Goal: Task Accomplishment & Management: Manage account settings

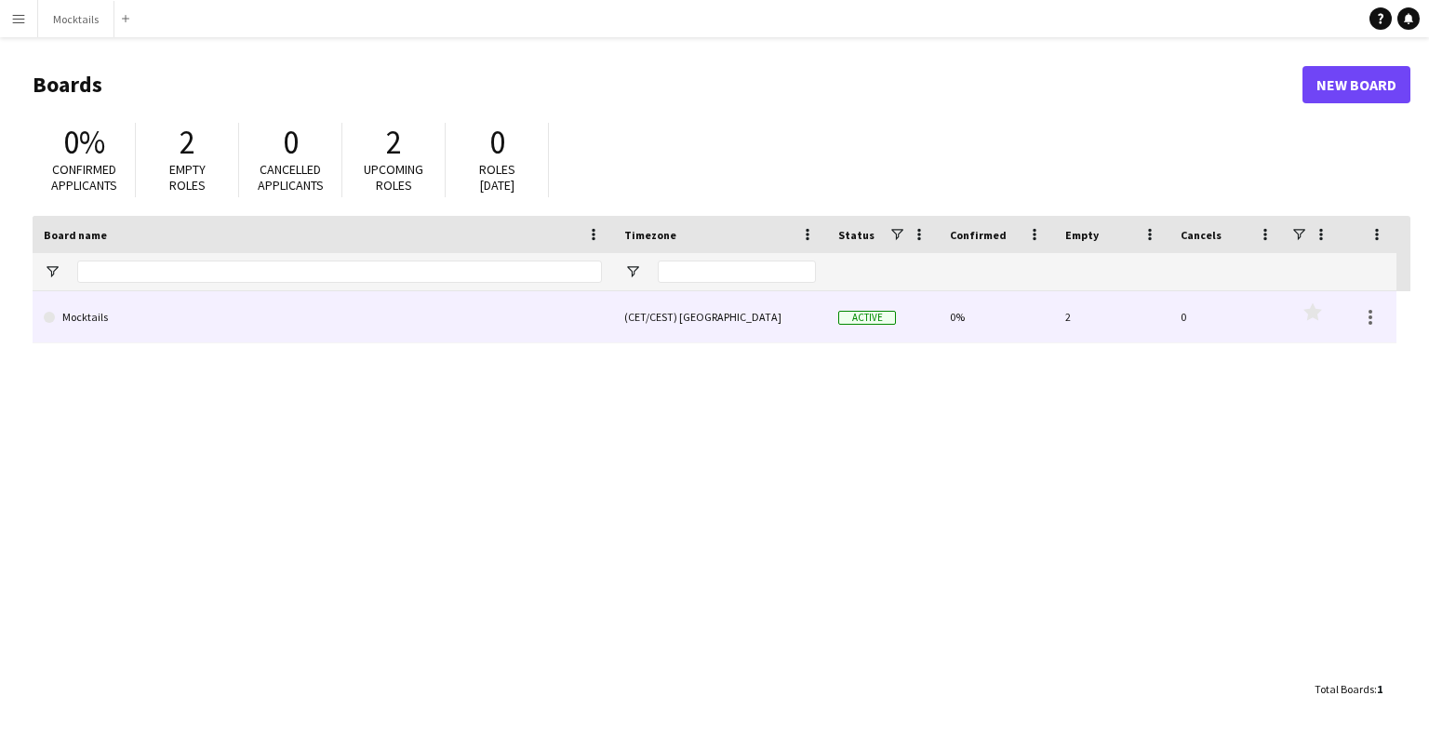
click at [116, 314] on link "Mocktails" at bounding box center [323, 317] width 558 height 52
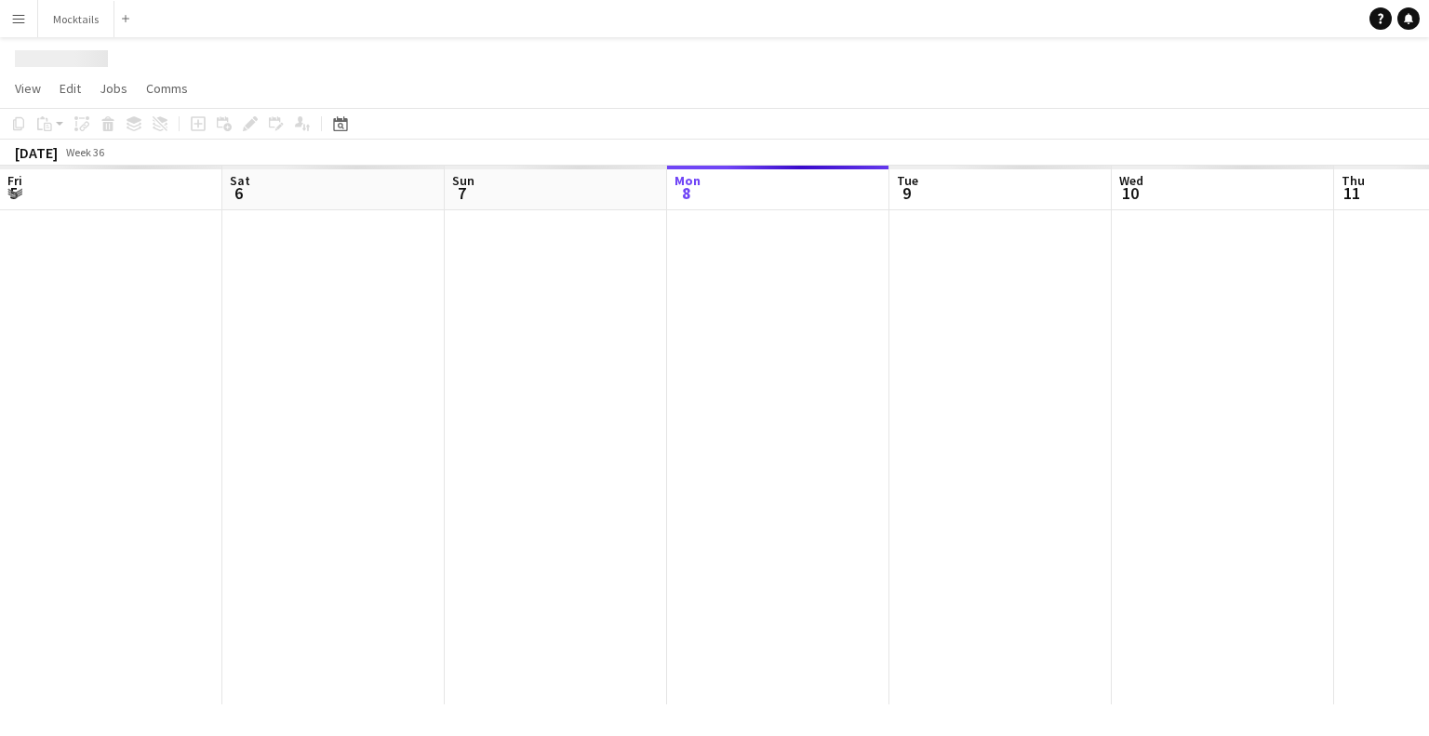
scroll to position [0, 445]
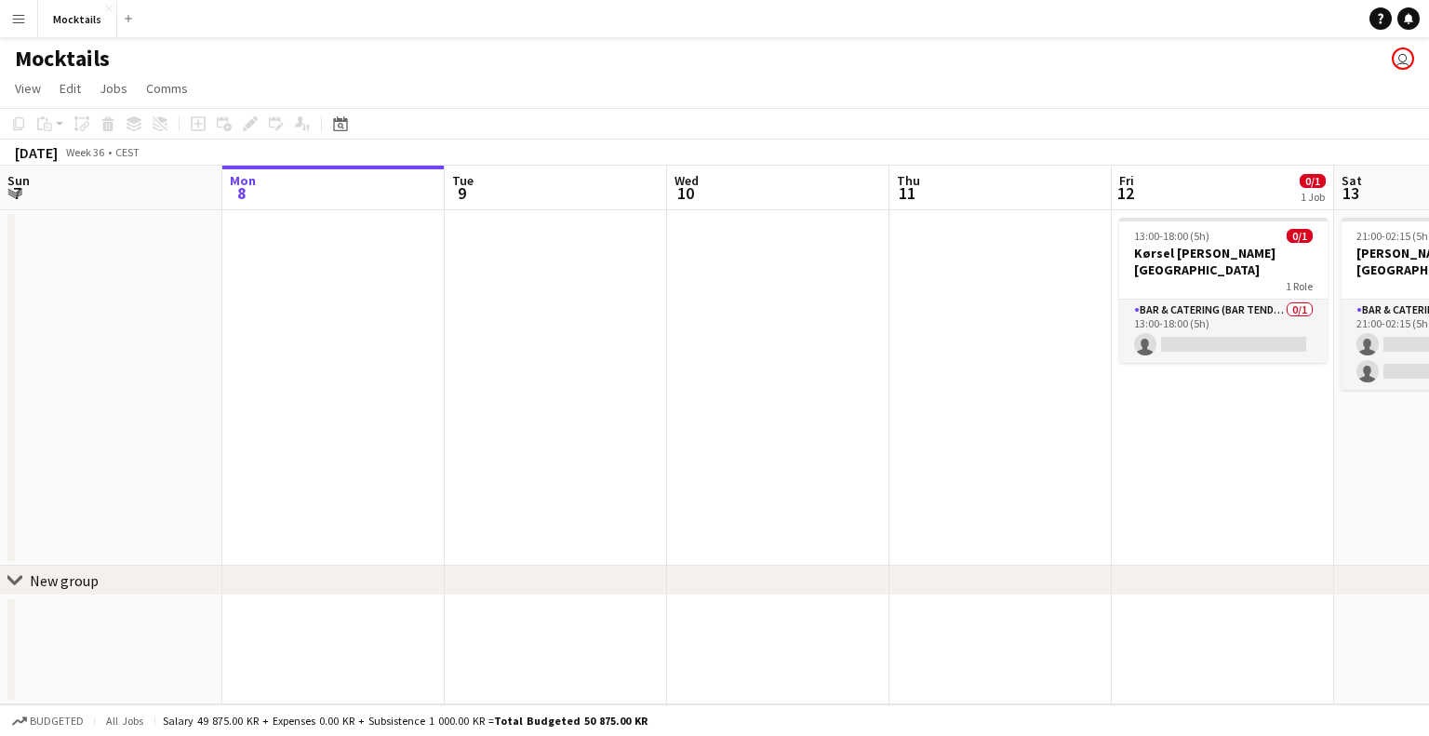
click at [789, 55] on div "Mocktails user" at bounding box center [714, 54] width 1429 height 35
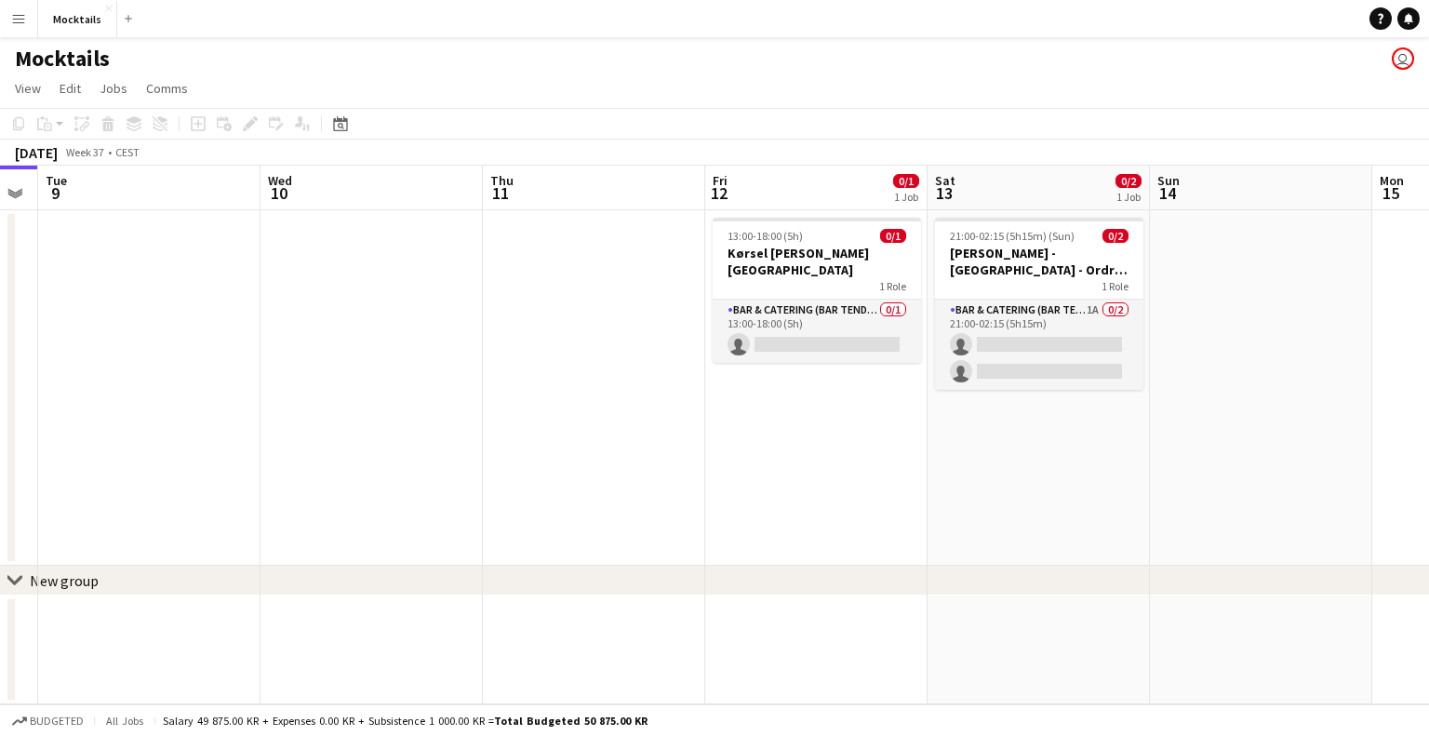
scroll to position [0, 459]
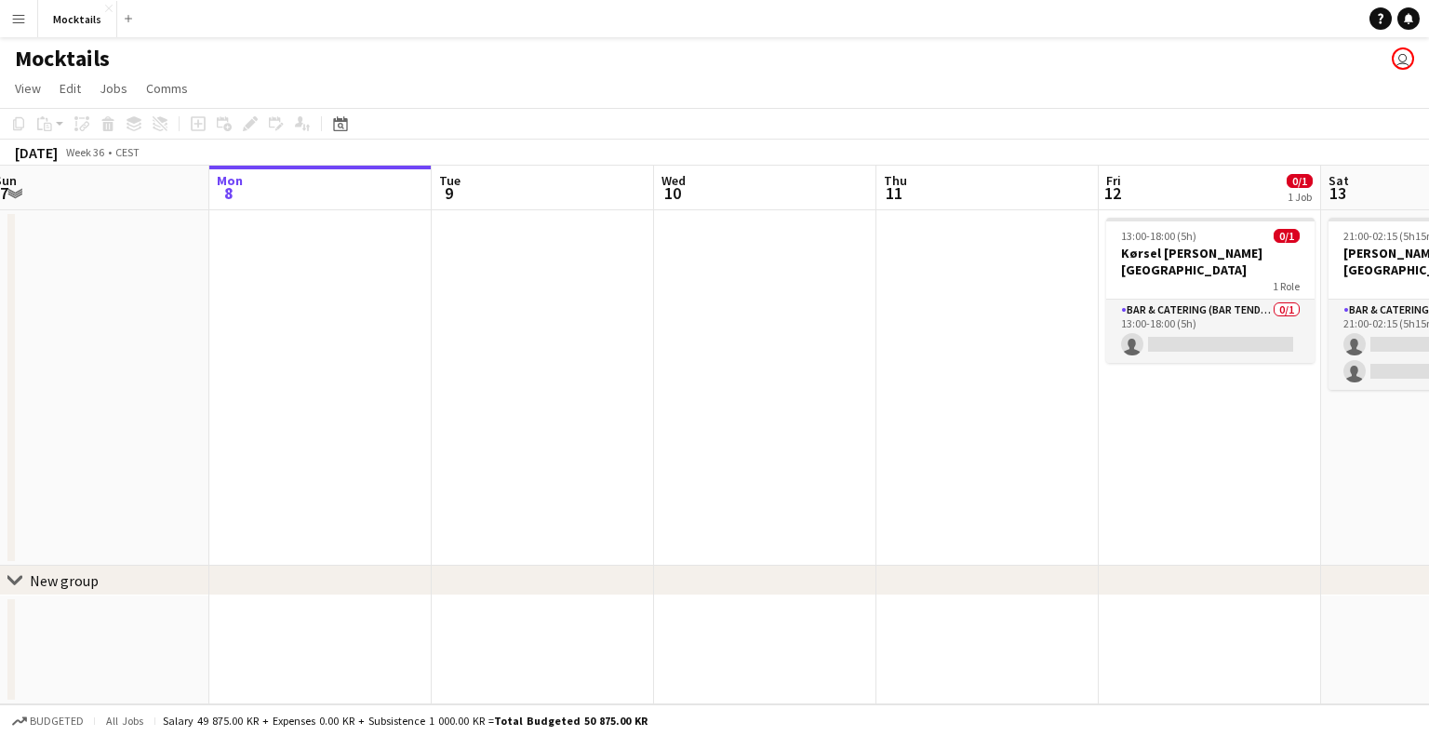
drag, startPoint x: 931, startPoint y: 282, endPoint x: 473, endPoint y: 289, distance: 458.6
click at [473, 289] on app-calendar-viewport "Fri 5 Sat 6 2/3 2 Jobs Sun 7 Mon 8 Tue 9 Wed 10 Thu 11 Fri 12 0/1 1 Job Sat 13 …" at bounding box center [714, 435] width 1429 height 539
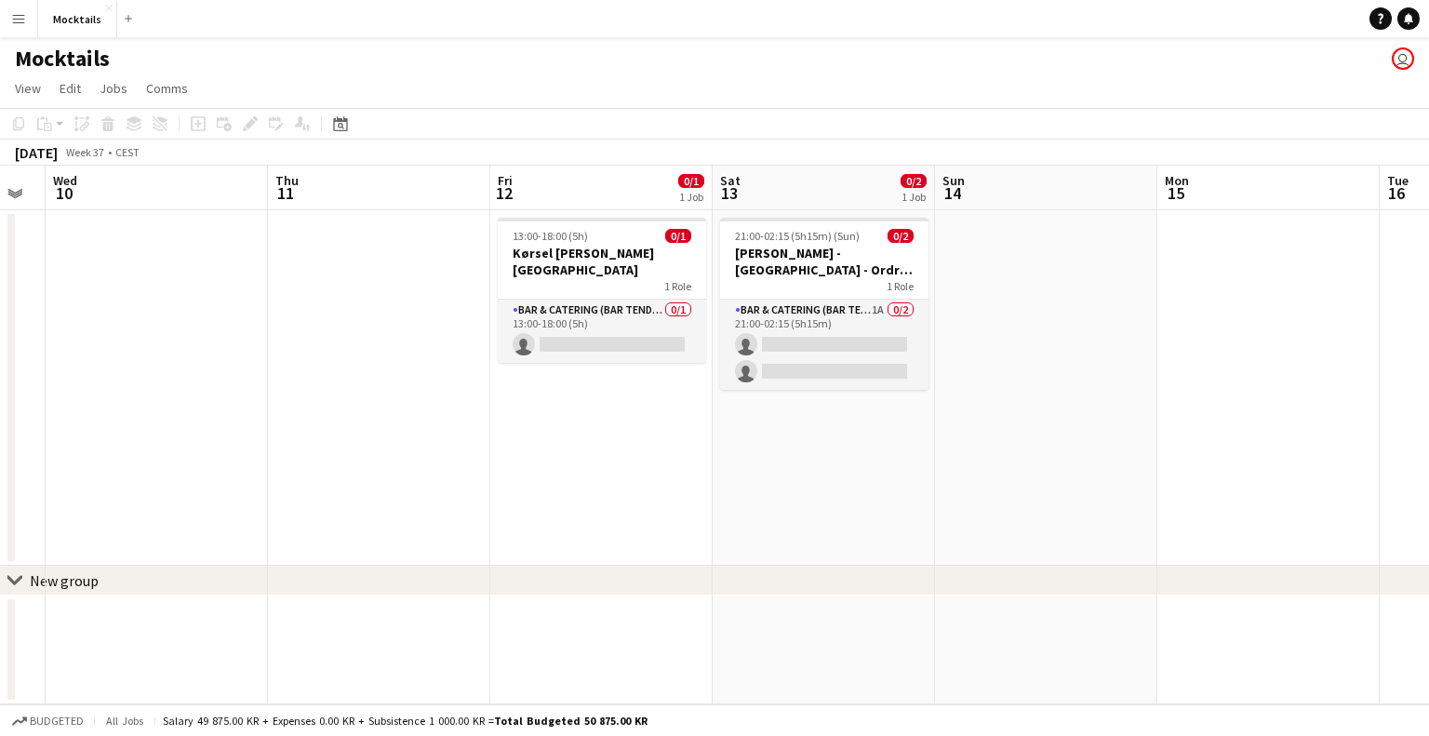
drag, startPoint x: 1189, startPoint y: 462, endPoint x: 1024, endPoint y: 494, distance: 167.7
click at [1024, 494] on app-calendar-viewport "Sun 7 Mon 8 Tue 9 Wed 10 Thu 11 Fri 12 0/1 1 Job Sat 13 0/2 1 Job Sun 14 Mon 15…" at bounding box center [714, 435] width 1429 height 539
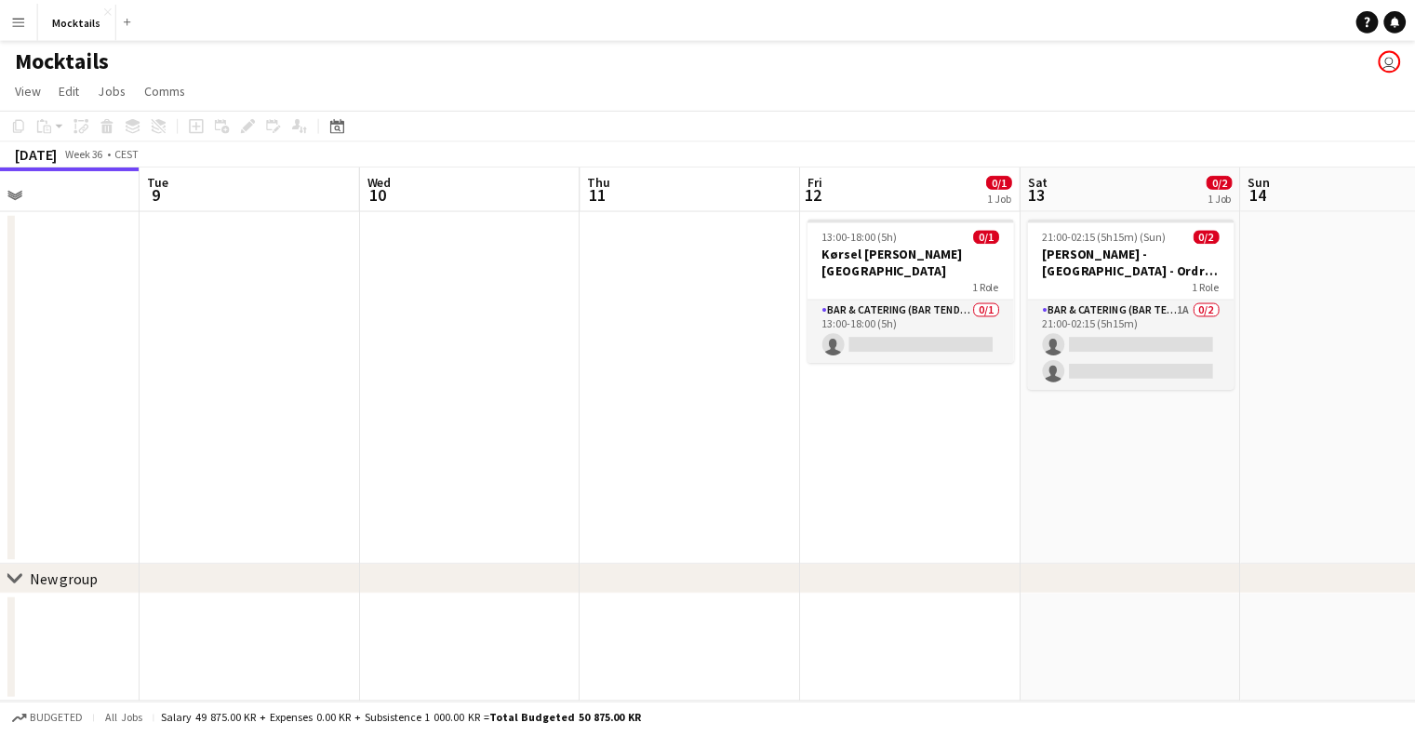
scroll to position [0, 541]
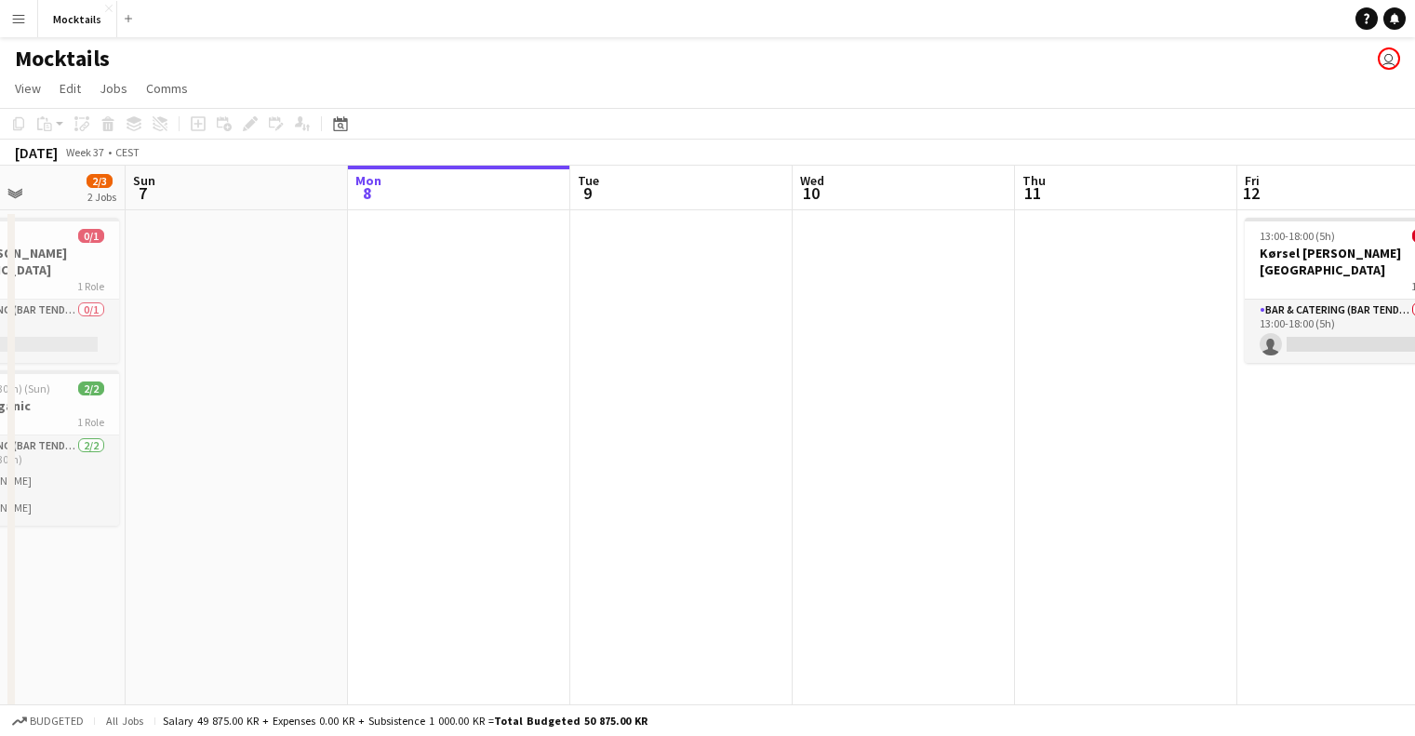
drag, startPoint x: 619, startPoint y: 486, endPoint x: 1184, endPoint y: 574, distance: 572.4
click at [1415, 602] on html "Menu Boards Boards Boards All jobs Status Workforce Workforce My Workforce Recr…" at bounding box center [707, 465] width 1415 height 930
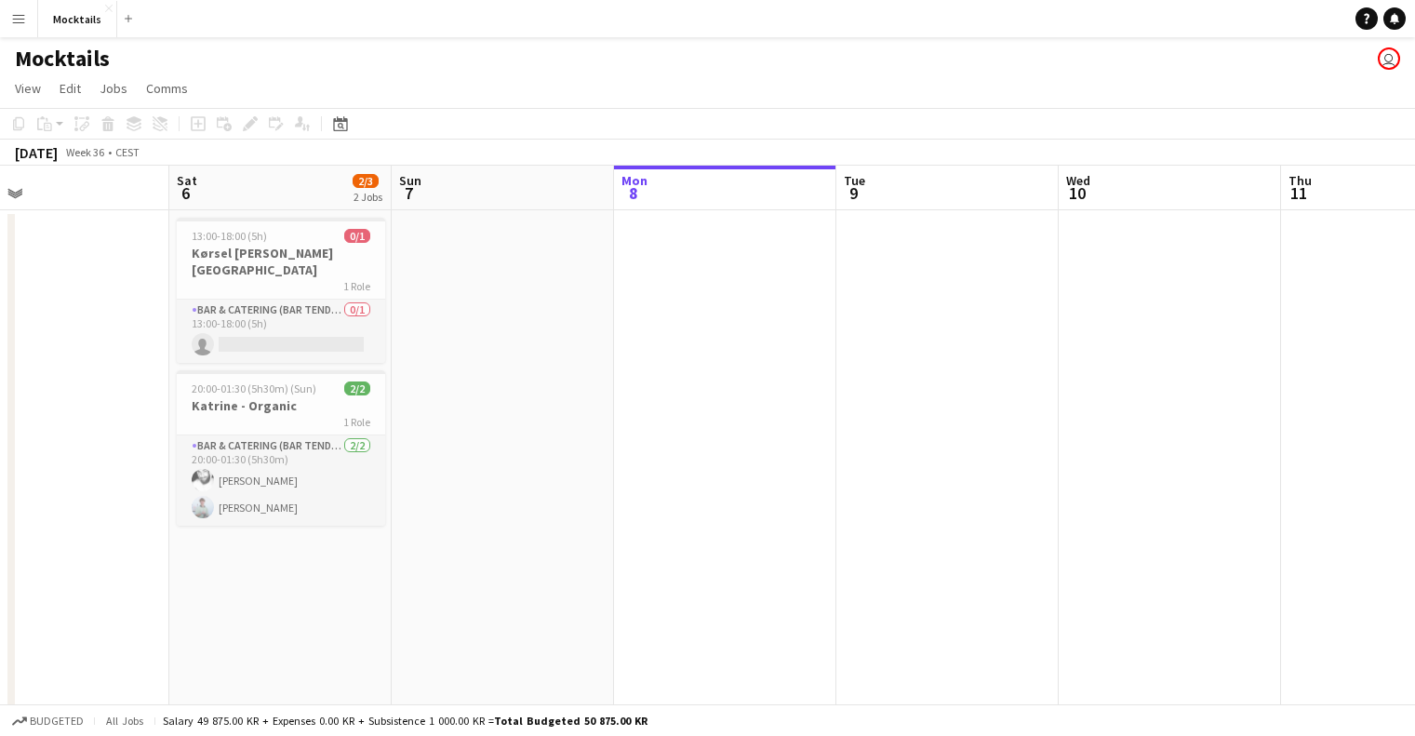
drag, startPoint x: 232, startPoint y: 416, endPoint x: 336, endPoint y: 433, distance: 105.7
click at [470, 433] on app-calendar-viewport "Wed 3 Thu 4 12/27 2 Jobs Fri 5 Sat 6 2/3 2 Jobs Sun 7 Mon 8 Tue 9 Wed 10 Thu 11…" at bounding box center [707, 532] width 1415 height 733
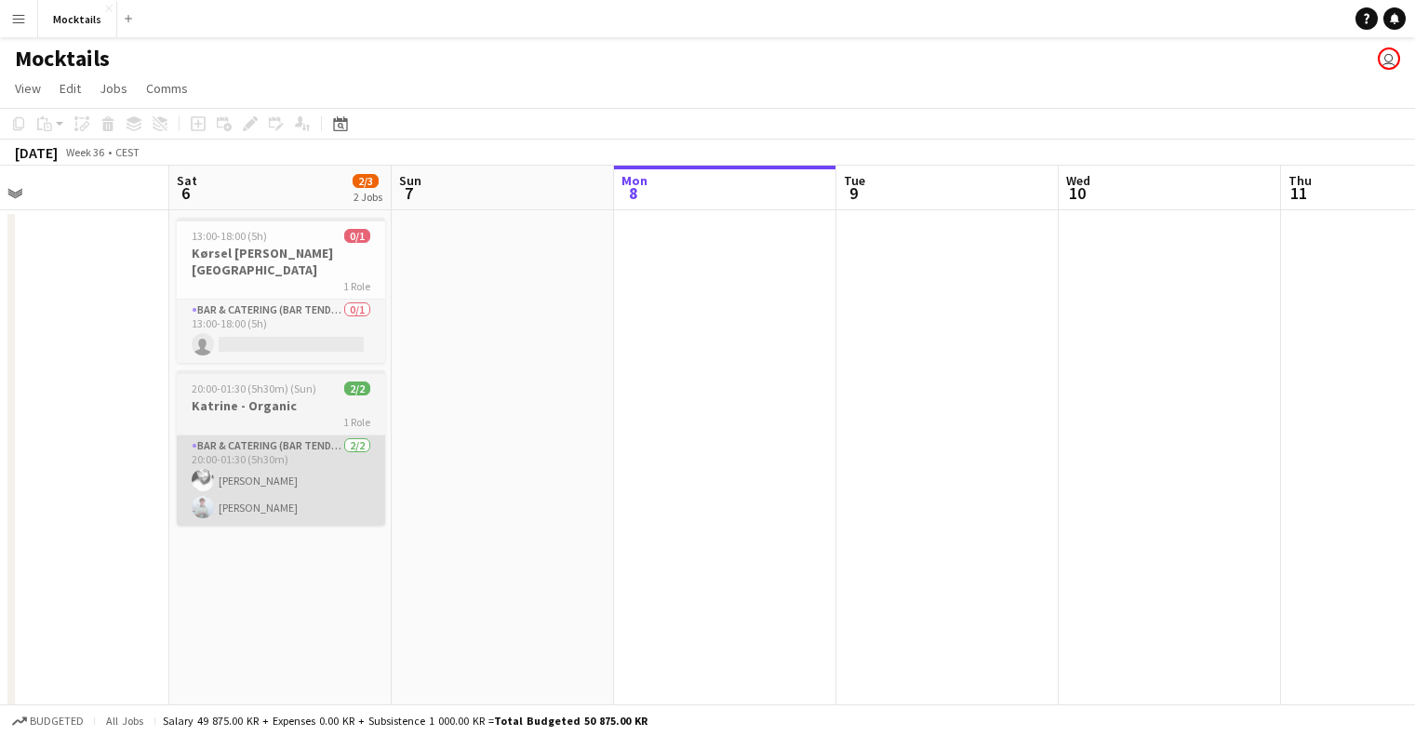
scroll to position [0, 500]
click at [281, 437] on app-card-role "Bar & Catering (Bar Tender) [DATE] 20:00-01:30 (5h30m) [PERSON_NAME] [PERSON_NA…" at bounding box center [279, 480] width 208 height 90
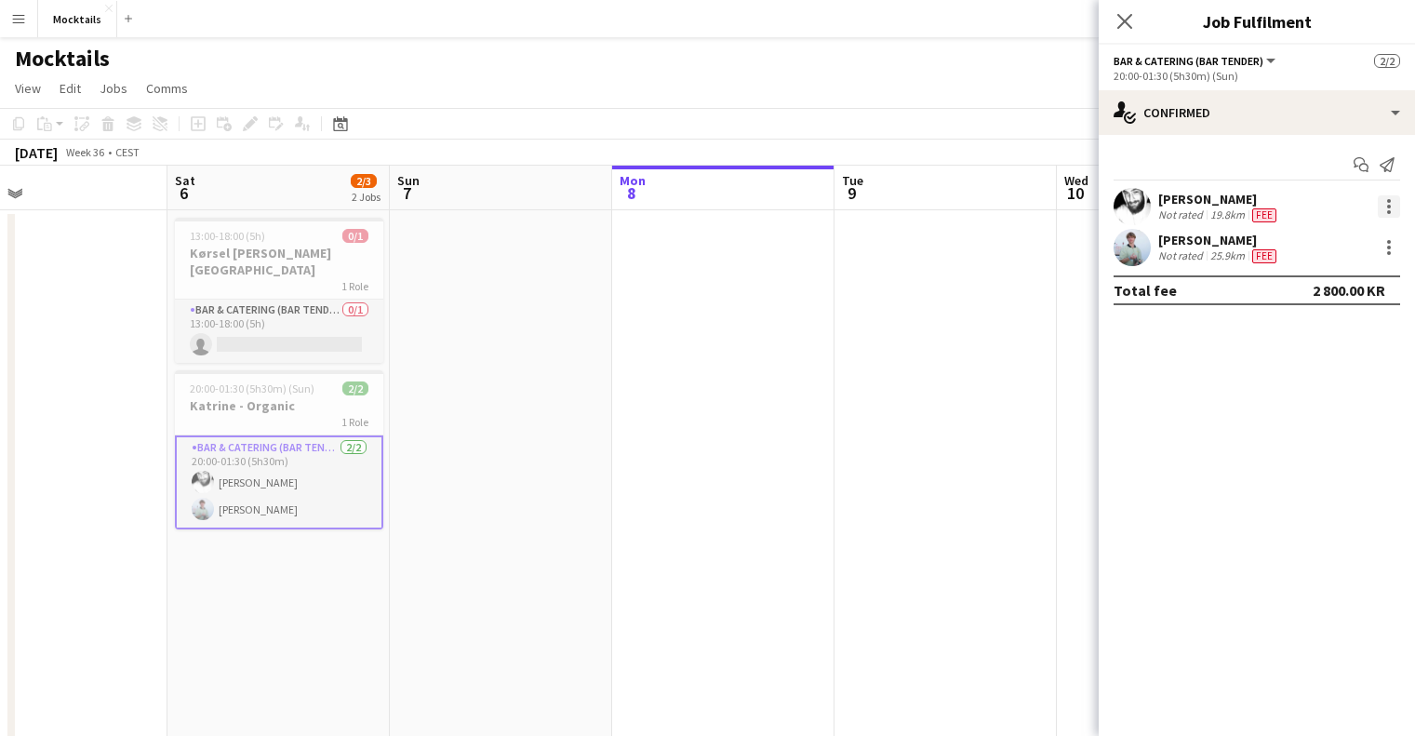
click at [1389, 207] on div at bounding box center [1389, 207] width 4 height 4
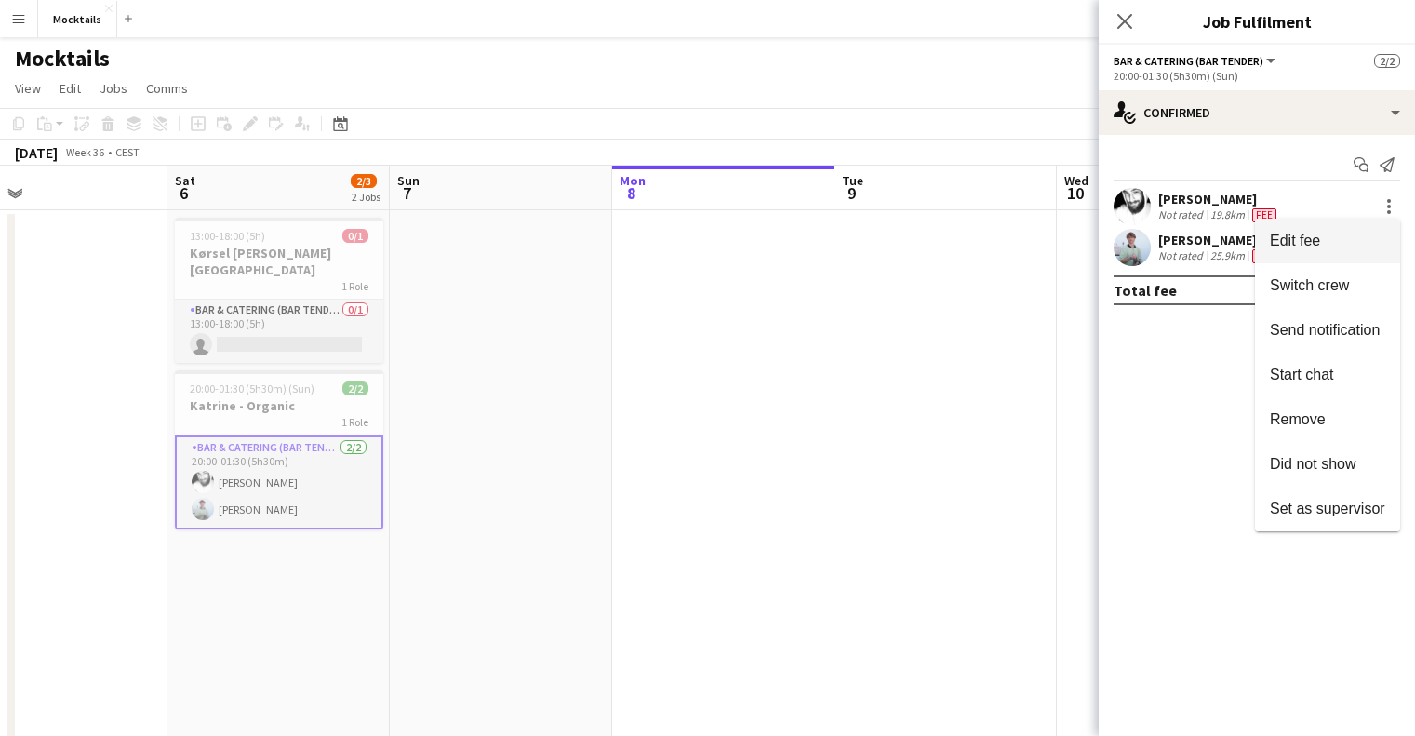
click at [1333, 250] on button "Edit fee" at bounding box center [1327, 241] width 145 height 45
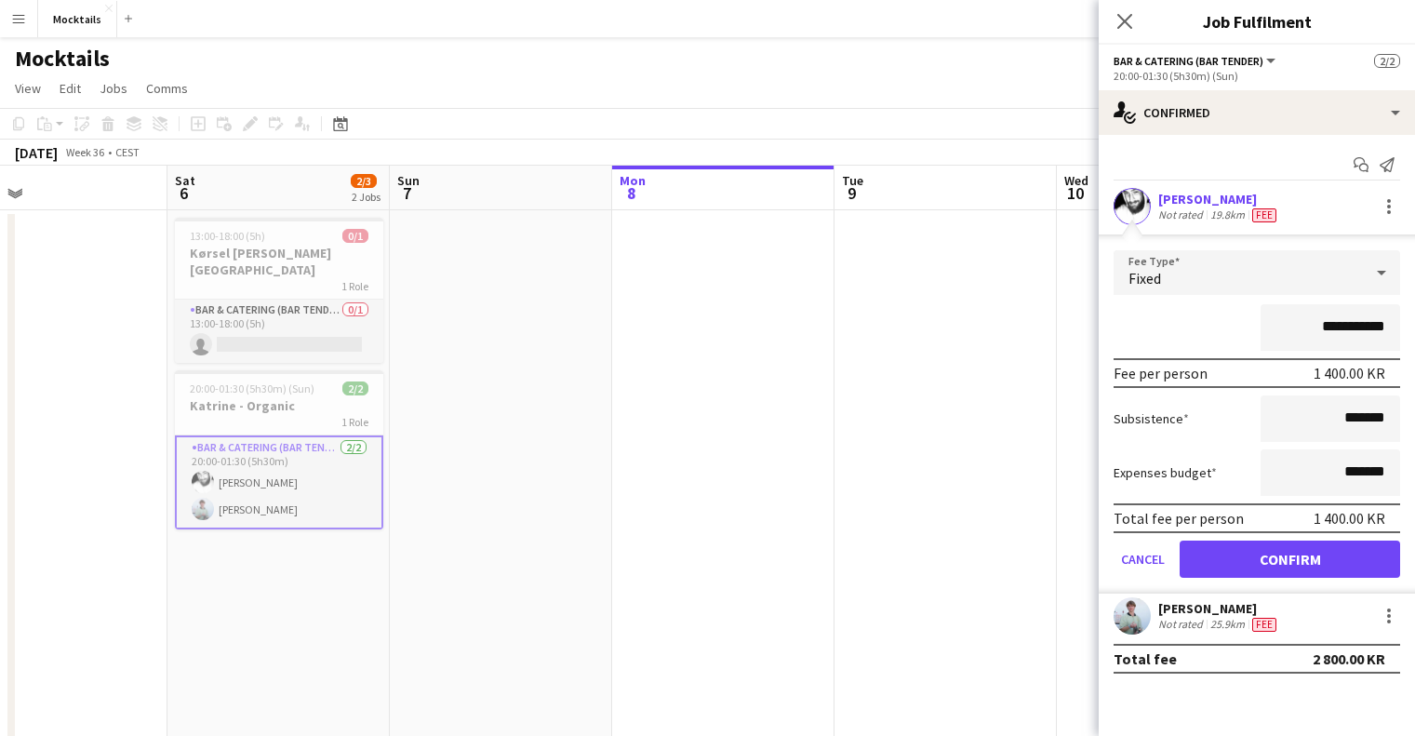
click at [1199, 193] on div "[PERSON_NAME]" at bounding box center [1219, 199] width 122 height 17
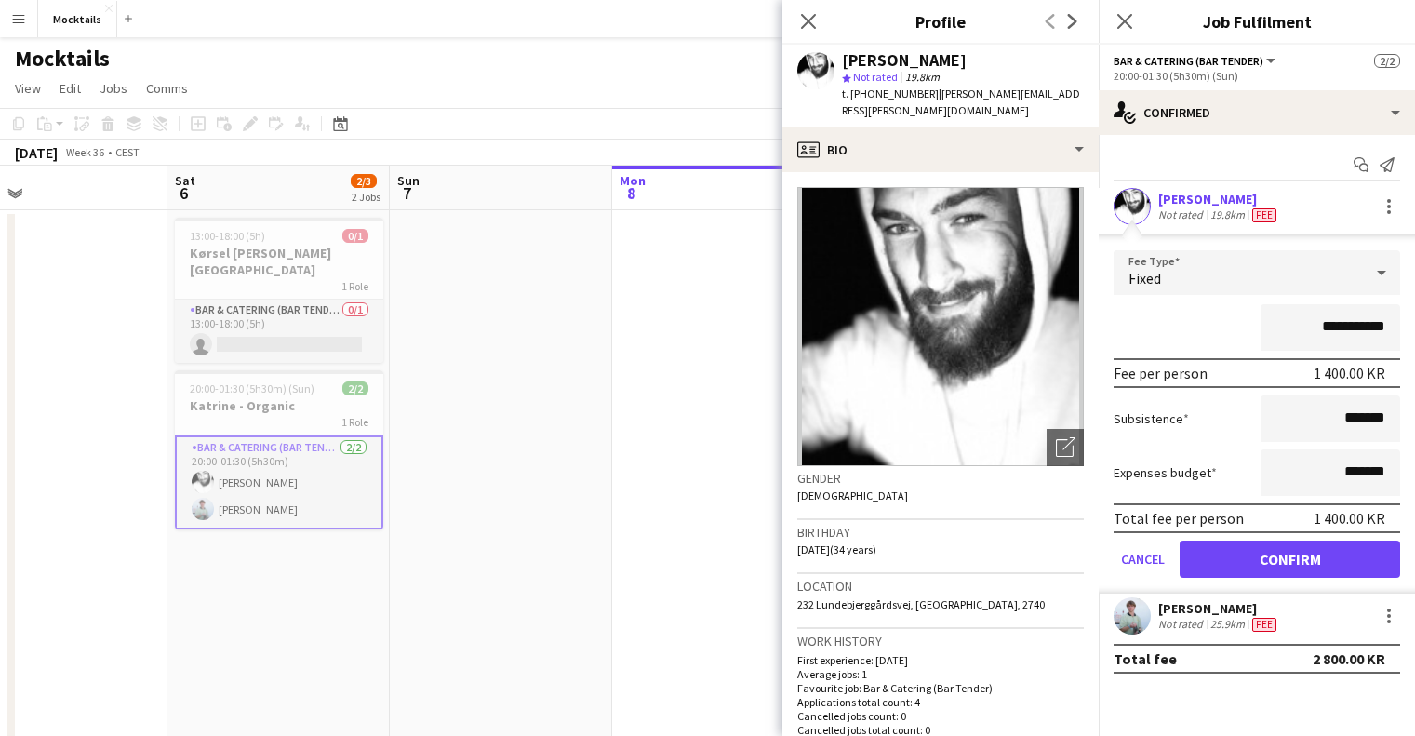
scroll to position [0, 0]
drag, startPoint x: 1344, startPoint y: 328, endPoint x: 1327, endPoint y: 326, distance: 16.8
click at [1327, 326] on input "**********" at bounding box center [1330, 327] width 140 height 47
type input "**********"
click at [1256, 554] on button "Confirm" at bounding box center [1289, 558] width 220 height 37
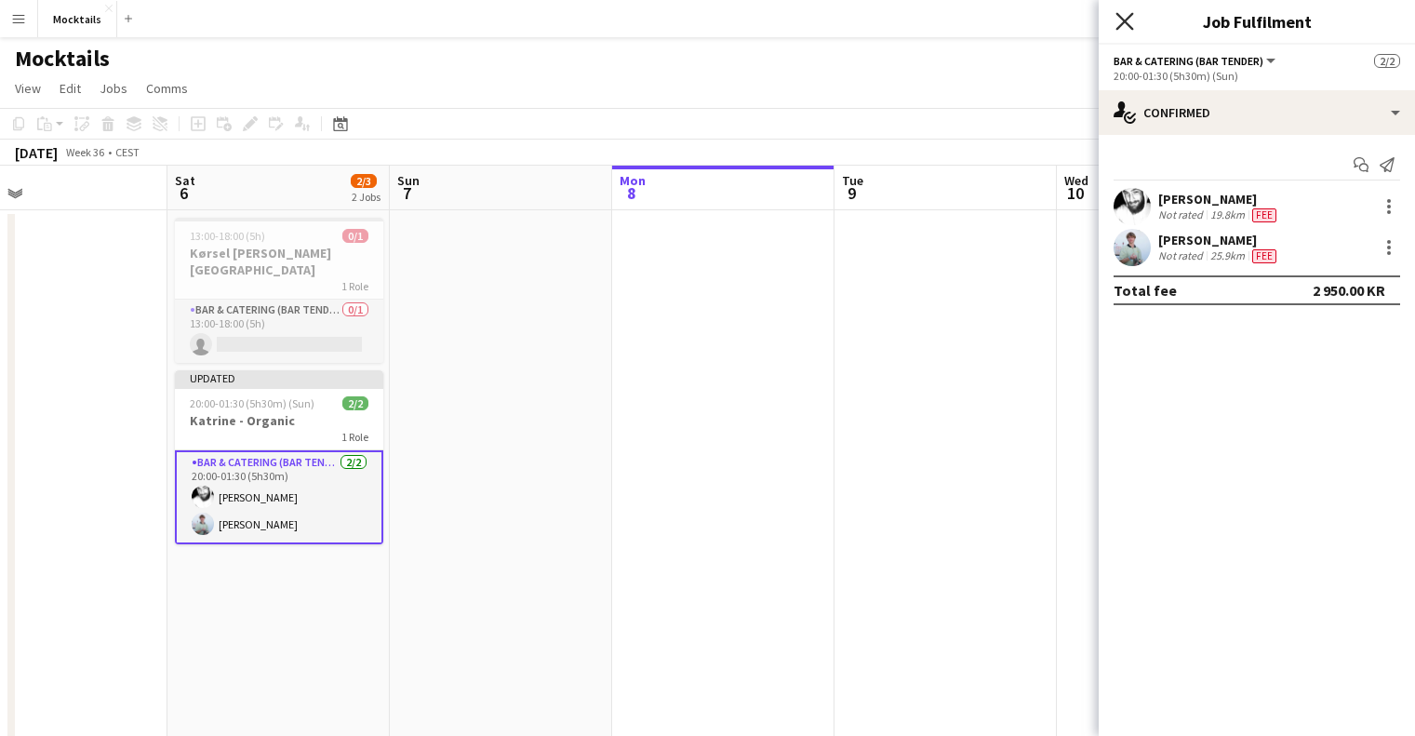
click at [1126, 20] on icon at bounding box center [1124, 21] width 18 height 18
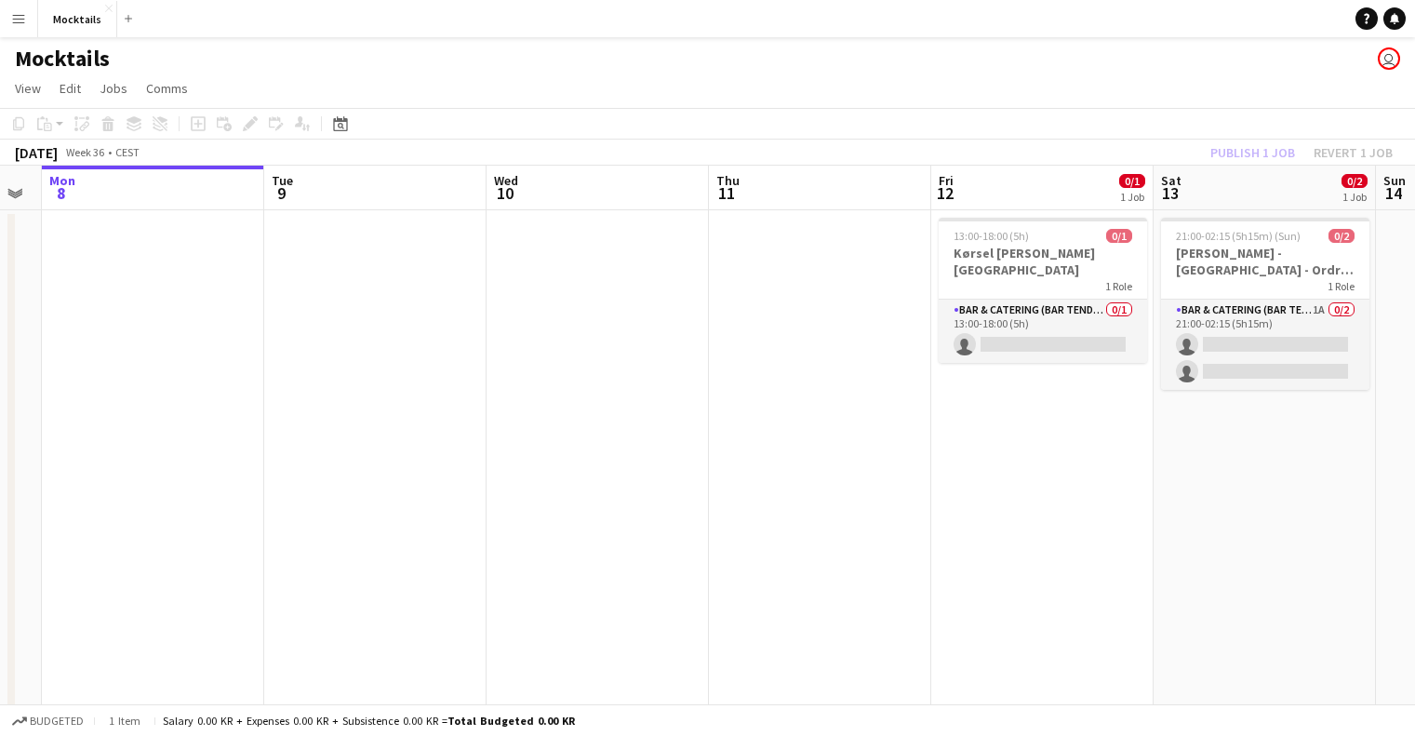
drag, startPoint x: 976, startPoint y: 568, endPoint x: 816, endPoint y: 405, distance: 228.9
click at [396, 460] on app-calendar-viewport "Fri 5 Sat 6 2/3 2 Jobs Sun 7 Mon 8 Tue 9 Wed 10 Thu 11 Fri 12 0/1 1 Job Sat 13 …" at bounding box center [707, 532] width 1415 height 733
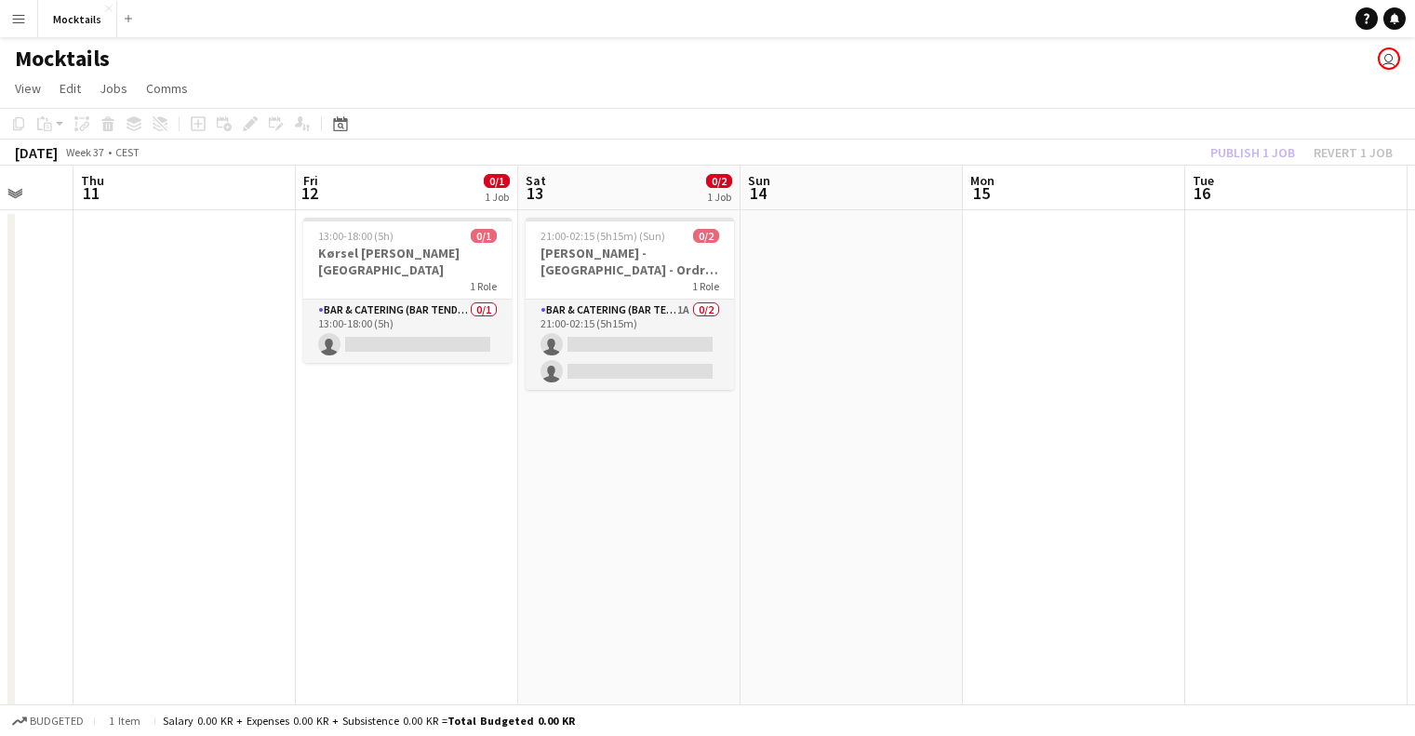
scroll to position [0, 633]
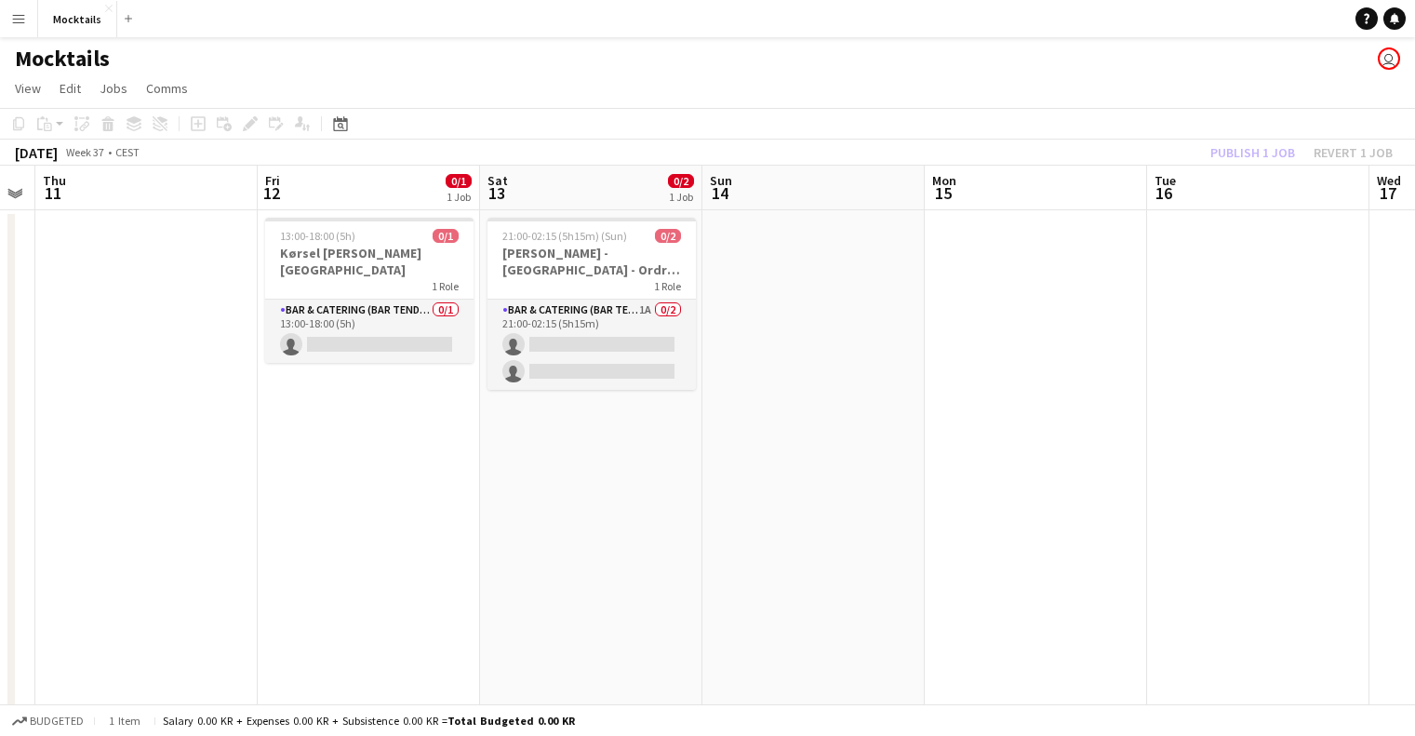
drag, startPoint x: 1359, startPoint y: 531, endPoint x: 690, endPoint y: 485, distance: 670.4
click at [686, 513] on app-calendar-viewport "Mon 8 Tue 9 Wed 10 Thu 11 Fri 12 0/1 1 Job Sat 13 0/2 1 Job Sun 14 Mon 15 Tue 1…" at bounding box center [707, 532] width 1415 height 733
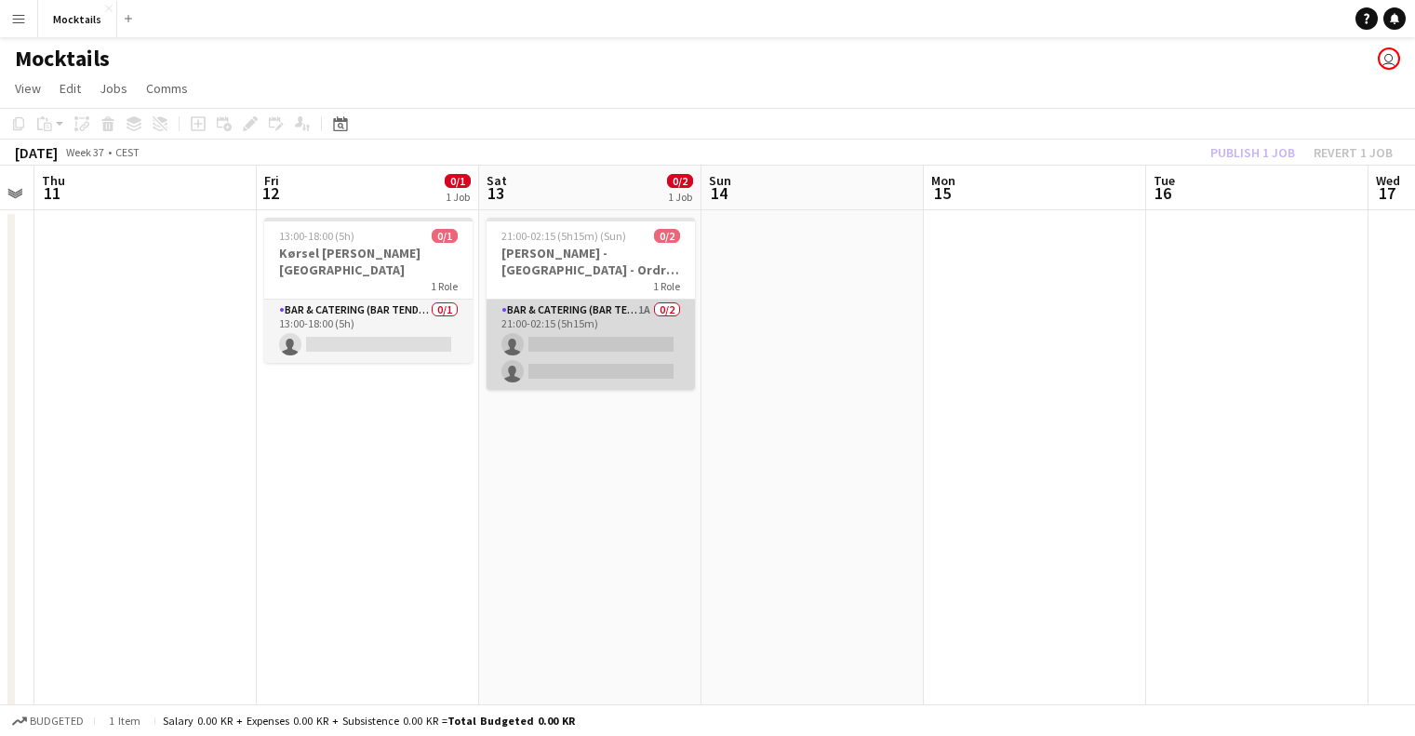
click at [616, 307] on app-card-role "Bar & Catering (Bar Tender) 1A 0/2 21:00-02:15 (5h15m) single-neutral-actions s…" at bounding box center [590, 345] width 208 height 90
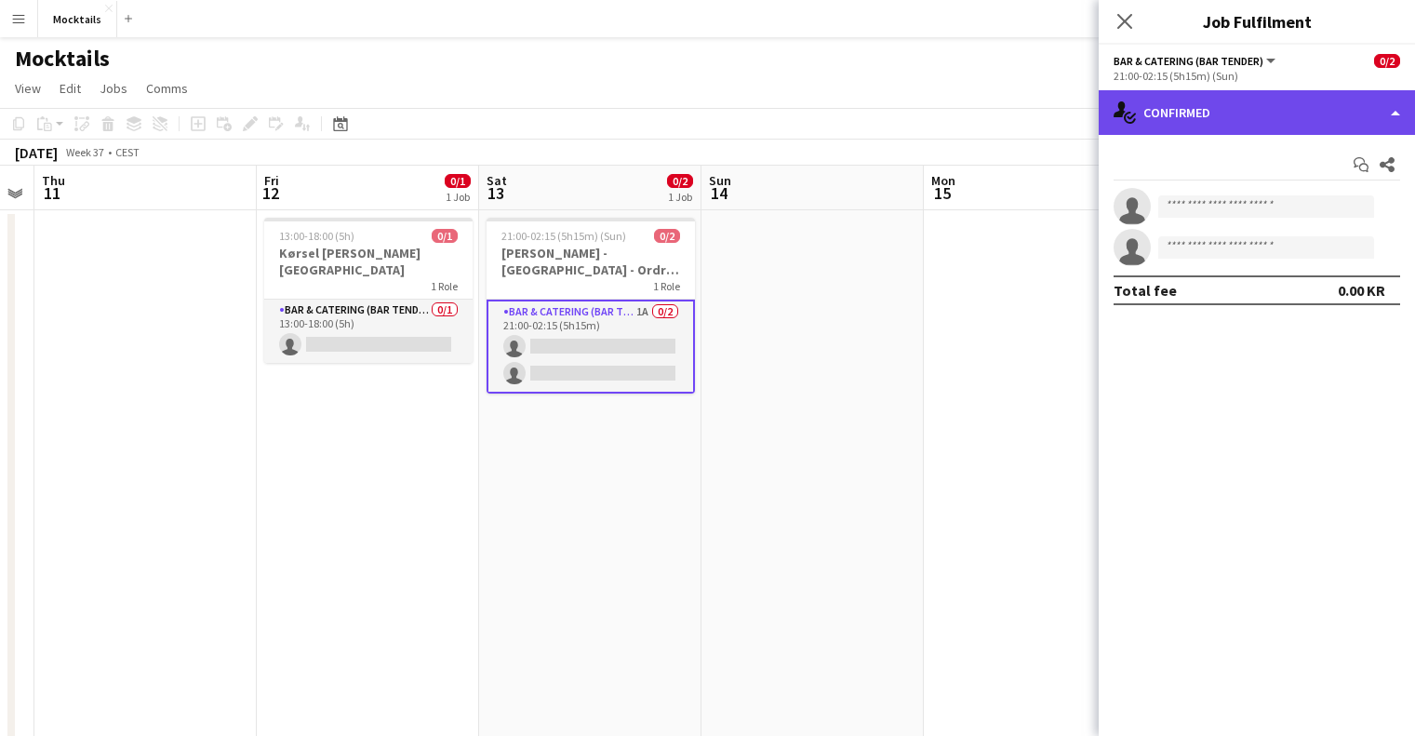
click at [1353, 112] on div "single-neutral-actions-check-2 Confirmed" at bounding box center [1257, 112] width 316 height 45
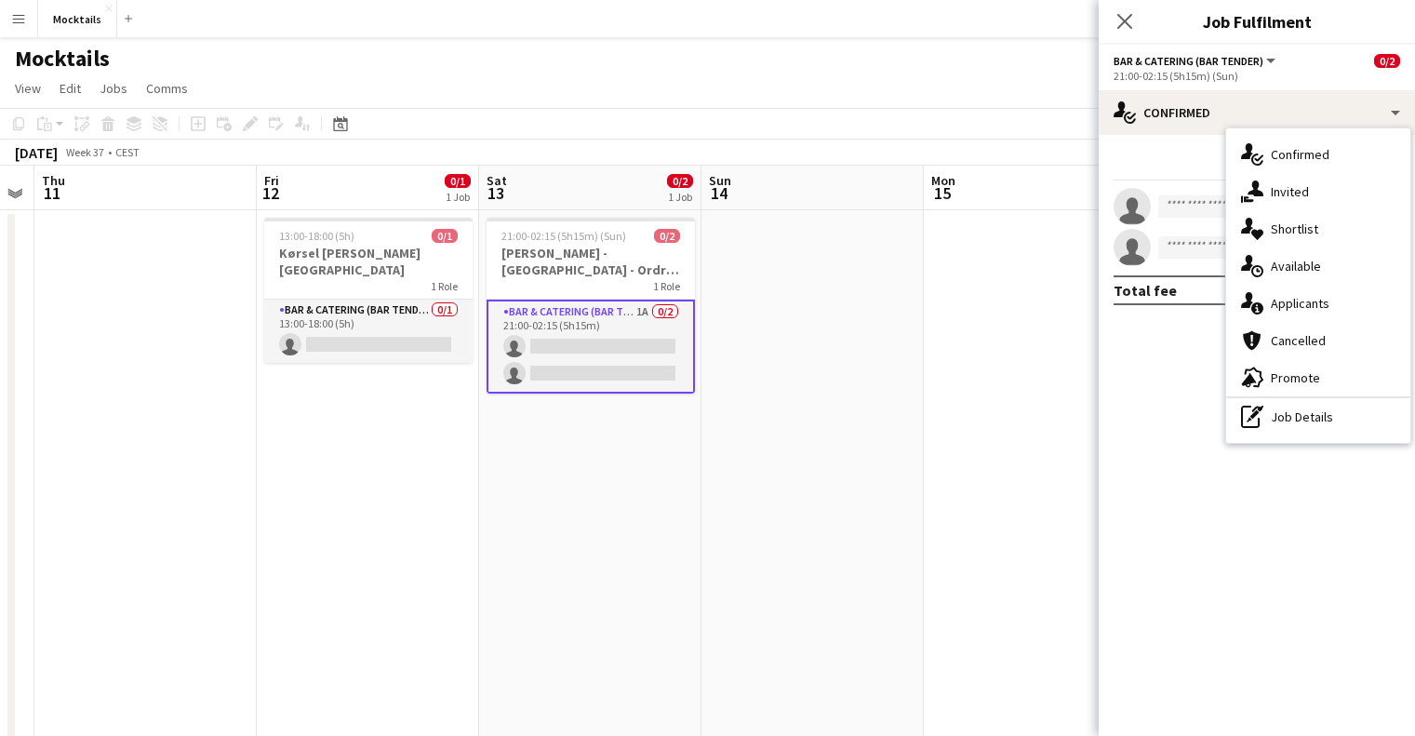
click at [1313, 293] on div "single-neutral-actions-information Applicants" at bounding box center [1318, 303] width 184 height 37
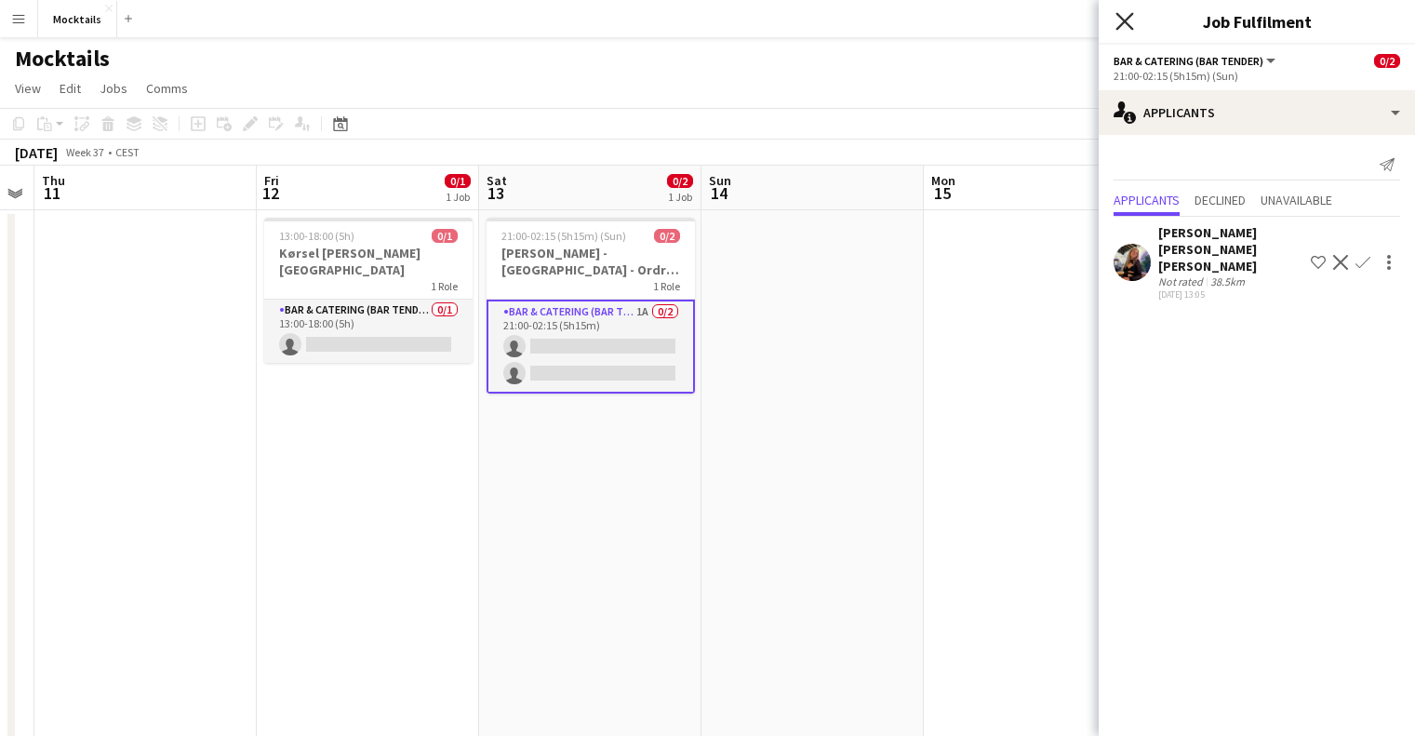
click at [1121, 26] on icon at bounding box center [1124, 21] width 18 height 18
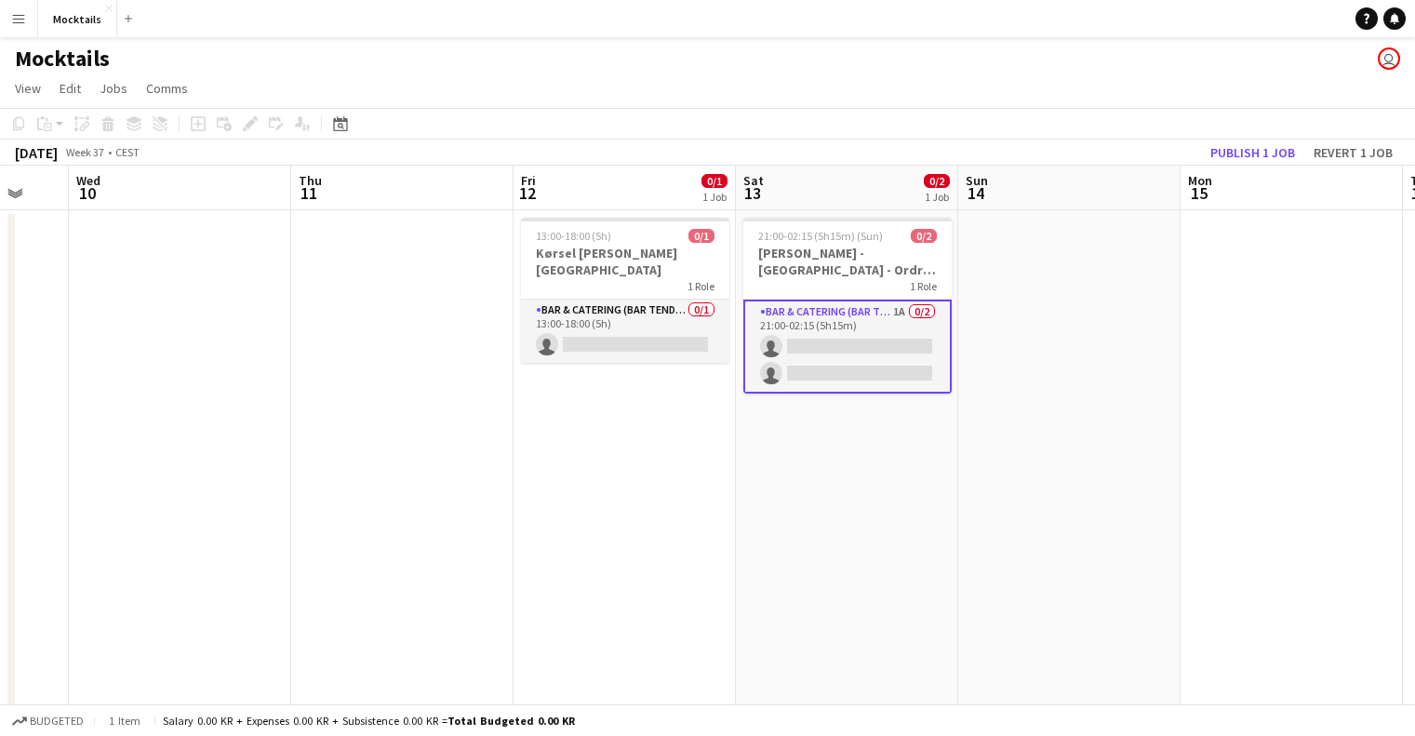
scroll to position [0, 375]
drag, startPoint x: 892, startPoint y: 345, endPoint x: 1150, endPoint y: 335, distance: 257.9
click at [1150, 335] on app-calendar-viewport "Mon 8 Tue 9 Wed 10 Thu 11 Fri 12 0/1 1 Job Sat 13 0/2 1 Job Sun 14 Mon 15 Tue 1…" at bounding box center [707, 532] width 1415 height 733
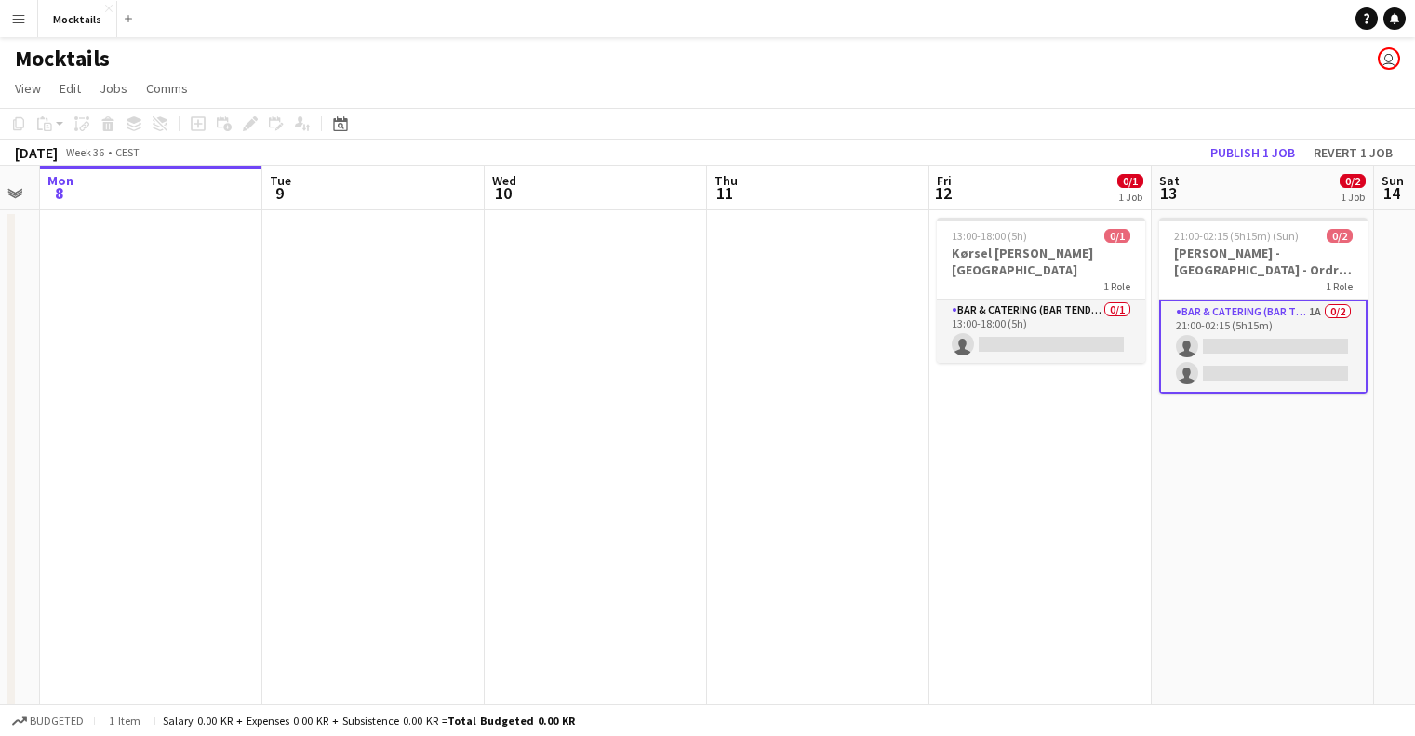
scroll to position [0, 850]
drag, startPoint x: 389, startPoint y: 466, endPoint x: 803, endPoint y: 514, distance: 416.8
click at [803, 514] on app-calendar-viewport "Thu 4 12/27 2 Jobs Fri 5 Sat 6 2/3 2 Jobs Sun 7 Mon 8 Tue 9 Wed 10 Thu 11 Fri 1…" at bounding box center [707, 532] width 1415 height 733
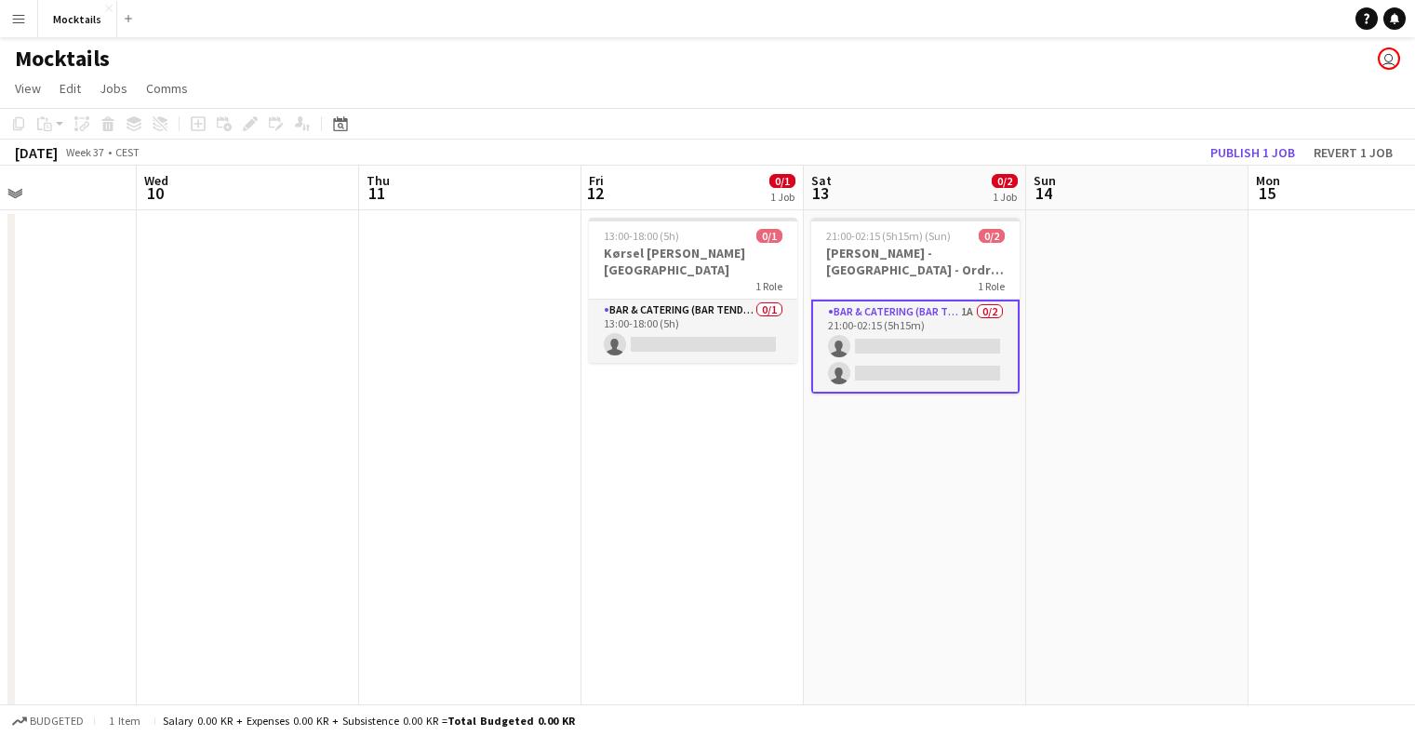
drag, startPoint x: 662, startPoint y: 579, endPoint x: 321, endPoint y: 590, distance: 341.6
click at [316, 593] on app-calendar-viewport "Sat 6 2/3 2 Jobs Sun 7 Mon 8 Tue 9 Wed 10 Thu 11 Fri 12 0/1 1 Job Sat 13 0/2 1 …" at bounding box center [707, 532] width 1415 height 733
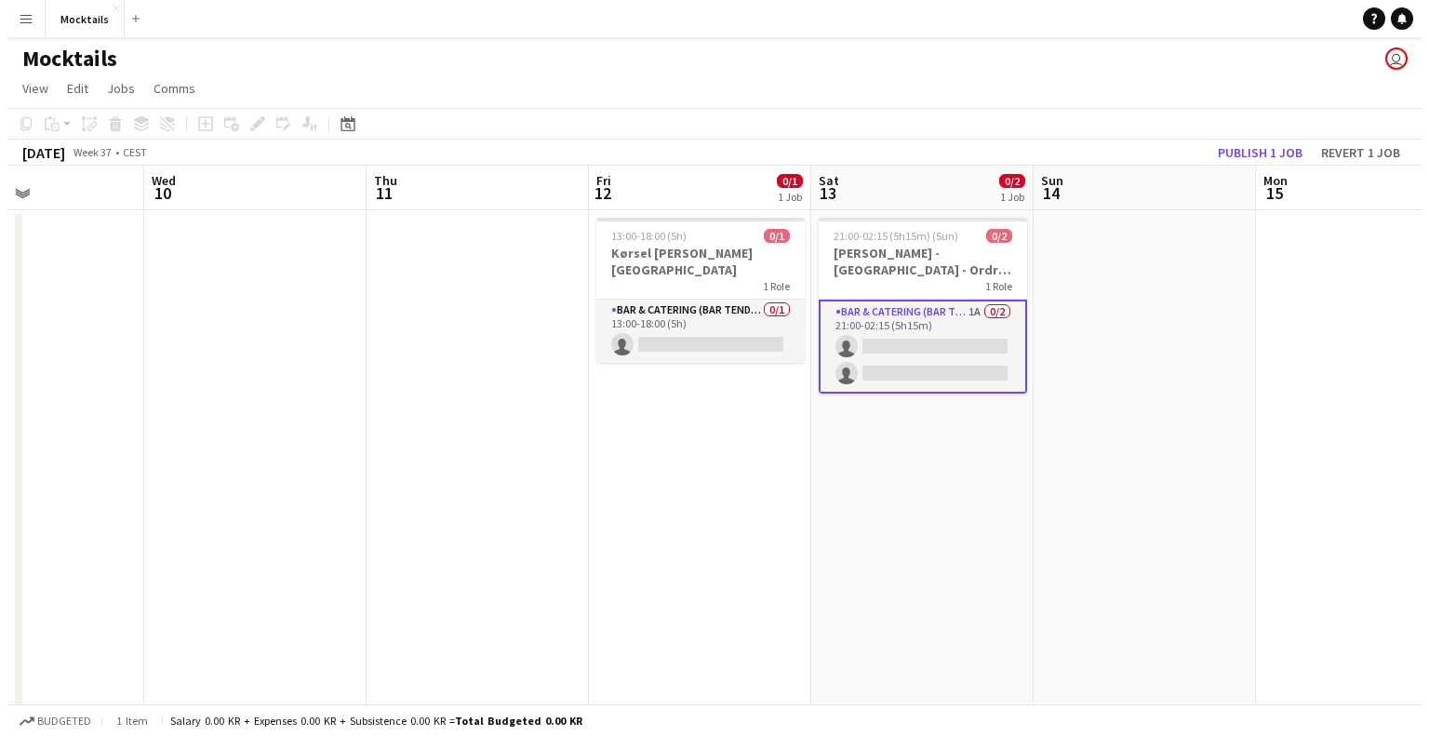
scroll to position [0, 752]
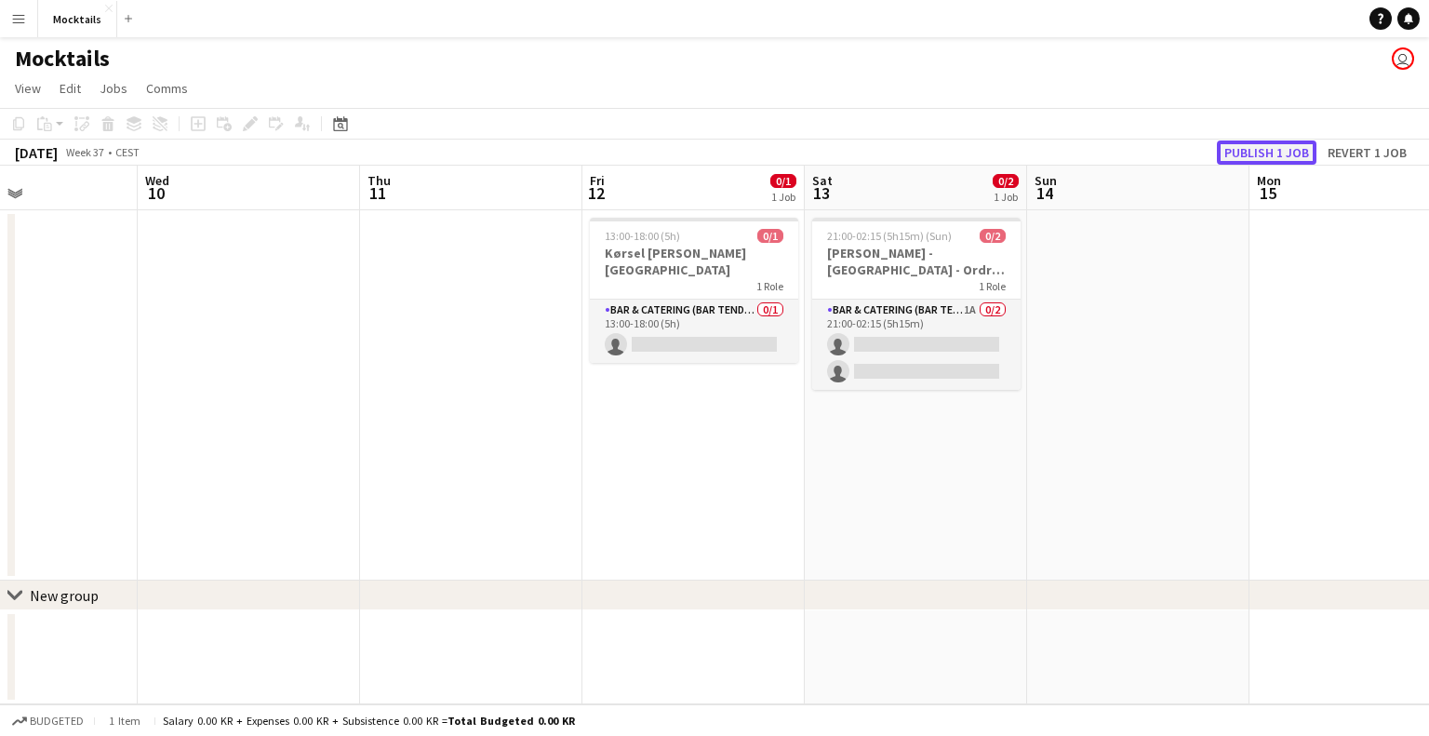
click at [1276, 153] on button "Publish 1 job" at bounding box center [1267, 152] width 100 height 24
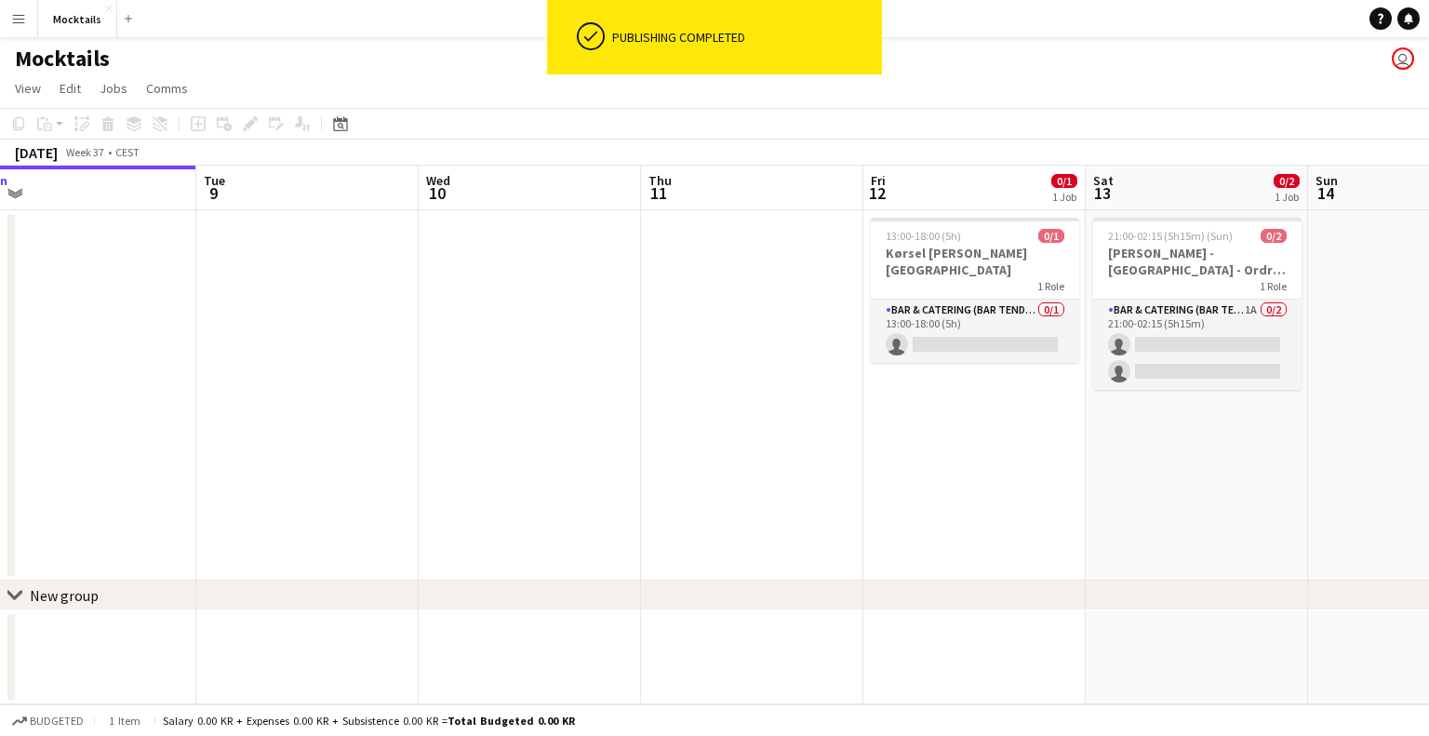
drag, startPoint x: 1147, startPoint y: 339, endPoint x: 1404, endPoint y: 214, distance: 285.4
click at [1417, 215] on app-calendar-viewport "Sat 6 2/3 2 Jobs Sun 7 Mon 8 Tue 9 Wed 10 Thu 11 Fri 12 0/1 1 Job Sat 13 0/2 1 …" at bounding box center [714, 435] width 1429 height 539
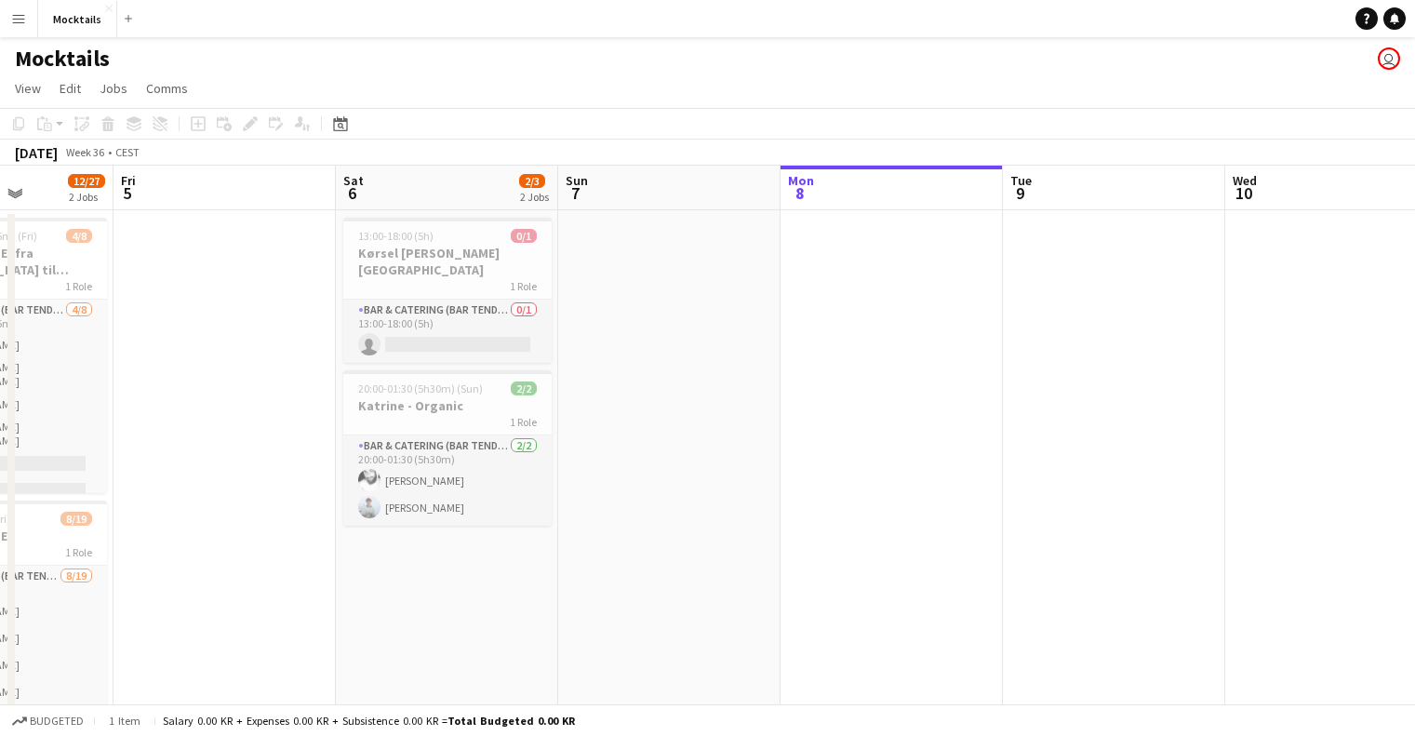
drag, startPoint x: 406, startPoint y: 386, endPoint x: 1242, endPoint y: 258, distance: 846.0
click at [1242, 258] on app-calendar-viewport "Tue 2 Wed 3 Thu 4 12/27 2 Jobs Fri 5 Sat 6 2/3 2 Jobs Sun 7 Mon 8 Tue 9 Wed 10 …" at bounding box center [707, 532] width 1415 height 733
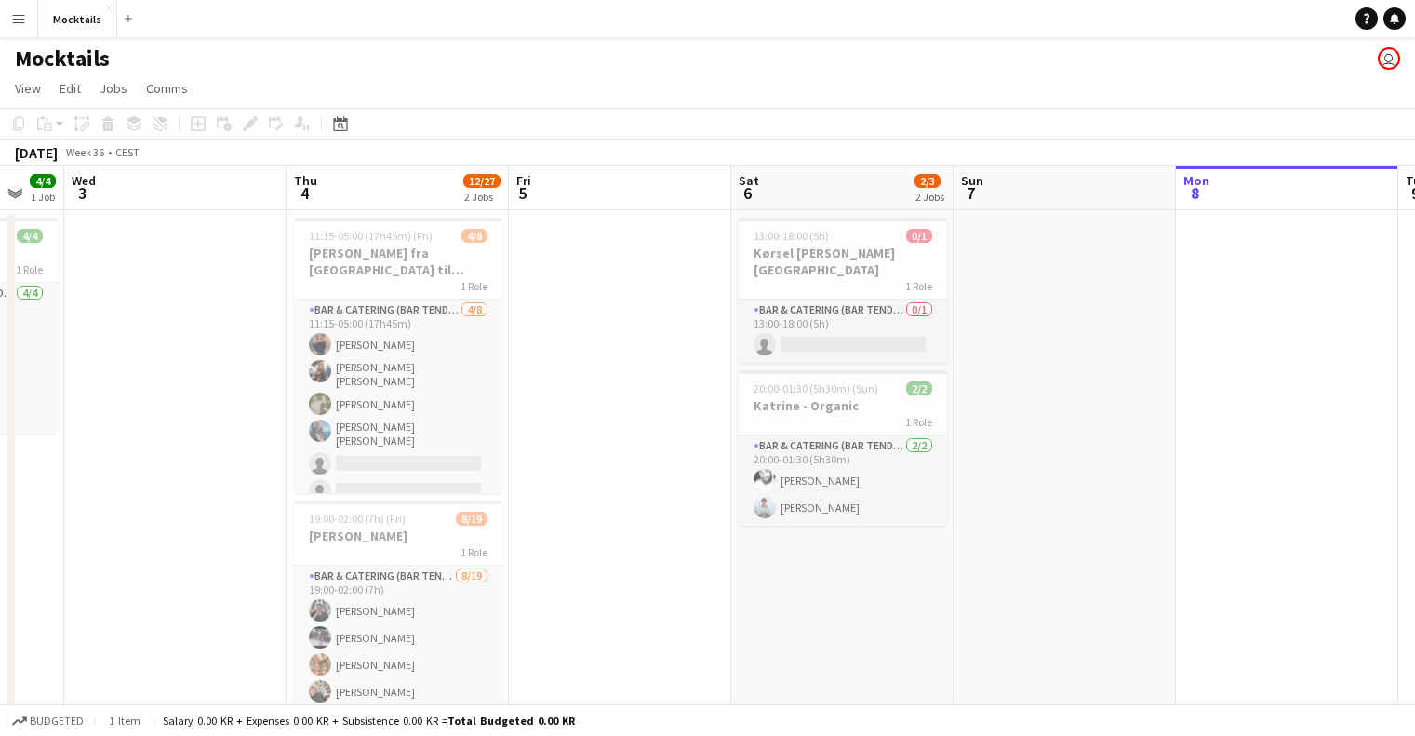
scroll to position [0, 380]
drag, startPoint x: 748, startPoint y: 295, endPoint x: 1124, endPoint y: 226, distance: 382.1
click at [1124, 226] on app-calendar-viewport "Mon 1 Tue 2 4/4 1 Job Wed 3 Thu 4 12/27 2 Jobs Fri 5 Sat 6 2/3 2 Jobs Sun 7 Mon…" at bounding box center [707, 532] width 1415 height 733
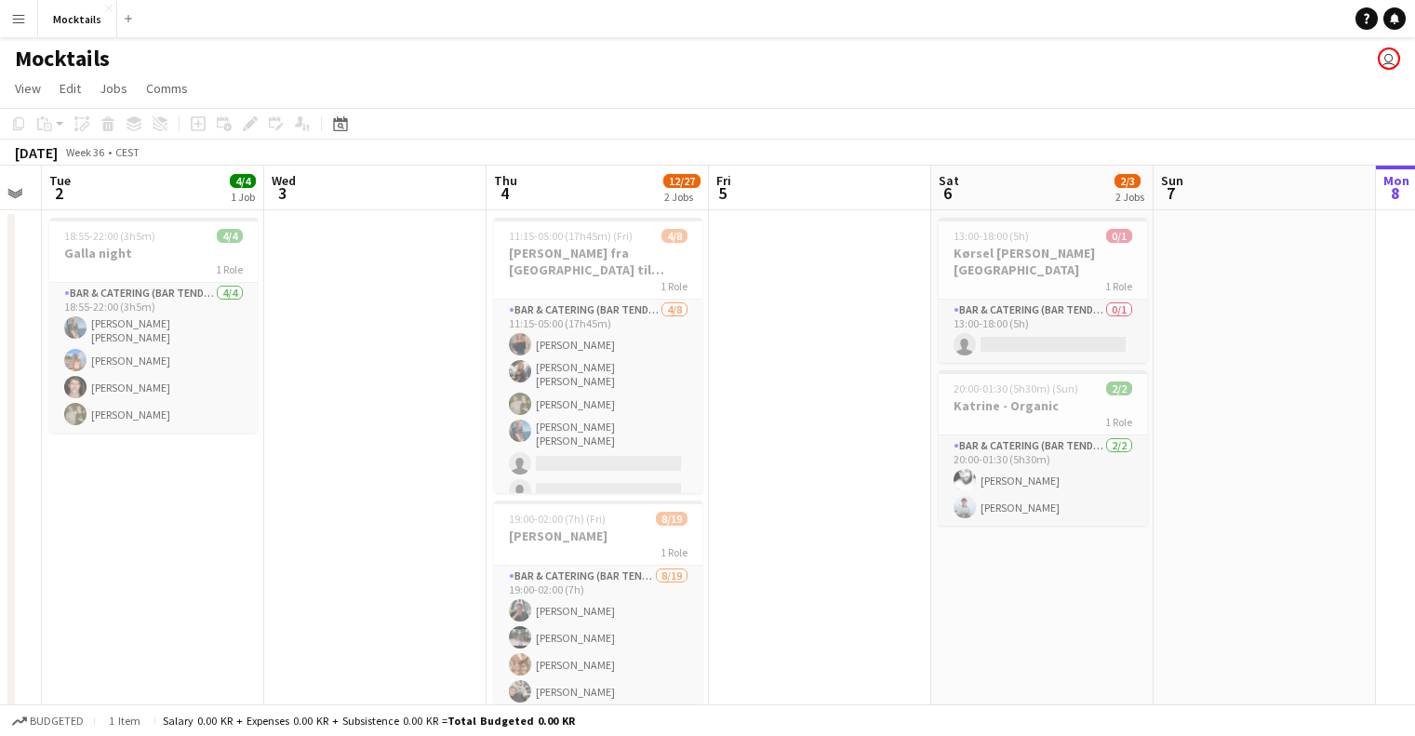
scroll to position [0, 632]
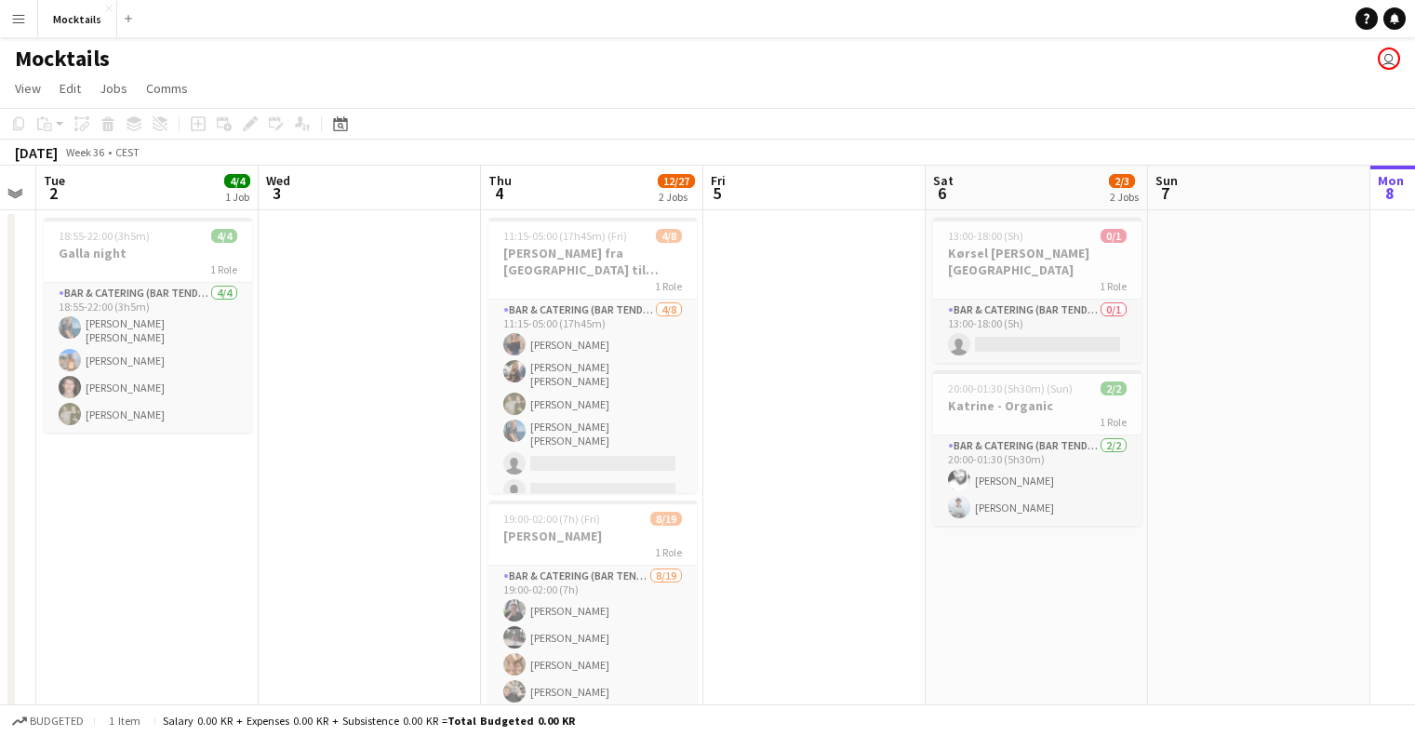
drag, startPoint x: 627, startPoint y: 247, endPoint x: 820, endPoint y: 240, distance: 192.7
click at [820, 240] on app-calendar-viewport "Sat 30 3/5 4 Jobs Sun 31 1/1 1 Job Mon 1 Tue 2 4/4 1 Job Wed 3 Thu 4 12/27 2 Jo…" at bounding box center [707, 554] width 1415 height 777
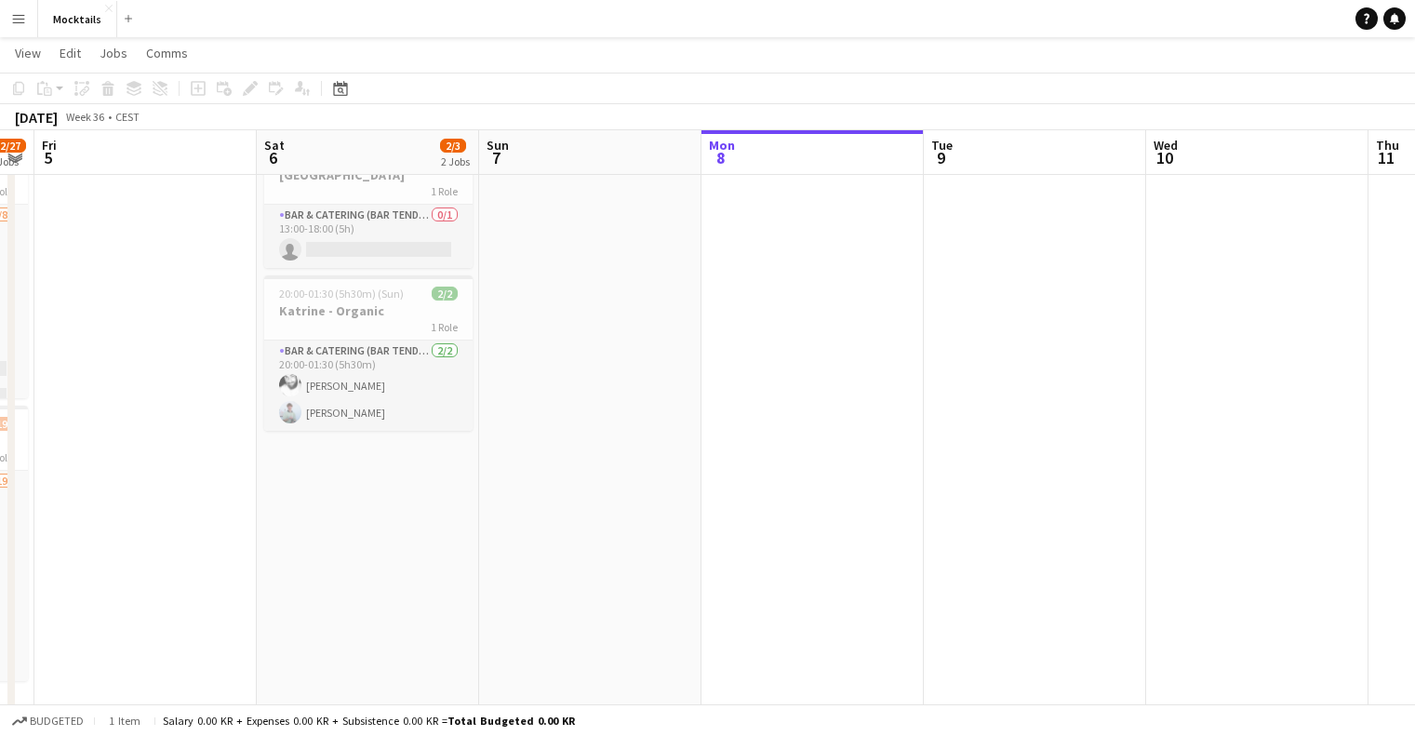
scroll to position [0, 665]
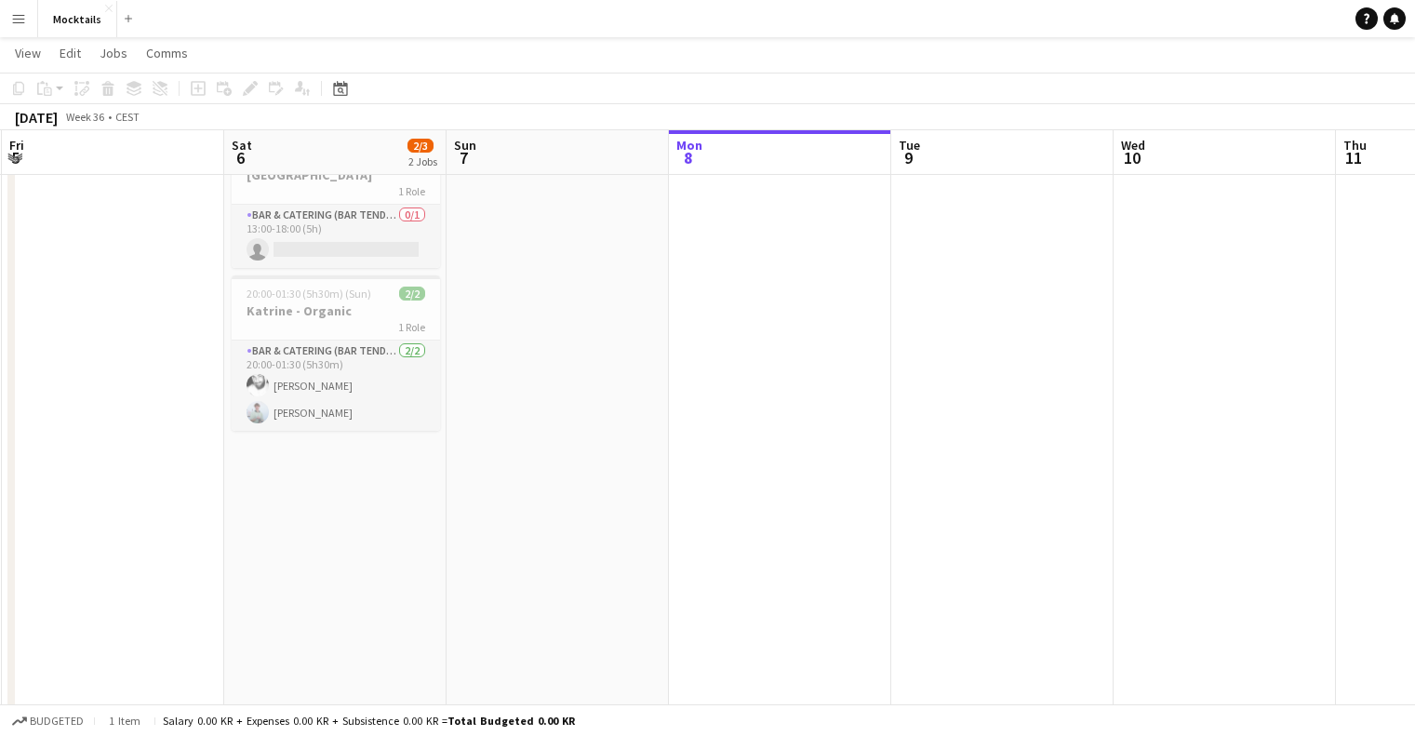
drag, startPoint x: 820, startPoint y: 383, endPoint x: 155, endPoint y: 668, distance: 723.4
click at [127, 682] on app-calendar-viewport "Tue 2 4/4 1 Job Wed 3 Thu 4 12/27 2 Jobs Fri 5 Sat 6 2/3 2 Jobs Sun 7 Mon 8 Tue…" at bounding box center [707, 414] width 1415 height 868
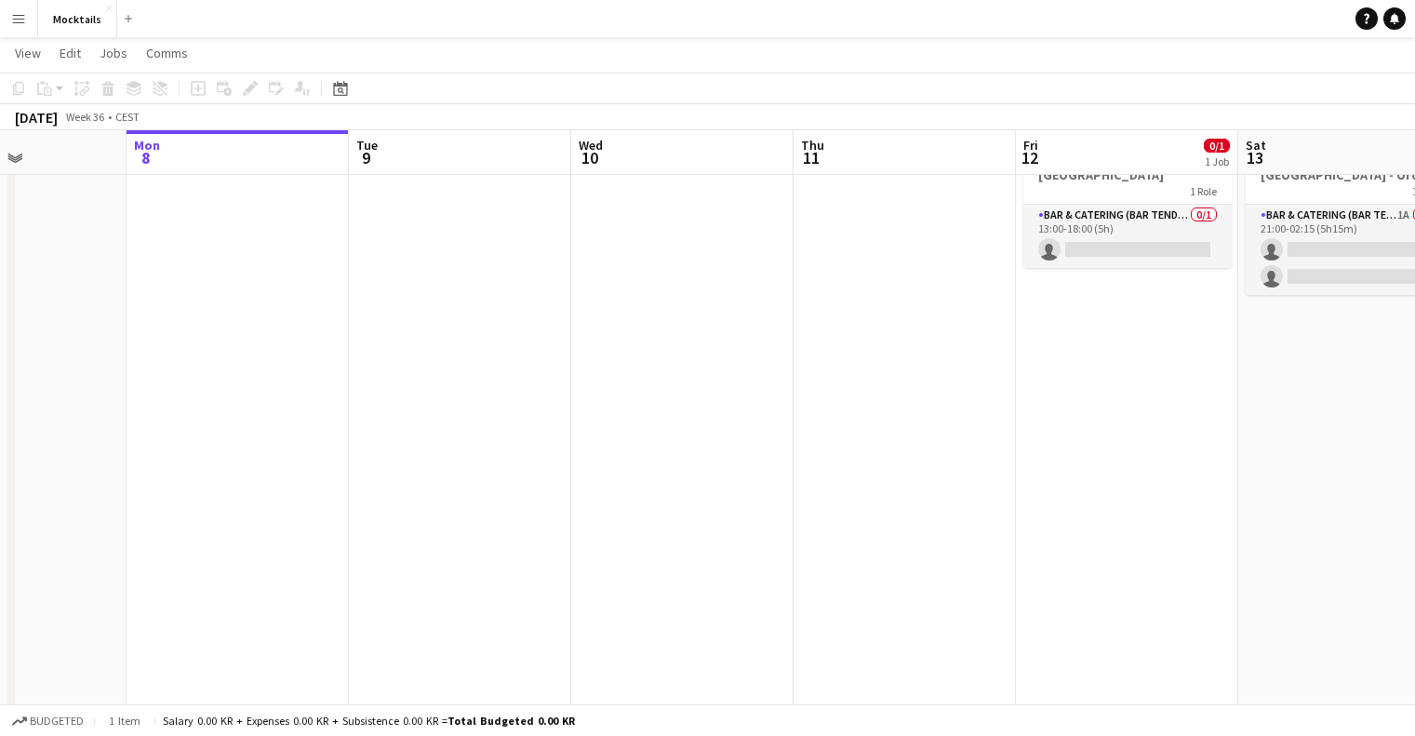
drag, startPoint x: 1057, startPoint y: 243, endPoint x: 523, endPoint y: 395, distance: 555.3
click at [519, 396] on app-calendar-viewport "Fri 5 Sat 6 2/3 2 Jobs Sun 7 Mon 8 Tue 9 Wed 10 Thu 11 Fri 12 0/1 1 Job Sat 13 …" at bounding box center [707, 414] width 1415 height 868
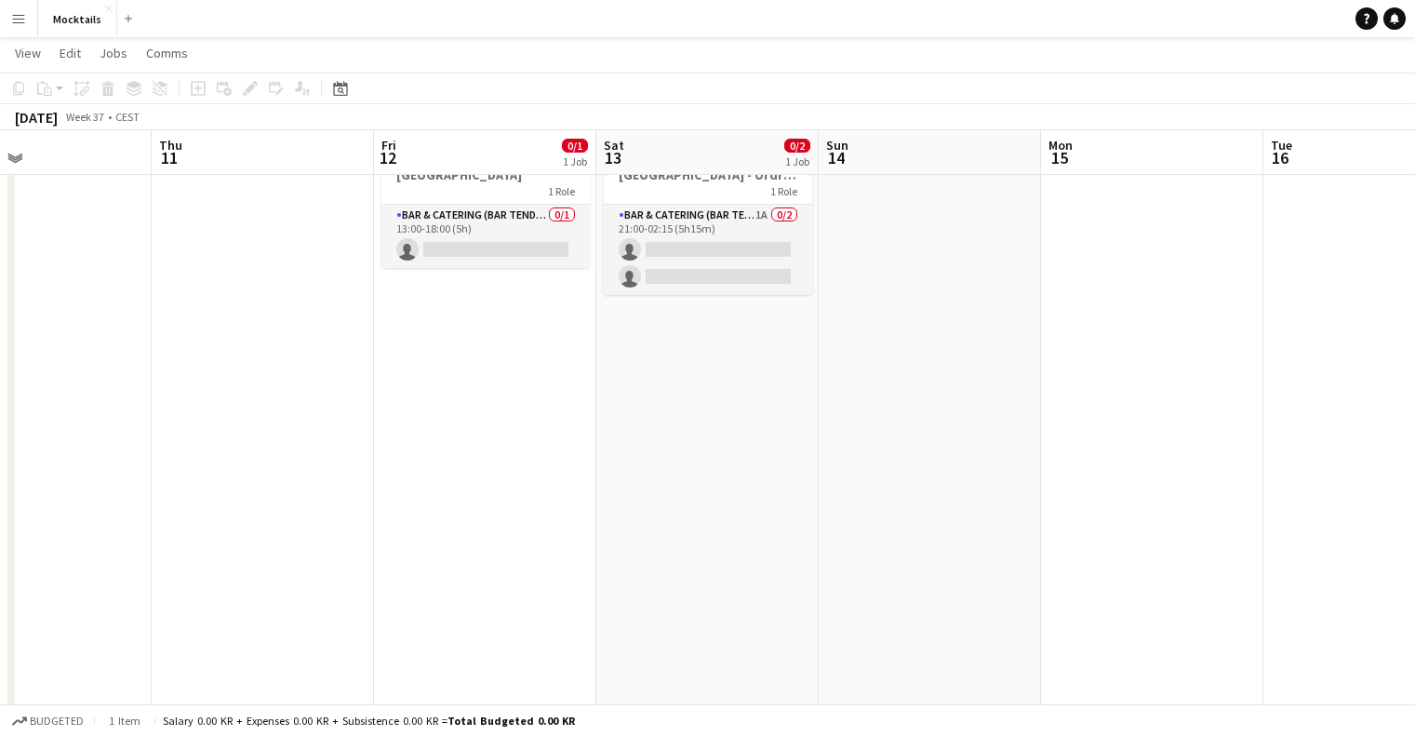
drag, startPoint x: 911, startPoint y: 270, endPoint x: 269, endPoint y: 444, distance: 665.0
click at [269, 444] on app-calendar-viewport "Sun 7 Mon 8 Tue 9 Wed 10 Thu 11 Fri 12 0/1 1 Job Sat 13 0/2 1 Job Sun 14 Mon 15…" at bounding box center [707, 414] width 1415 height 868
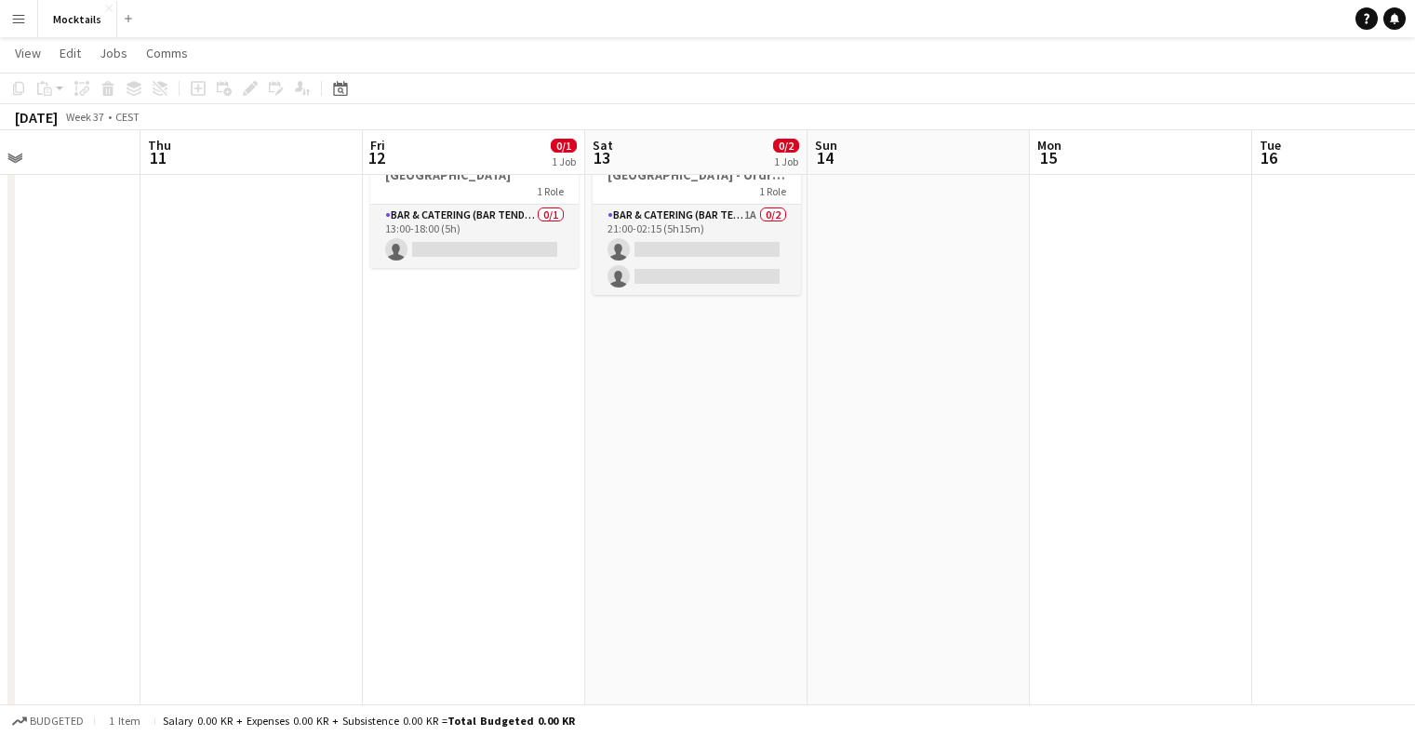
drag, startPoint x: 466, startPoint y: 416, endPoint x: 462, endPoint y: 475, distance: 59.6
click at [453, 506] on app-calendar-viewport "Sun 7 Mon 8 Tue 9 Wed 10 Thu 11 Fri 12 0/1 1 Job Sat 13 0/2 1 Job Sun 14 Mon 15…" at bounding box center [707, 414] width 1415 height 868
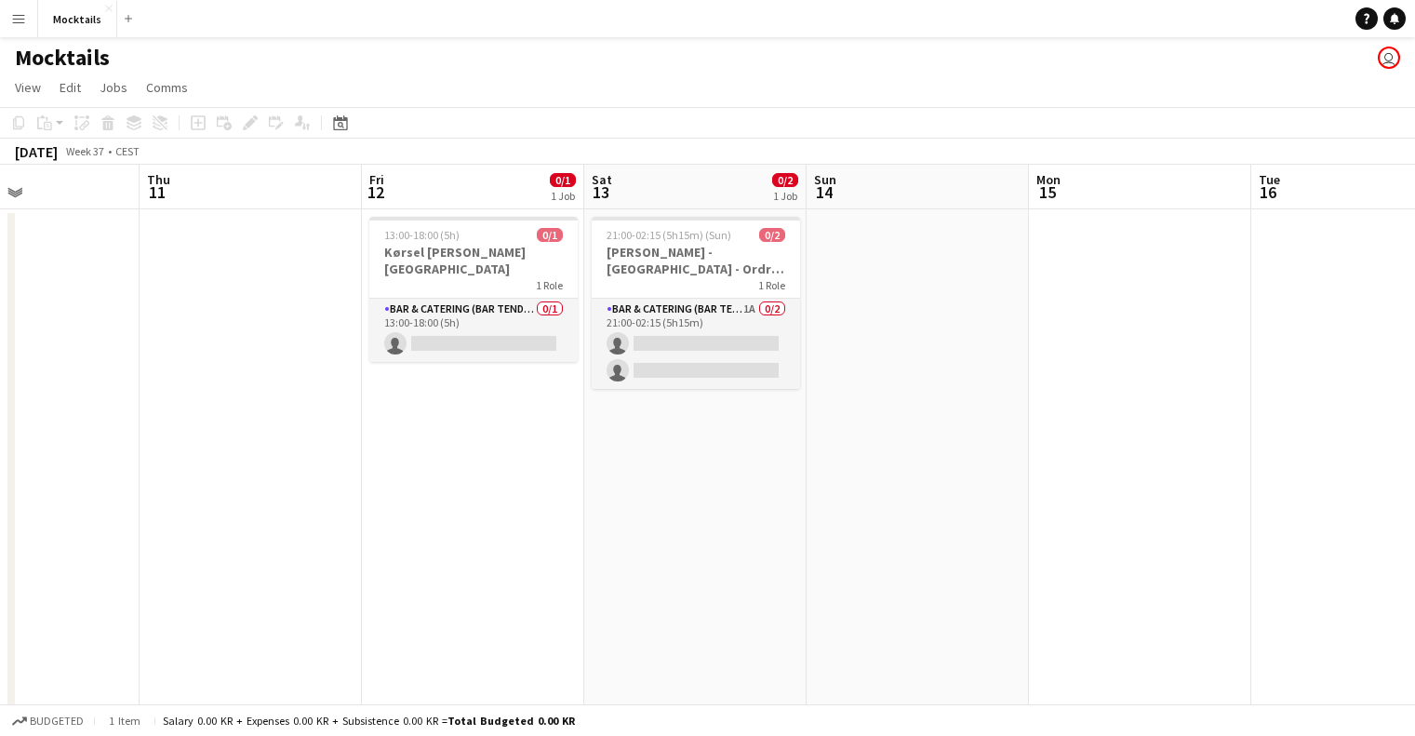
scroll to position [0, 0]
click at [497, 304] on app-card-role "Bar & Catering (Bar Tender) 0/1 13:00-18:00 (5h) single-neutral-actions" at bounding box center [473, 331] width 208 height 63
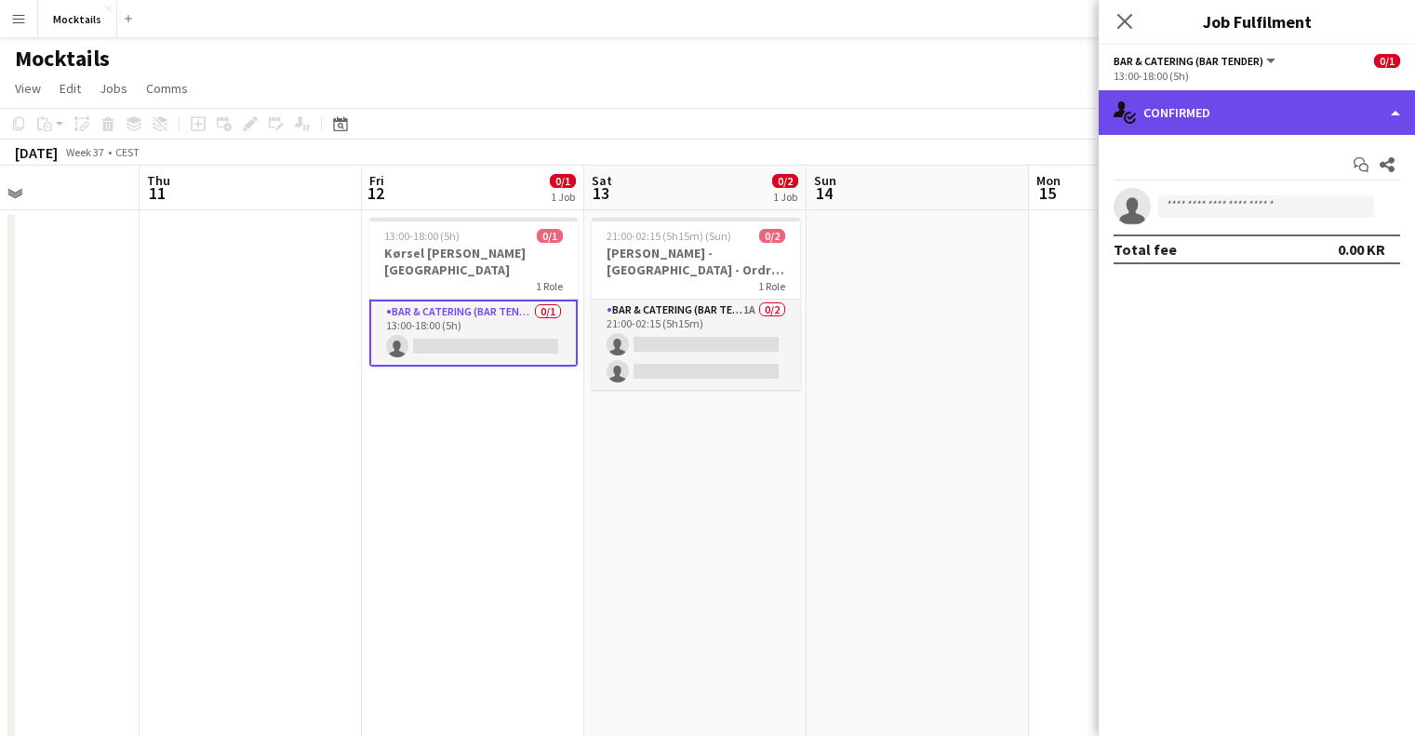
click at [1282, 125] on div "single-neutral-actions-check-2 Confirmed" at bounding box center [1257, 112] width 316 height 45
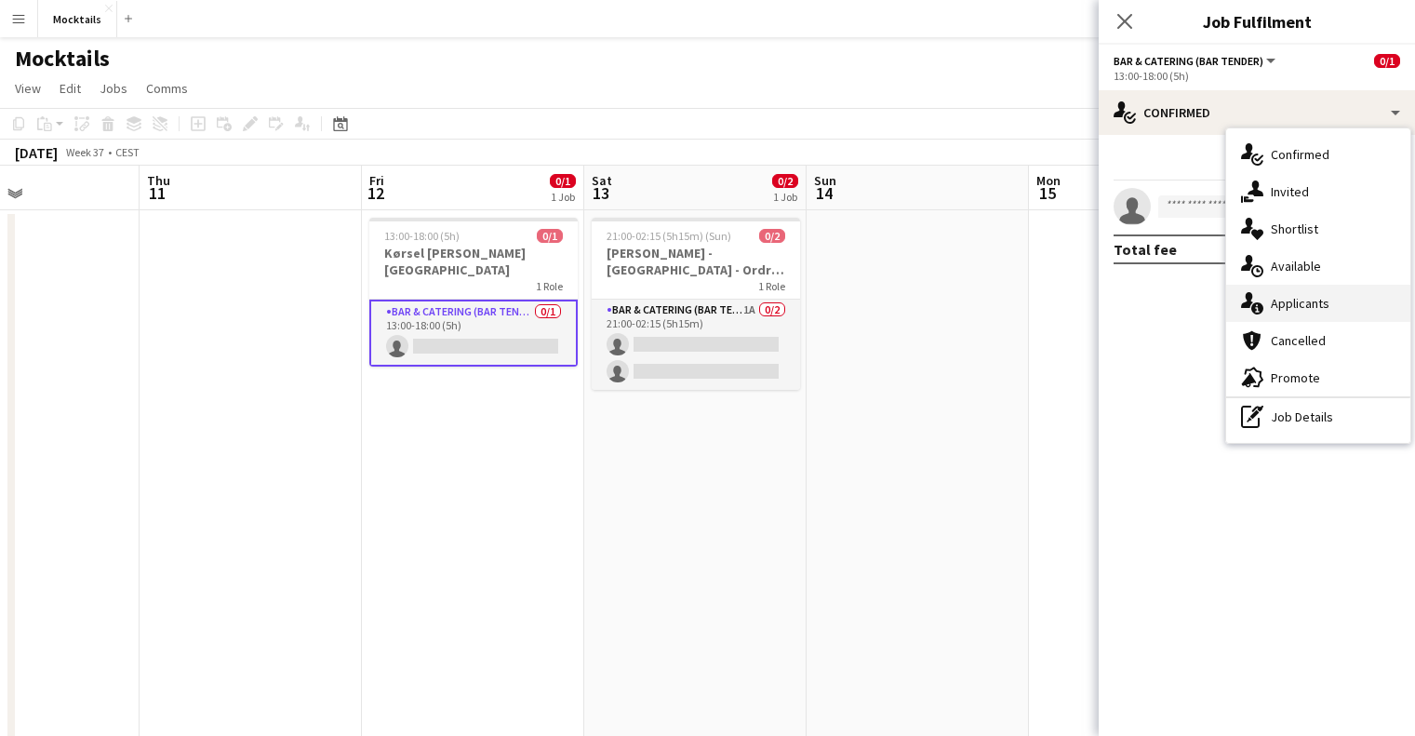
click at [1313, 299] on span "Applicants" at bounding box center [1300, 303] width 59 height 17
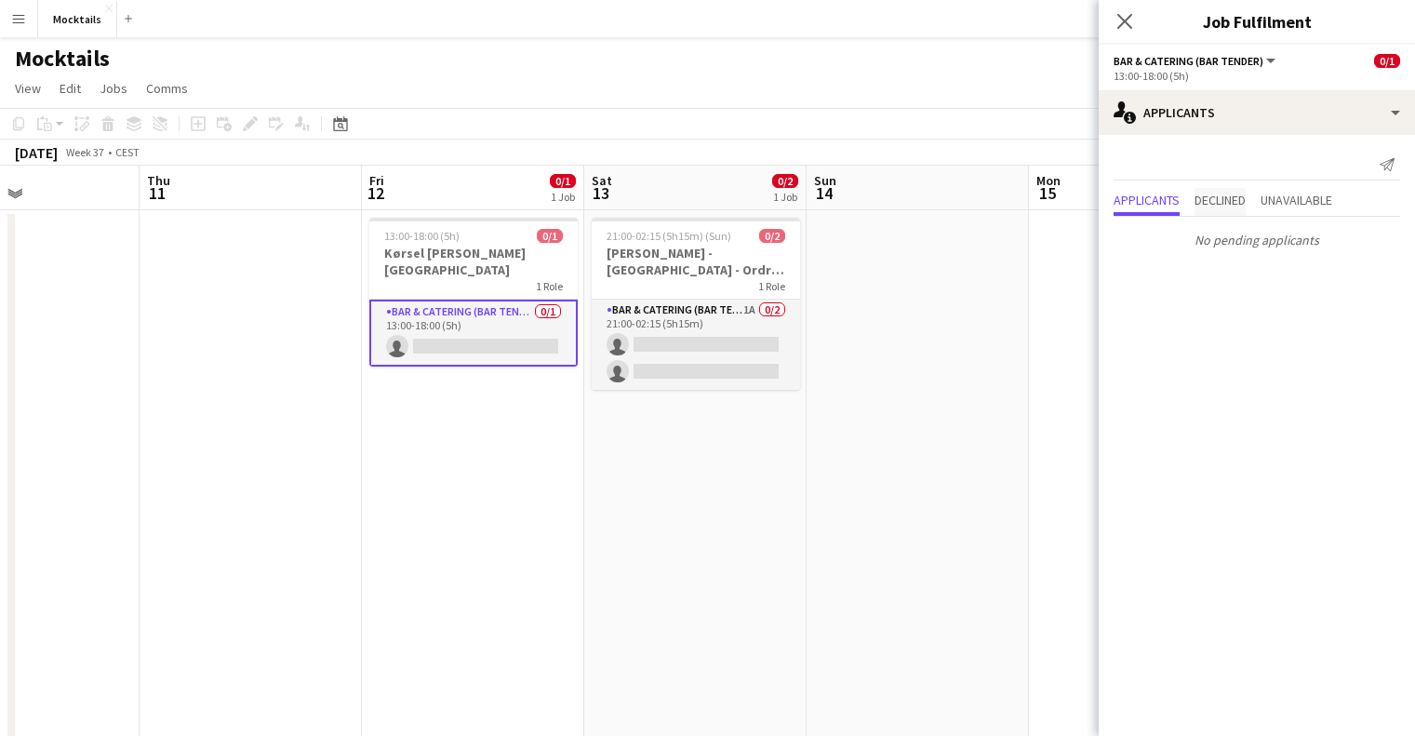
click at [1246, 193] on span "Declined" at bounding box center [1219, 199] width 51 height 13
click at [1299, 153] on span "Unavailable" at bounding box center [1296, 164] width 72 height 28
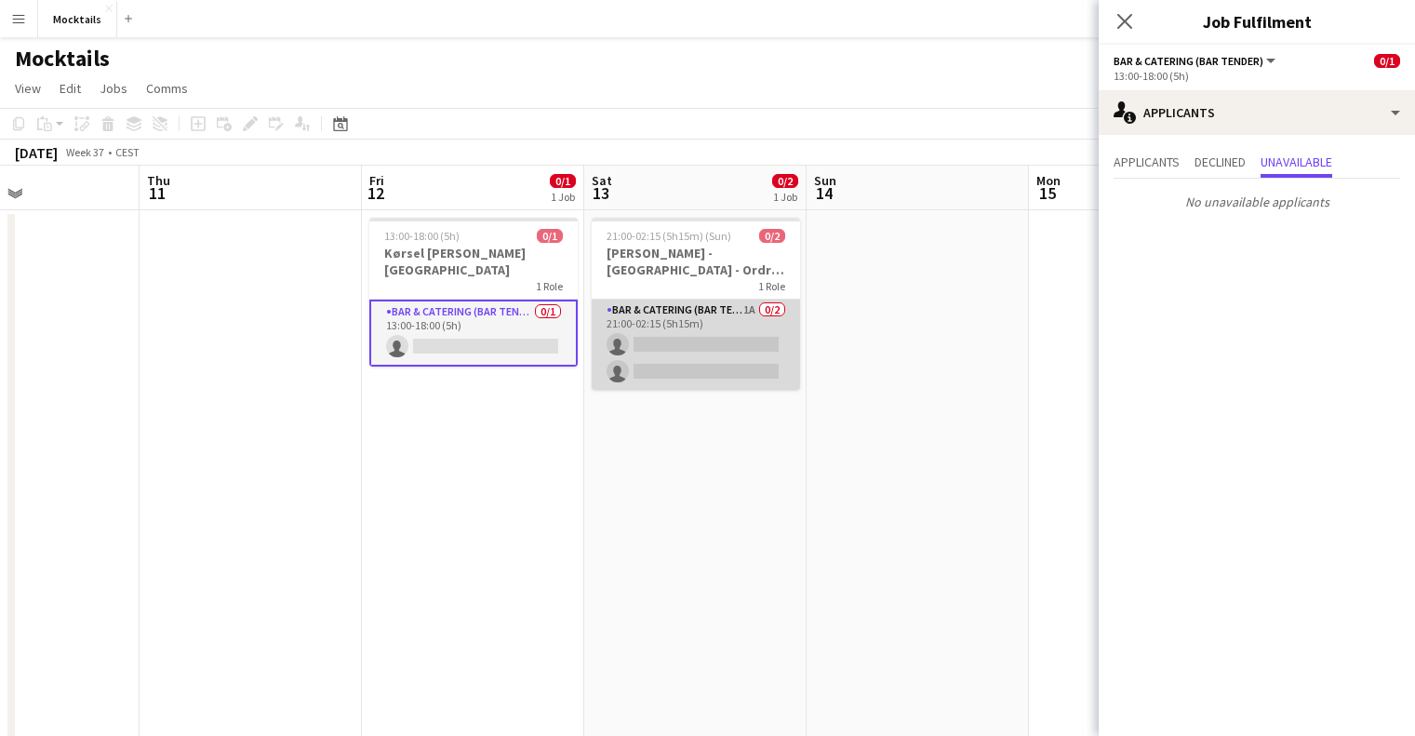
click at [731, 314] on app-card-role "Bar & Catering (Bar Tender) 1A 0/2 21:00-02:15 (5h15m) single-neutral-actions s…" at bounding box center [696, 345] width 208 height 90
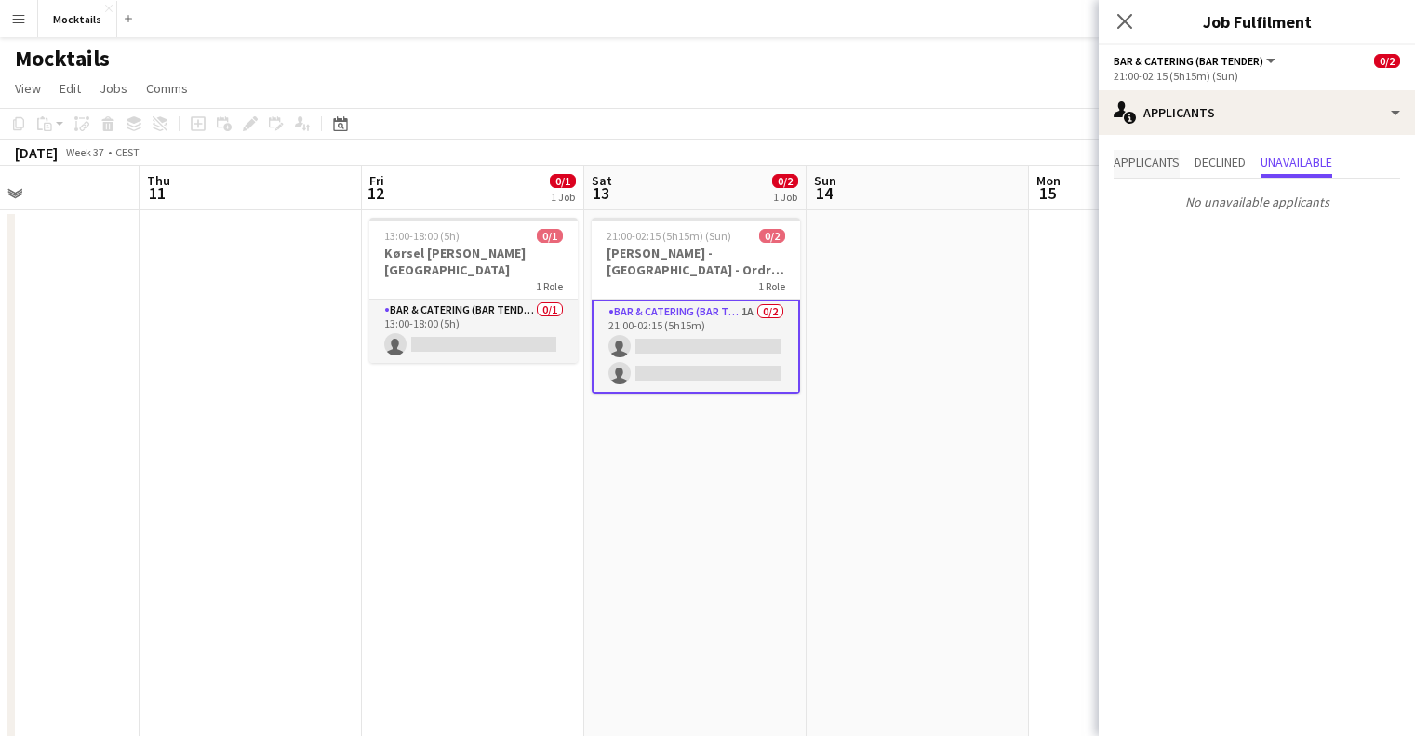
click at [1153, 166] on span "Applicants" at bounding box center [1146, 161] width 66 height 13
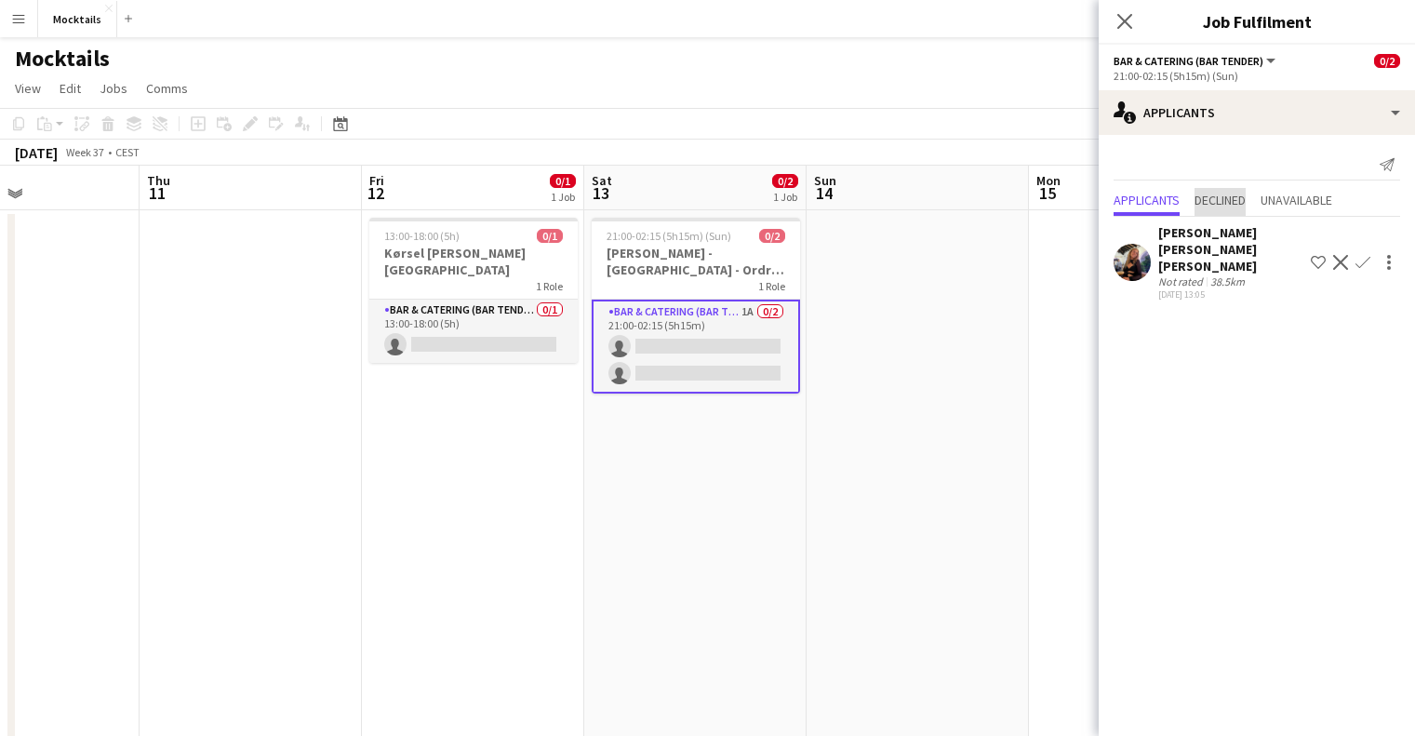
click at [1239, 194] on span "Declined" at bounding box center [1219, 199] width 51 height 13
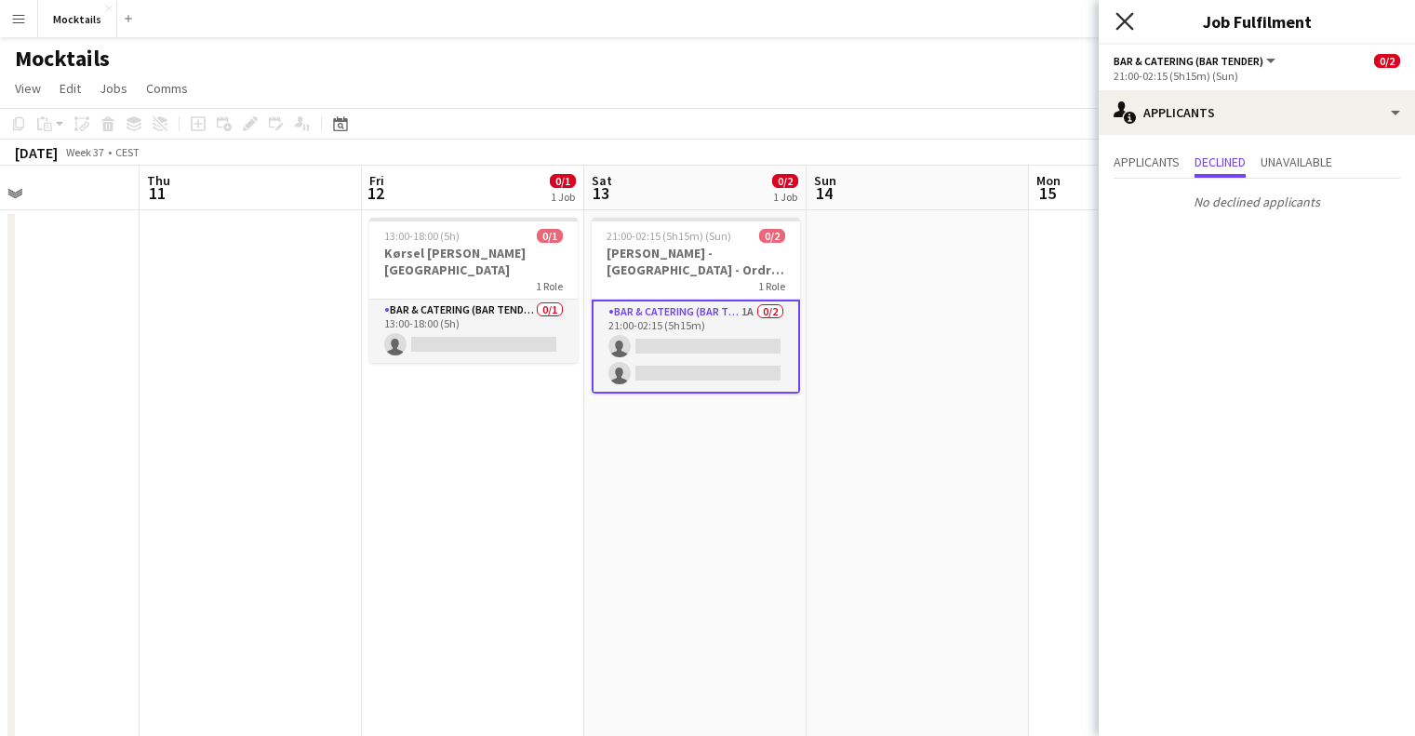
click at [1126, 30] on icon "Close pop-in" at bounding box center [1124, 21] width 18 height 18
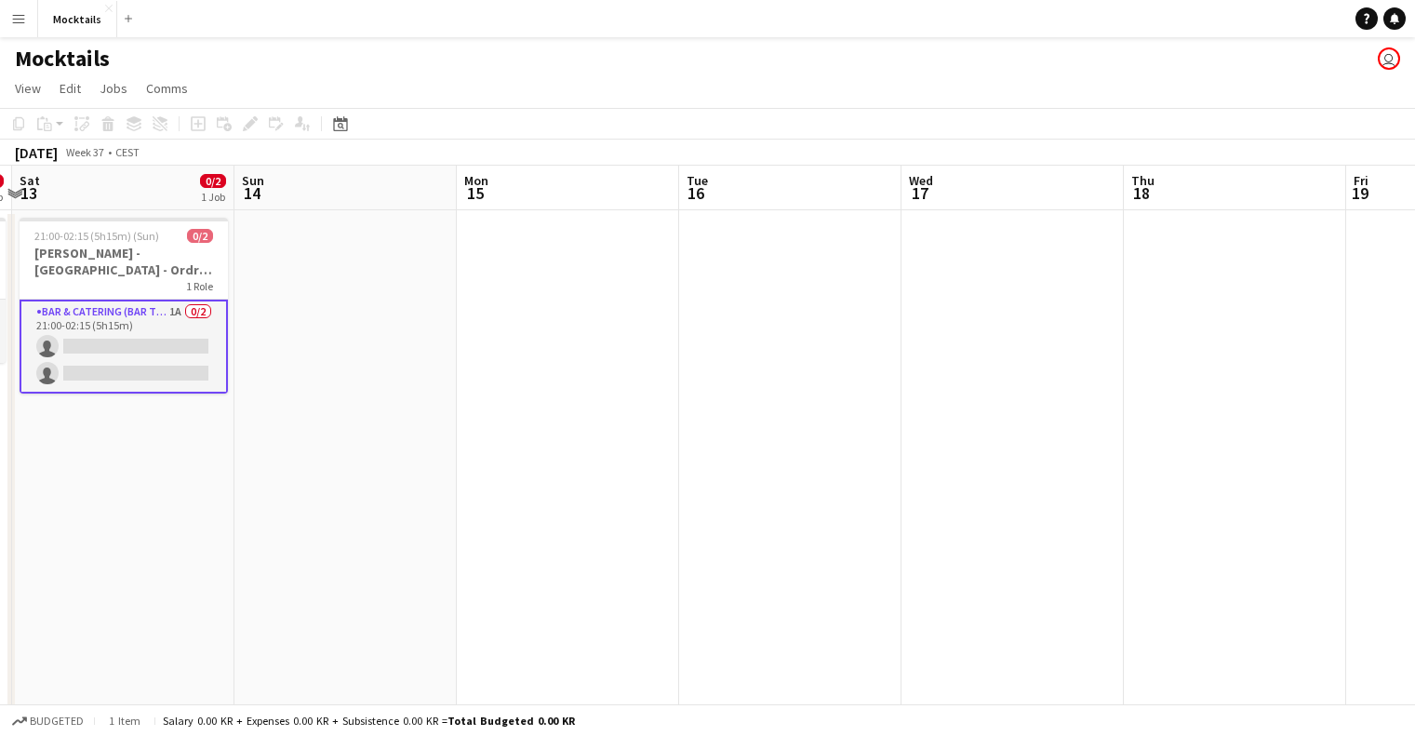
drag, startPoint x: 1043, startPoint y: 318, endPoint x: 492, endPoint y: 409, distance: 558.2
click at [492, 409] on app-calendar-viewport "Tue 9 Wed 10 Thu 11 Fri 12 0/1 1 Job Sat 13 0/2 1 Job Sun 14 Mon 15 Tue 16 Wed …" at bounding box center [707, 554] width 1415 height 777
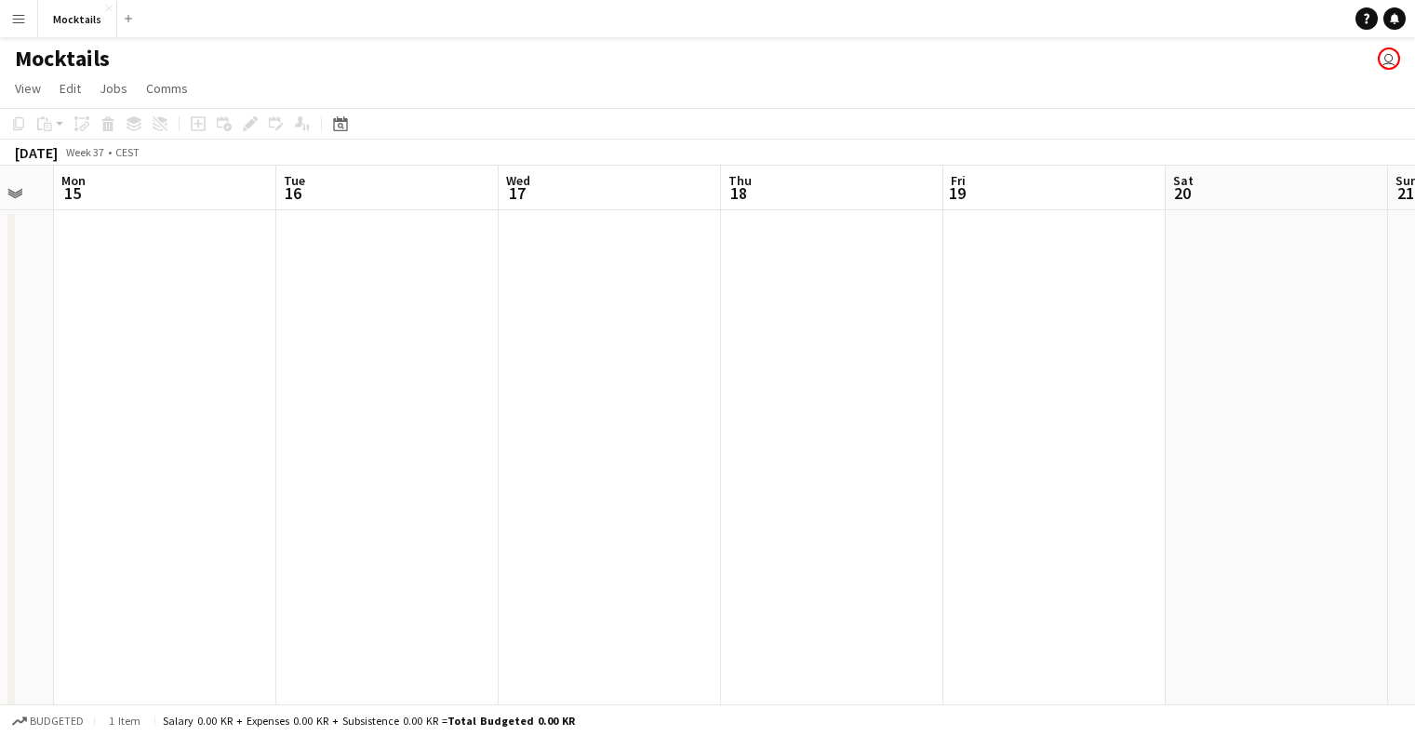
drag, startPoint x: 1051, startPoint y: 300, endPoint x: 652, endPoint y: 327, distance: 400.0
click at [652, 327] on app-calendar-viewport "Fri 12 0/1 1 Job Sat 13 0/2 1 Job Sun 14 Mon 15 Tue 16 Wed 17 Thu 18 Fri 19 Sat…" at bounding box center [707, 554] width 1415 height 777
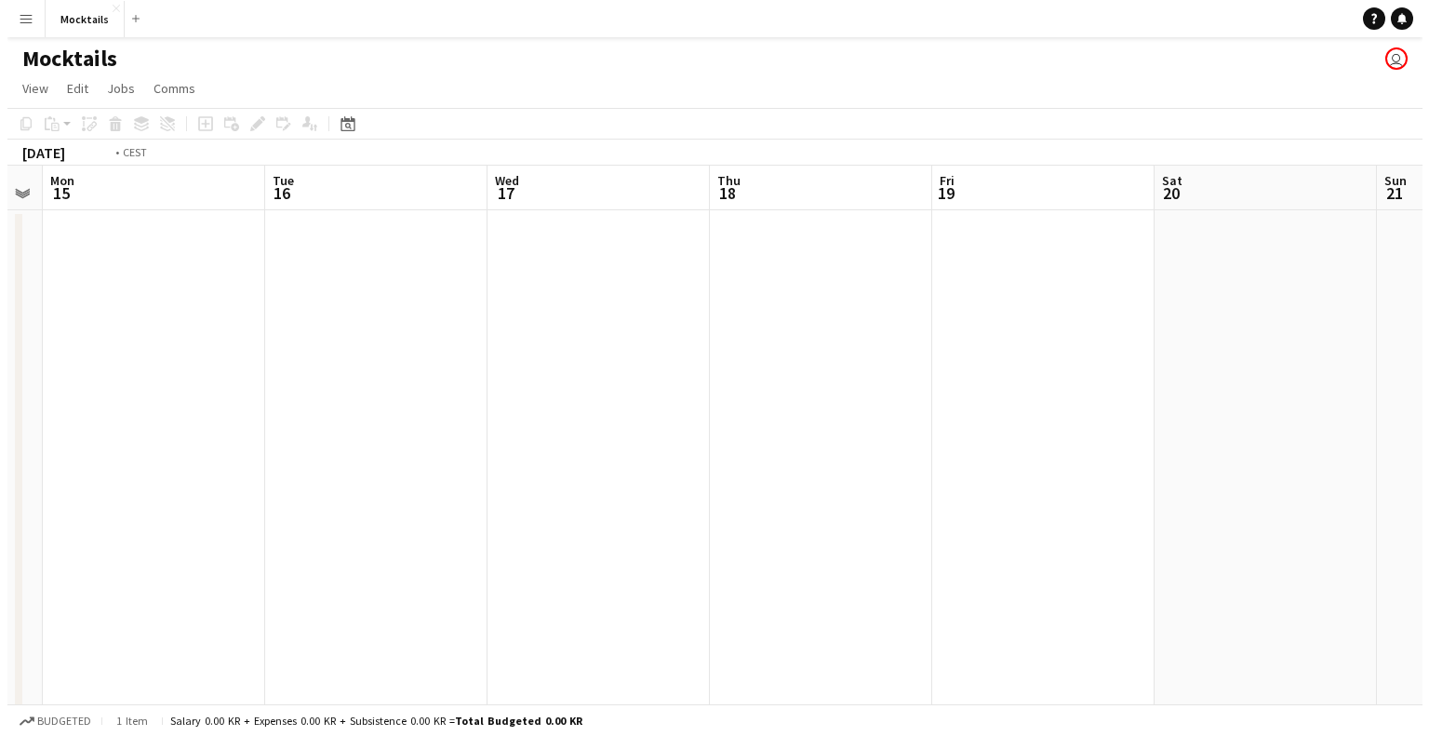
scroll to position [0, 756]
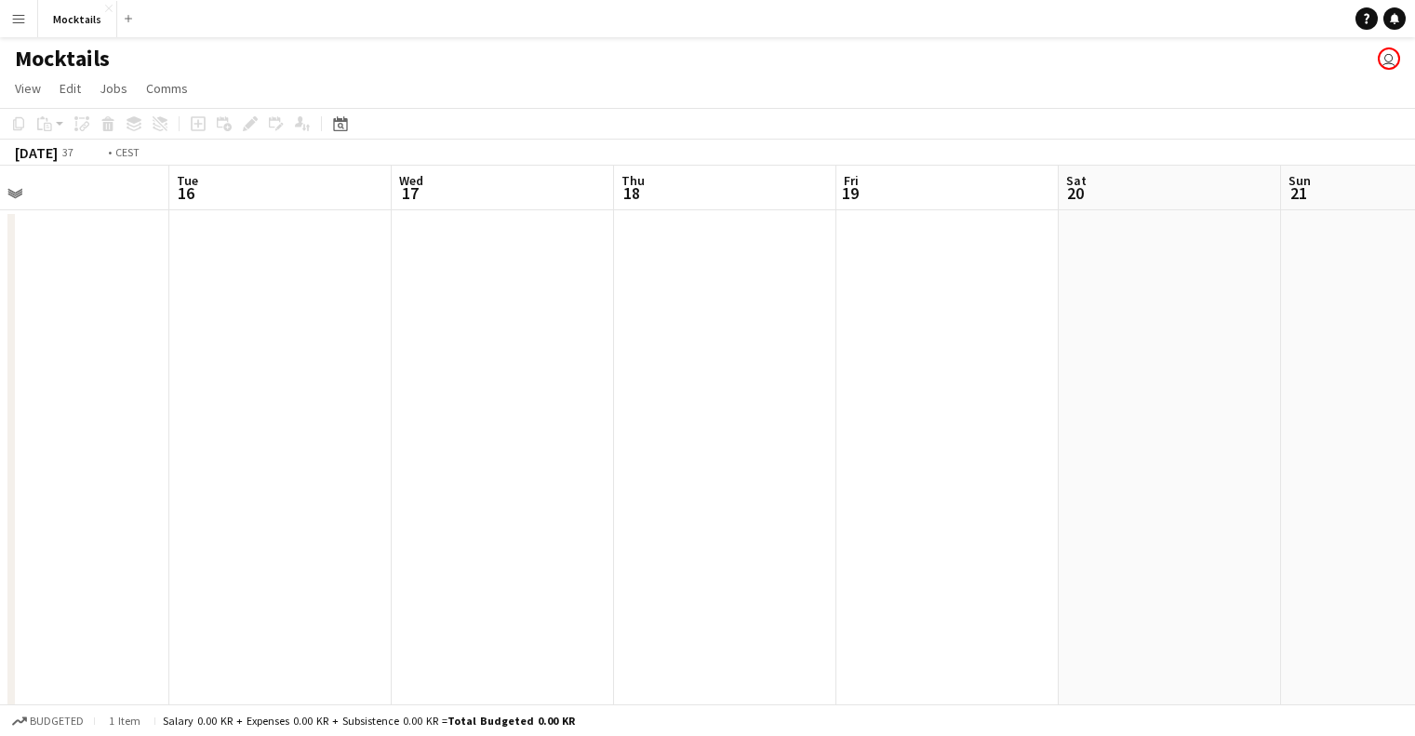
drag, startPoint x: 927, startPoint y: 237, endPoint x: 676, endPoint y: 193, distance: 254.9
click at [795, 248] on app-calendar-viewport "Fri 12 0/1 1 Job Sat 13 0/2 1 Job Sun 14 Mon 15 Tue 16 Wed 17 Thu 18 Fri 19 Sat…" at bounding box center [707, 554] width 1415 height 777
click at [100, 80] on span "Jobs" at bounding box center [114, 88] width 28 height 17
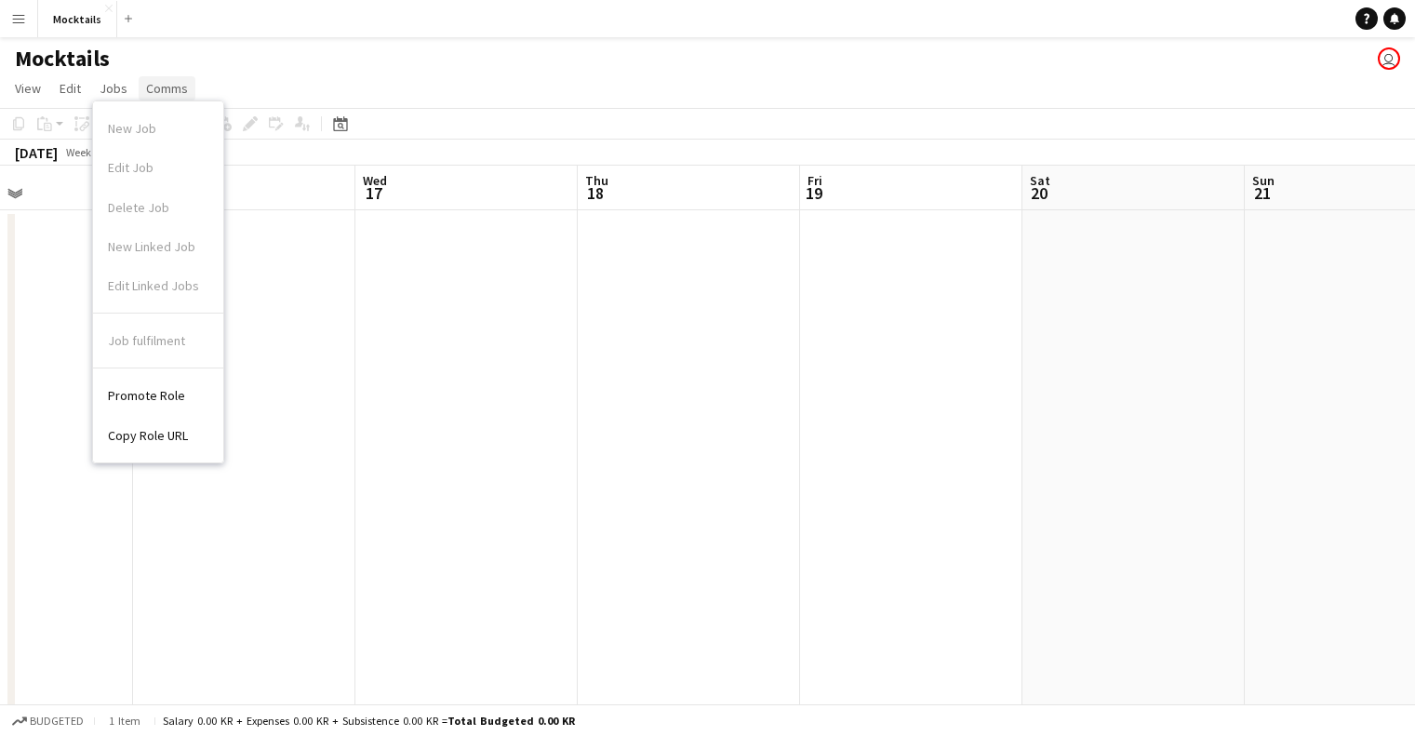
click at [173, 87] on span "Comms" at bounding box center [167, 88] width 42 height 17
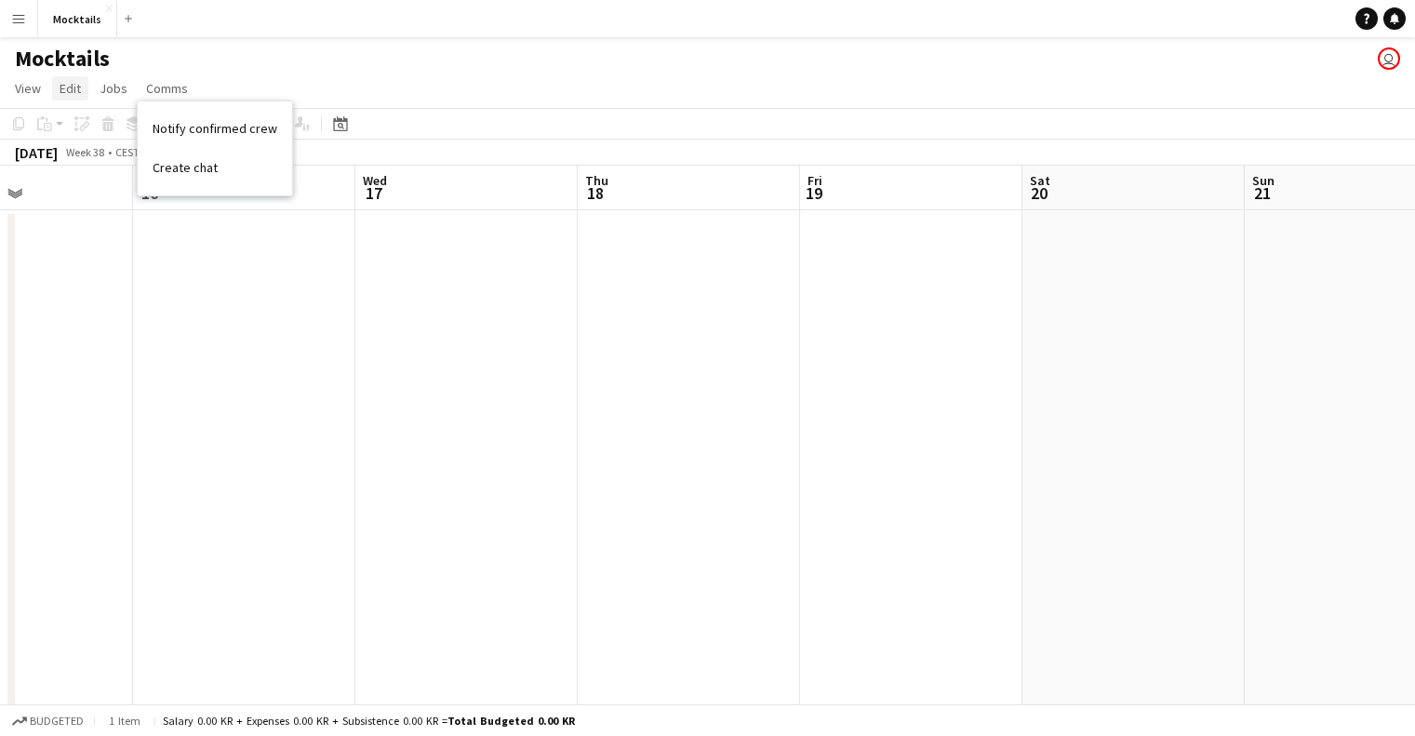
click at [73, 86] on span "Edit" at bounding box center [70, 88] width 21 height 17
click at [44, 90] on link "View" at bounding box center [27, 88] width 41 height 24
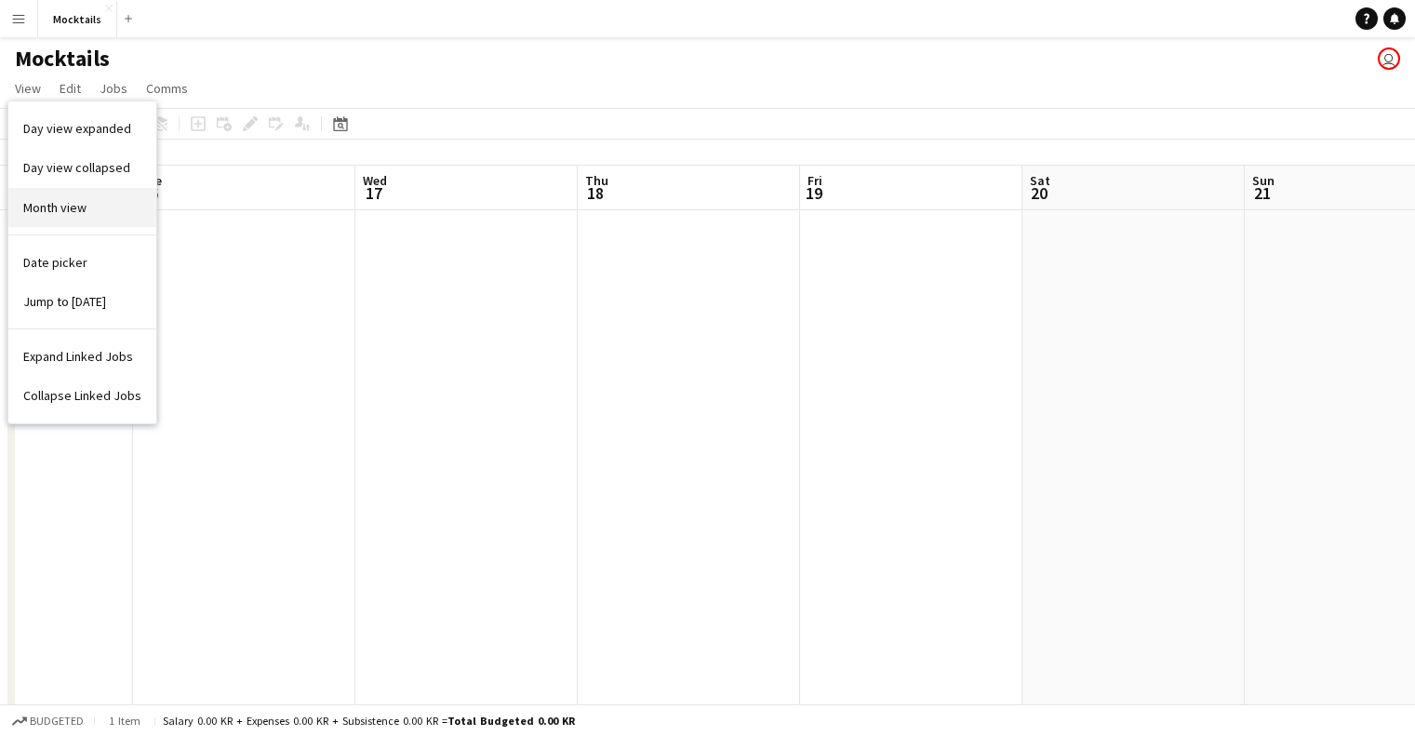
click at [75, 197] on link "Month view" at bounding box center [82, 207] width 148 height 39
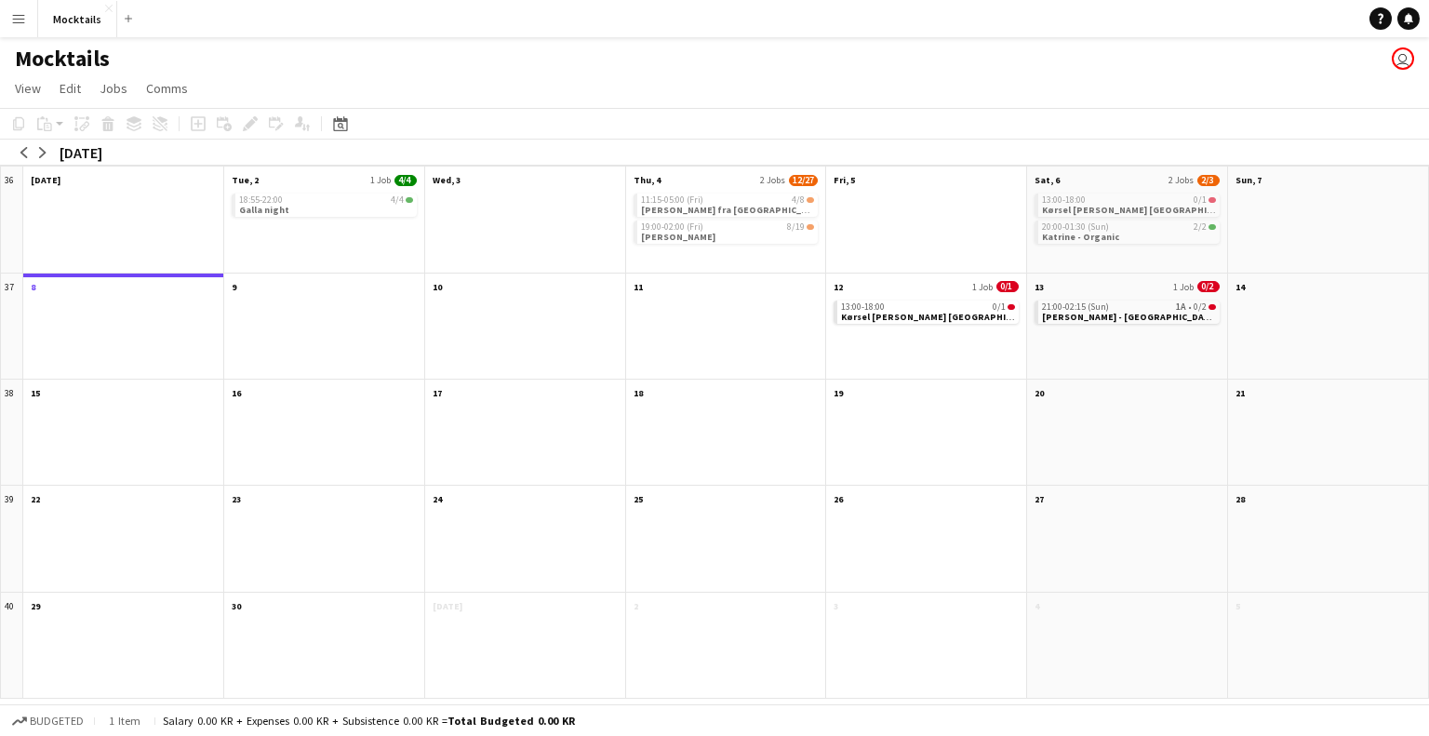
drag, startPoint x: 20, startPoint y: 21, endPoint x: 15, endPoint y: 33, distance: 13.3
click at [16, 28] on button "Menu" at bounding box center [18, 18] width 37 height 37
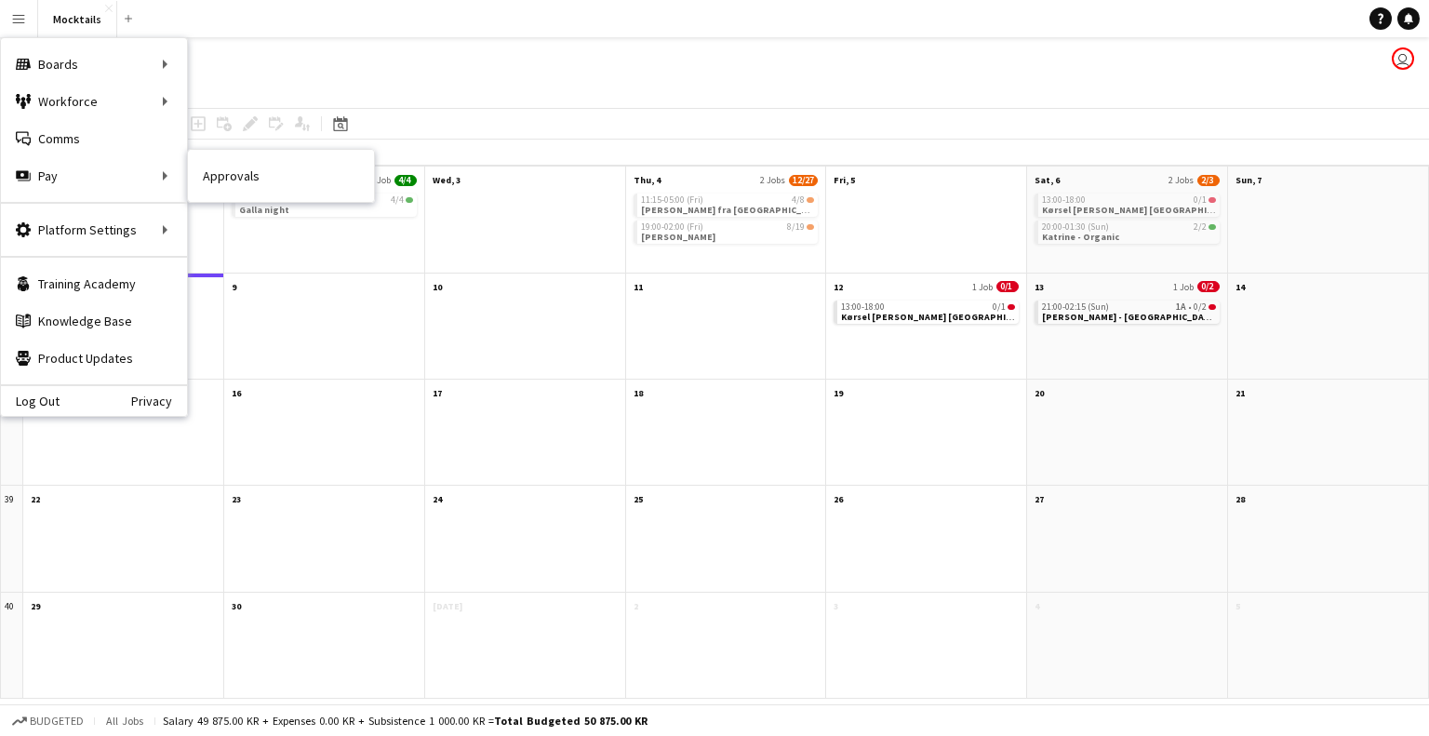
click at [278, 167] on link "Approvals" at bounding box center [281, 175] width 186 height 37
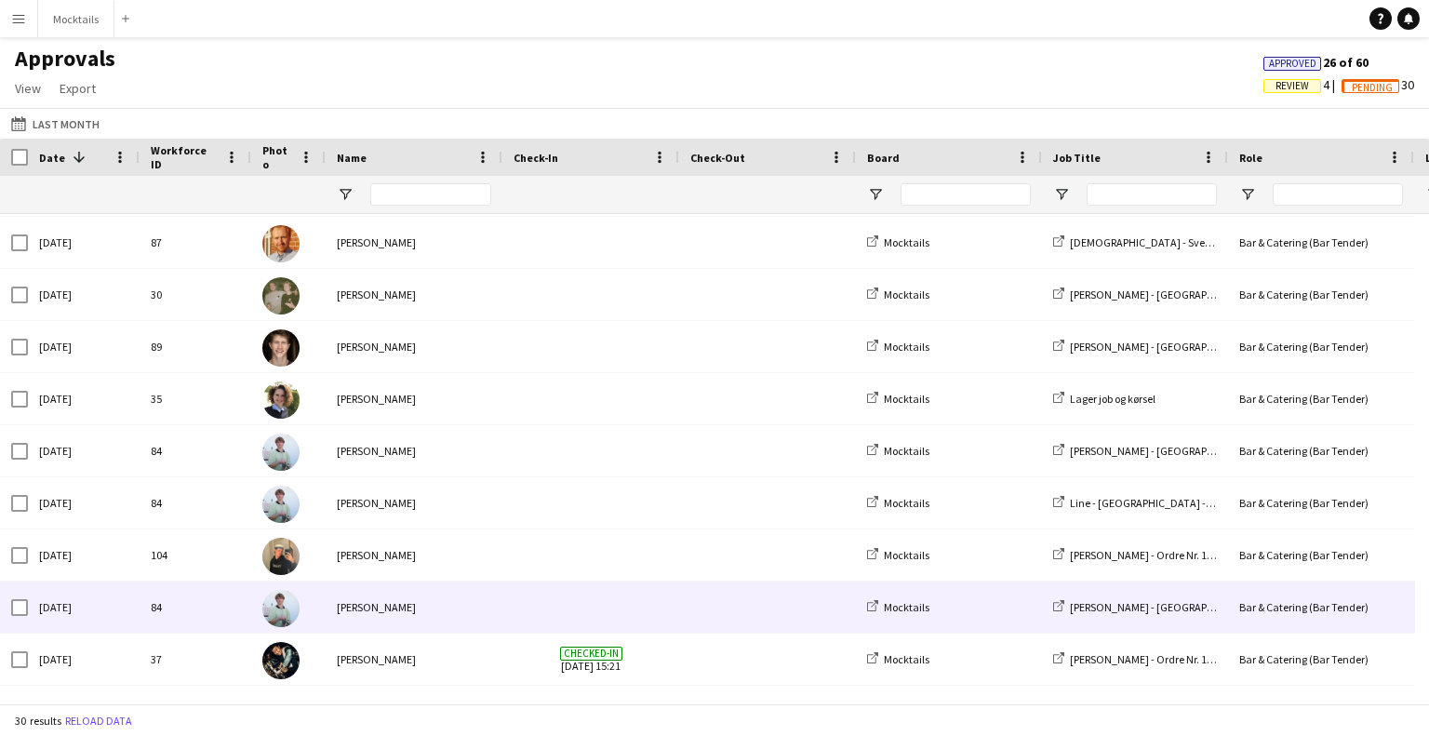
scroll to position [558, 0]
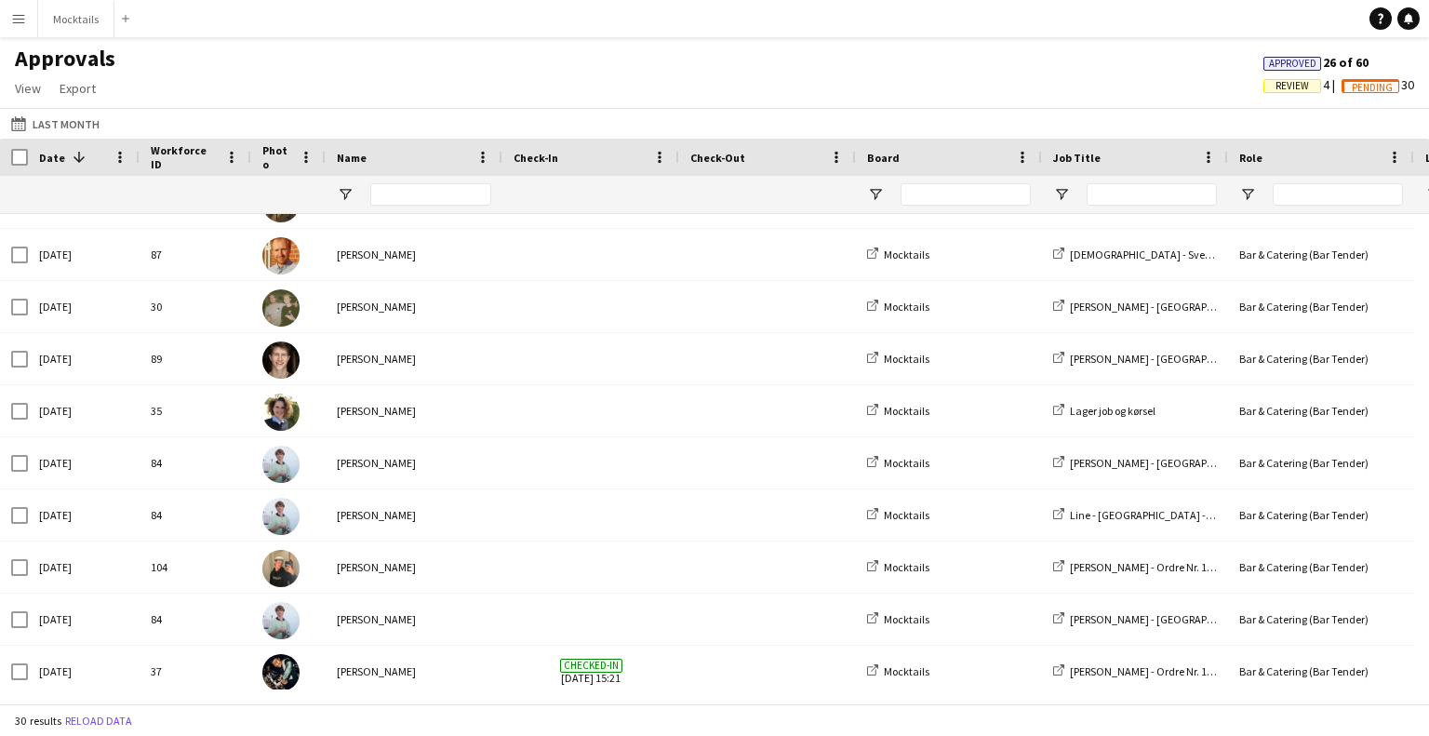
click at [29, 35] on button "Menu" at bounding box center [18, 18] width 37 height 37
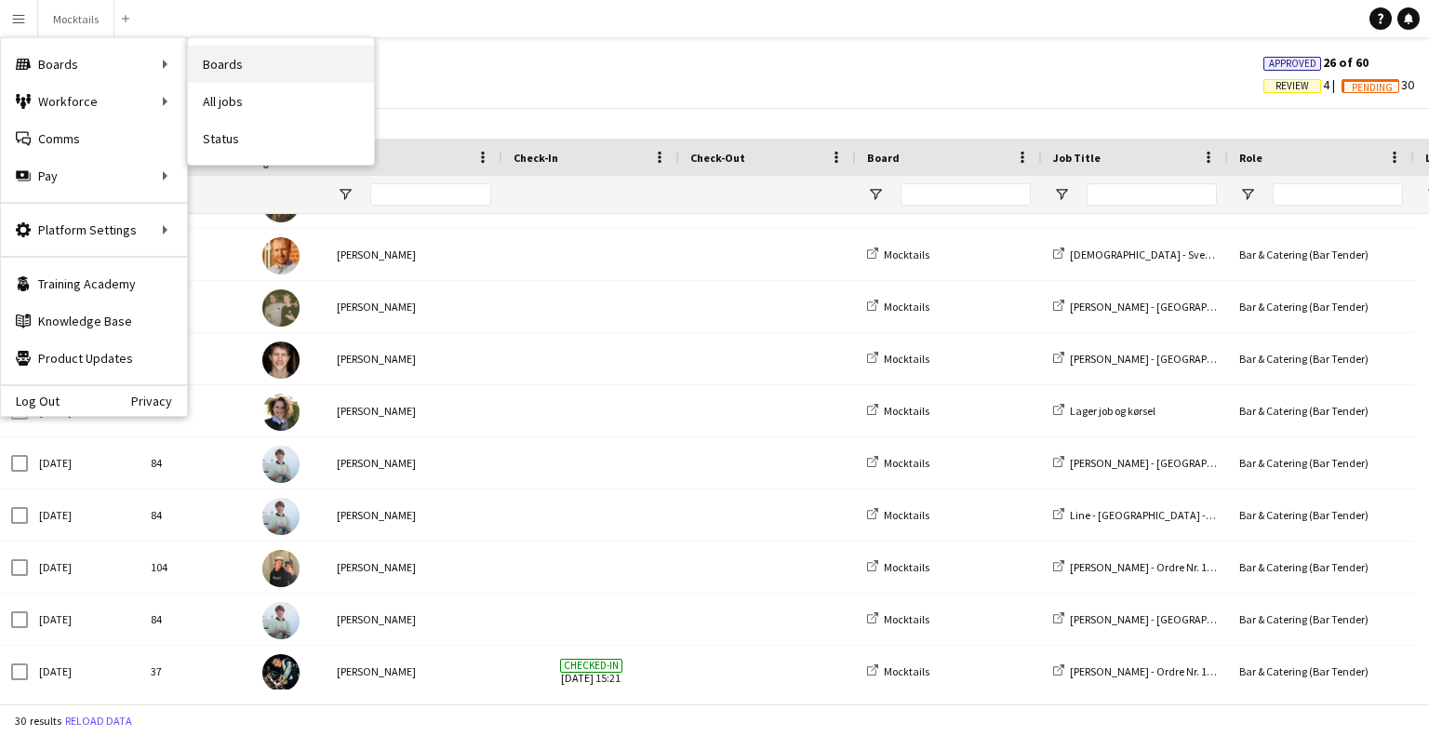
click at [266, 74] on link "Boards" at bounding box center [281, 64] width 186 height 37
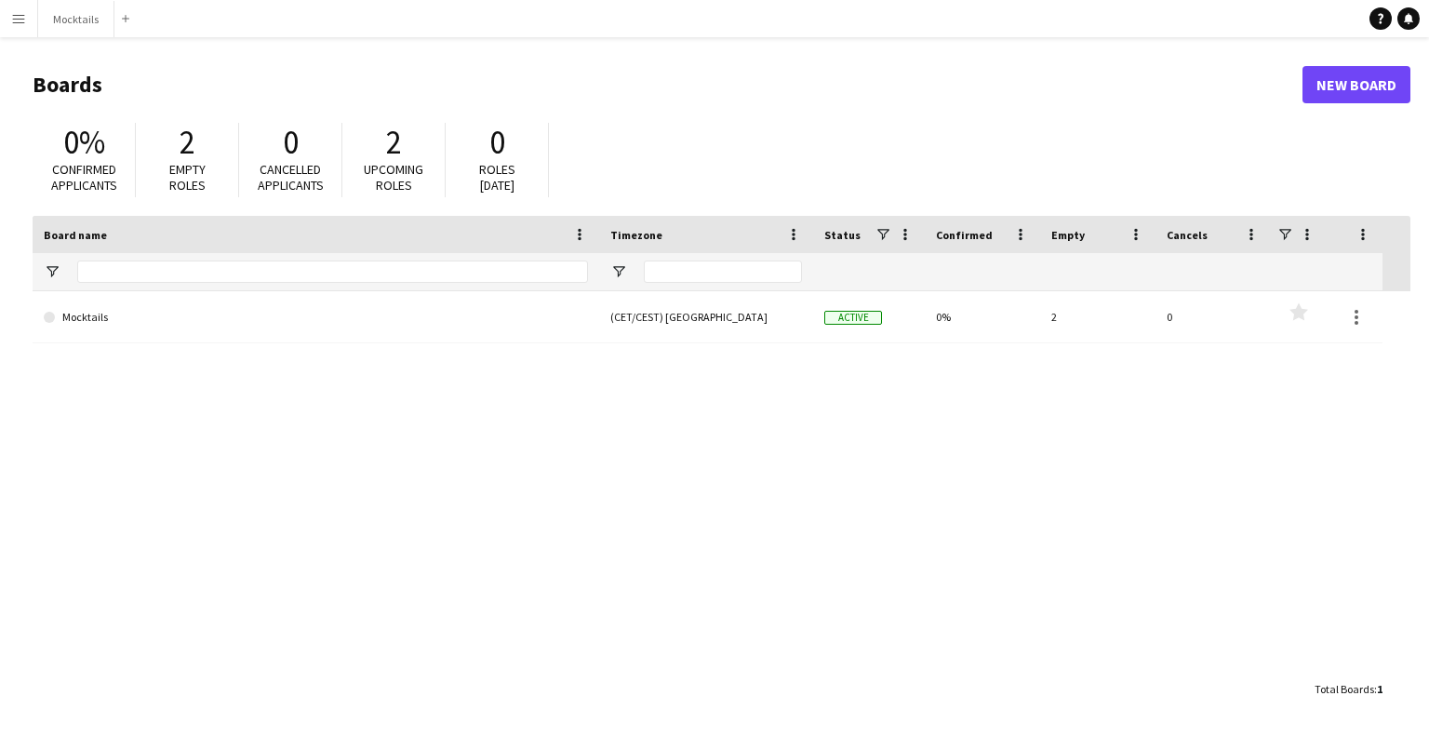
click at [7, 30] on button "Menu" at bounding box center [18, 18] width 37 height 37
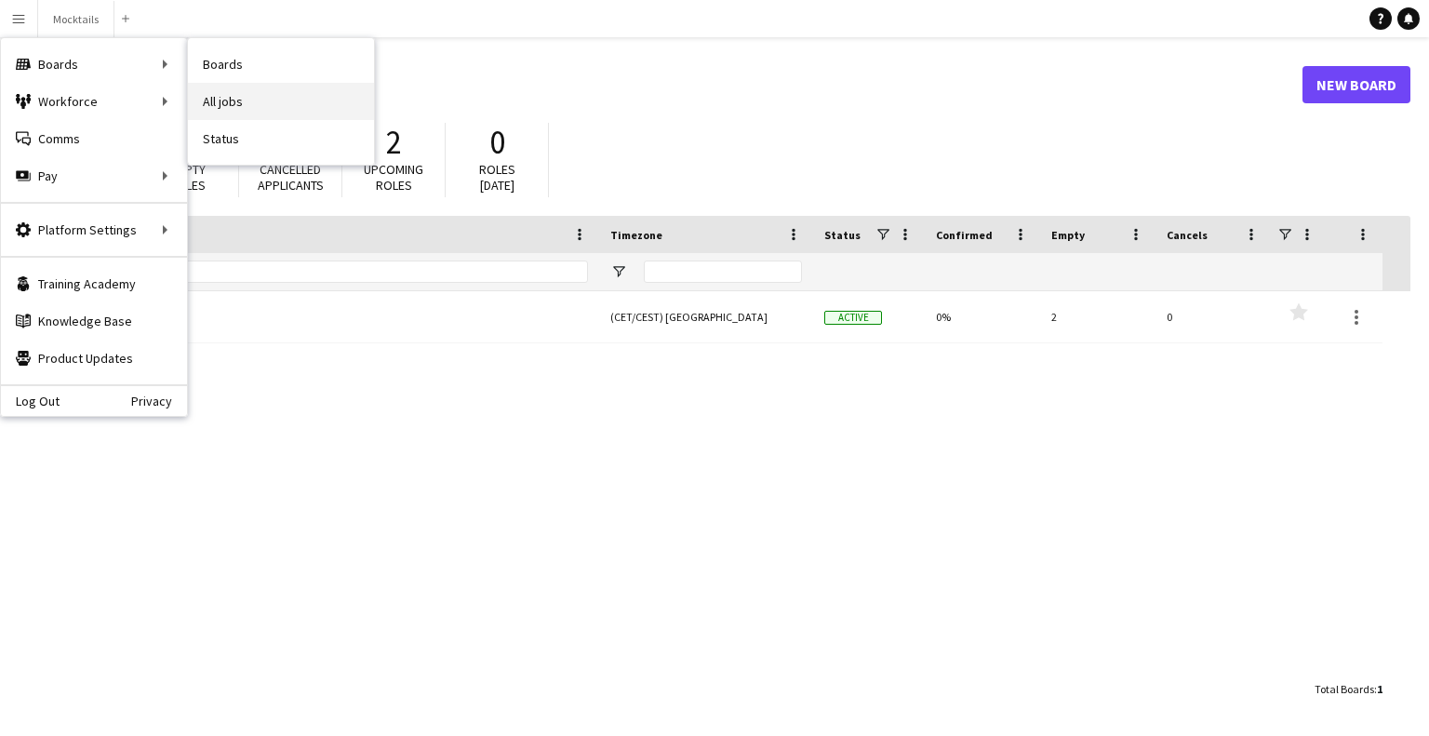
click at [233, 93] on link "All jobs" at bounding box center [281, 101] width 186 height 37
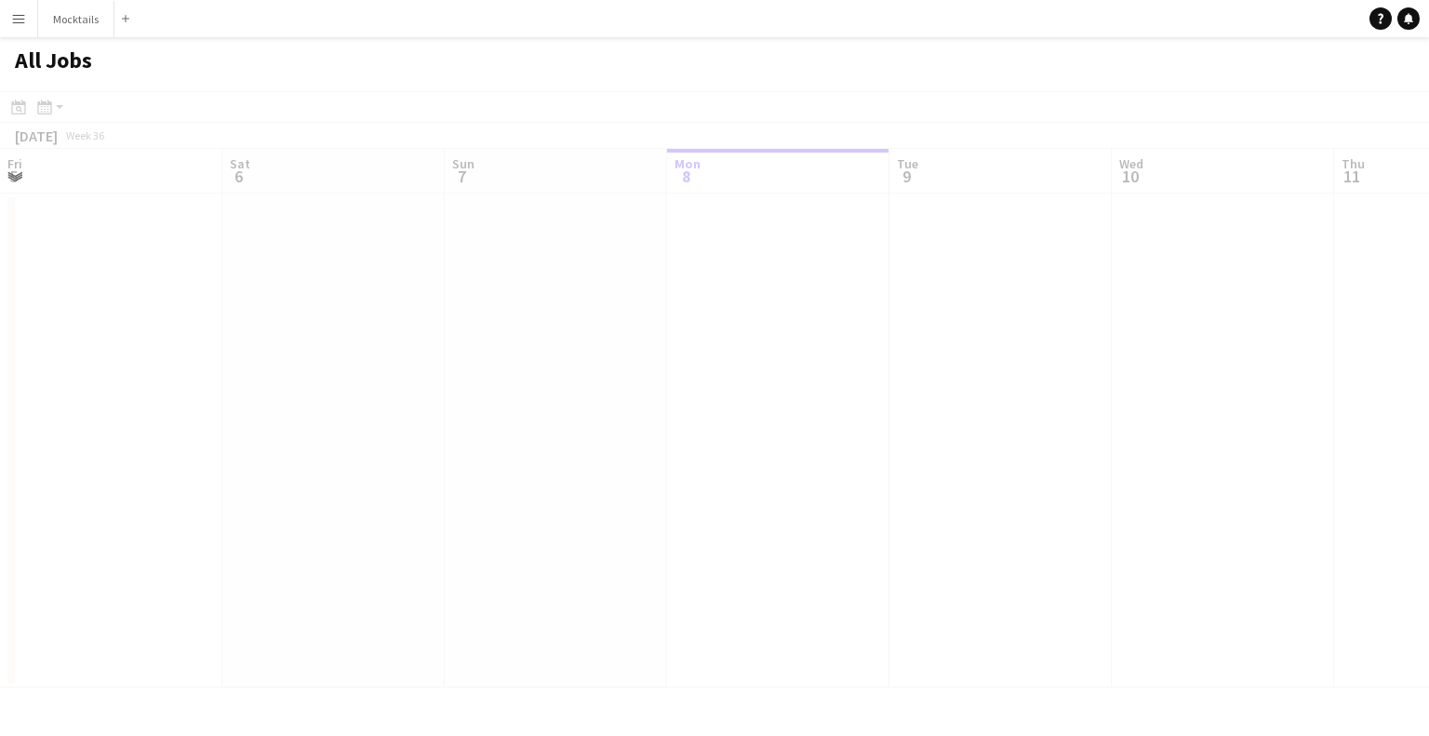
scroll to position [0, 445]
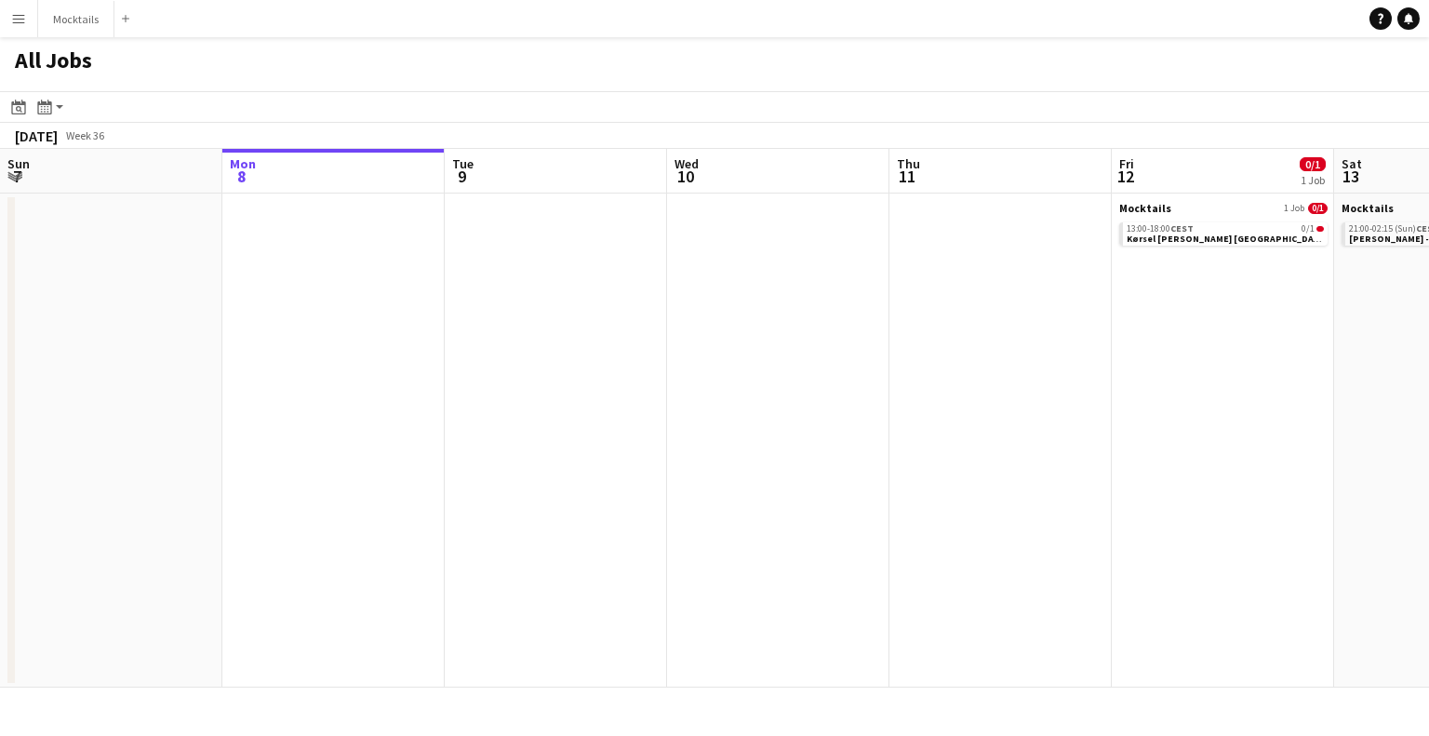
click at [15, 22] on app-icon "Menu" at bounding box center [18, 18] width 15 height 15
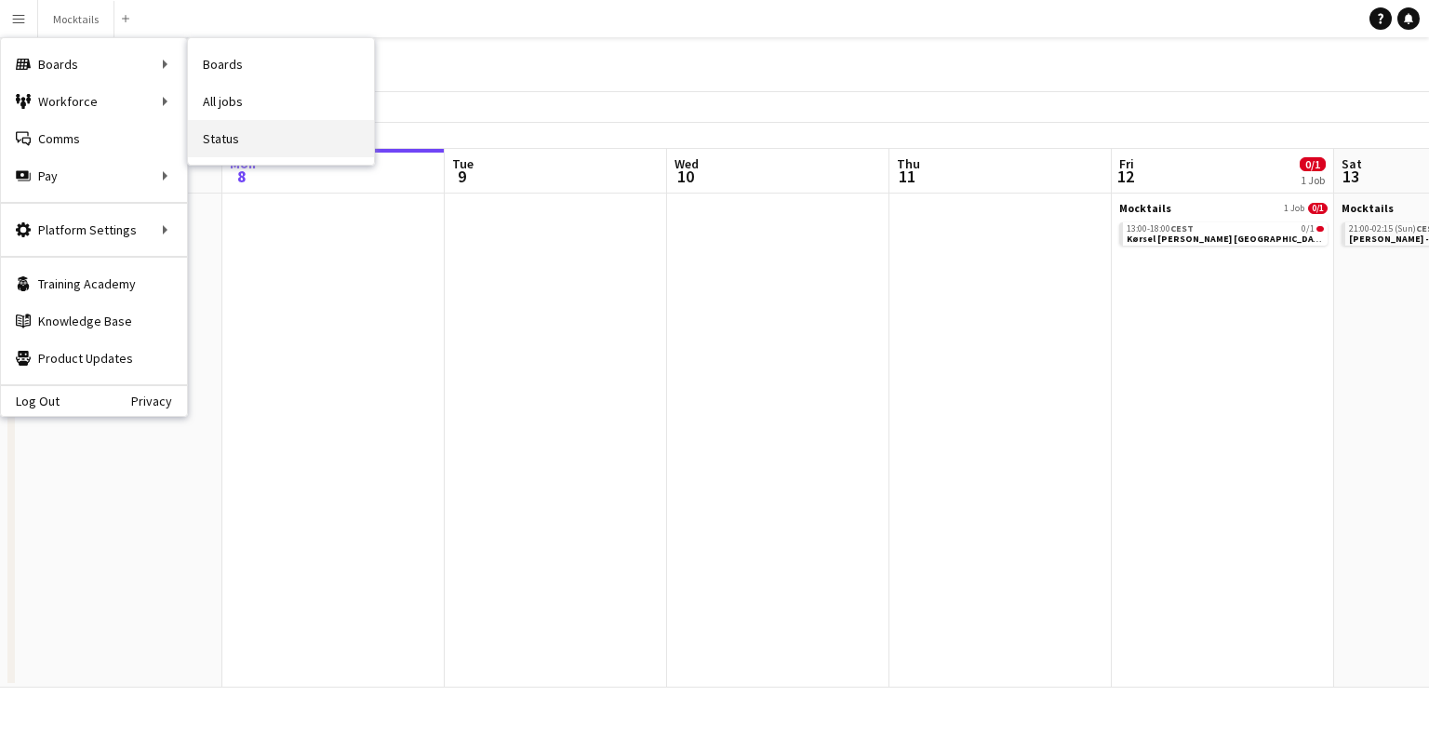
click at [227, 147] on link "Status" at bounding box center [281, 138] width 186 height 37
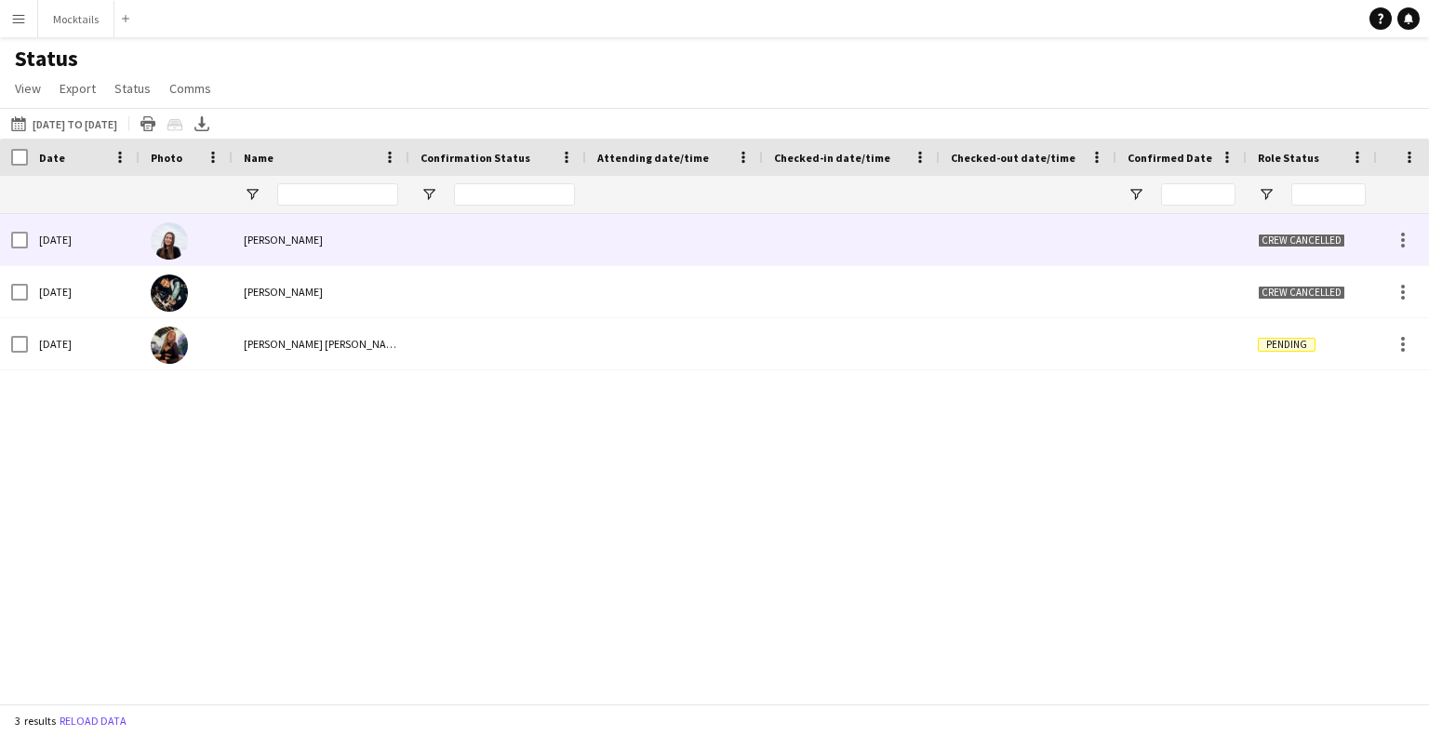
click at [387, 230] on div "[PERSON_NAME]" at bounding box center [321, 239] width 177 height 51
click at [390, 253] on div "[PERSON_NAME]" at bounding box center [321, 239] width 177 height 51
click at [1411, 240] on div at bounding box center [1403, 240] width 22 height 22
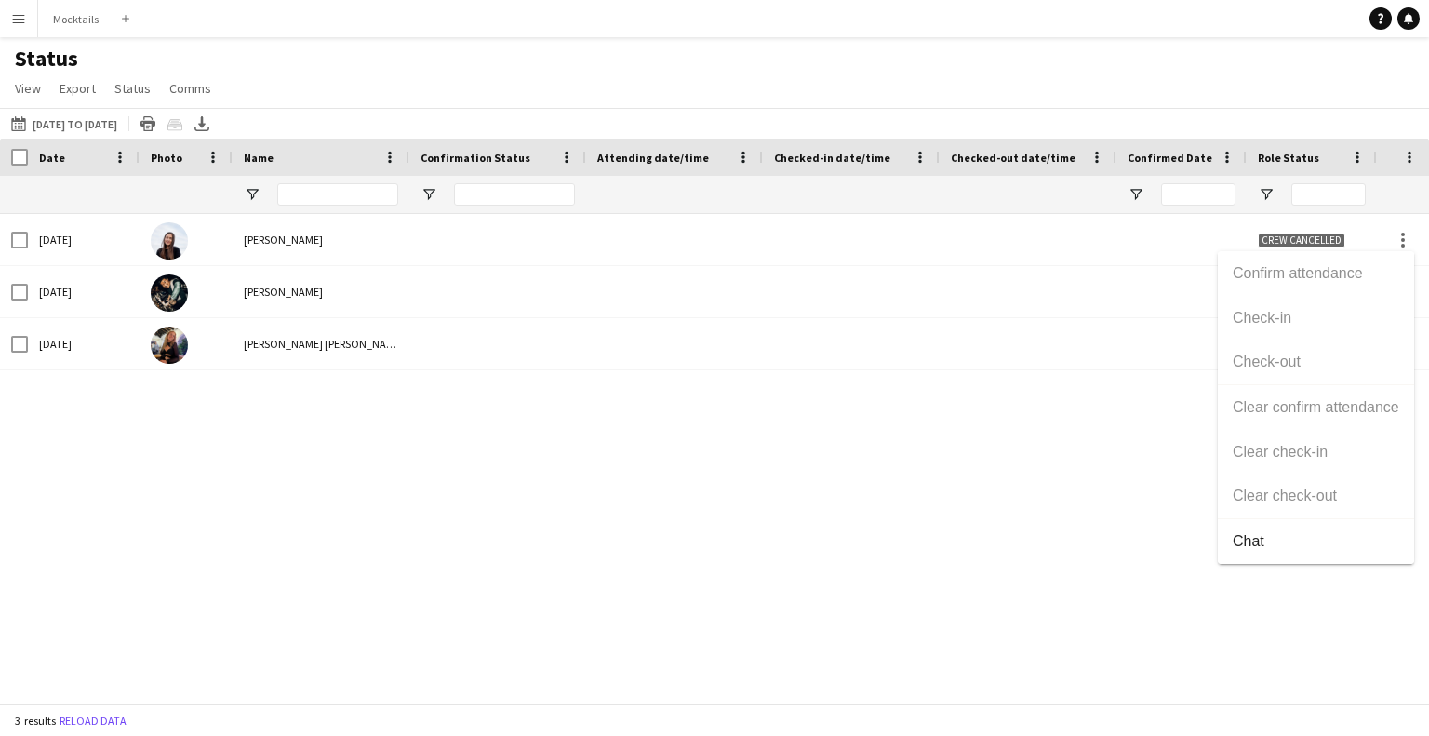
click at [954, 483] on div at bounding box center [714, 368] width 1429 height 736
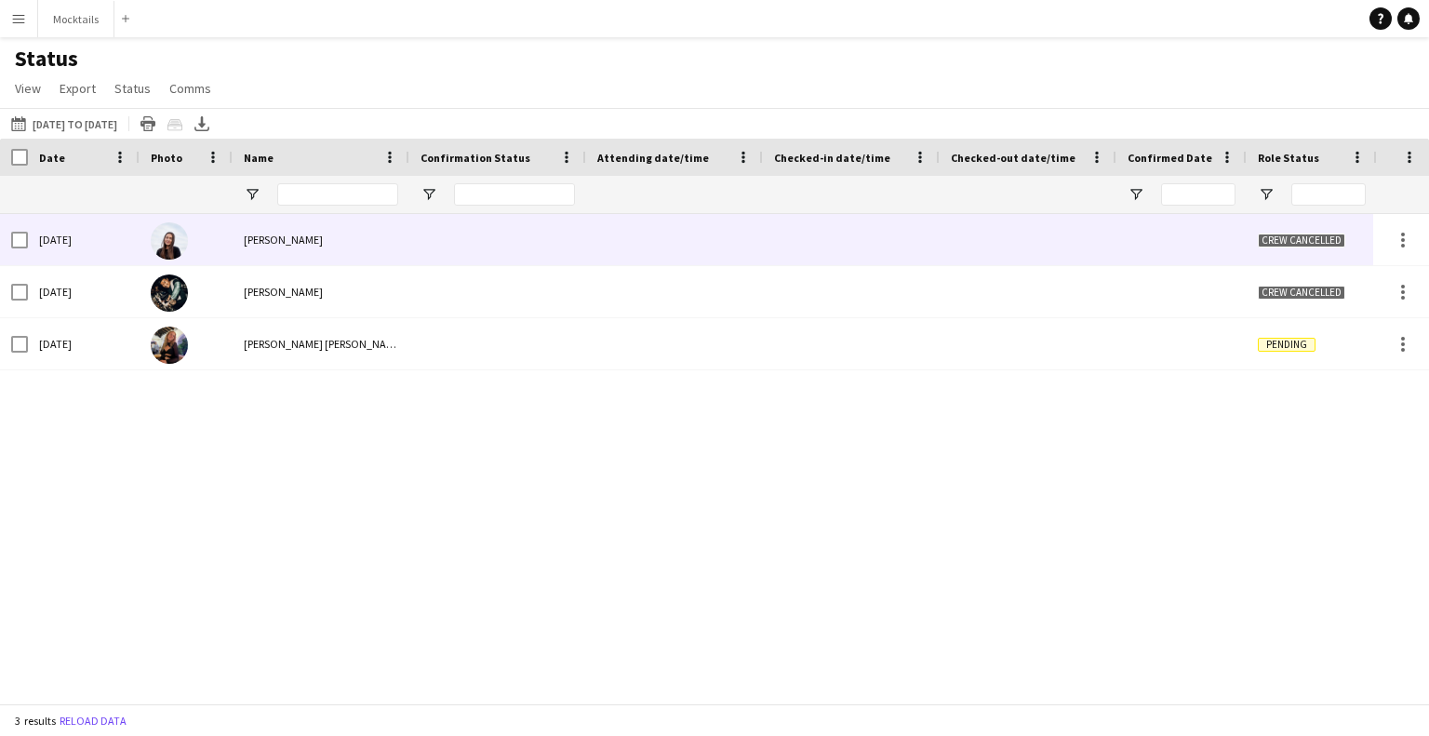
click at [162, 244] on img at bounding box center [169, 240] width 37 height 37
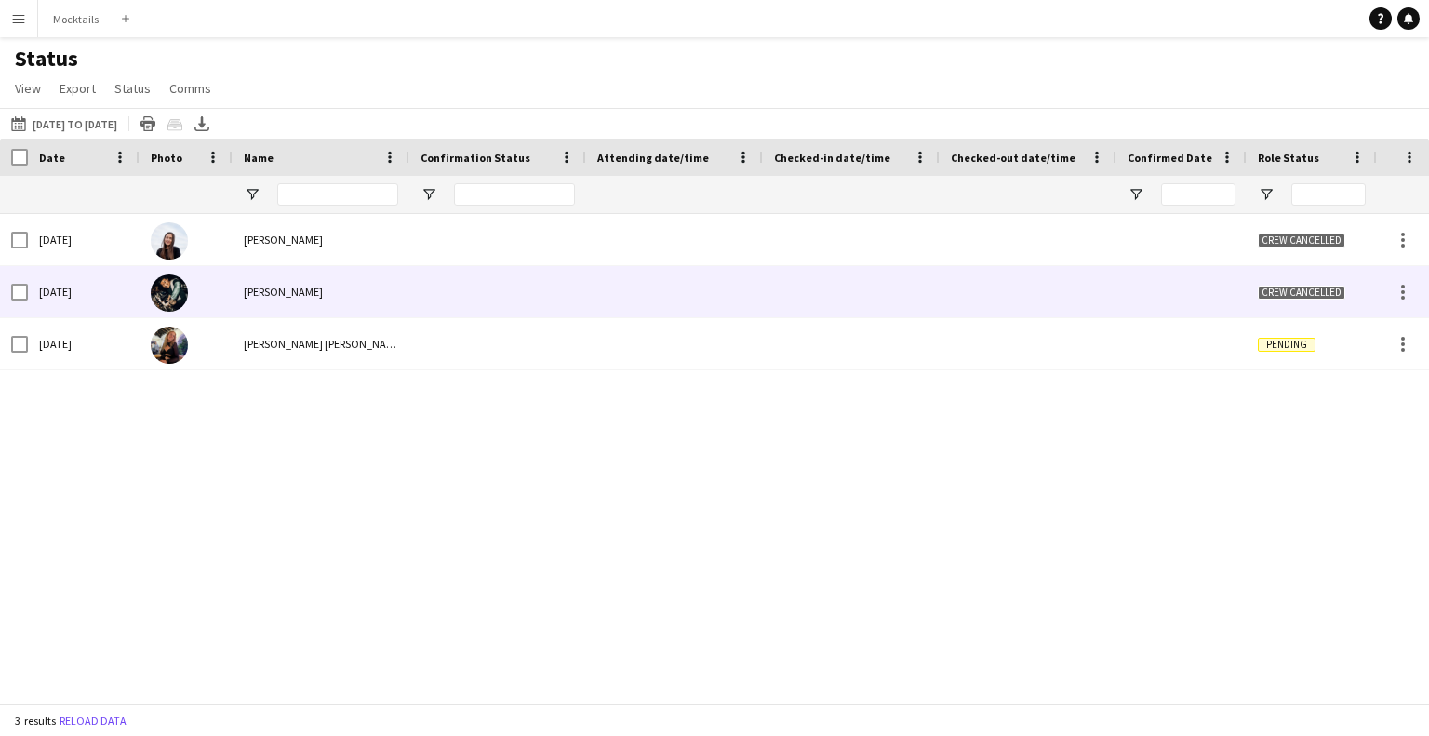
click at [163, 289] on img at bounding box center [169, 292] width 37 height 37
click at [253, 300] on div "[PERSON_NAME]" at bounding box center [321, 291] width 177 height 51
drag, startPoint x: 259, startPoint y: 300, endPoint x: 289, endPoint y: 296, distance: 30.9
click at [269, 299] on div "[PERSON_NAME]" at bounding box center [321, 291] width 177 height 51
drag, startPoint x: 289, startPoint y: 296, endPoint x: 411, endPoint y: 305, distance: 122.2
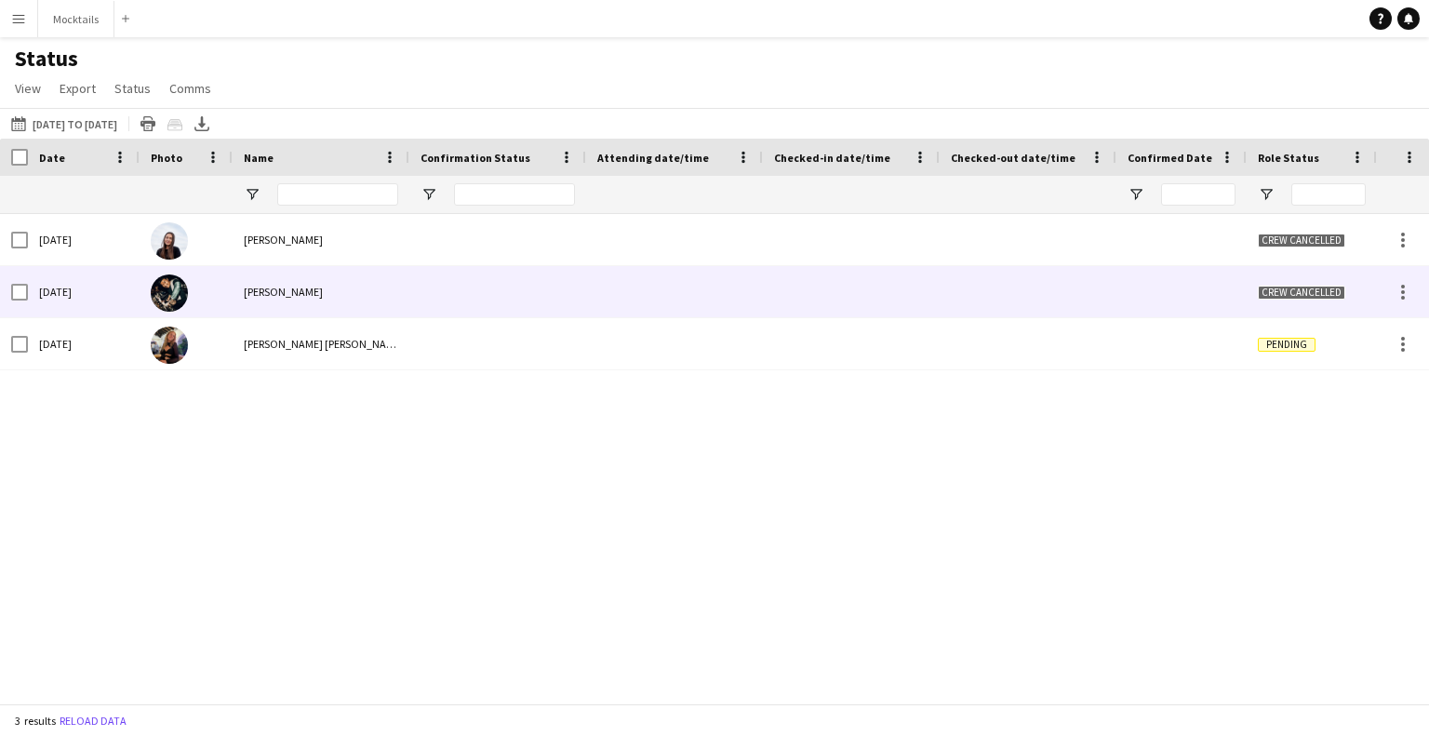
click at [1234, 288] on div at bounding box center [1181, 291] width 130 height 51
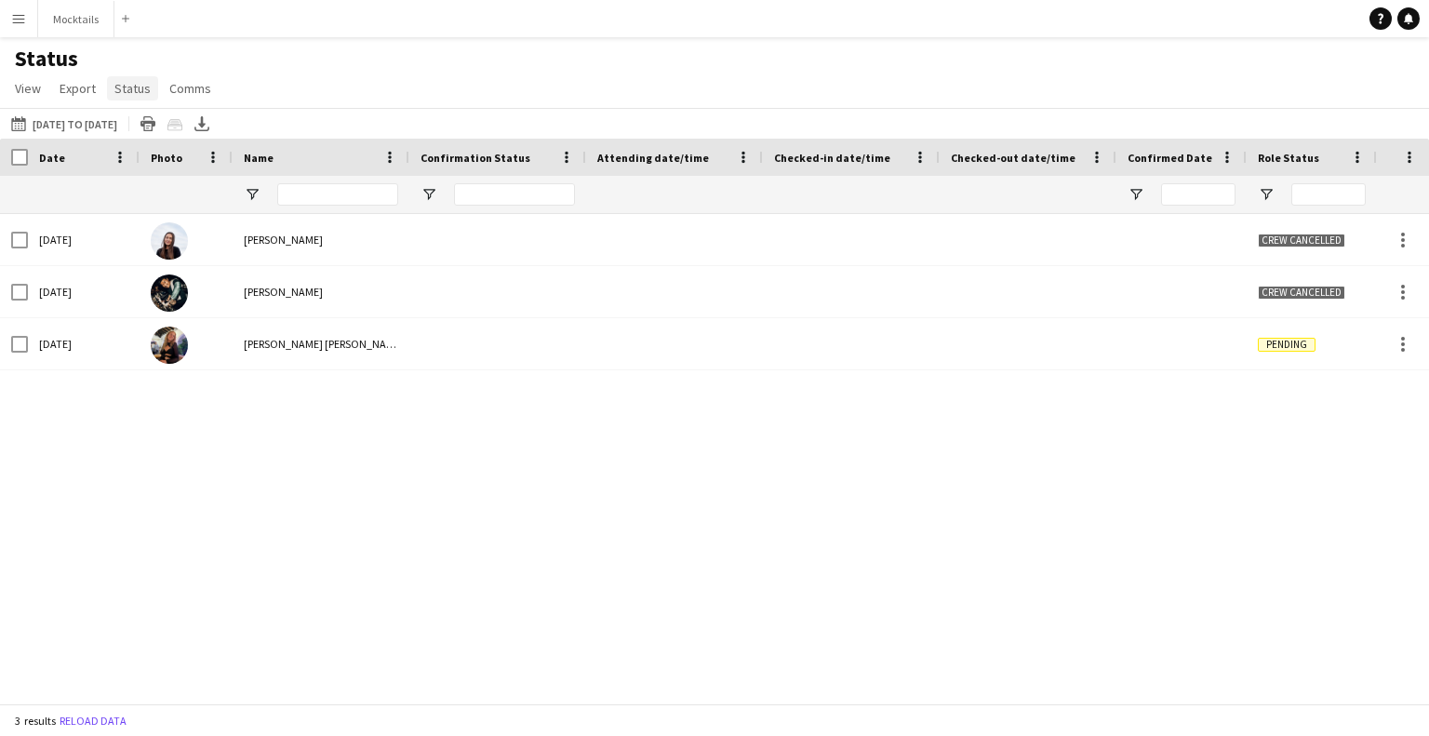
click at [138, 87] on span "Status" at bounding box center [132, 88] width 36 height 17
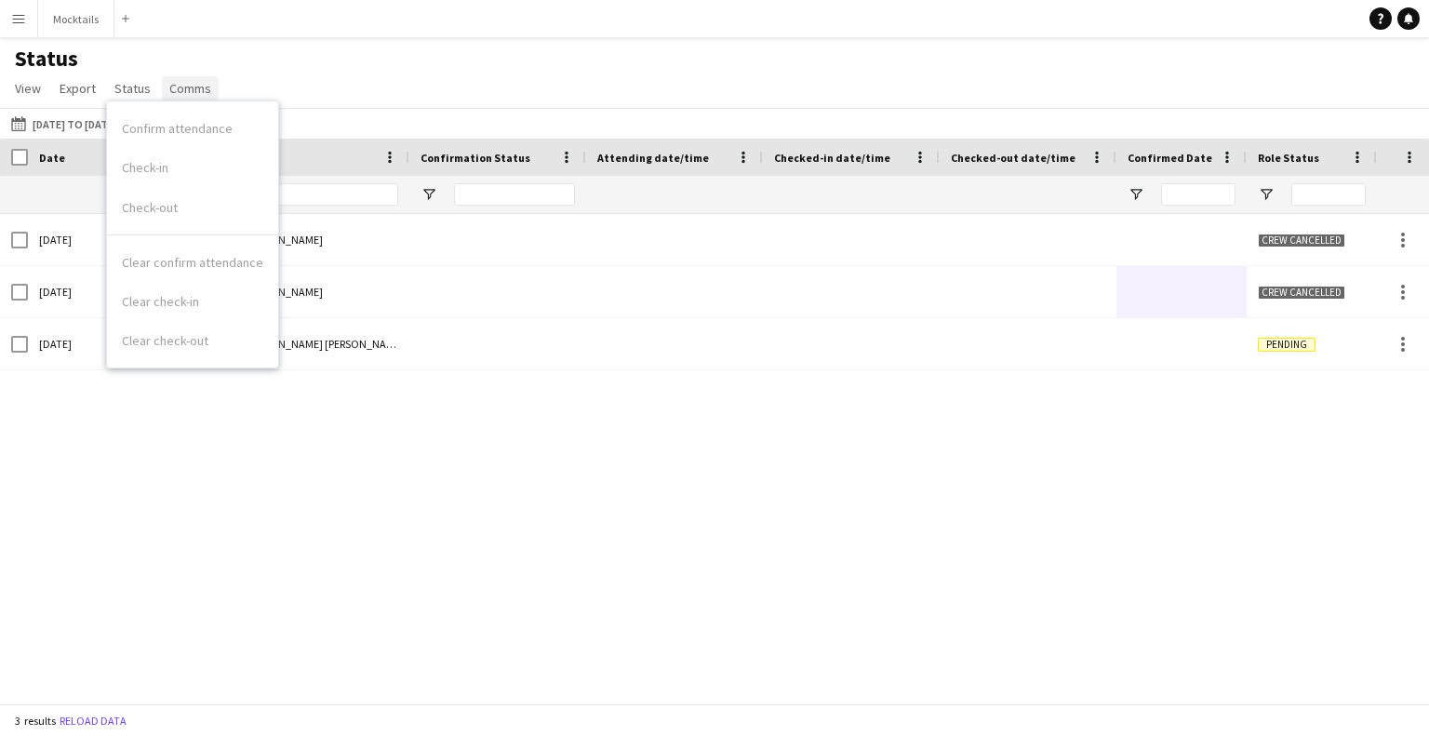
click at [186, 80] on span "Comms" at bounding box center [190, 88] width 42 height 17
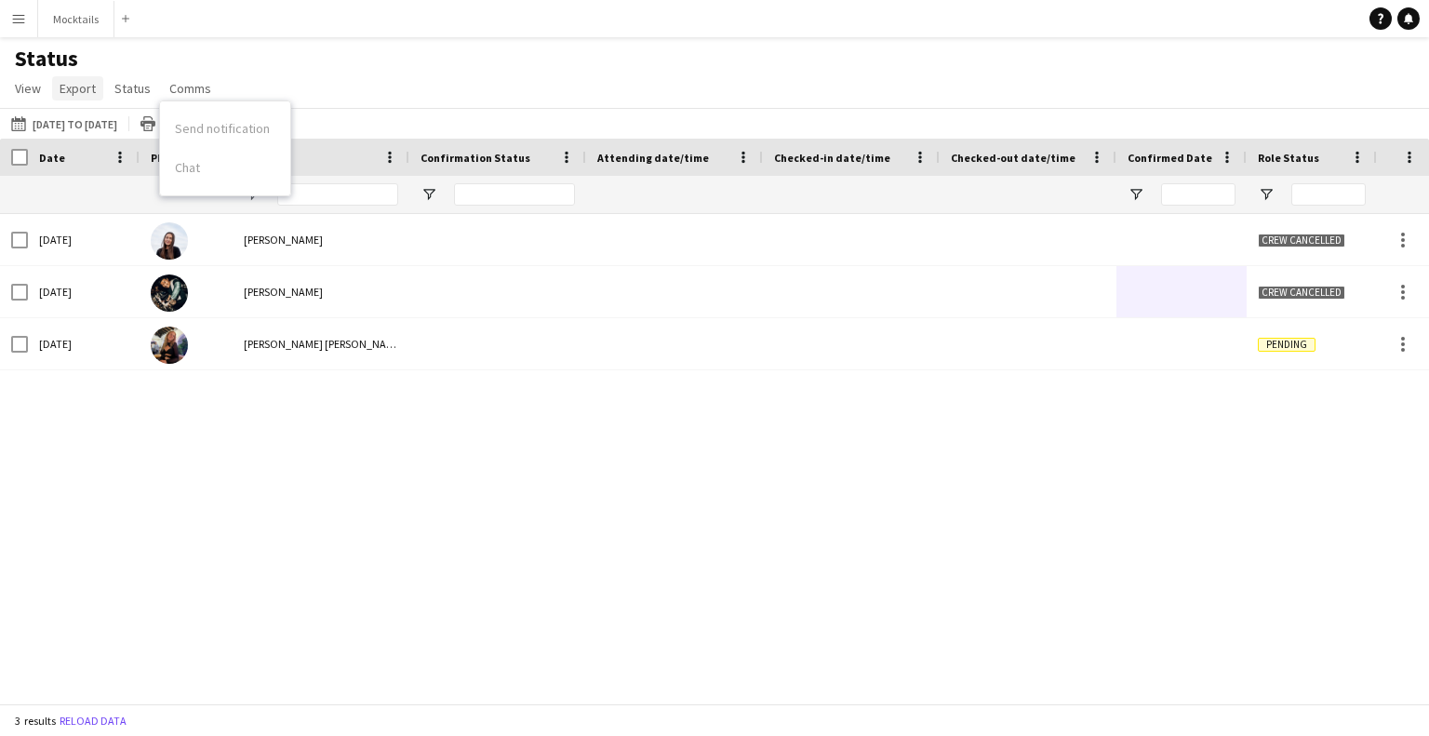
click at [56, 91] on link "Export" at bounding box center [77, 88] width 51 height 24
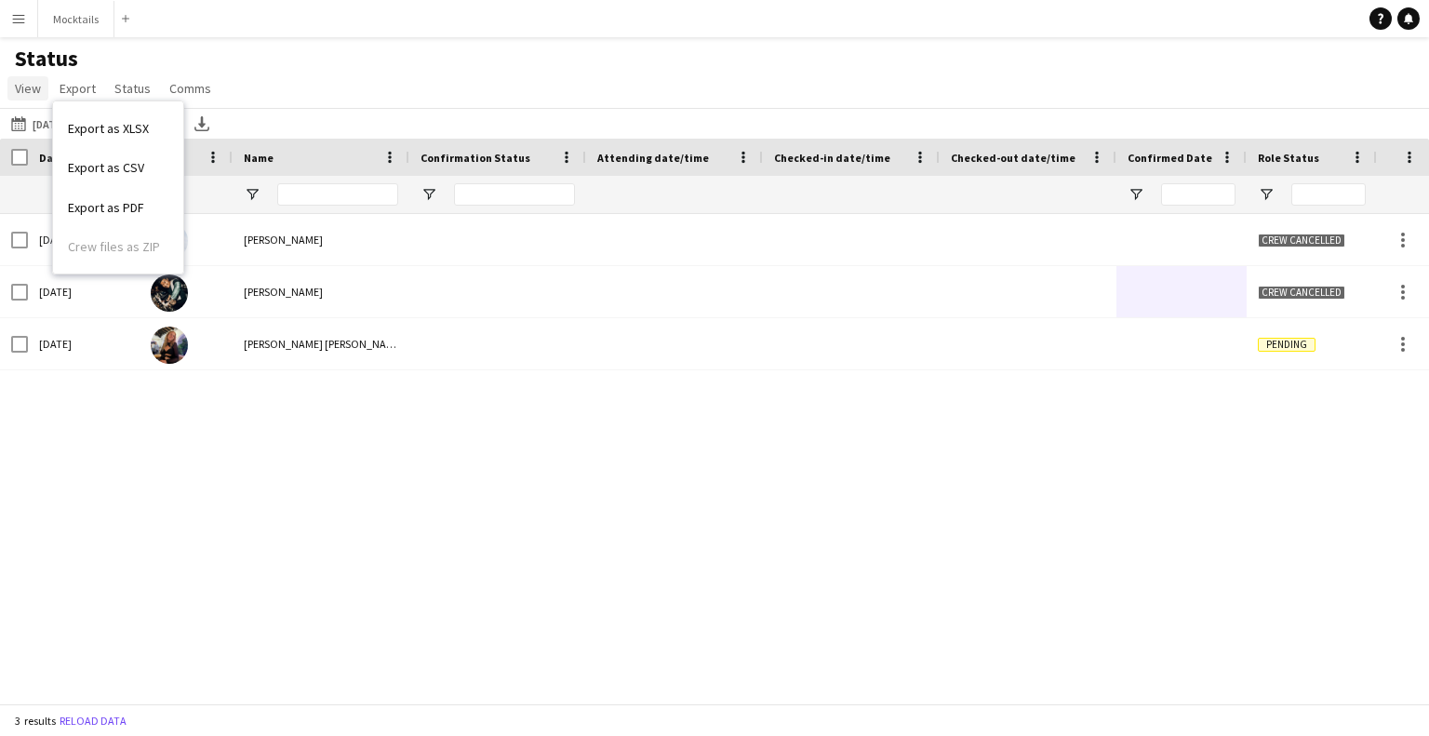
click at [23, 87] on span "View" at bounding box center [28, 88] width 26 height 17
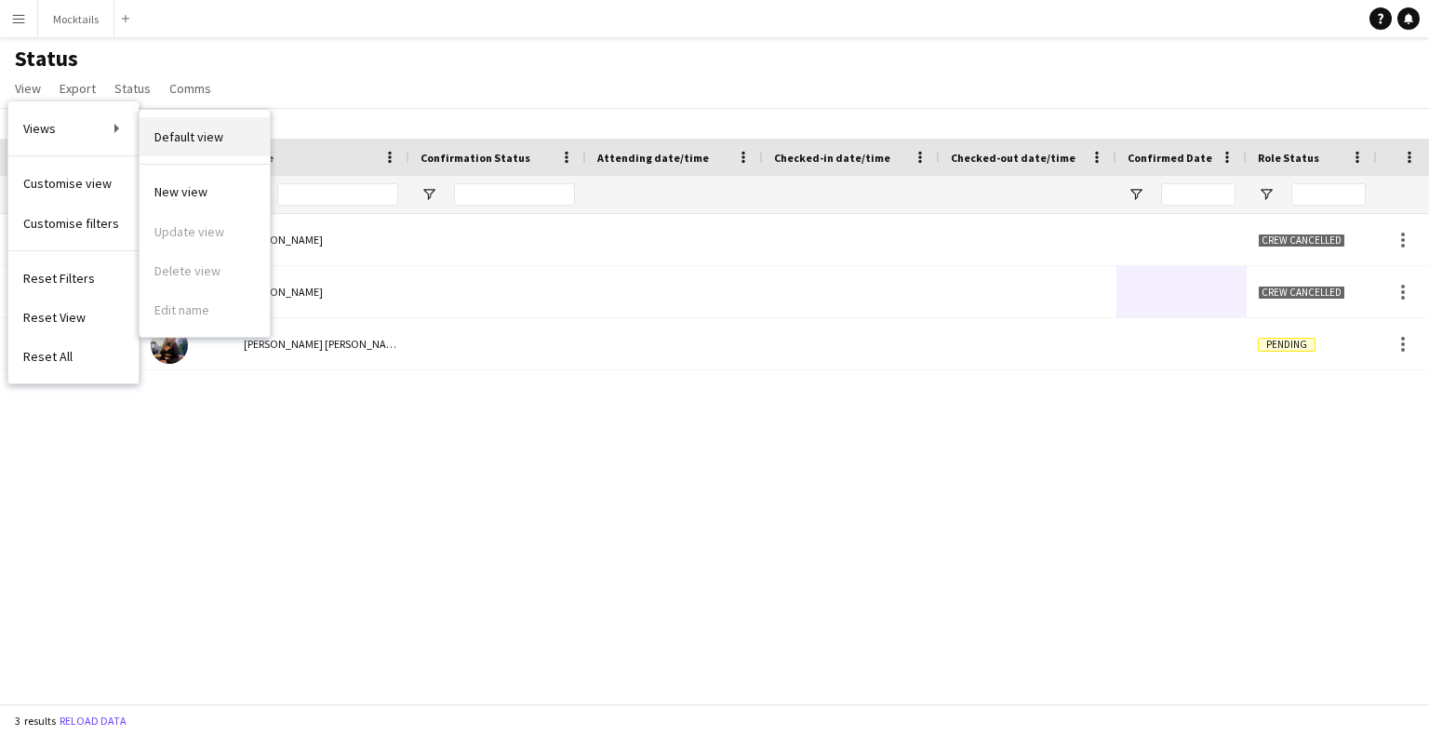
click at [223, 143] on link "Default view" at bounding box center [205, 136] width 130 height 39
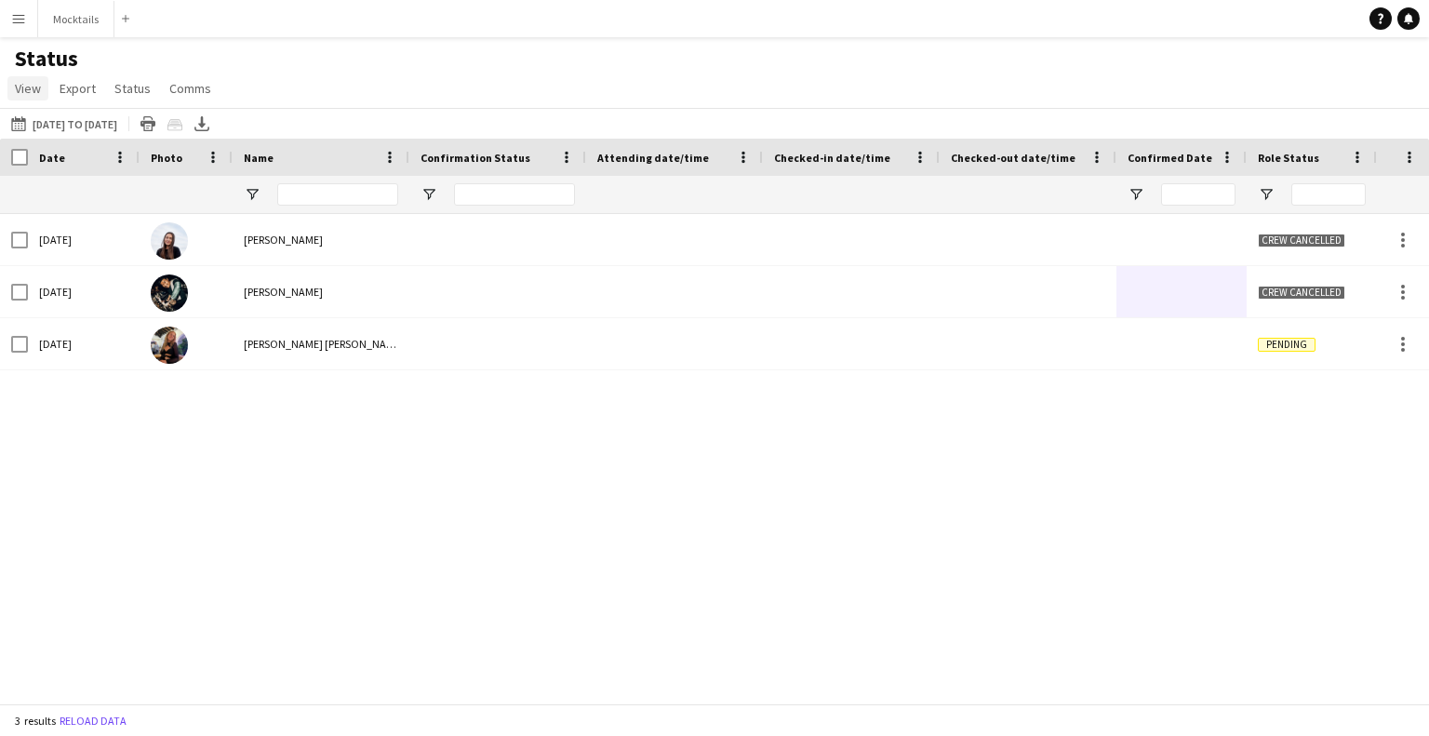
click at [22, 90] on span "View" at bounding box center [28, 88] width 26 height 17
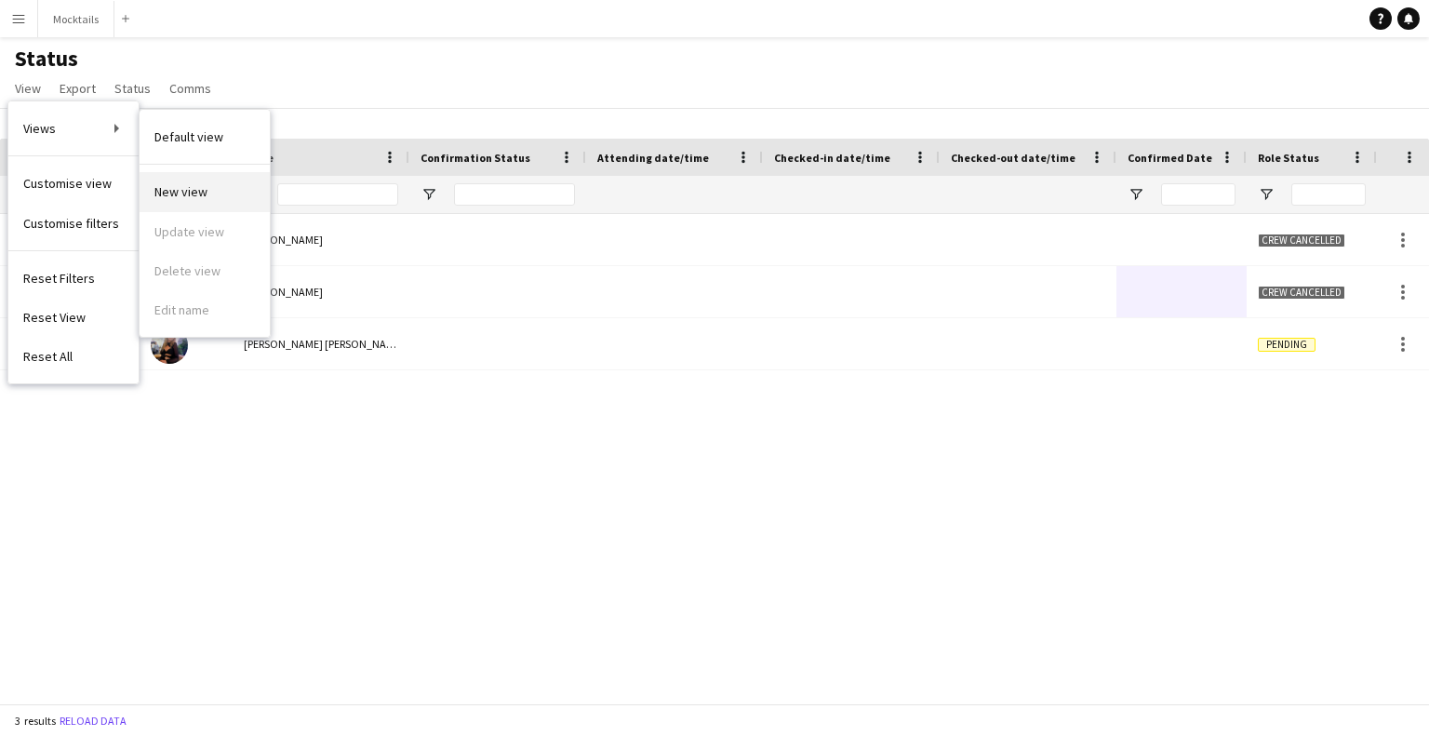
click at [201, 189] on span "New view" at bounding box center [180, 191] width 53 height 17
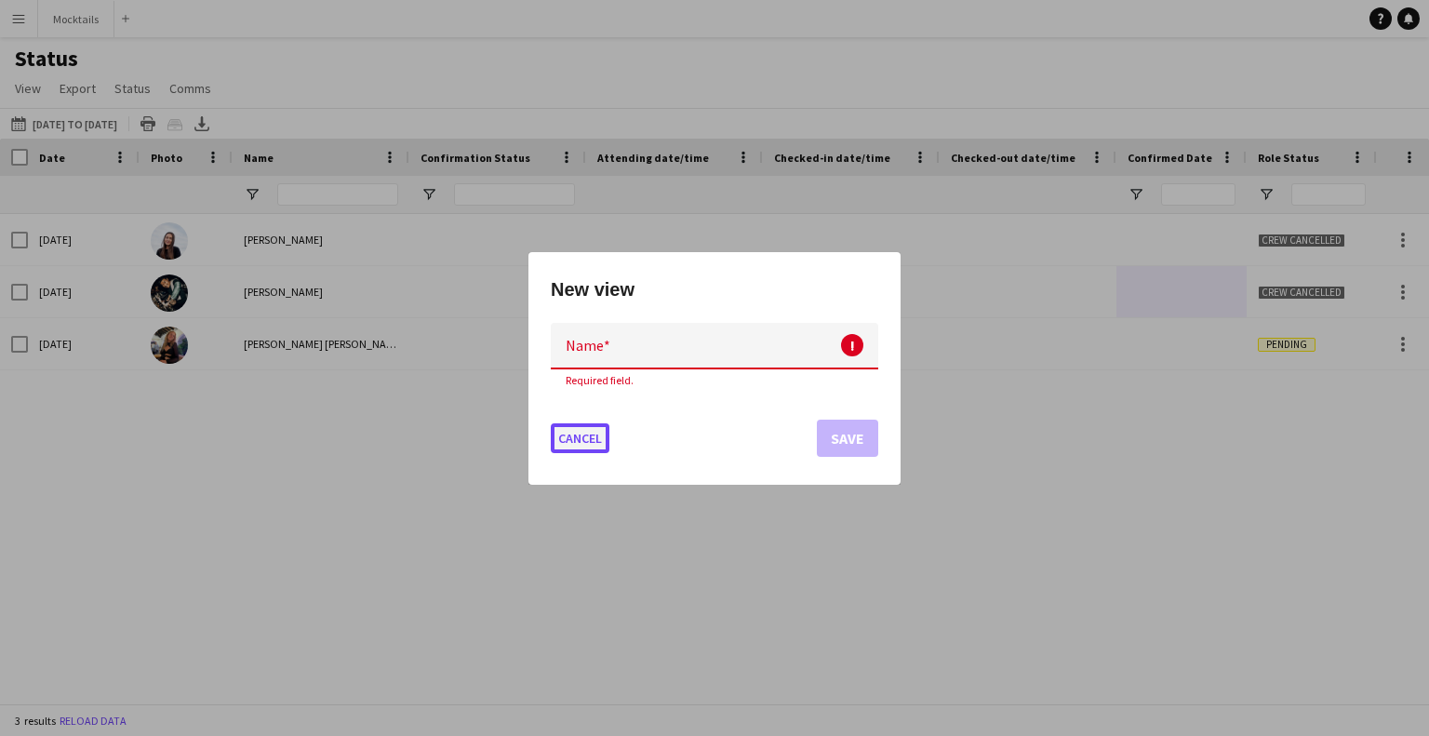
click at [572, 435] on button "Cancel" at bounding box center [580, 438] width 59 height 30
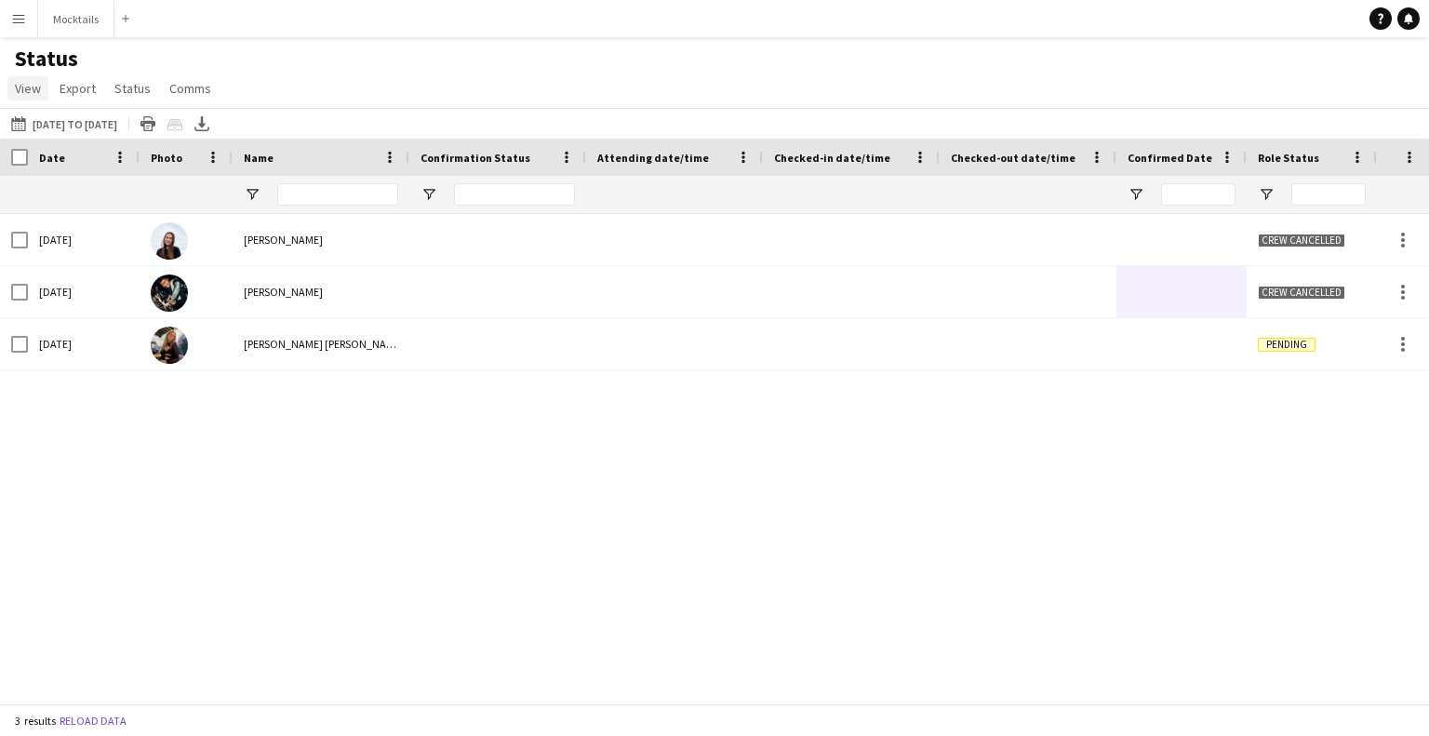
click at [39, 89] on span "View" at bounding box center [28, 88] width 26 height 17
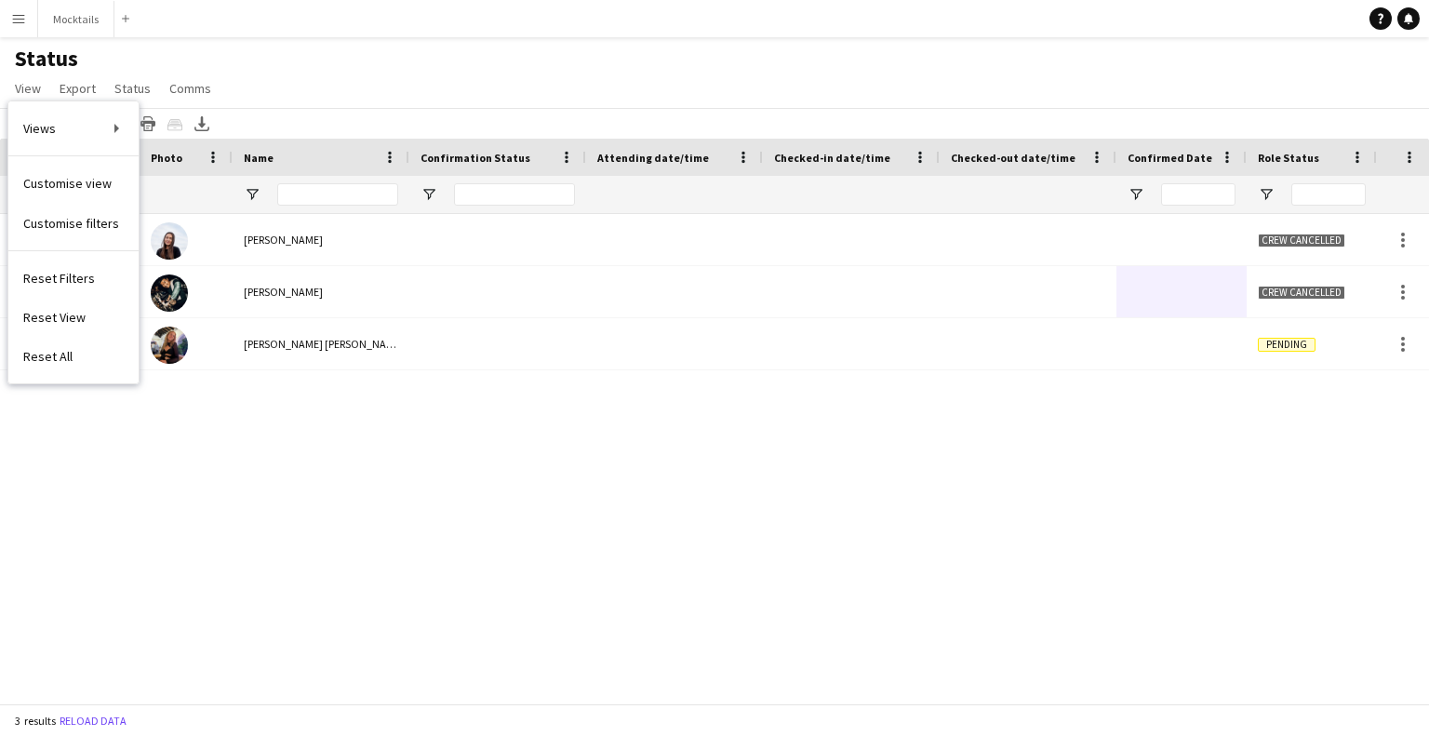
click at [426, 629] on div "[DATE] [PERSON_NAME] Crew cancelled 2 Mocktails [DATE] [PERSON_NAME] Crew cance…" at bounding box center [686, 451] width 1373 height 475
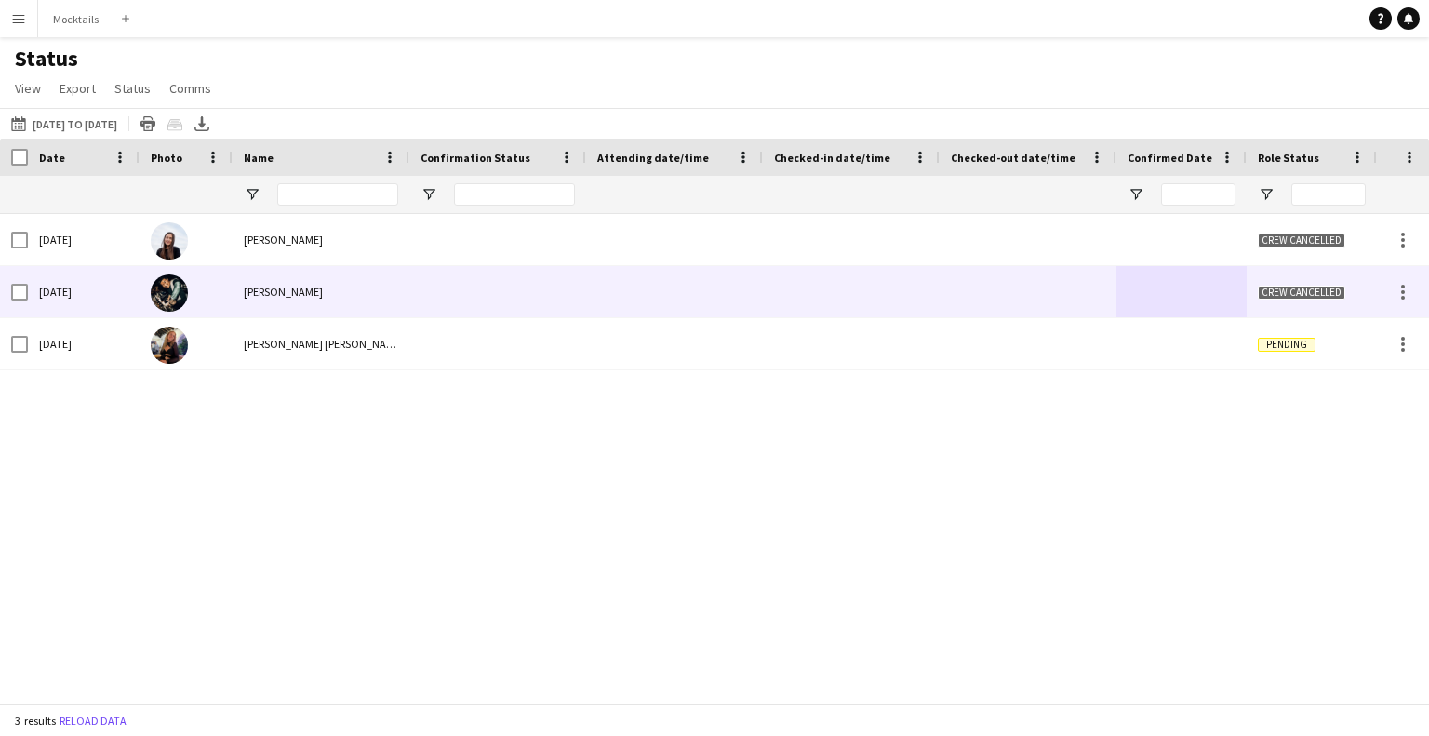
click at [1193, 293] on div at bounding box center [1181, 291] width 130 height 51
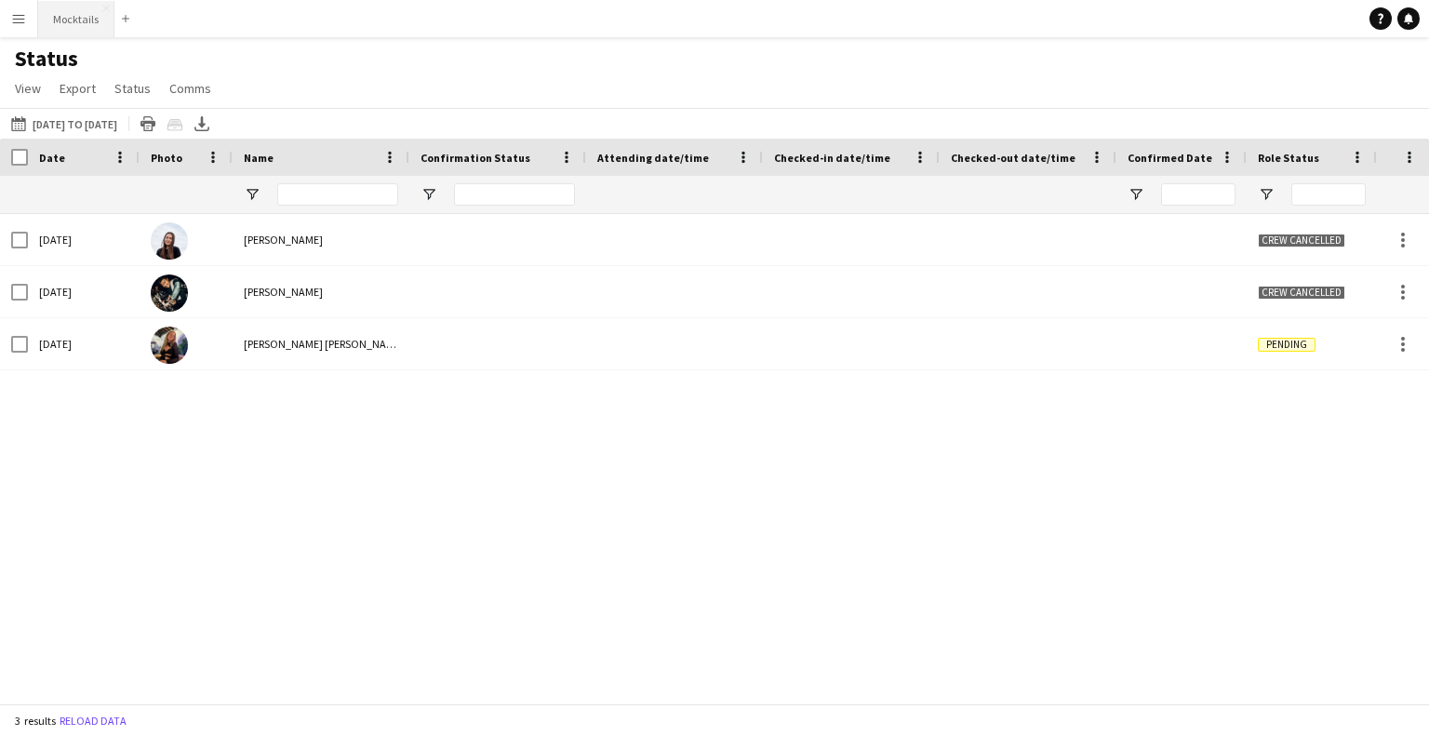
click at [89, 21] on button "Mocktails Close" at bounding box center [76, 19] width 76 height 36
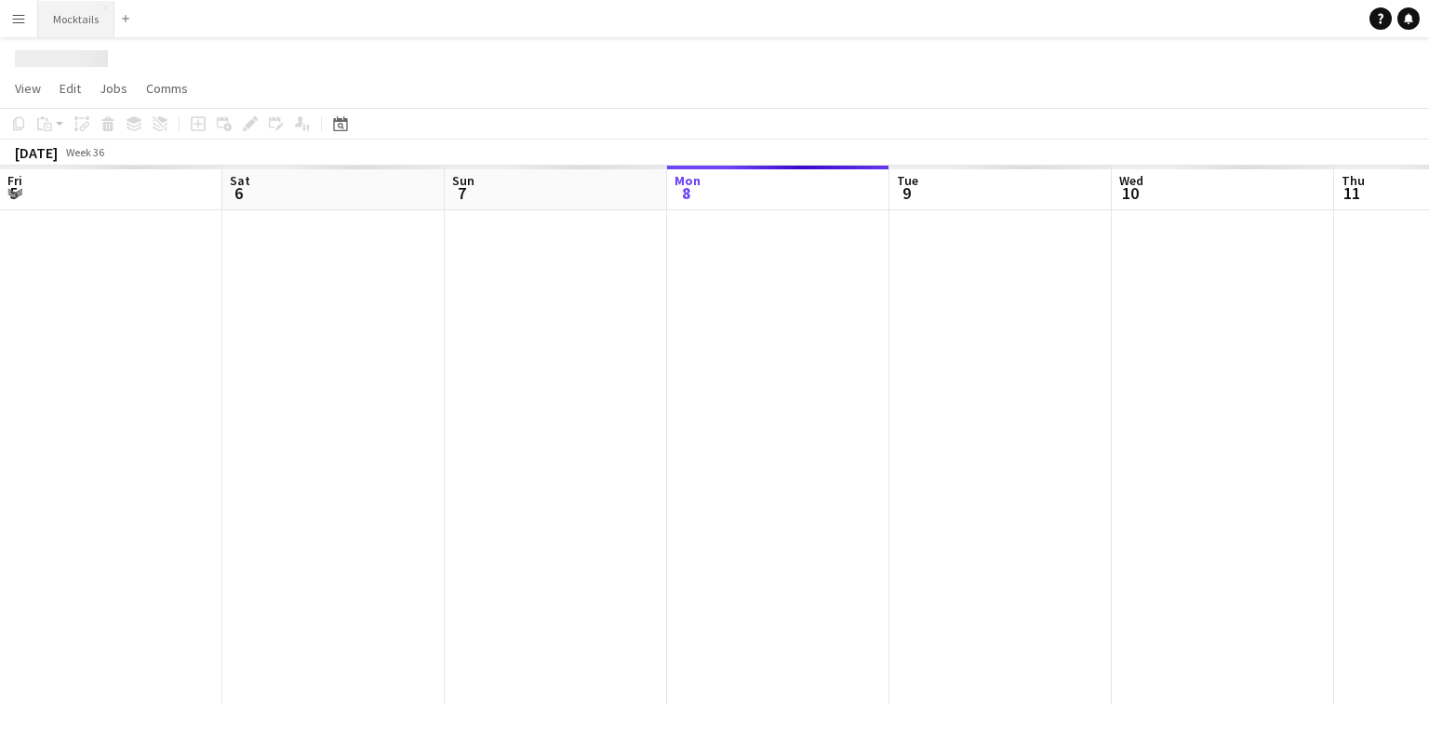
scroll to position [0, 445]
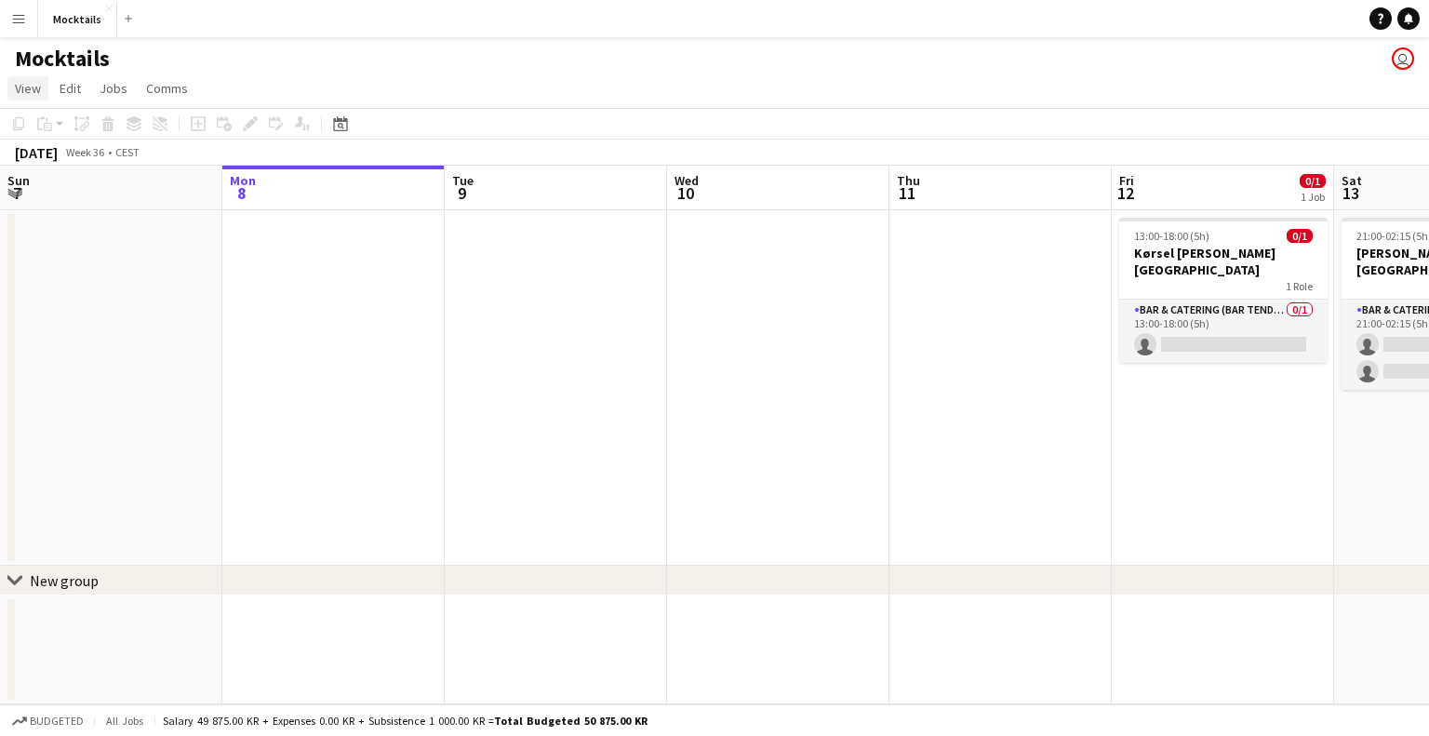
click at [20, 87] on span "View" at bounding box center [28, 88] width 26 height 17
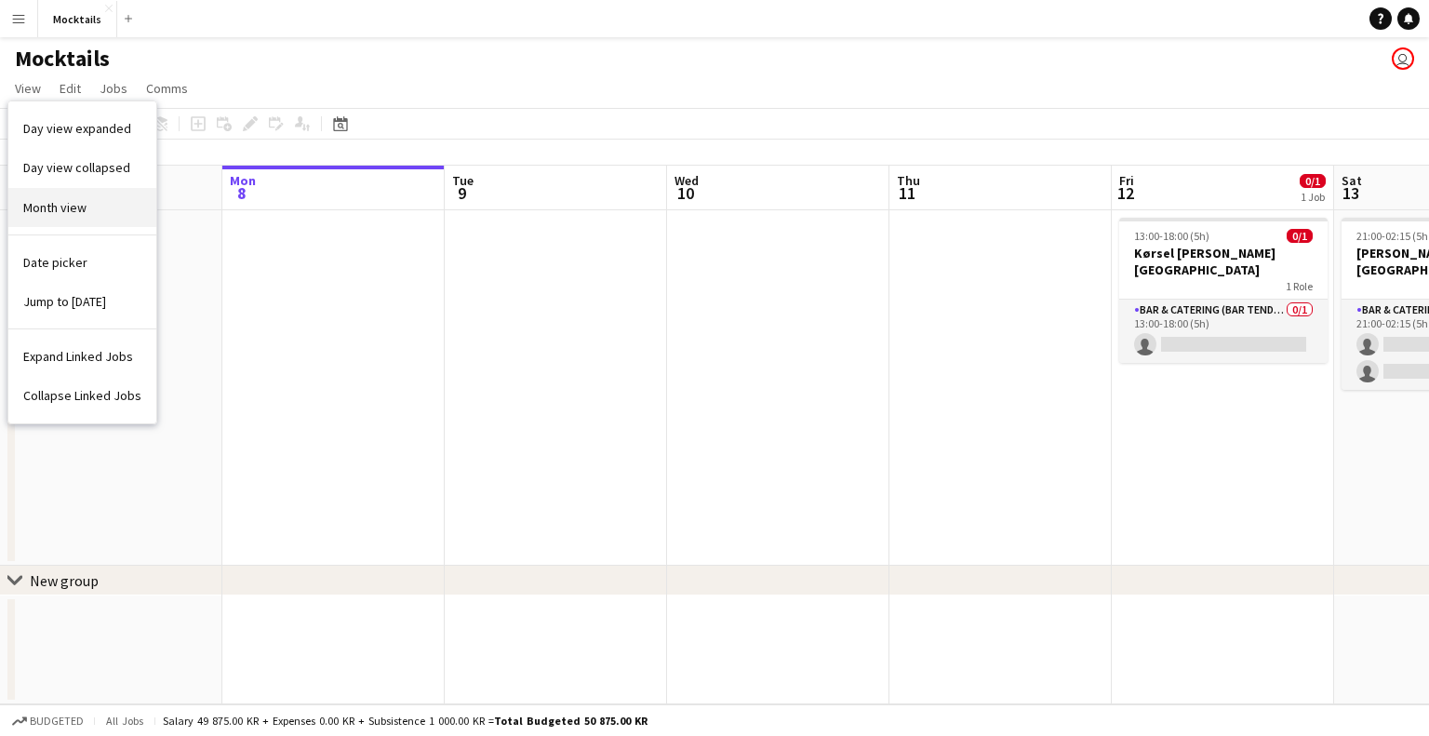
click at [51, 193] on link "Month view" at bounding box center [82, 207] width 148 height 39
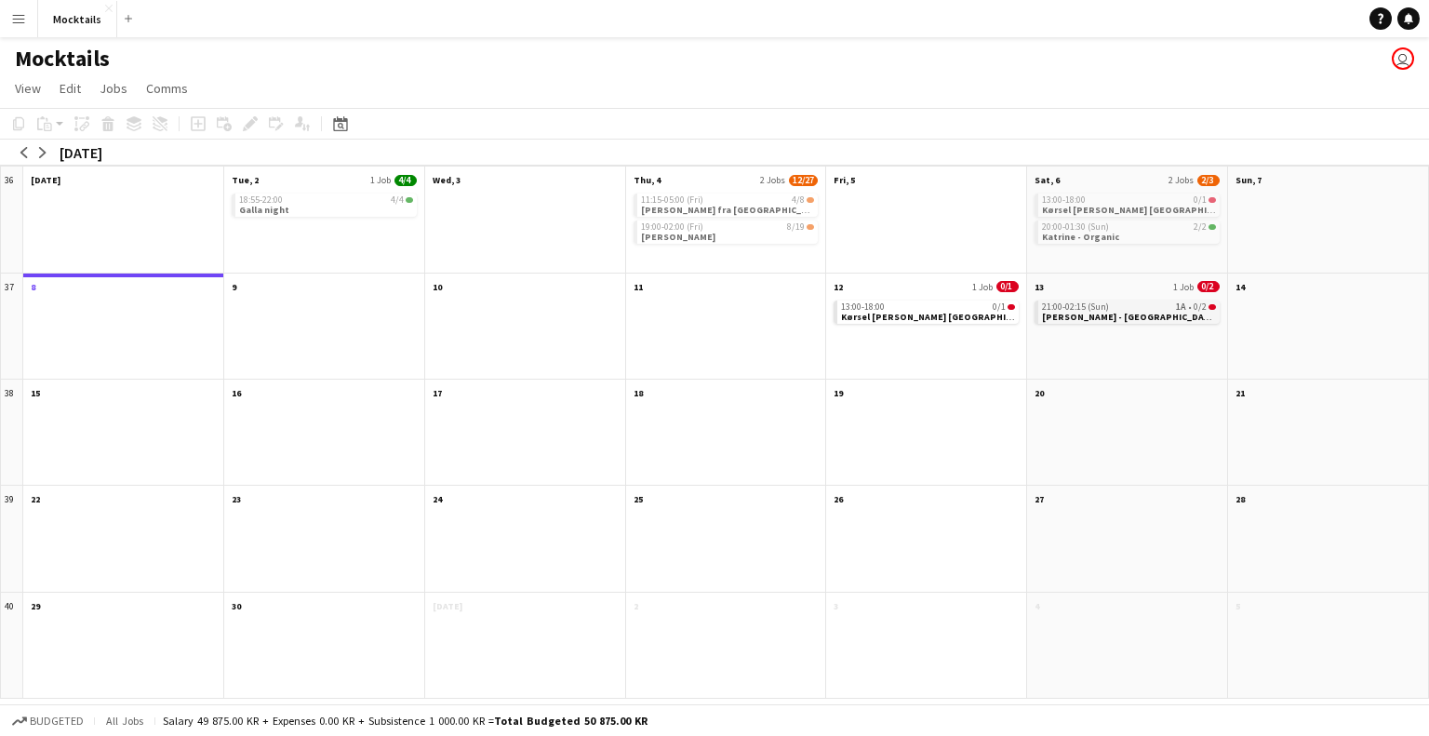
click at [1163, 311] on span "[PERSON_NAME] - [GEOGRAPHIC_DATA] - Ordre Nr. 16489" at bounding box center [1166, 317] width 248 height 12
click at [1162, 309] on app-month-view-job-card "21:00-02:15 (Sun) 1A • 0/2 [PERSON_NAME] - [GEOGRAPHIC_DATA] - Ordre Nr. 16489" at bounding box center [1126, 313] width 185 height 27
click at [1162, 310] on app-month-view-job-card "21:00-02:15 (Sun) 1A • 0/2 [PERSON_NAME] - [GEOGRAPHIC_DATA] - Ordre Nr. 16489" at bounding box center [1126, 311] width 185 height 23
click at [1152, 305] on div "21:00-02:15 (Sun) 1A • 0/2" at bounding box center [1128, 308] width 172 height 9
click at [1114, 314] on span "[PERSON_NAME] - [GEOGRAPHIC_DATA] - Ordre Nr. 16489" at bounding box center [1166, 317] width 248 height 12
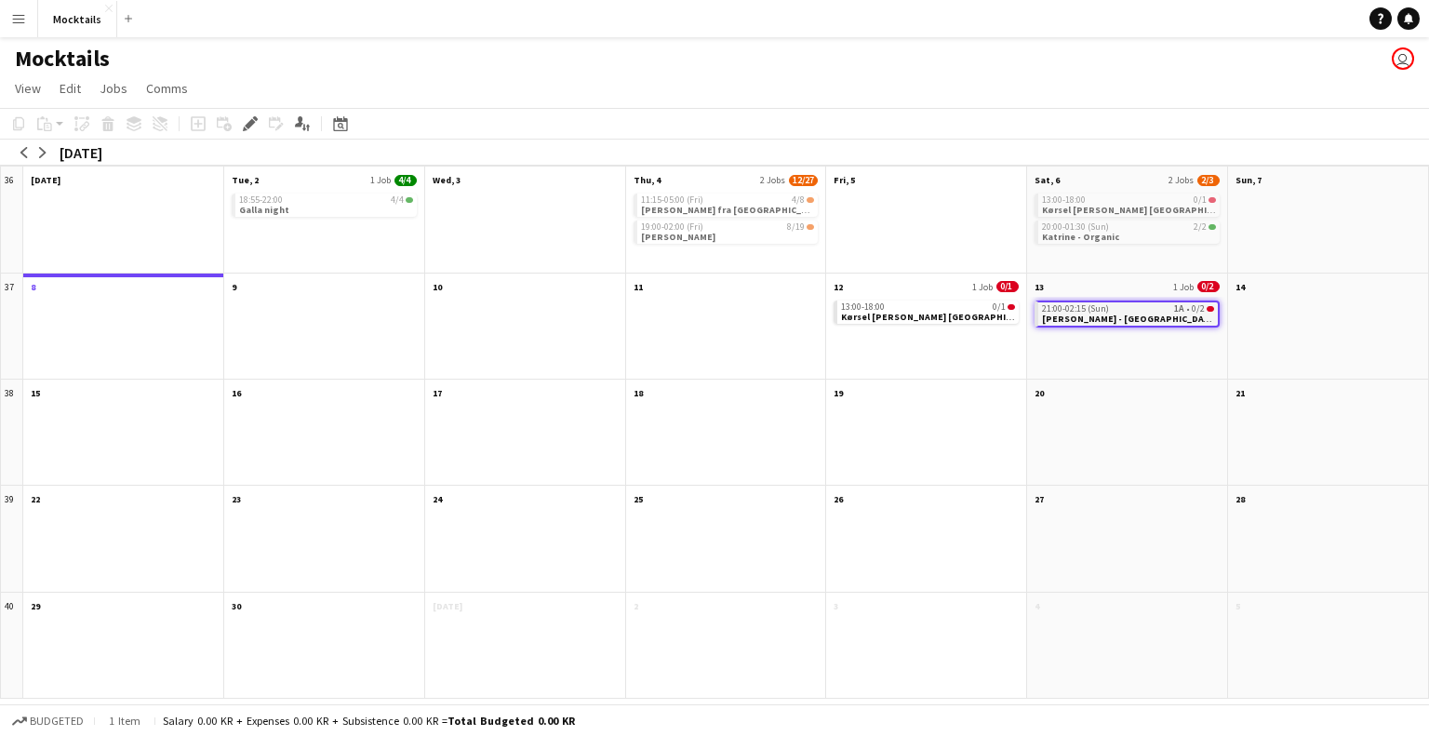
click at [1111, 317] on span "[PERSON_NAME] - [GEOGRAPHIC_DATA] - Ordre Nr. 16489" at bounding box center [1166, 319] width 248 height 12
click at [1111, 317] on span "[PERSON_NAME] - [GEOGRAPHIC_DATA] - Ordre Nr. 16489" at bounding box center [1166, 317] width 248 height 12
click at [303, 130] on icon "Applicants" at bounding box center [302, 123] width 15 height 15
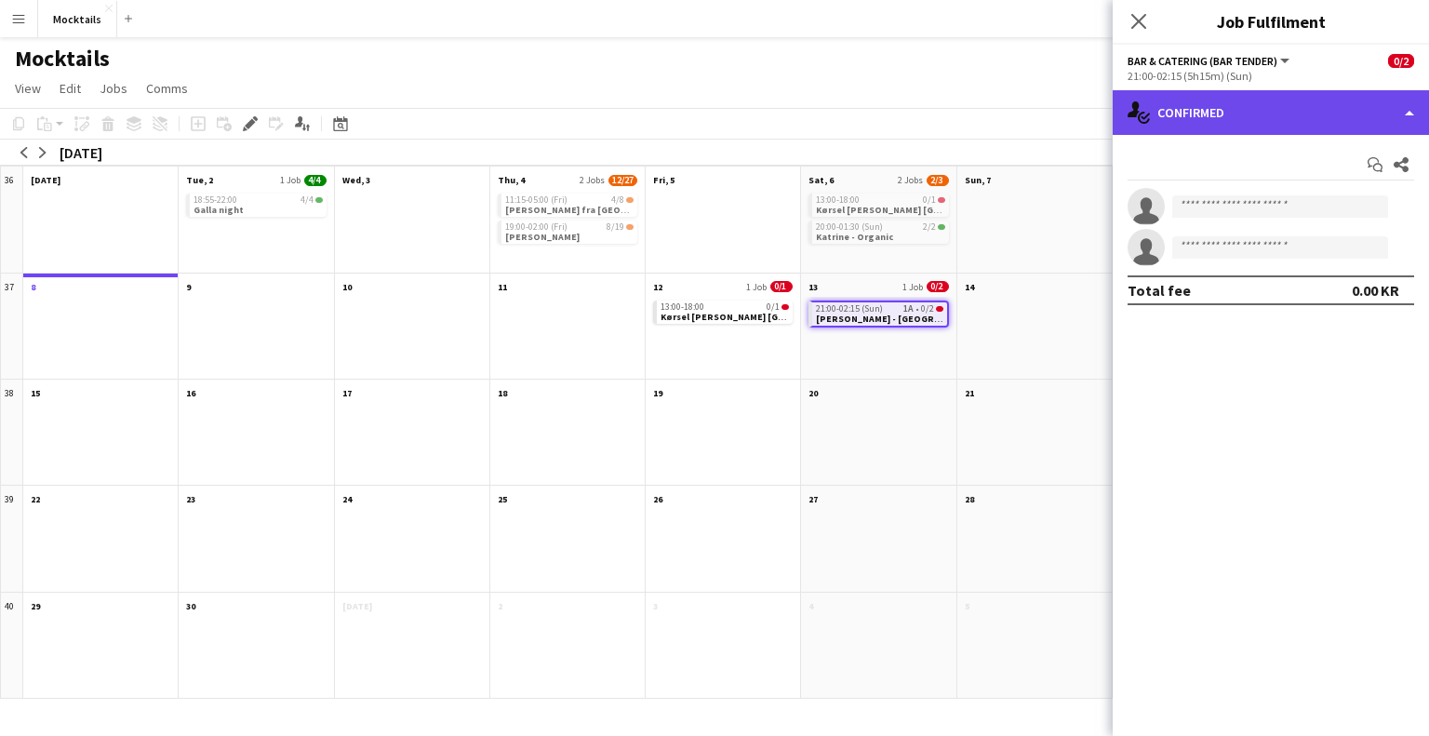
click at [1246, 100] on div "single-neutral-actions-check-2 Confirmed" at bounding box center [1271, 112] width 316 height 45
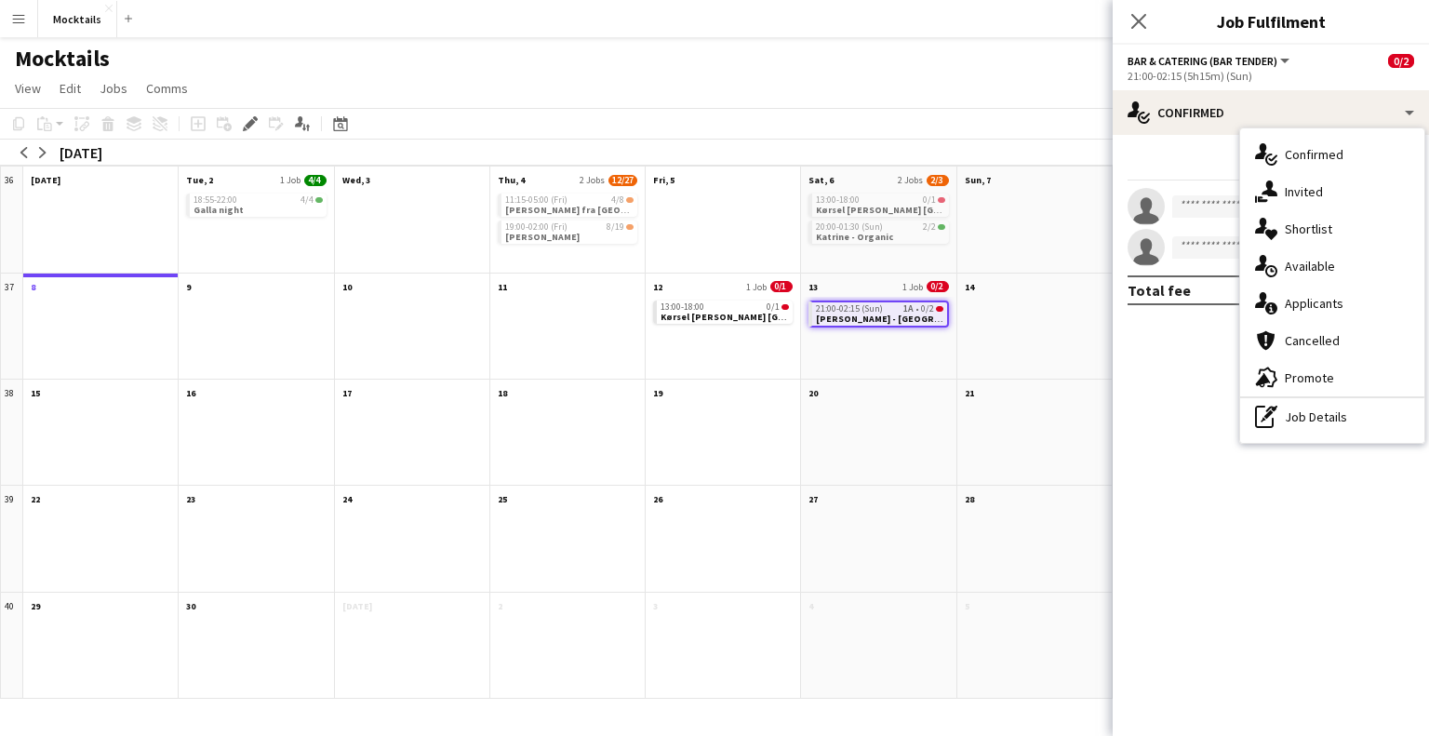
click at [1314, 195] on span "Invited" at bounding box center [1304, 191] width 38 height 17
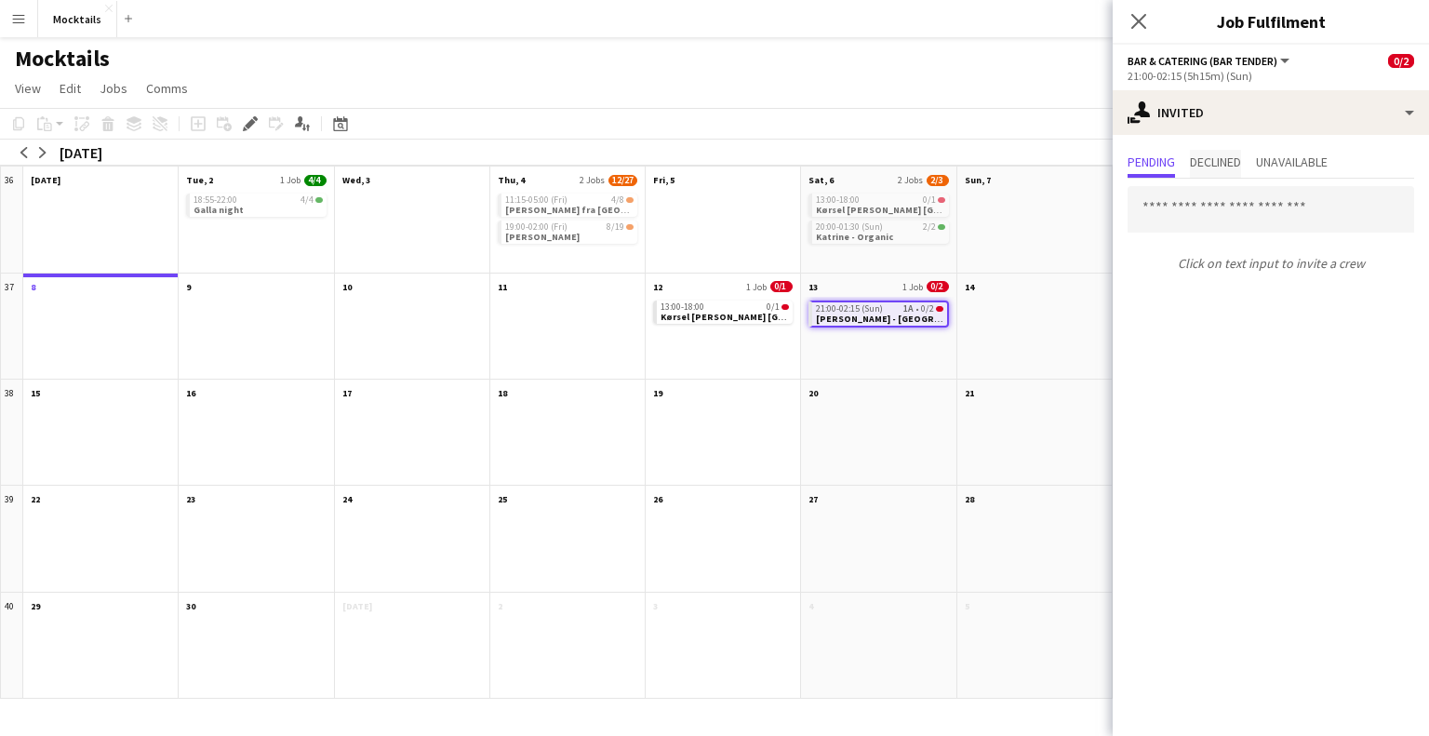
click at [1222, 160] on span "Declined" at bounding box center [1215, 161] width 51 height 13
click at [1286, 160] on span "Unavailable" at bounding box center [1292, 161] width 72 height 13
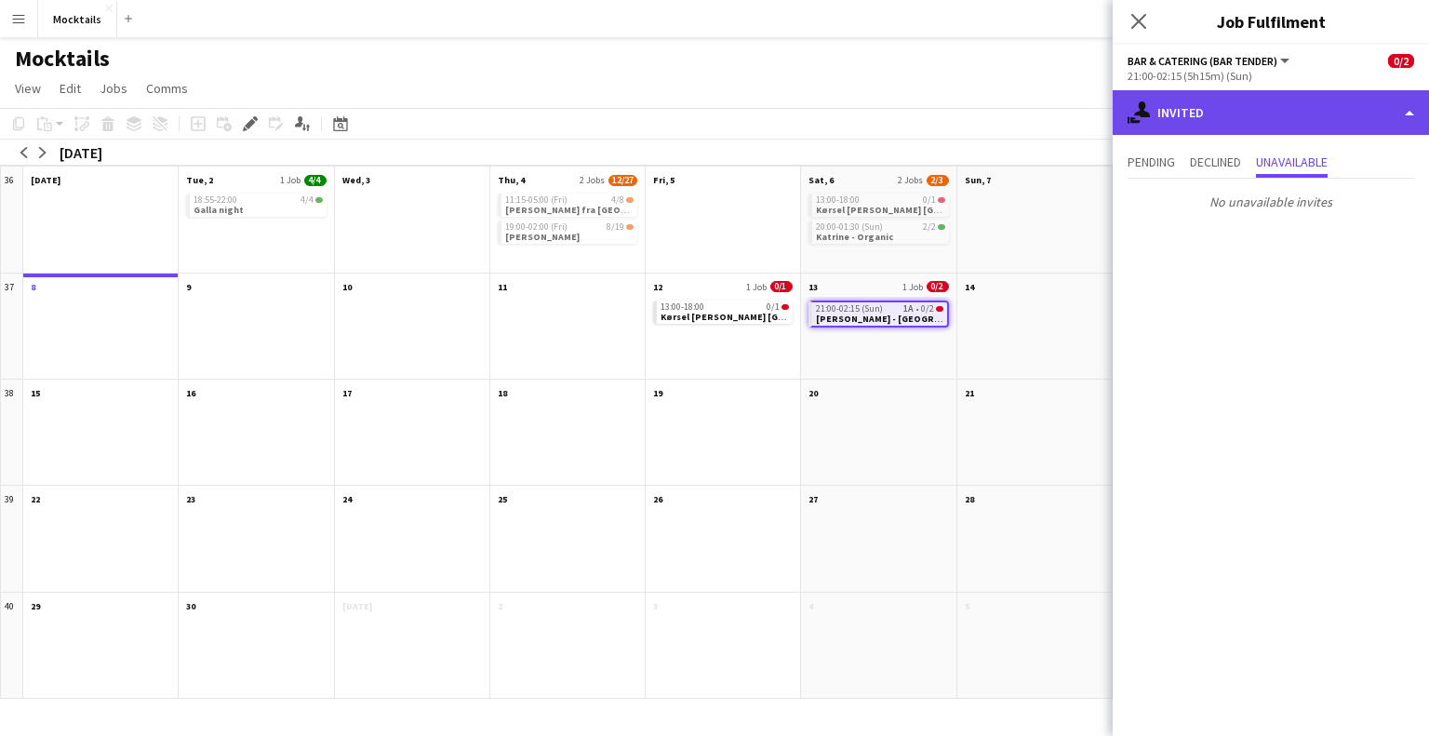
click at [1272, 94] on div "single-neutral-actions-share-1 Invited" at bounding box center [1271, 112] width 316 height 45
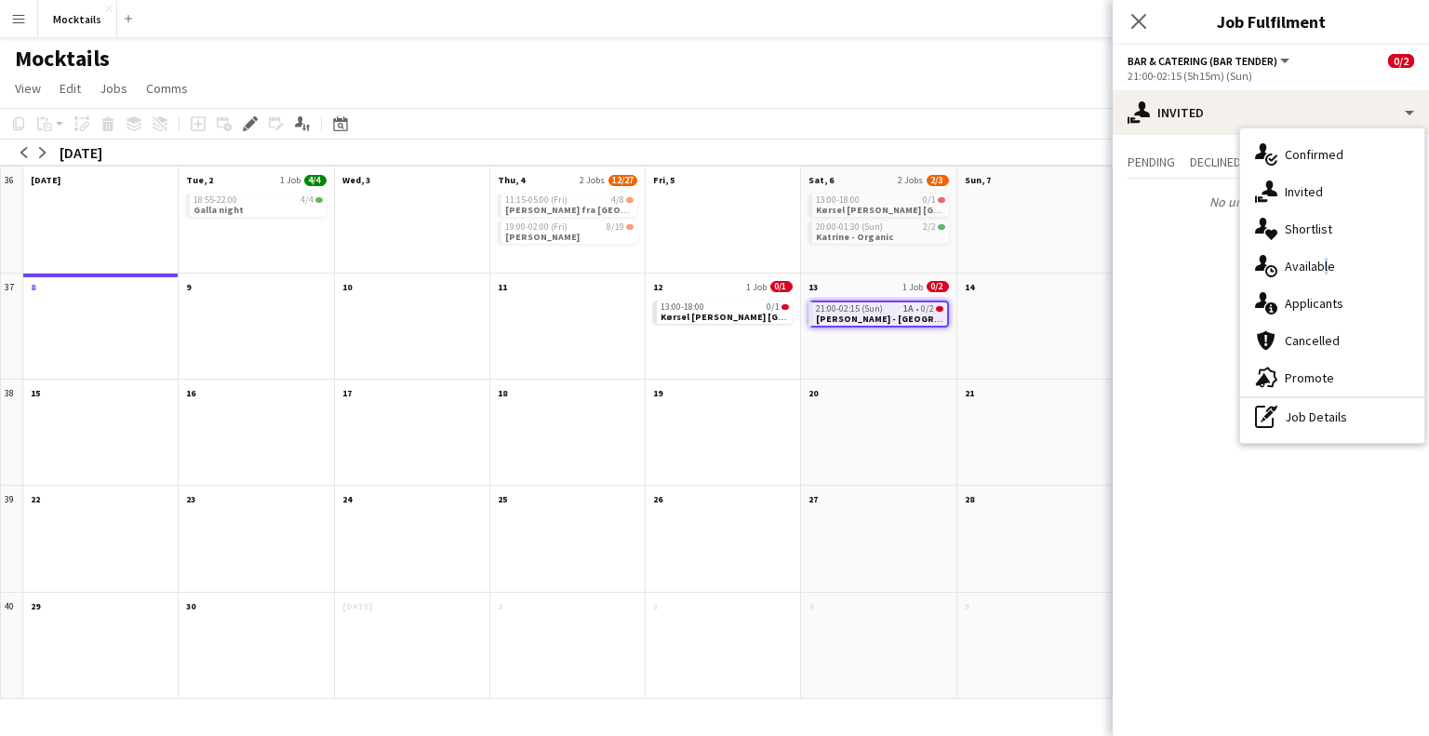
click at [1324, 258] on div "single-neutral-actions-upload Available" at bounding box center [1332, 265] width 184 height 37
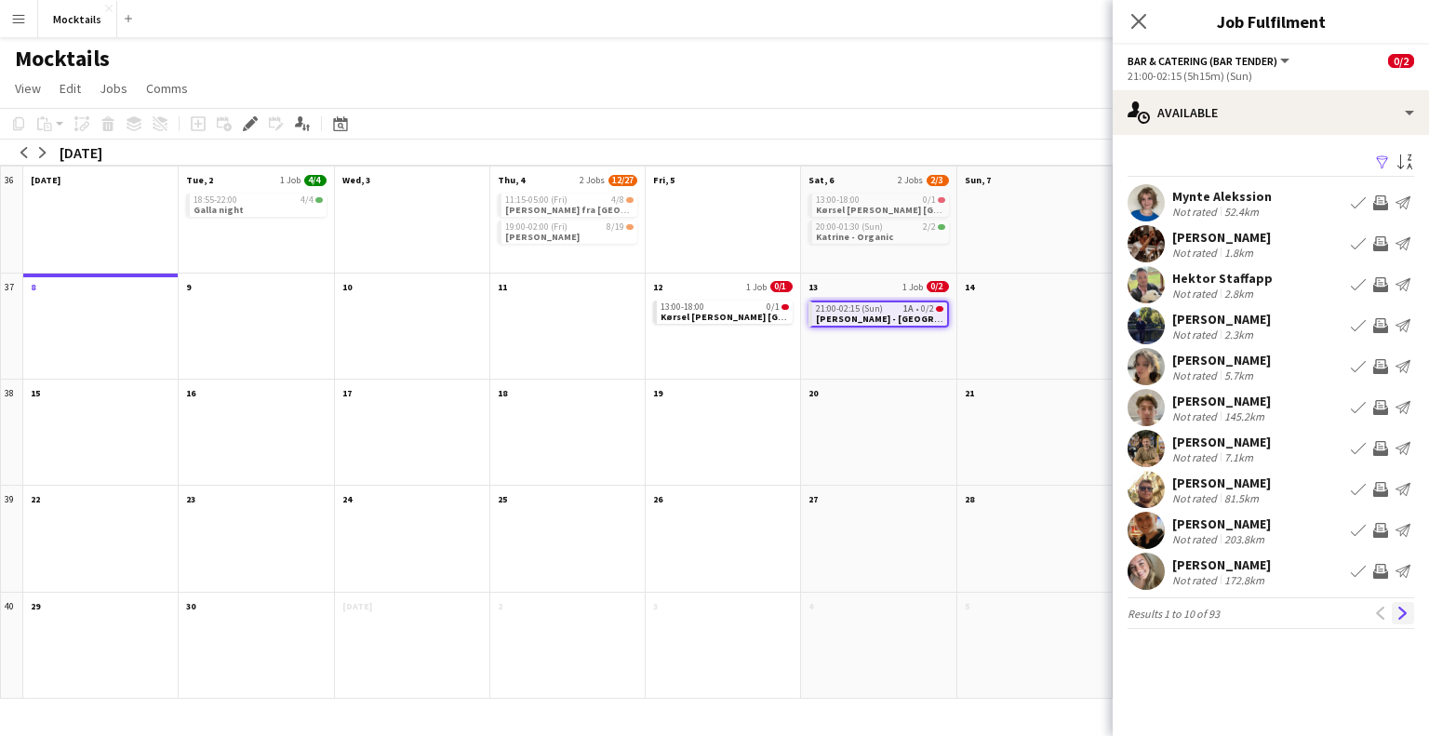
click at [1403, 614] on app-icon "Next" at bounding box center [1402, 612] width 13 height 13
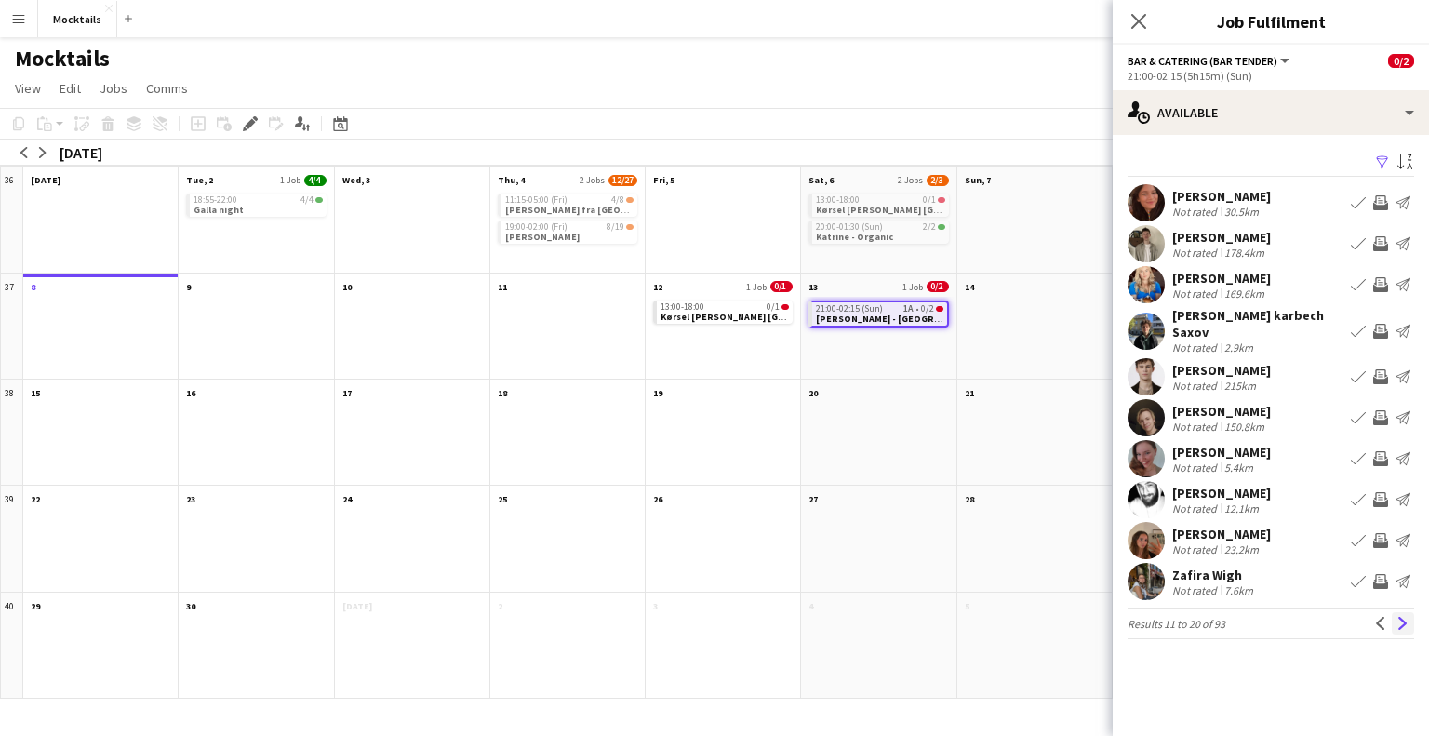
click at [1404, 617] on app-icon "Next" at bounding box center [1402, 623] width 13 height 13
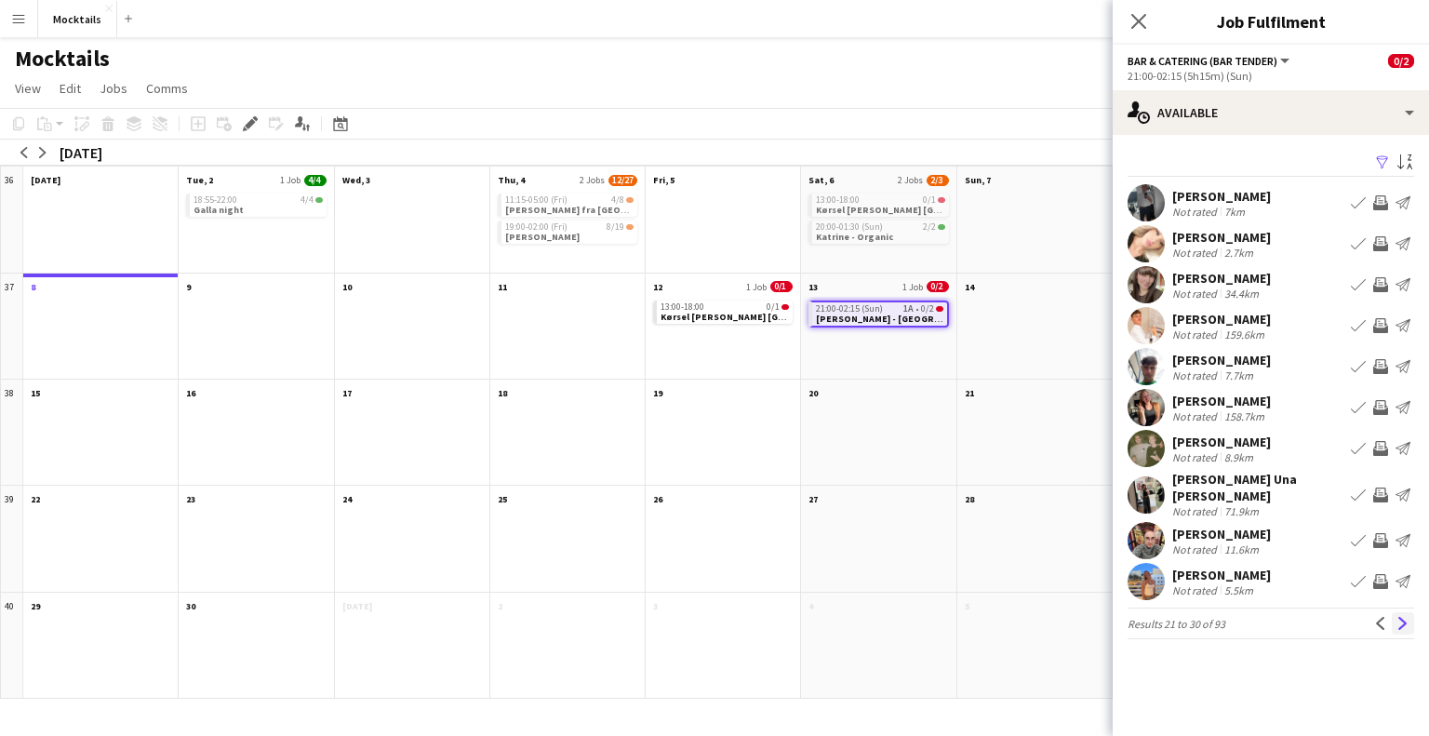
click at [1406, 618] on app-icon "Next" at bounding box center [1402, 623] width 13 height 13
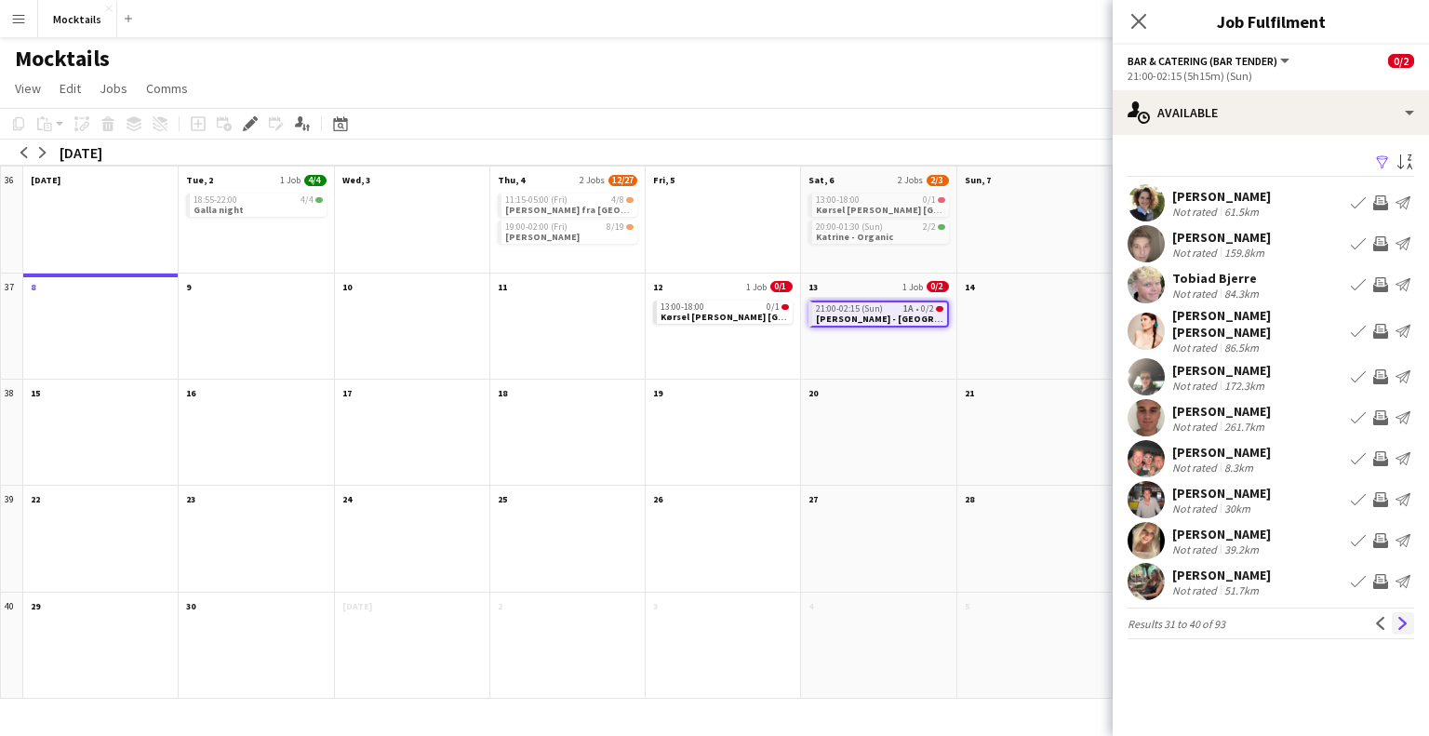
click at [1406, 618] on app-icon "Next" at bounding box center [1402, 623] width 13 height 13
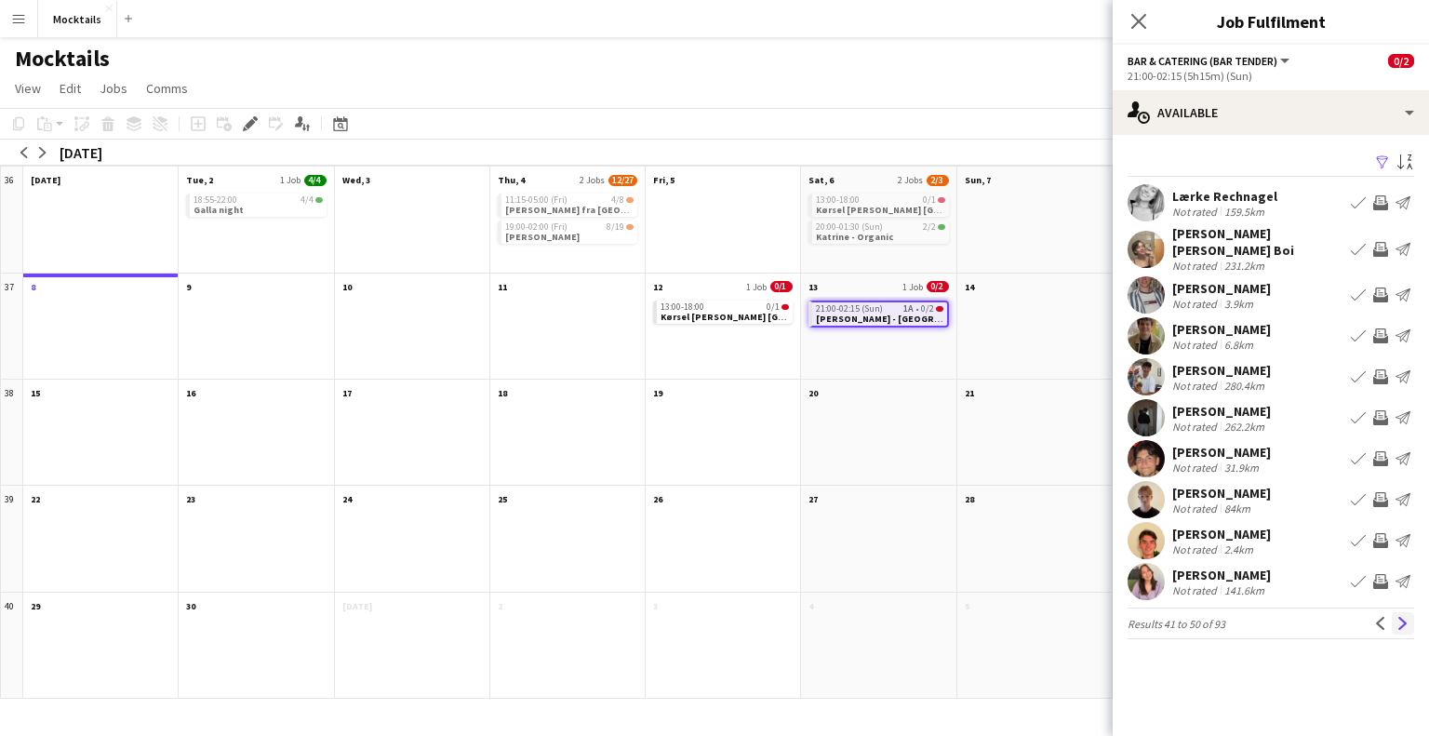
click at [1394, 616] on button "Next" at bounding box center [1403, 623] width 22 height 22
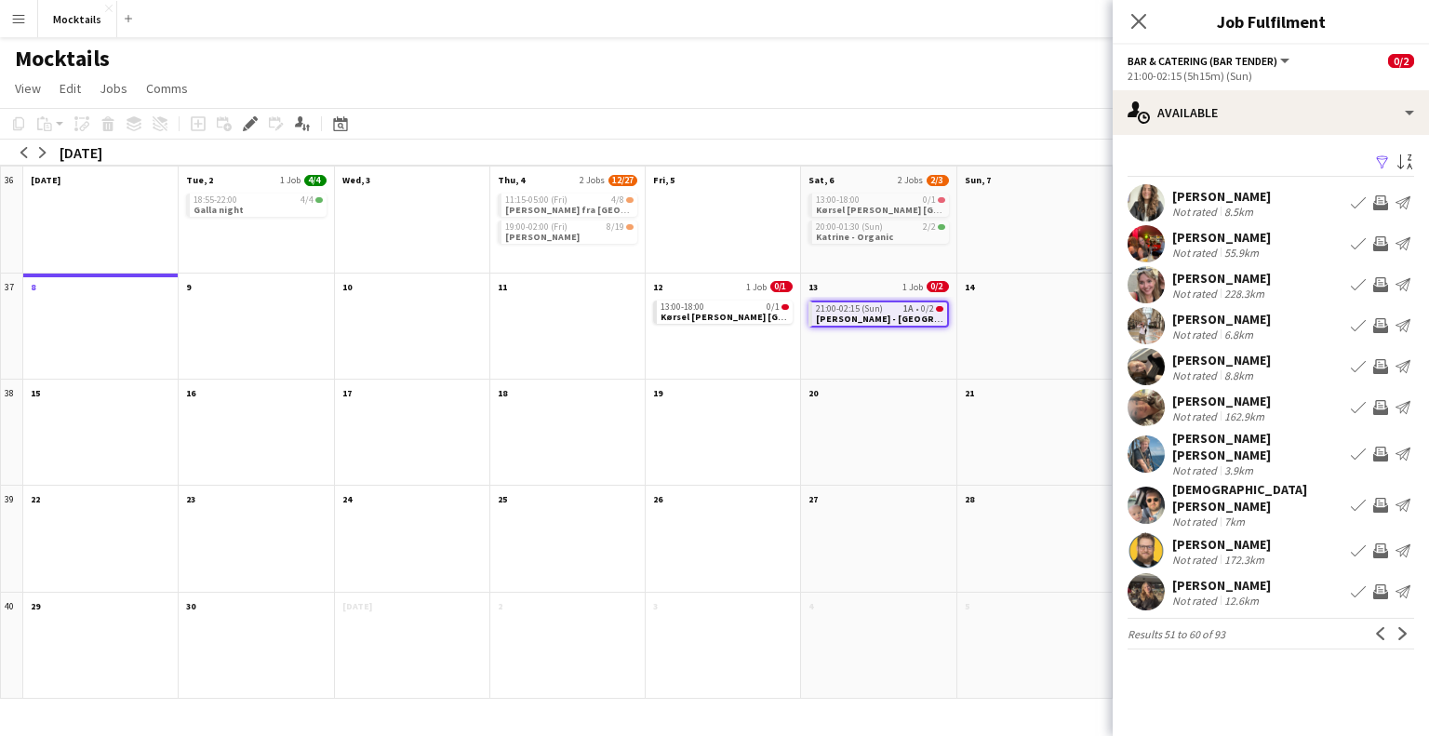
click at [1251, 326] on div "[PERSON_NAME]" at bounding box center [1221, 319] width 99 height 17
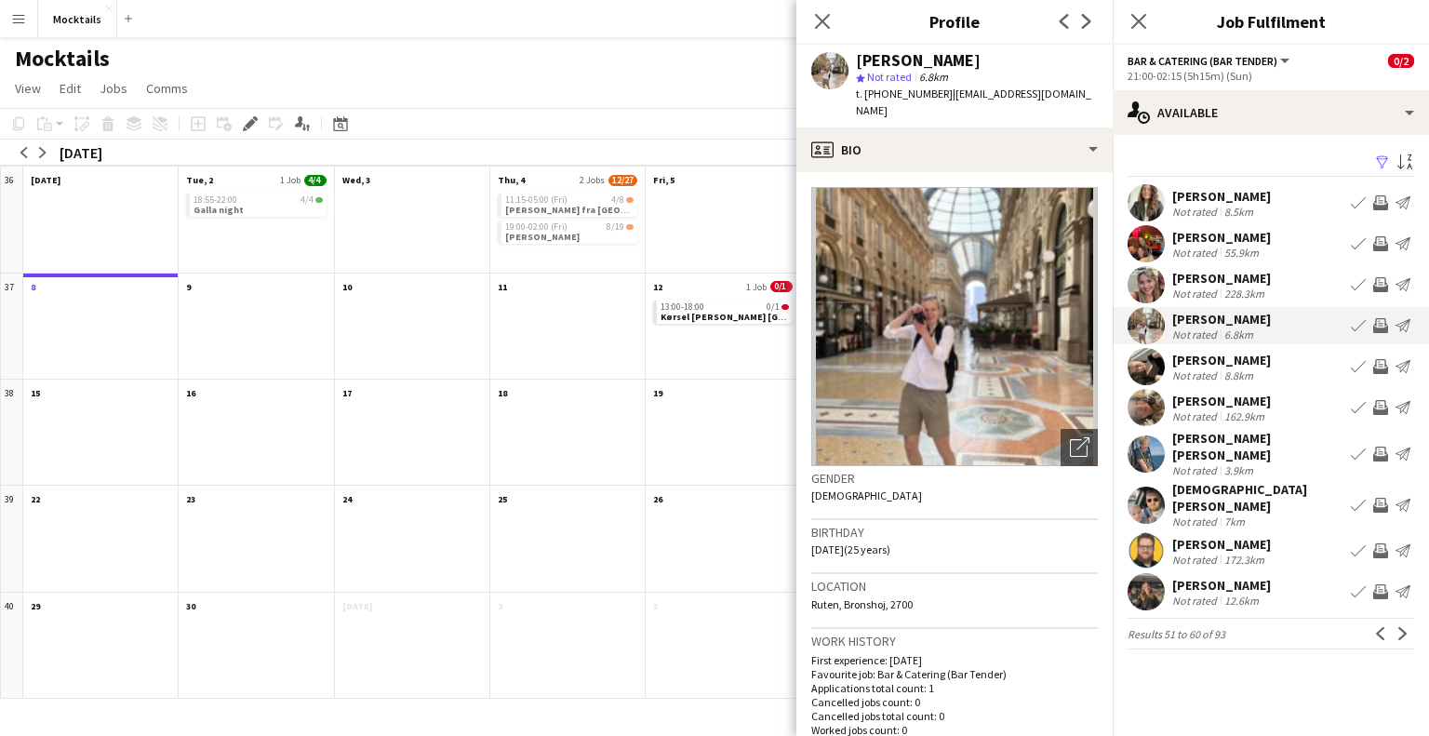
scroll to position [0, 0]
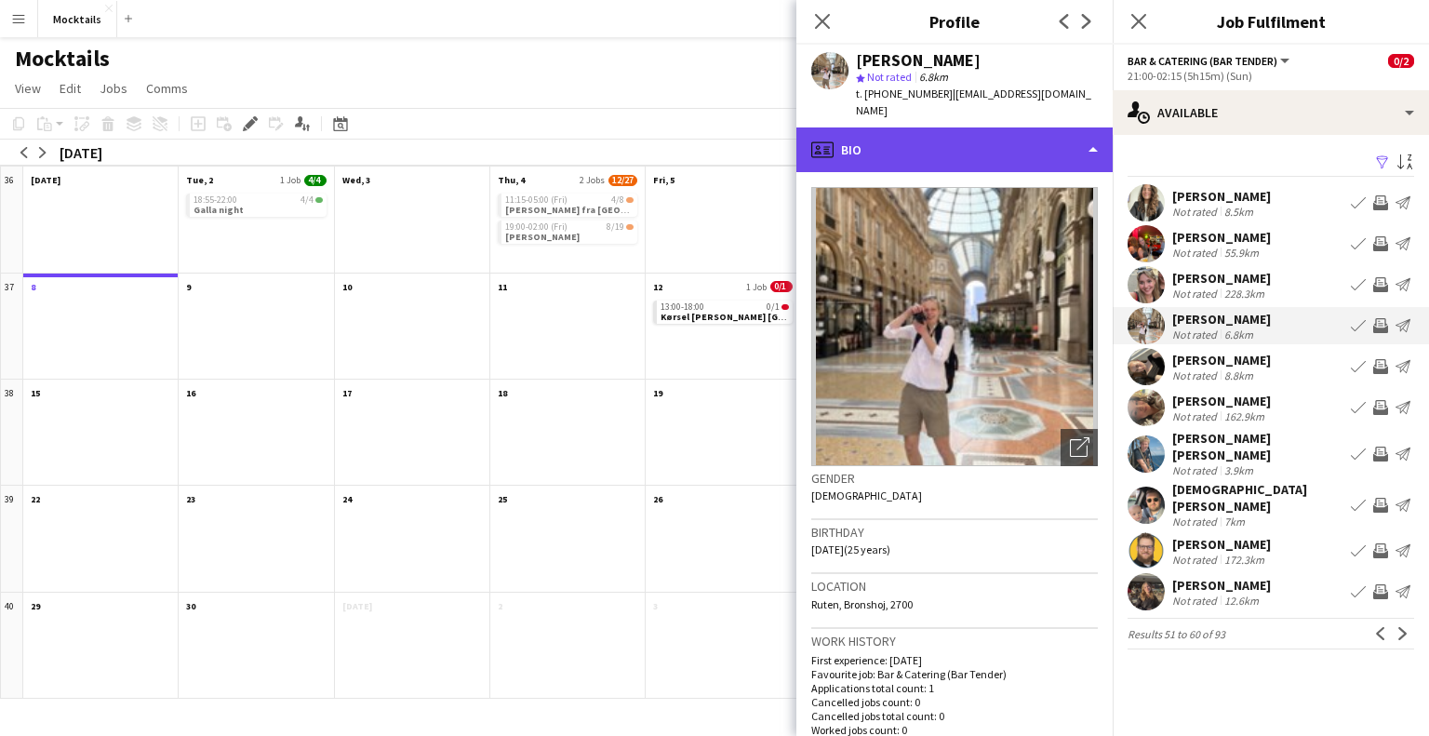
click at [1006, 139] on div "profile Bio" at bounding box center [954, 149] width 316 height 45
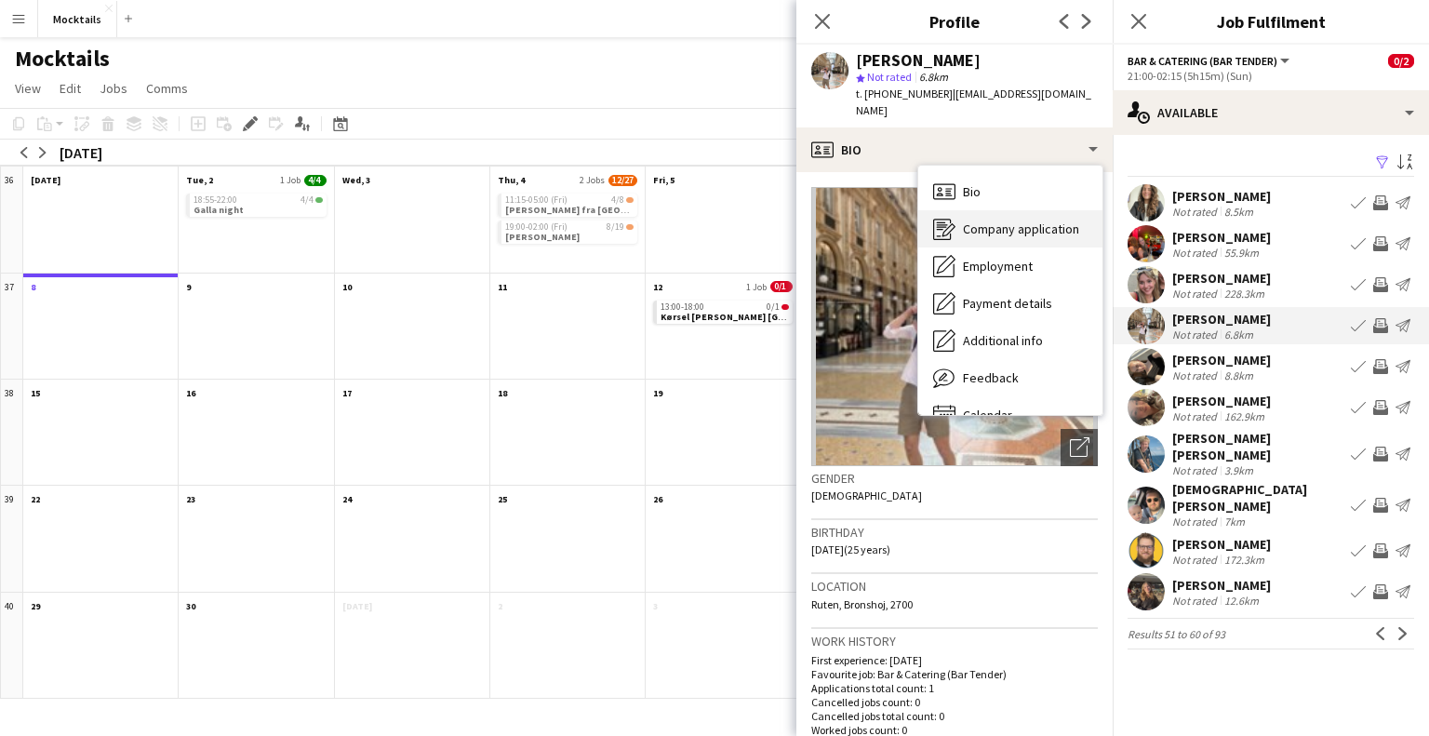
click at [1009, 220] on span "Company application" at bounding box center [1021, 228] width 116 height 17
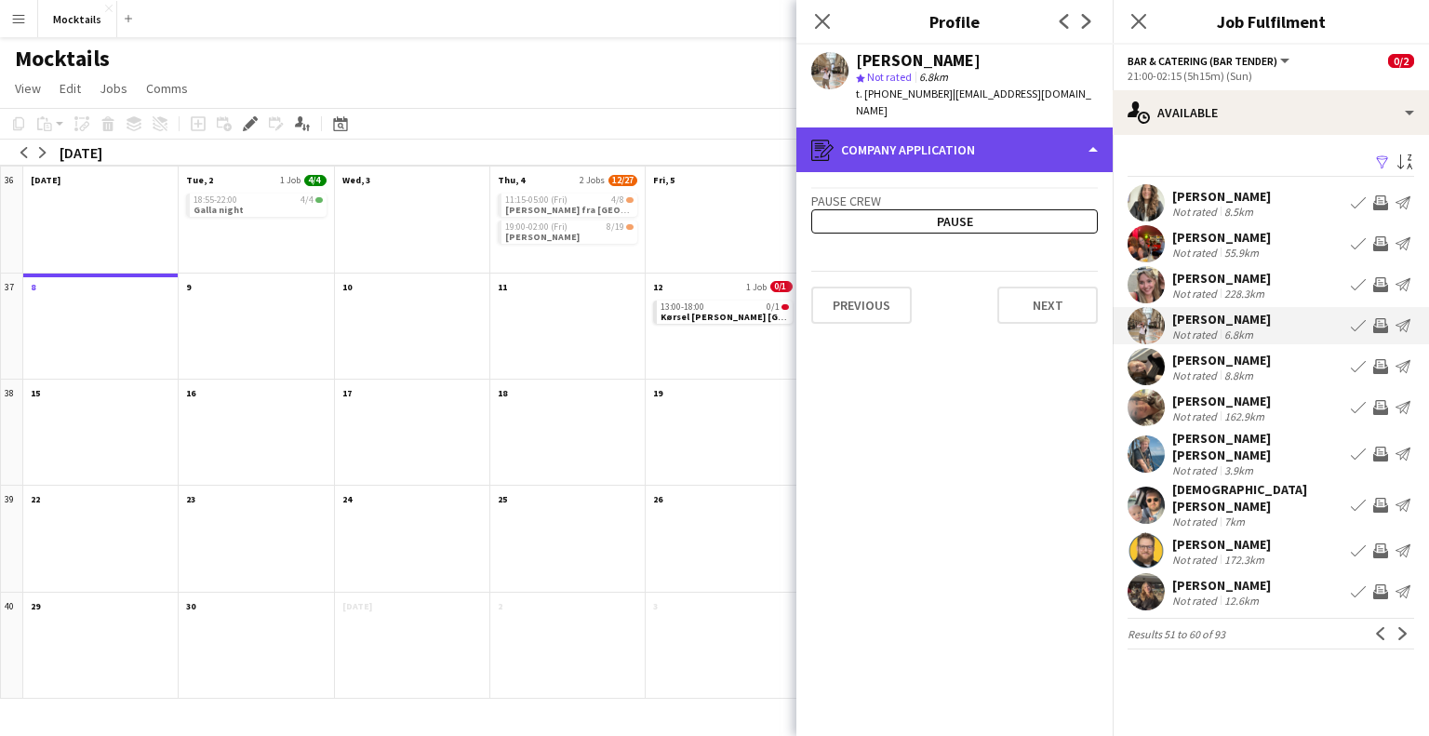
click at [991, 130] on div "register Company application" at bounding box center [954, 149] width 316 height 45
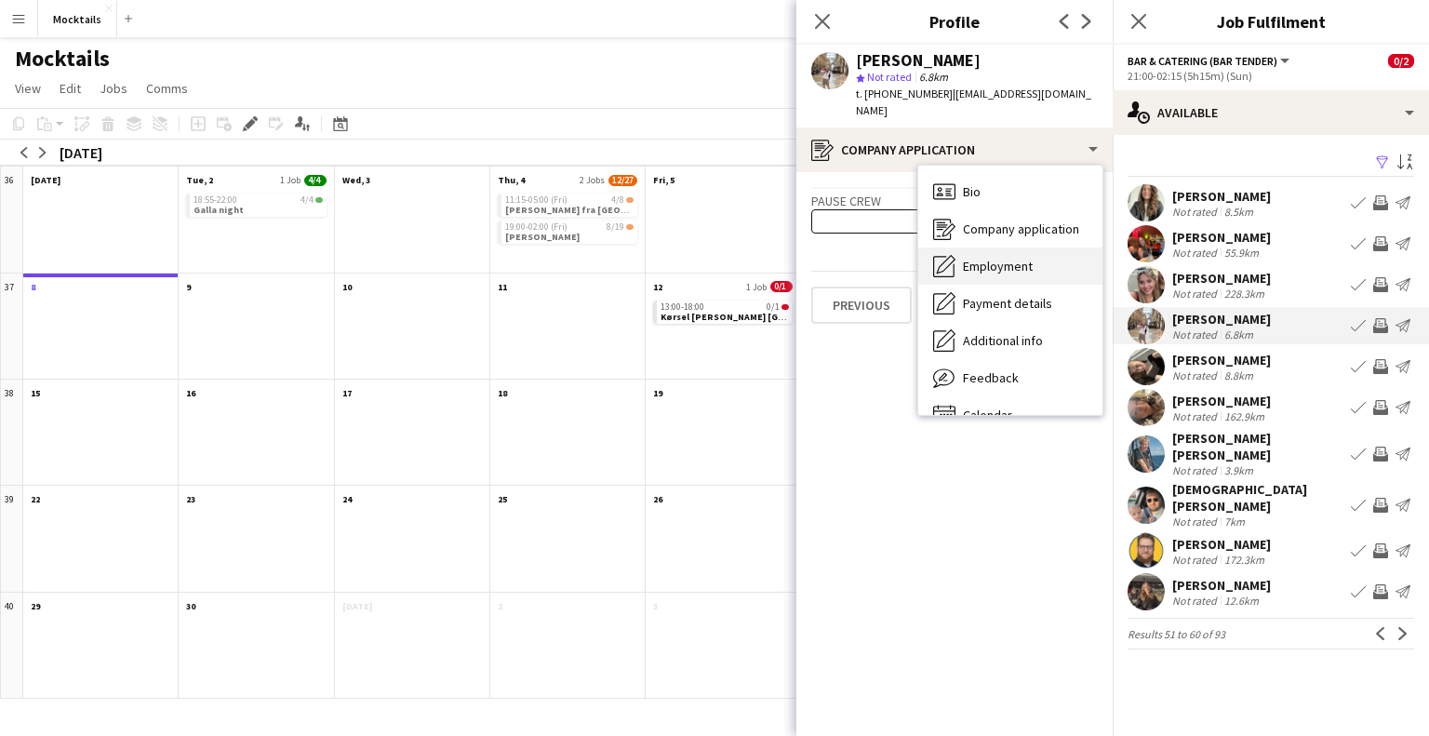
click at [996, 258] on span "Employment" at bounding box center [998, 266] width 70 height 17
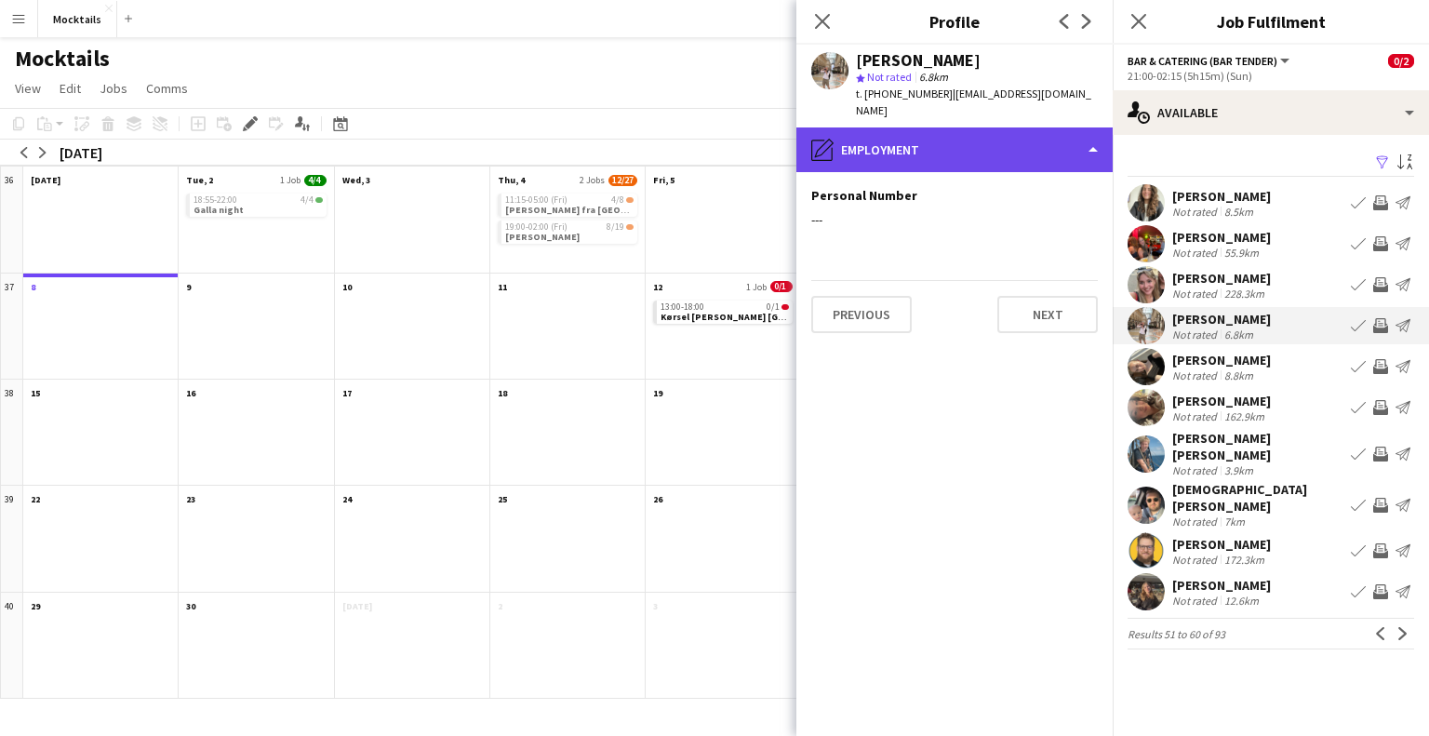
click at [1024, 133] on div "pencil4 Employment" at bounding box center [954, 149] width 316 height 45
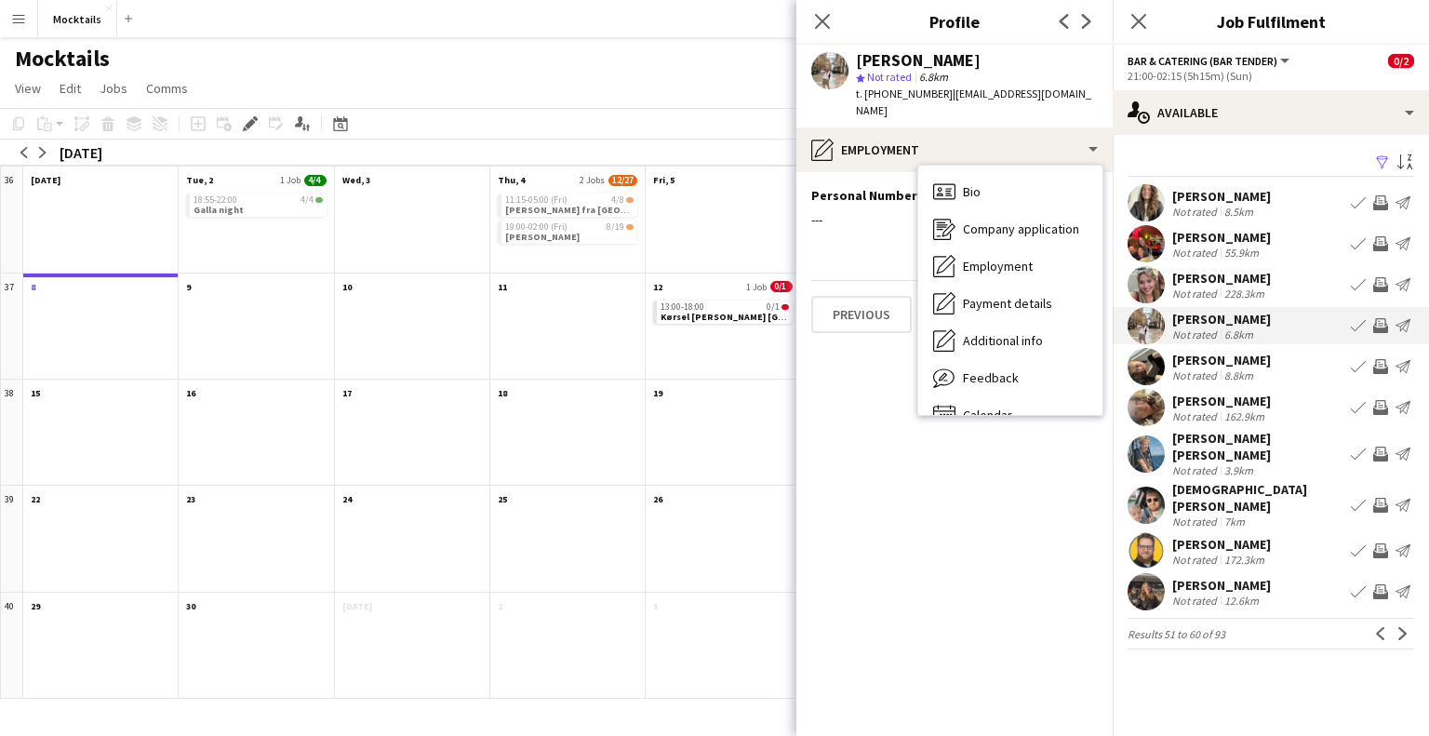
click at [1025, 295] on span "Payment details" at bounding box center [1007, 303] width 89 height 17
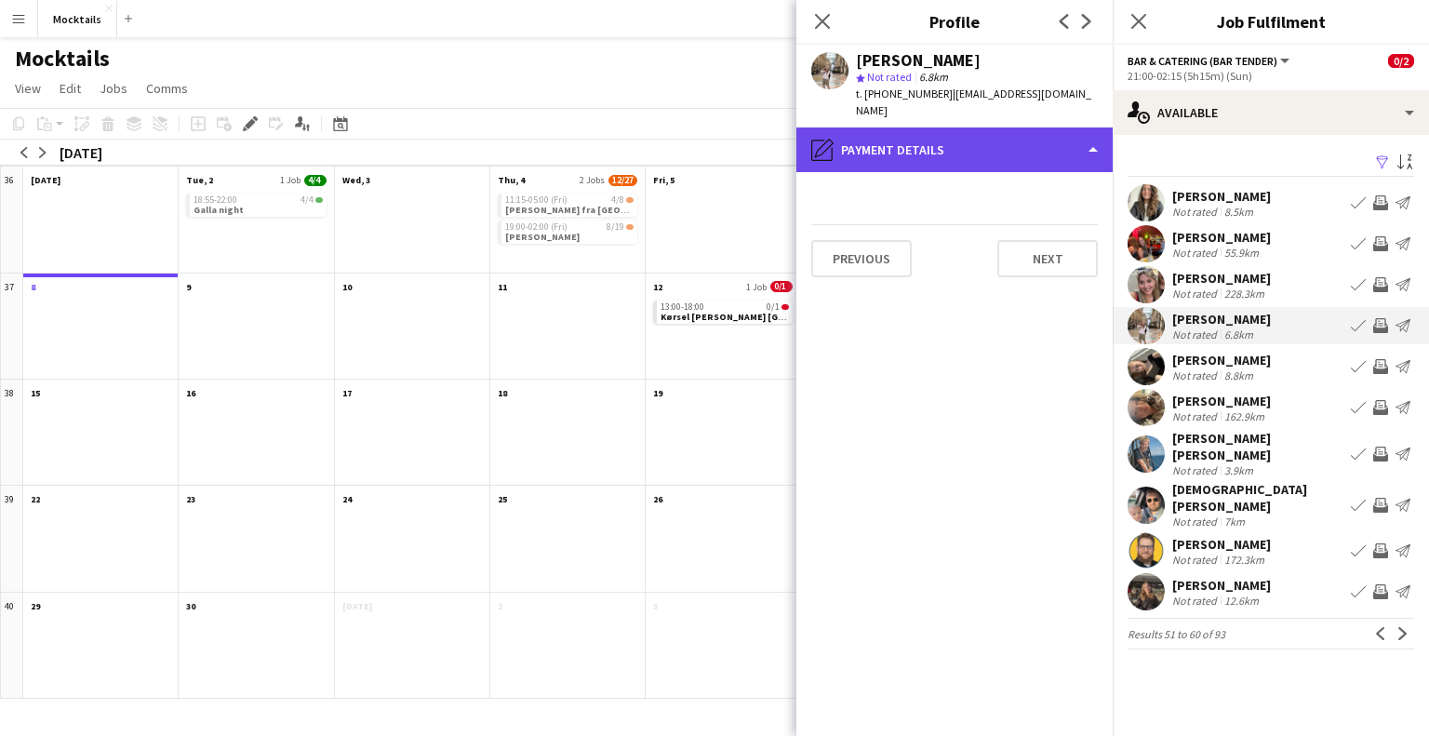
click at [1033, 138] on div "pencil4 Payment details" at bounding box center [954, 149] width 316 height 45
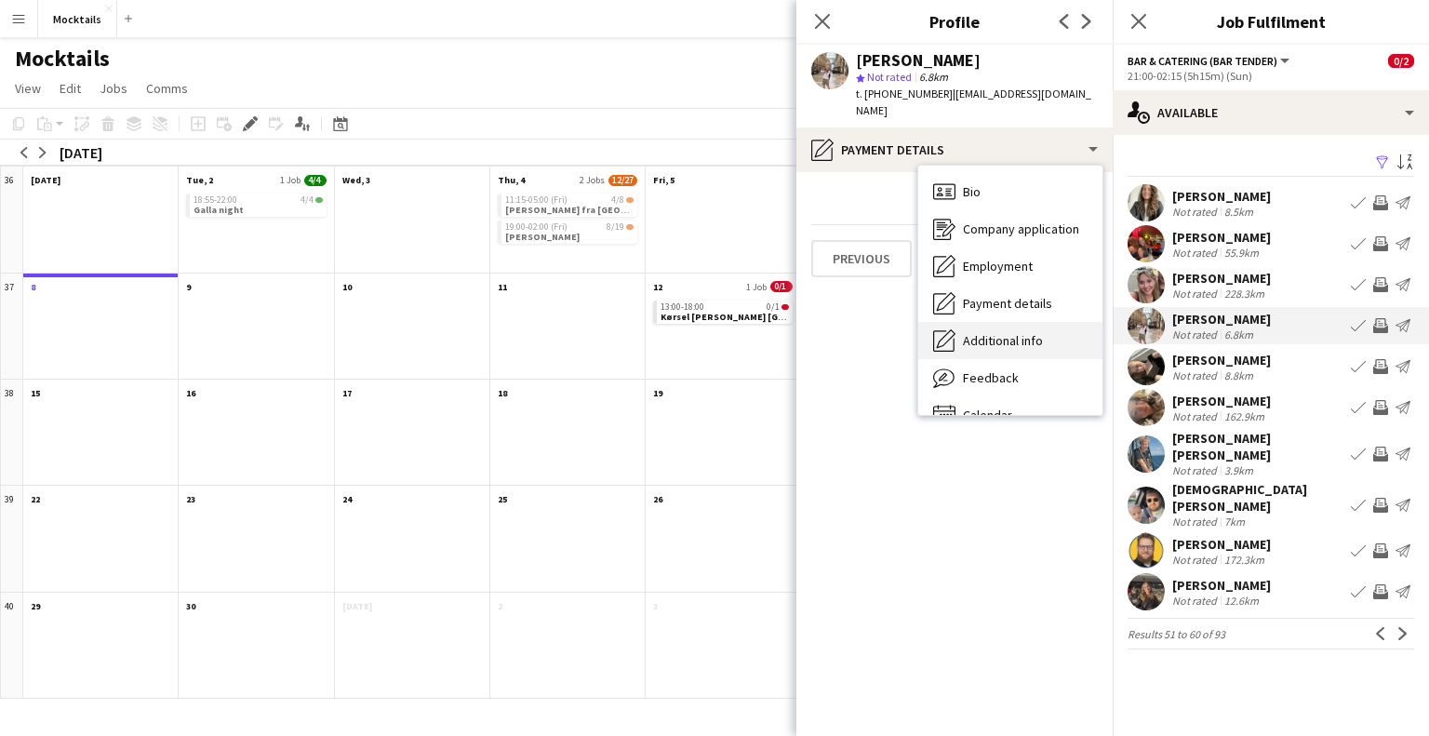
click at [1039, 334] on div "Additional info Additional info" at bounding box center [1010, 340] width 184 height 37
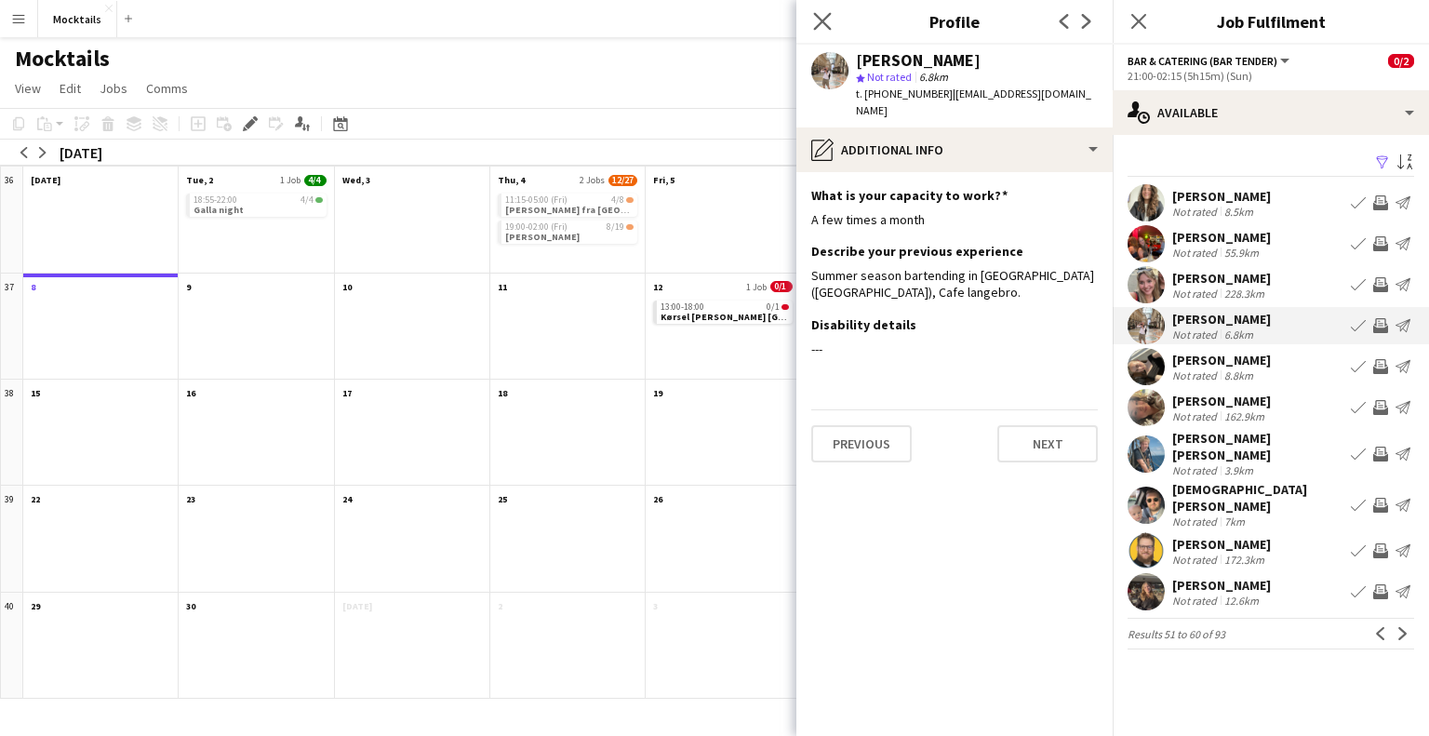
click at [833, 20] on app-icon "Close pop-in" at bounding box center [822, 21] width 27 height 27
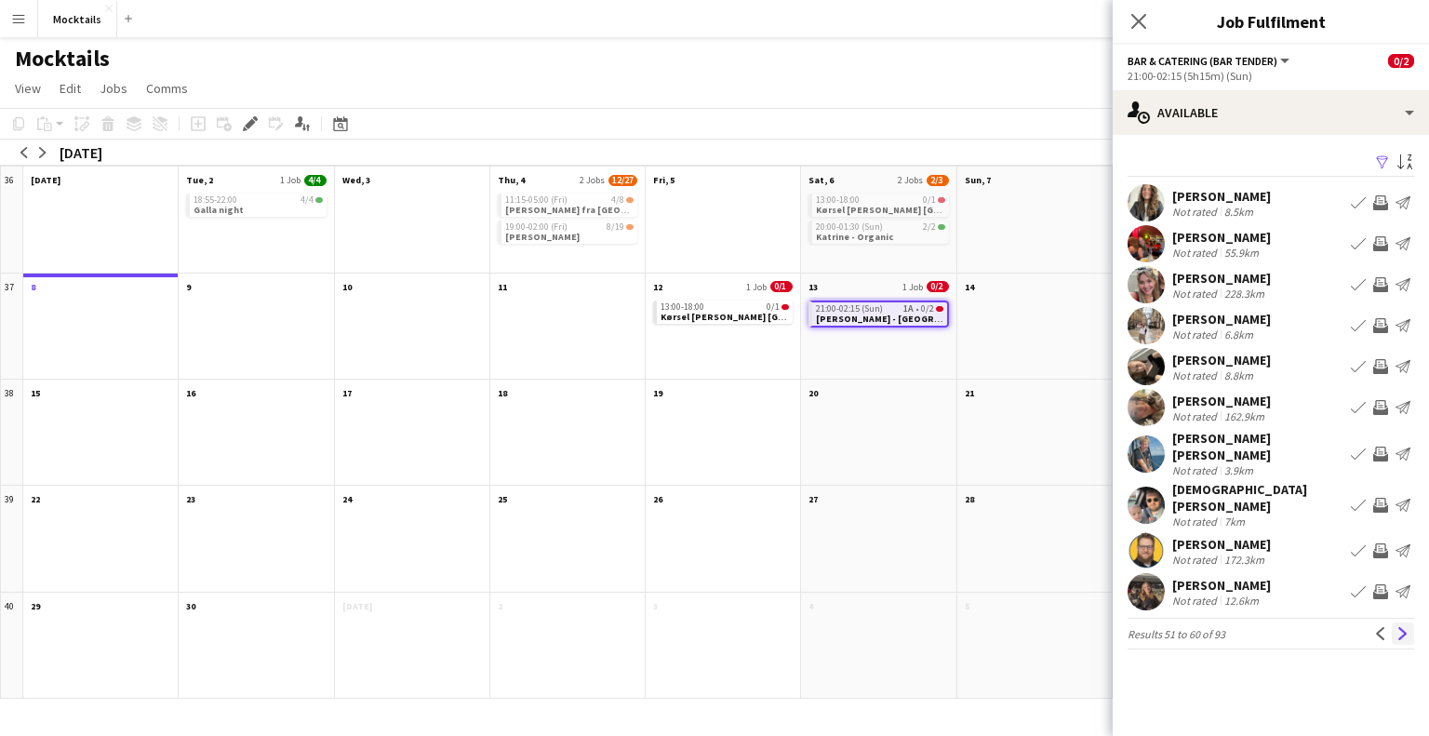
click at [1396, 627] on app-icon "Next" at bounding box center [1402, 633] width 13 height 13
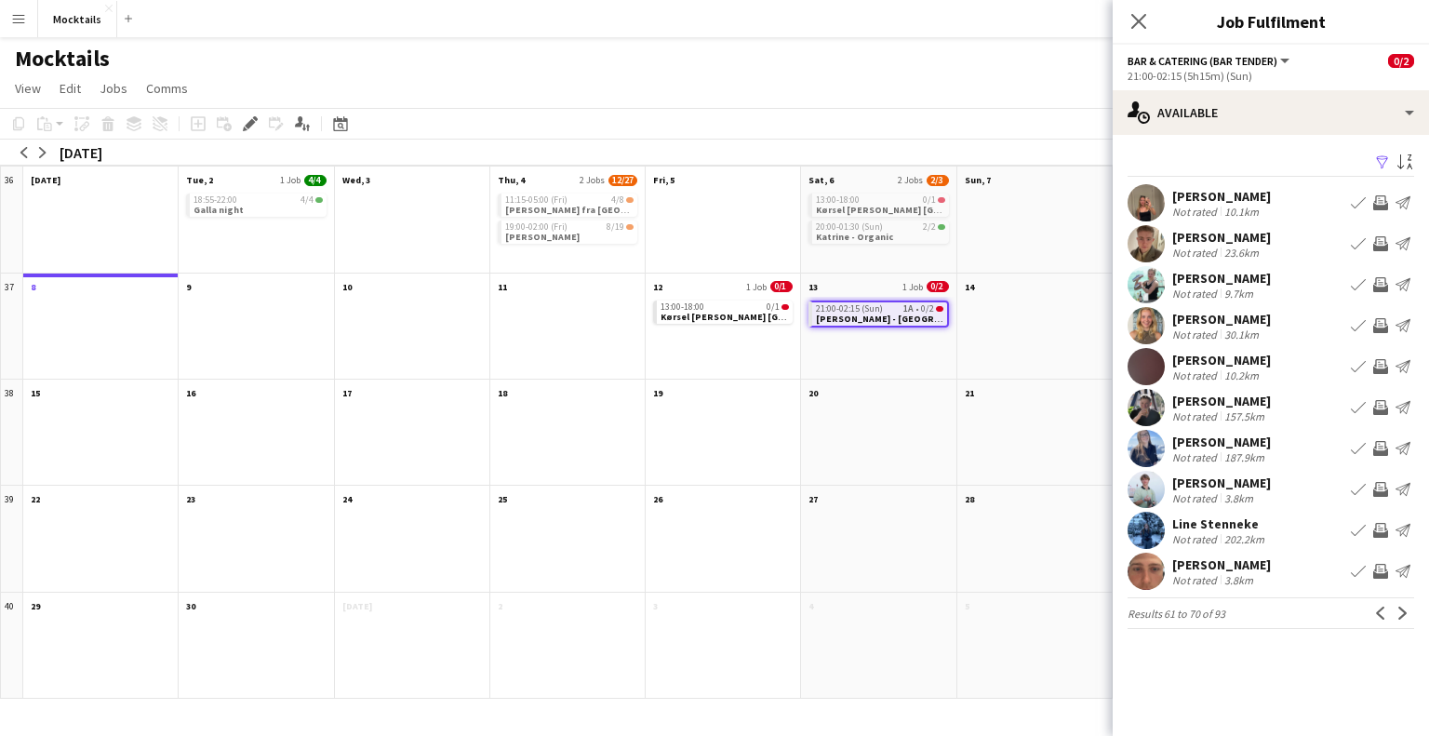
click at [1213, 524] on div "Line Stenneke" at bounding box center [1220, 523] width 96 height 17
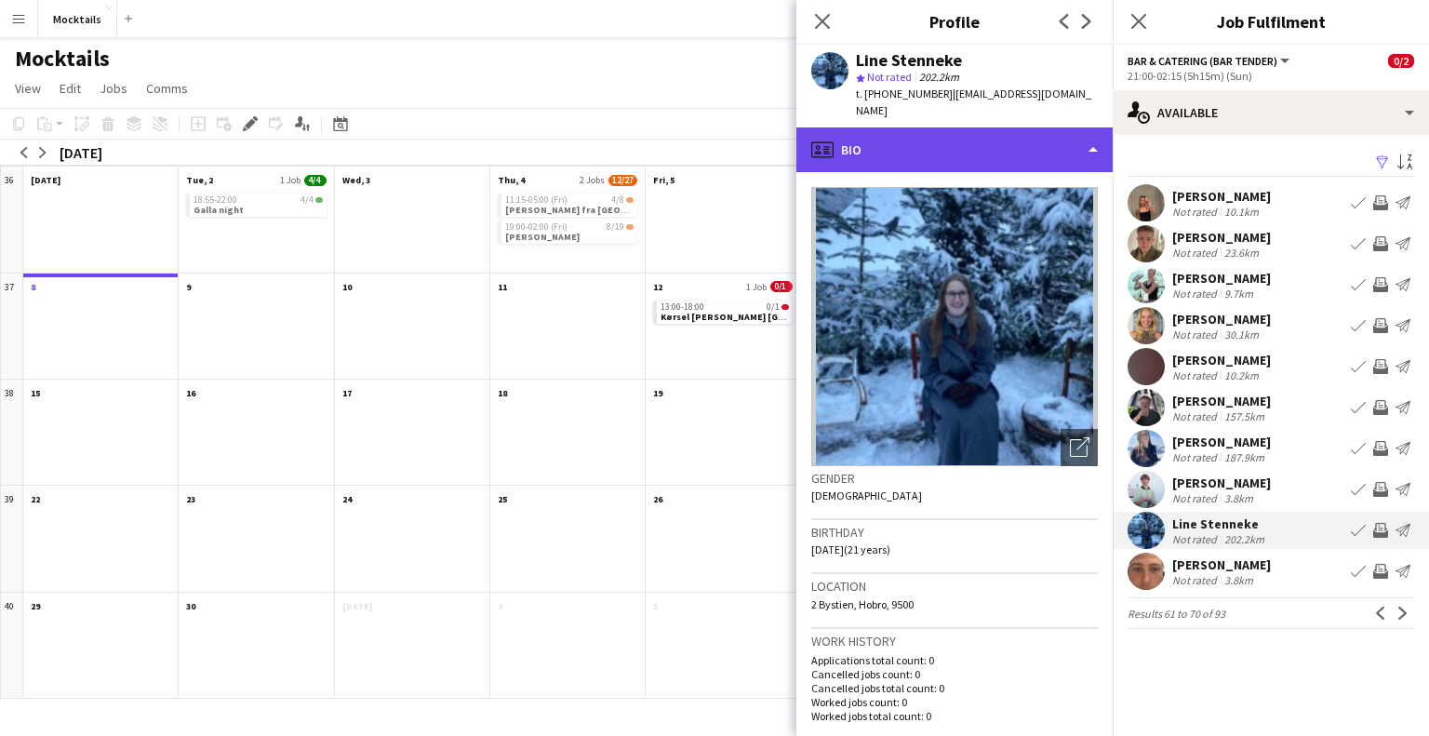
click at [923, 127] on div "profile Bio" at bounding box center [954, 149] width 316 height 45
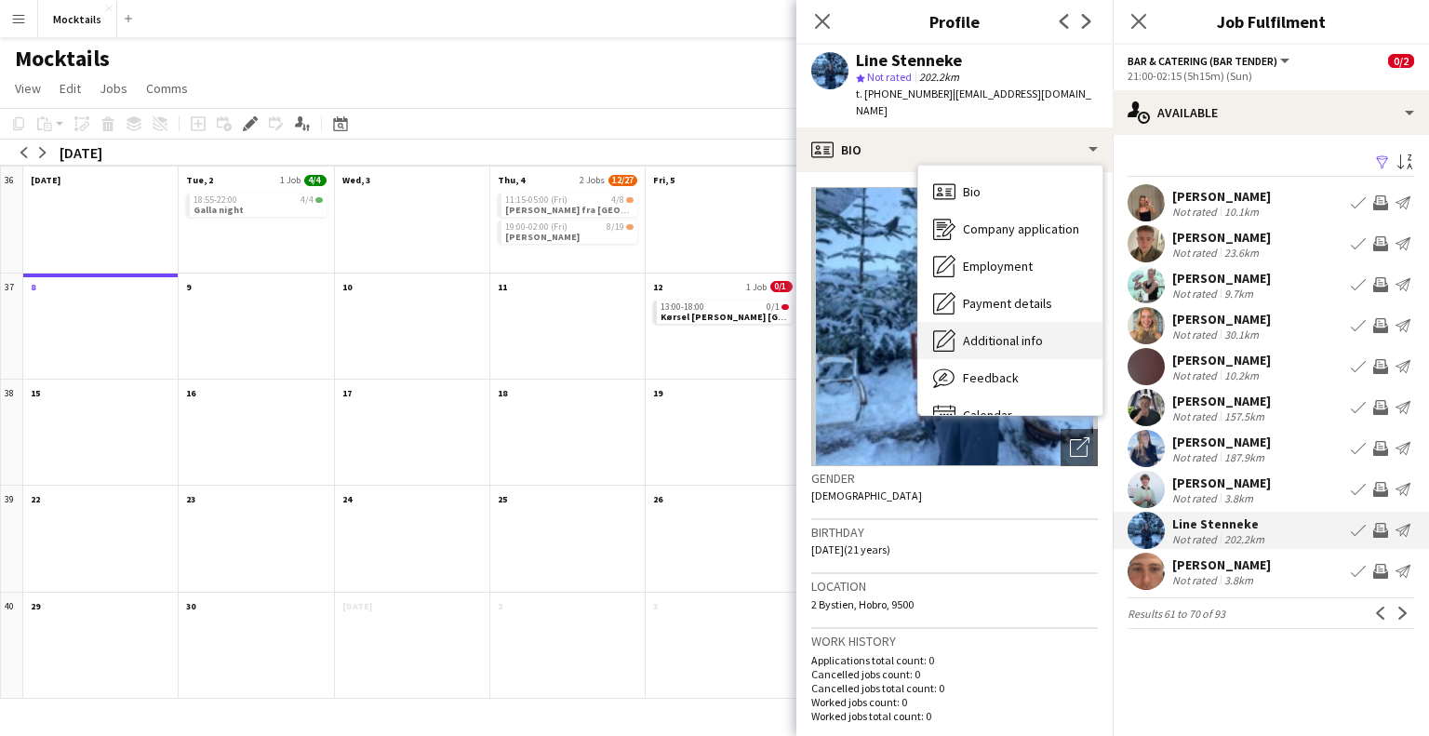
click at [998, 332] on span "Additional info" at bounding box center [1003, 340] width 80 height 17
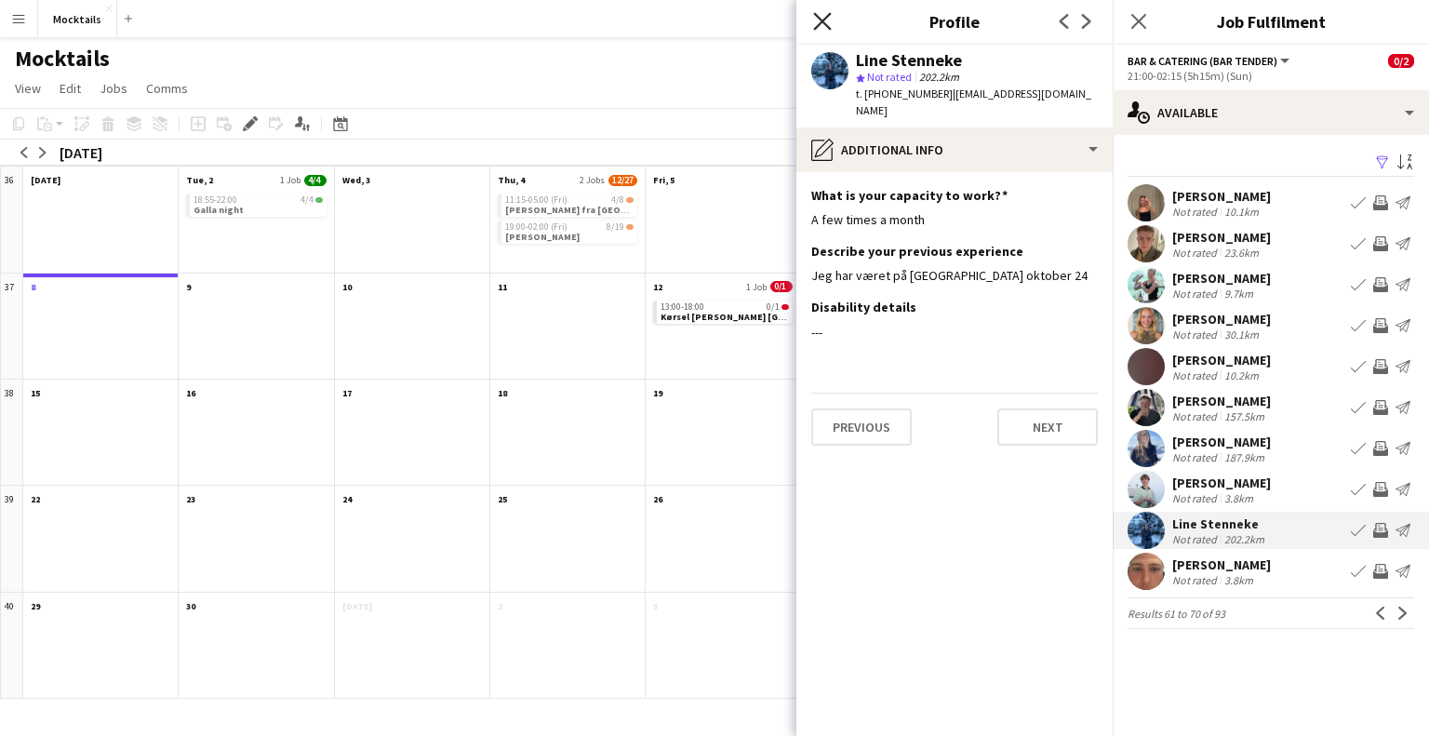
click at [826, 19] on icon at bounding box center [822, 21] width 18 height 18
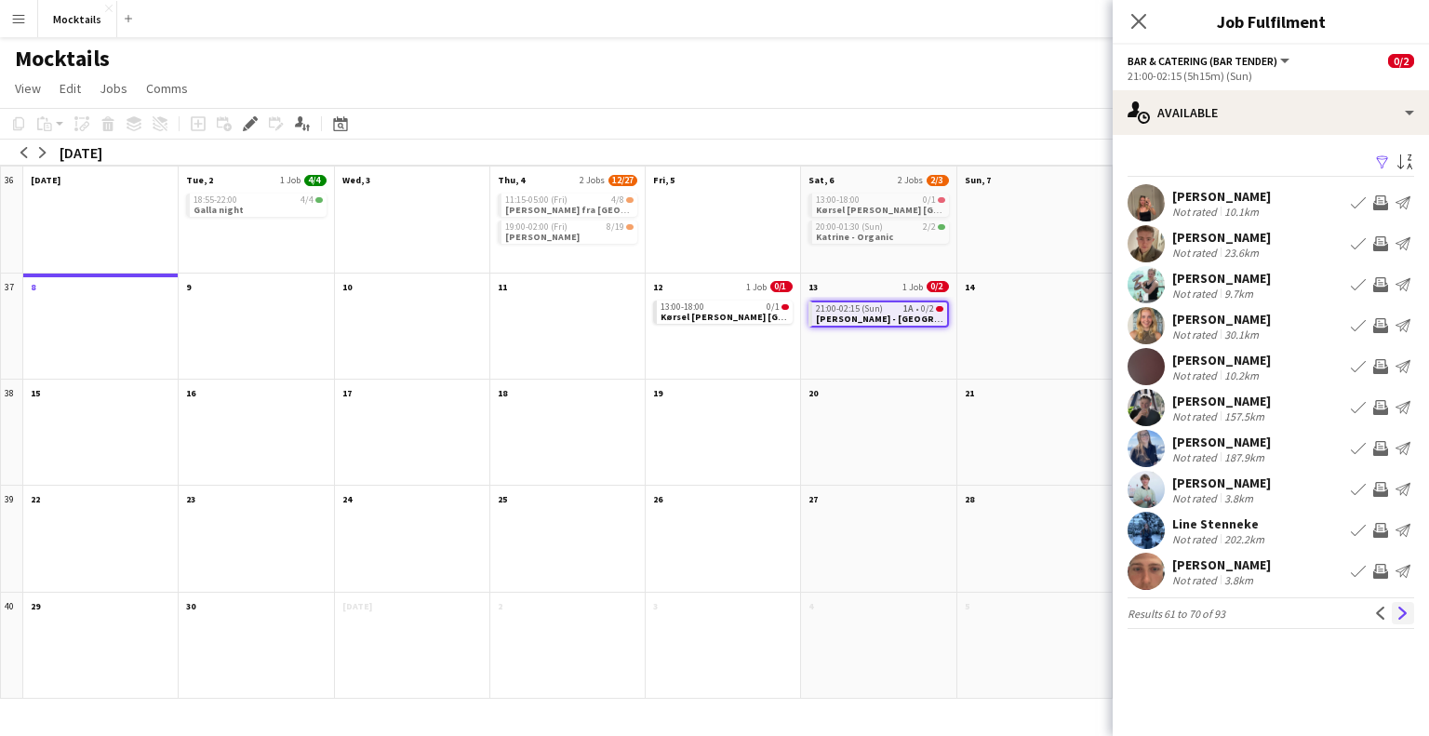
click at [1409, 621] on button "Next" at bounding box center [1403, 613] width 22 height 22
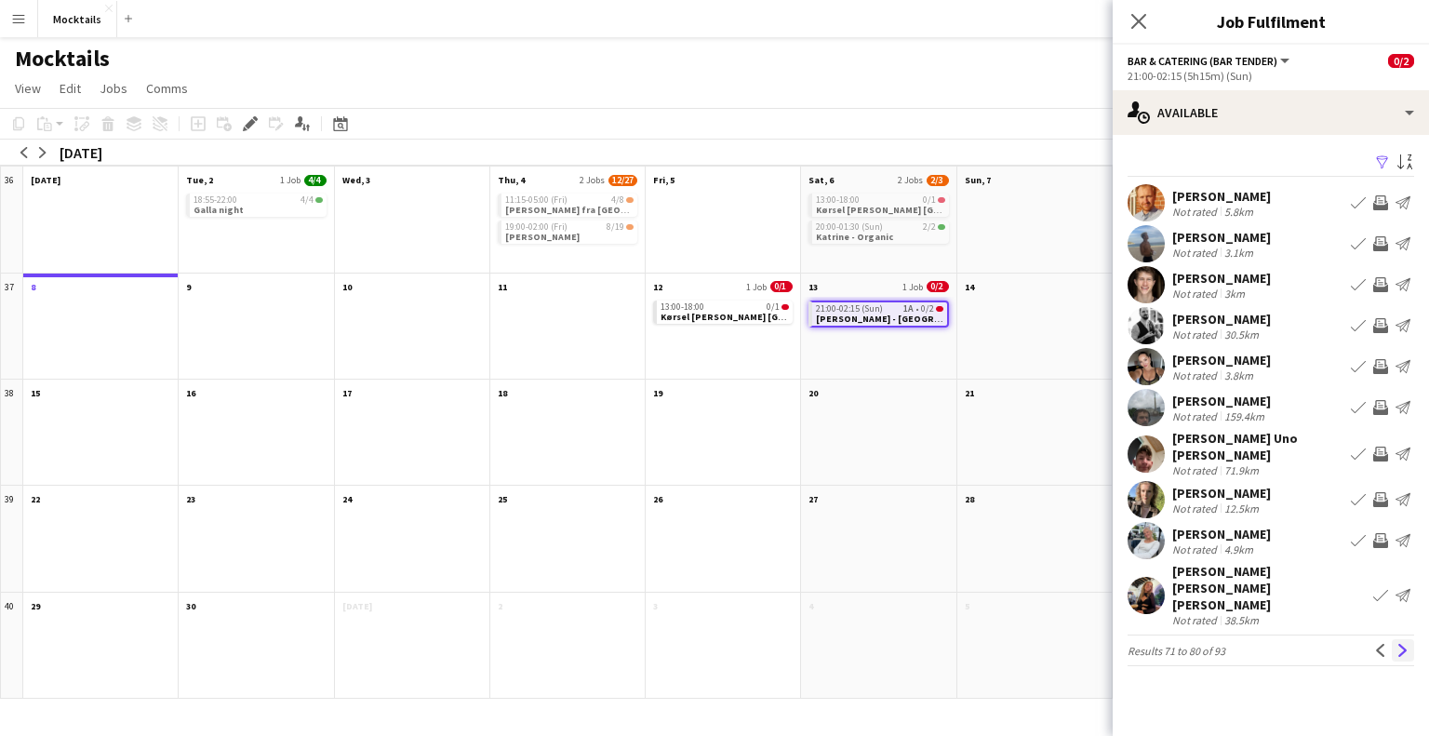
click at [1403, 644] on app-icon "Next" at bounding box center [1402, 650] width 13 height 13
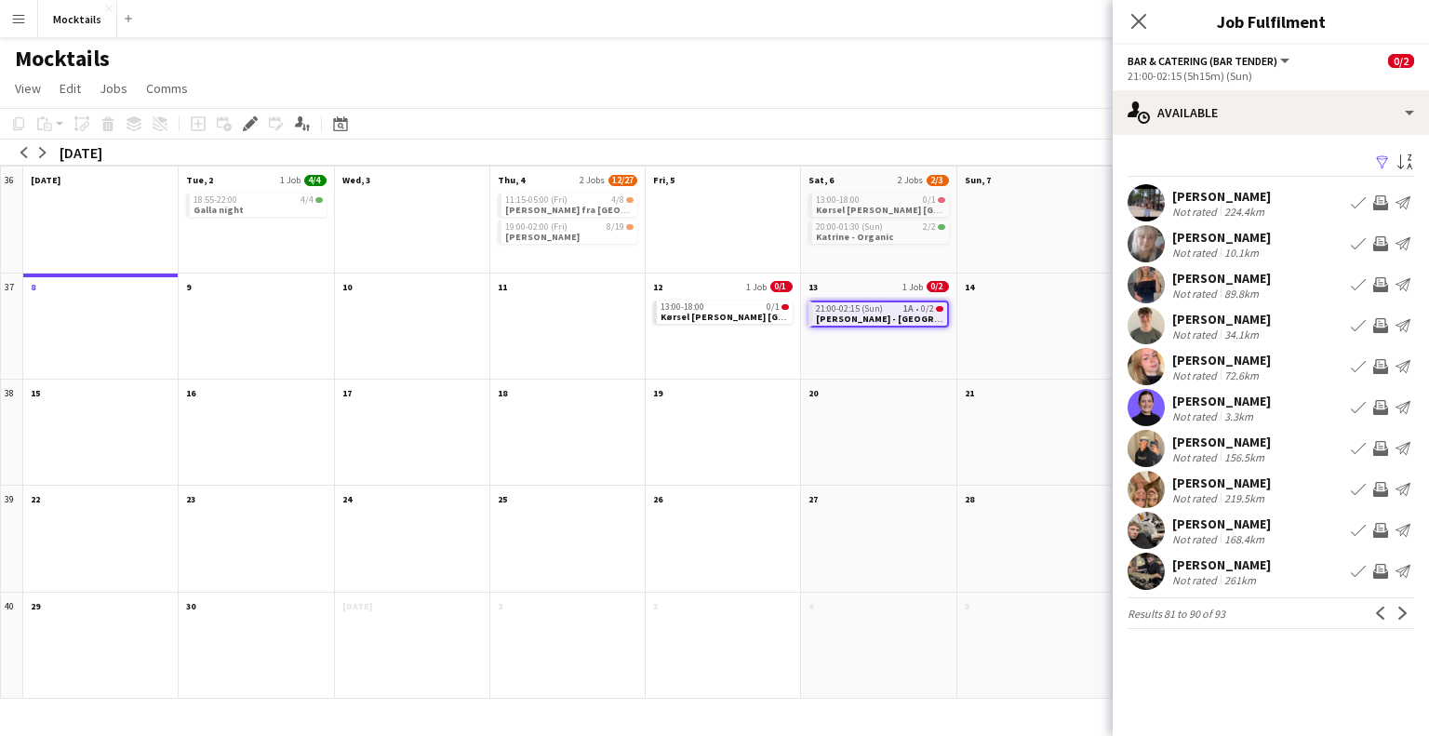
click at [1406, 615] on app-icon "Next" at bounding box center [1402, 612] width 13 height 13
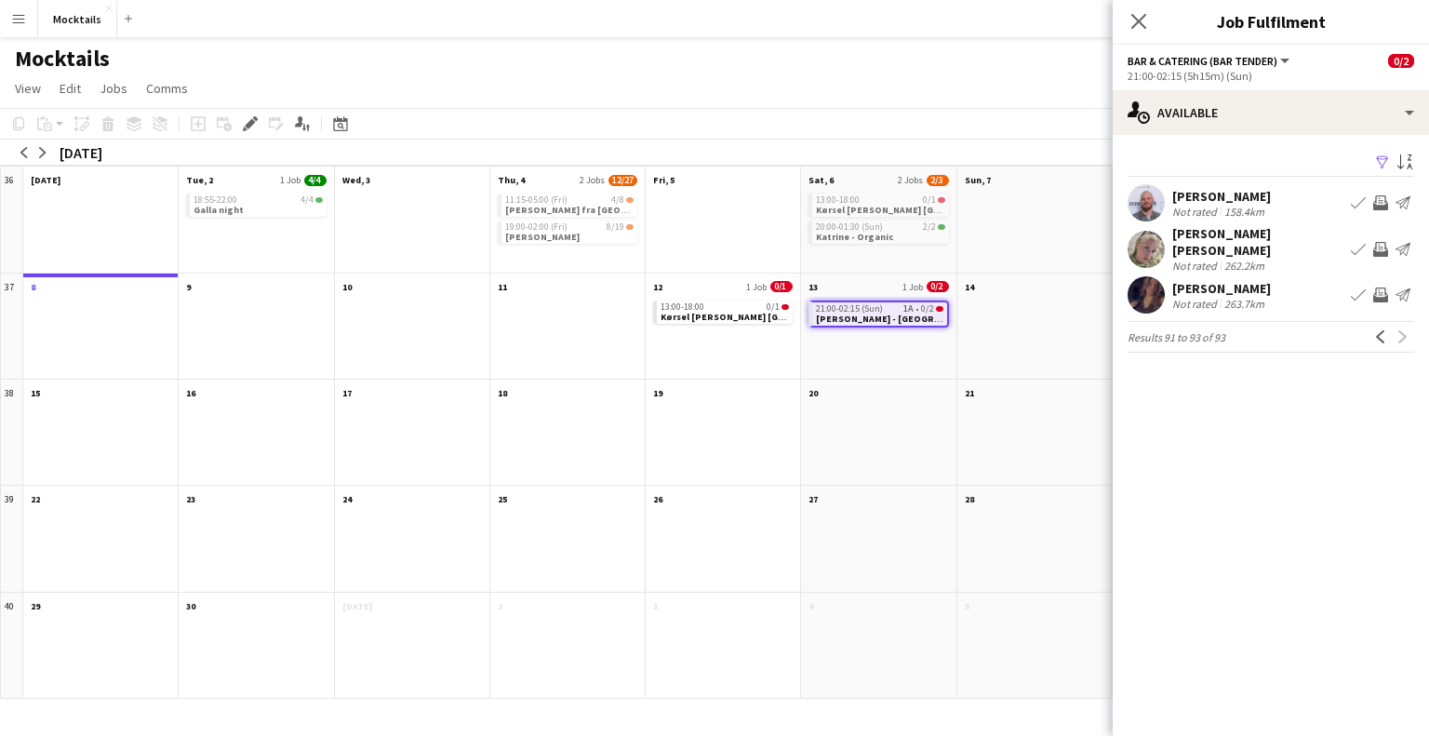
click at [1372, 332] on button "Previous" at bounding box center [1380, 337] width 22 height 22
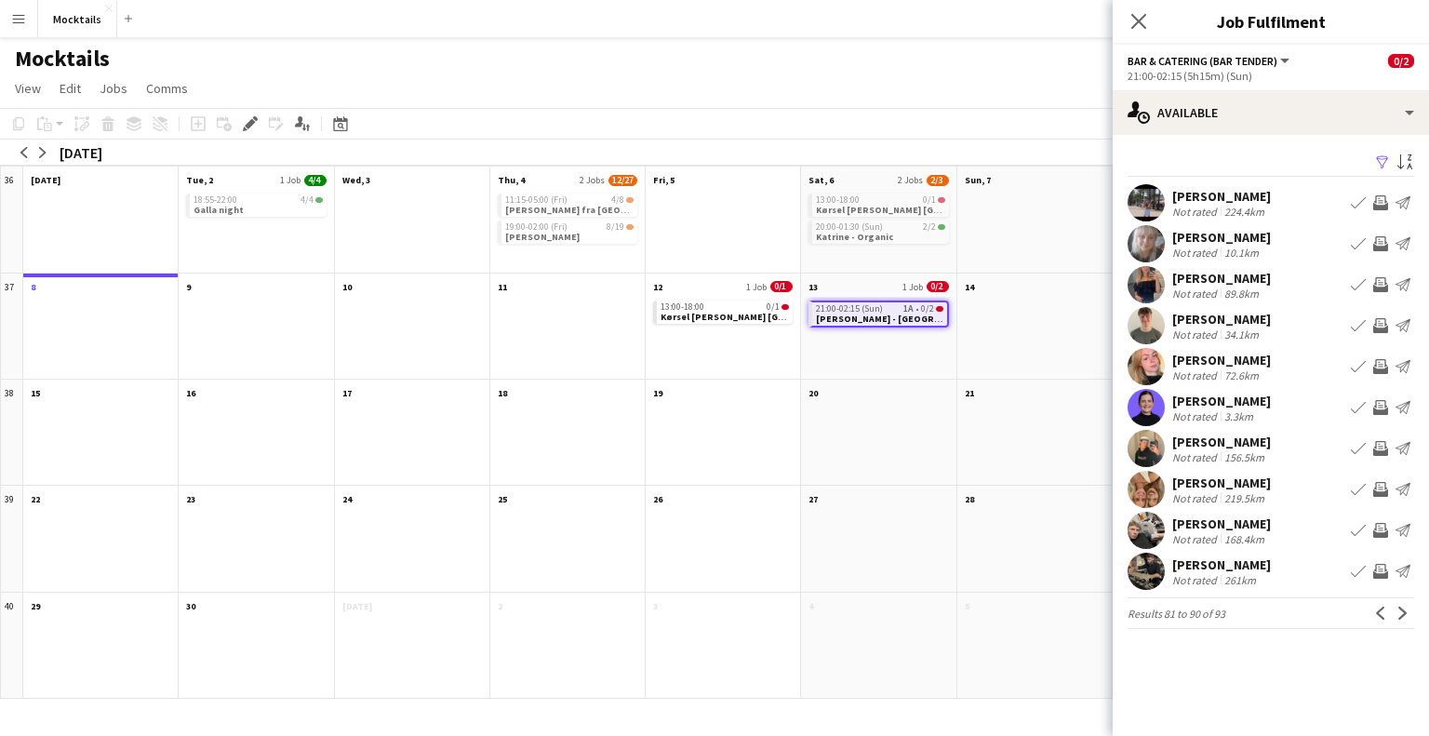
click at [1214, 560] on div "[PERSON_NAME]" at bounding box center [1221, 564] width 99 height 17
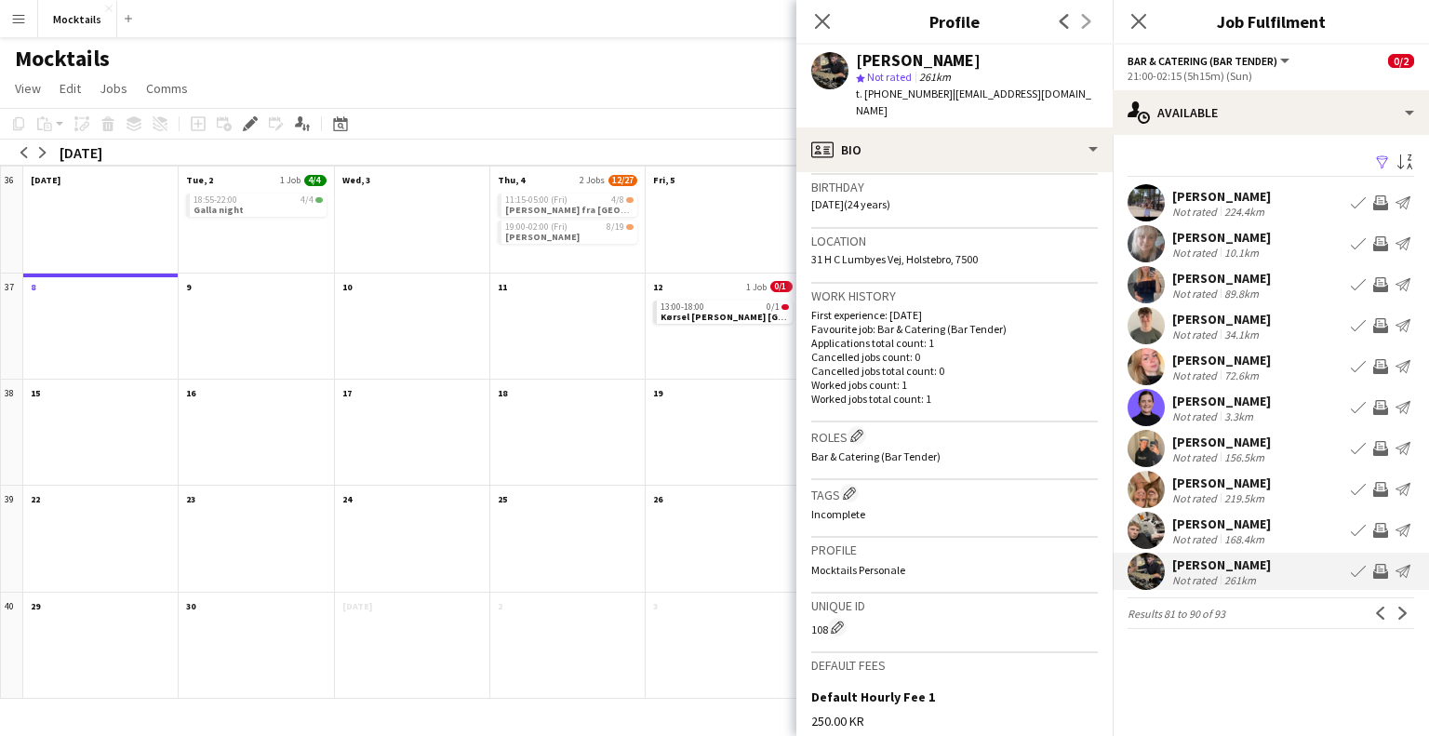
scroll to position [465, 0]
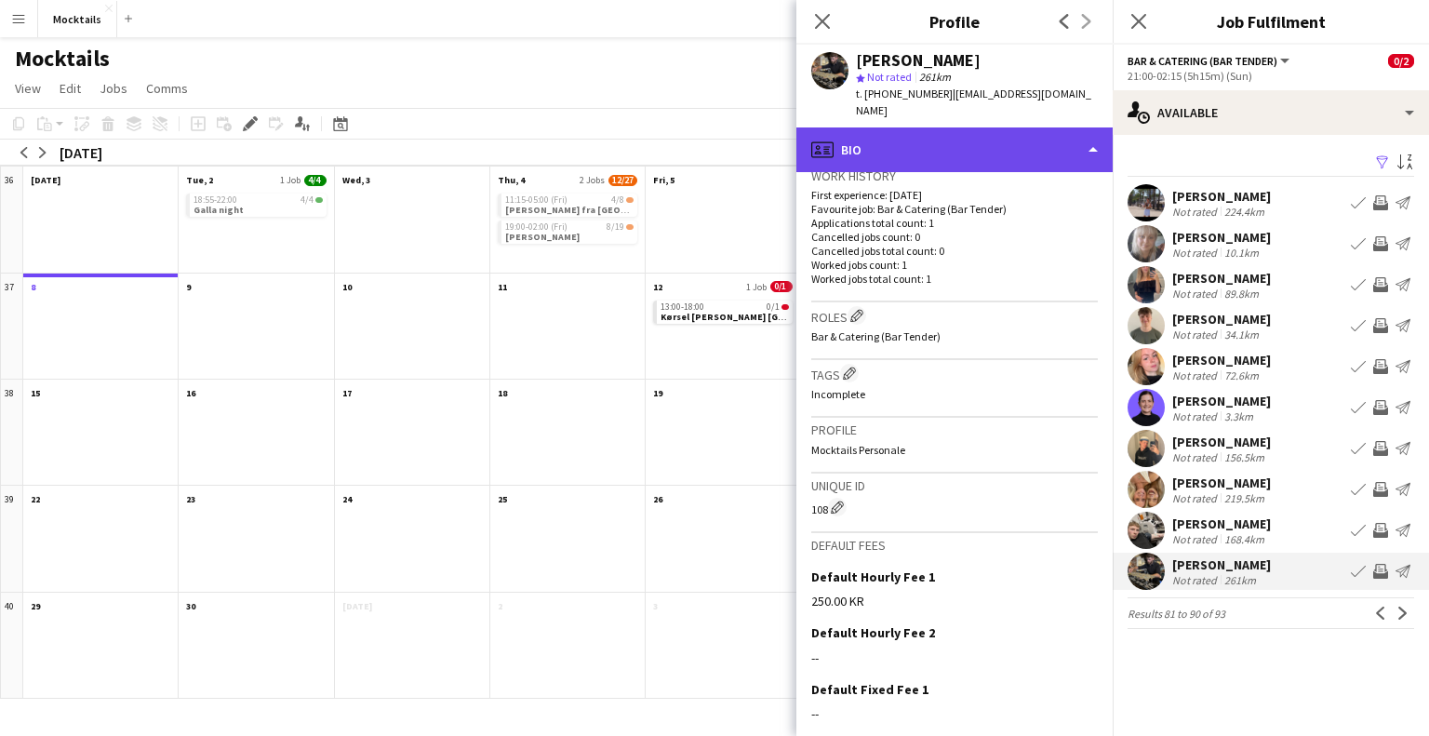
click at [930, 138] on div "profile Bio" at bounding box center [954, 149] width 316 height 45
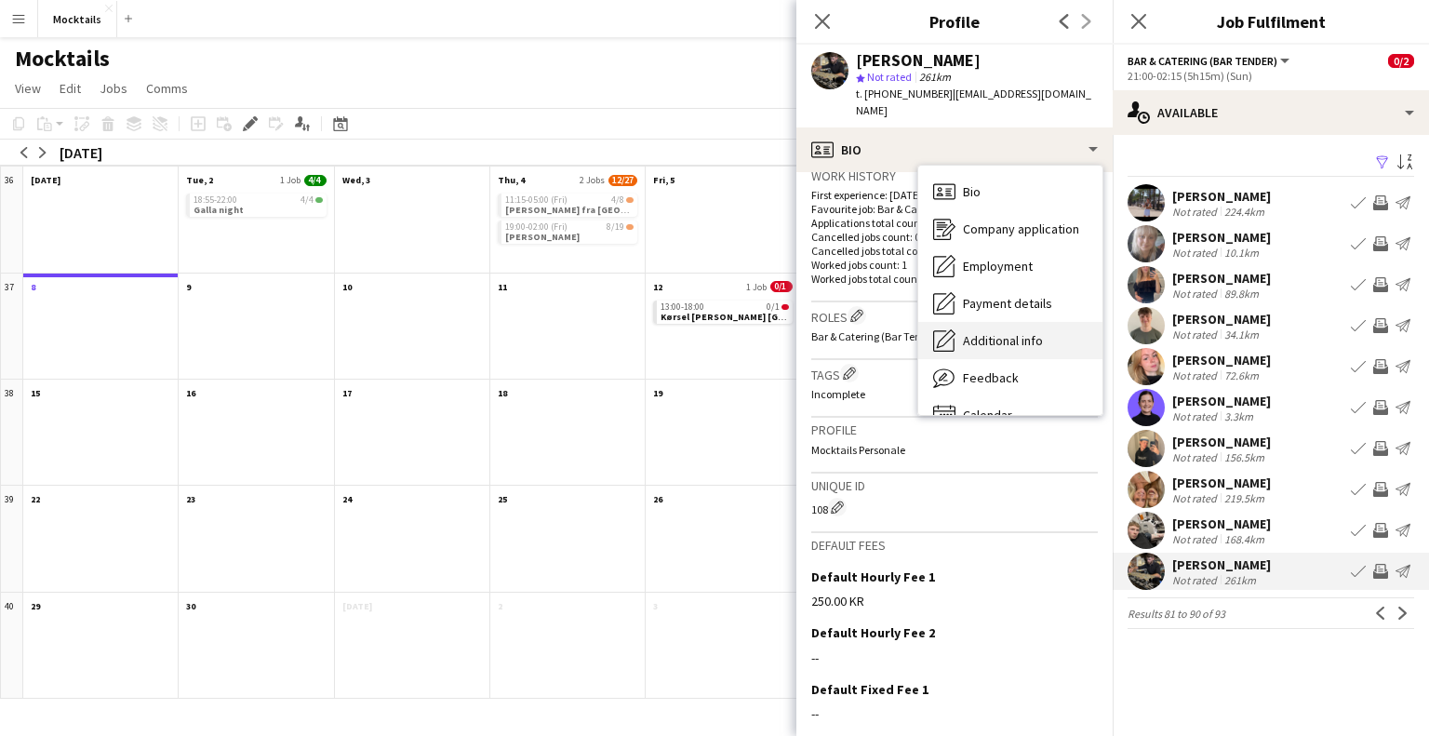
click at [1005, 332] on span "Additional info" at bounding box center [1003, 340] width 80 height 17
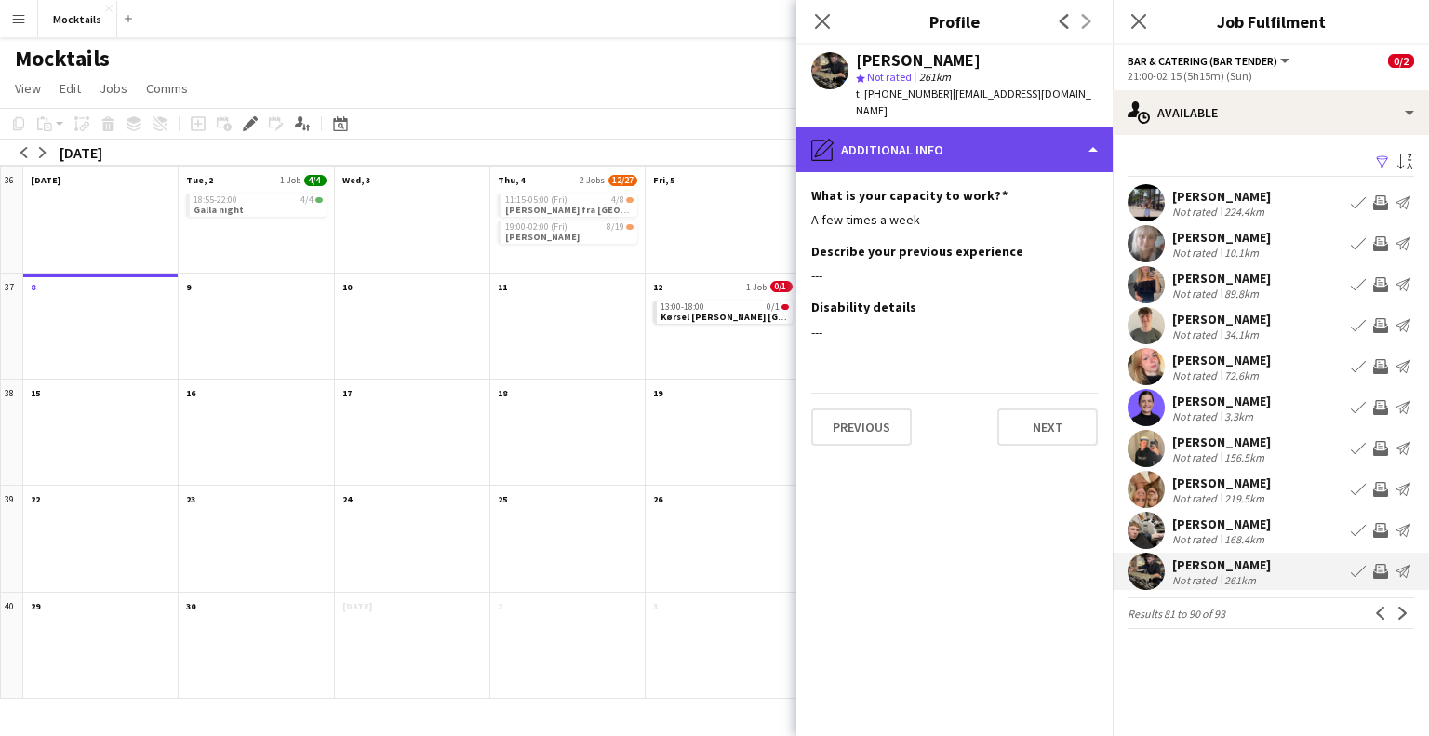
click at [966, 150] on div "pencil4 Additional info" at bounding box center [954, 149] width 316 height 45
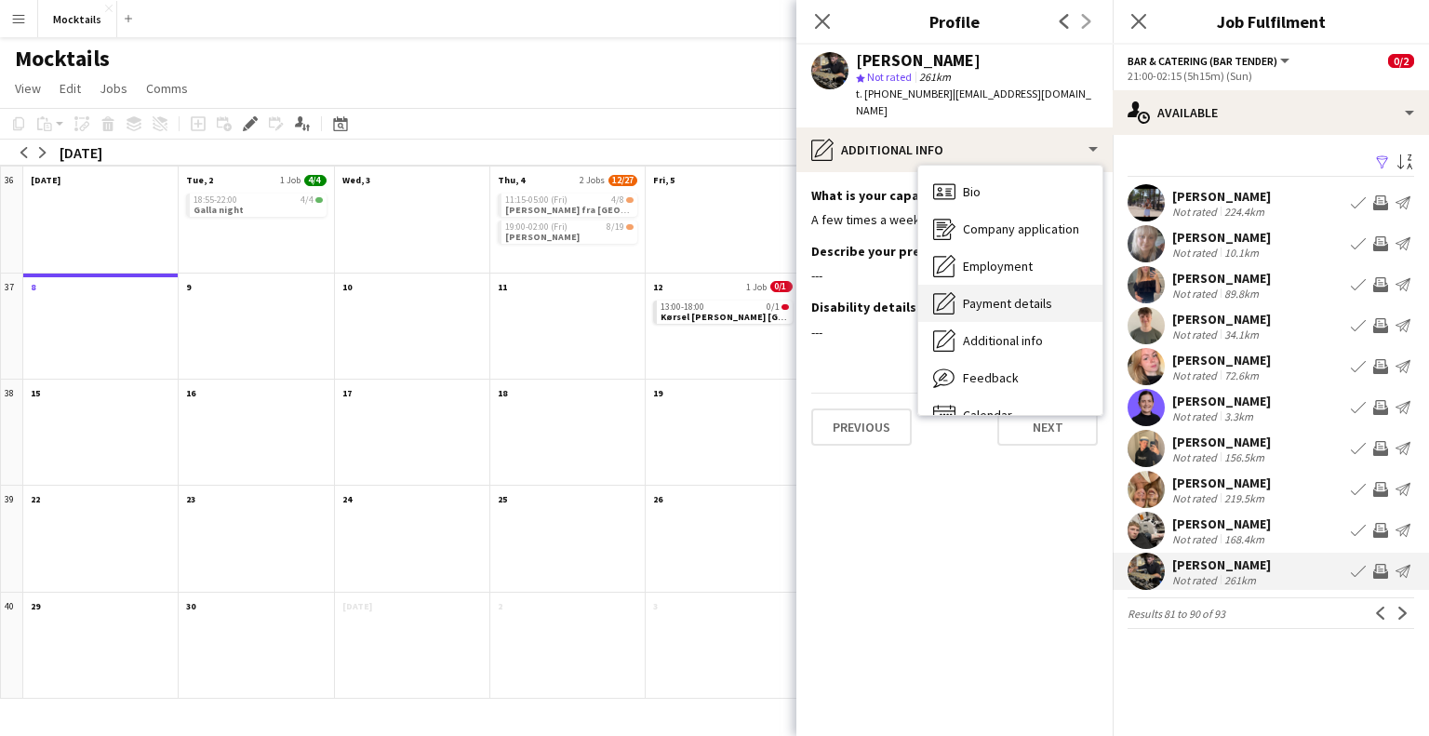
click at [996, 295] on span "Payment details" at bounding box center [1007, 303] width 89 height 17
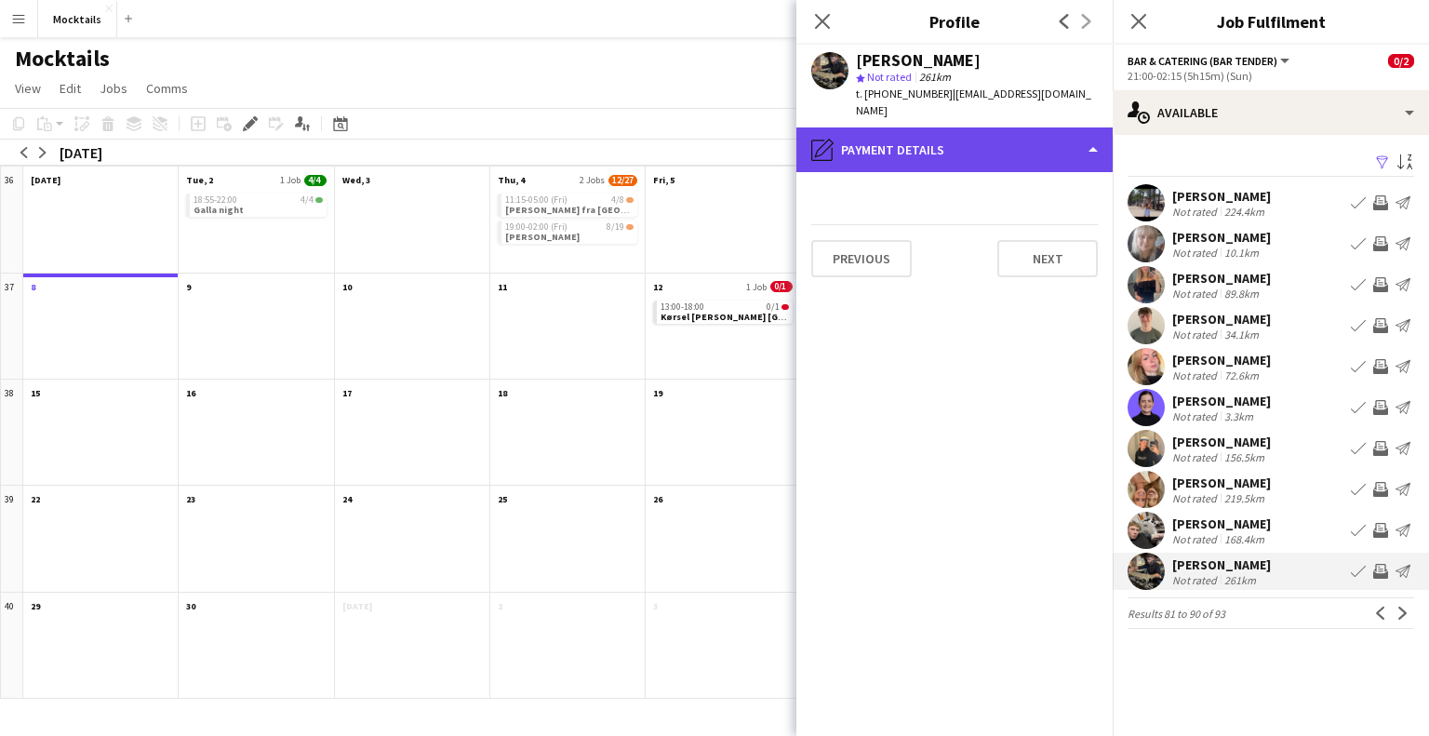
click at [934, 131] on div "pencil4 Payment details" at bounding box center [954, 149] width 316 height 45
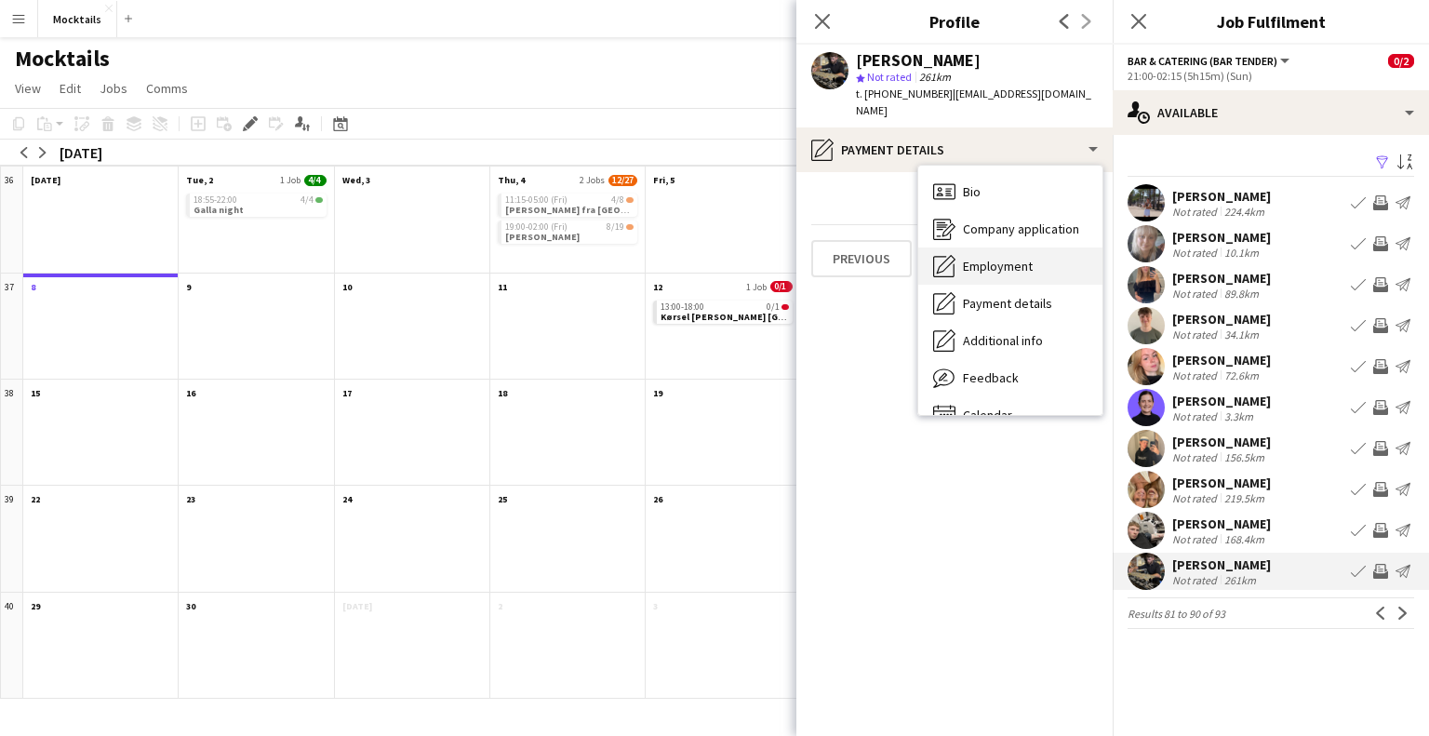
drag, startPoint x: 981, startPoint y: 239, endPoint x: 979, endPoint y: 227, distance: 12.4
click at [981, 247] on div "Employment Employment" at bounding box center [1010, 265] width 184 height 37
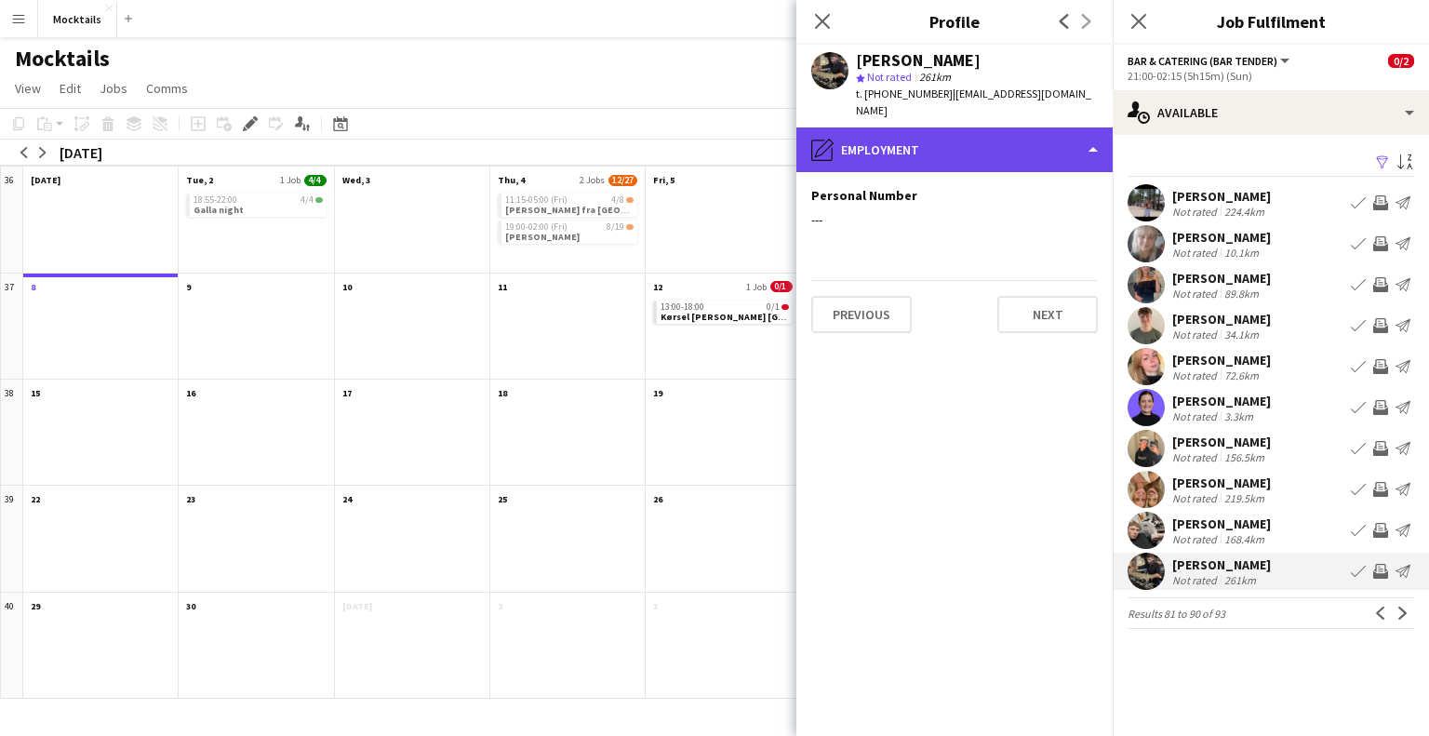
click at [972, 141] on div "pencil4 Employment" at bounding box center [954, 149] width 316 height 45
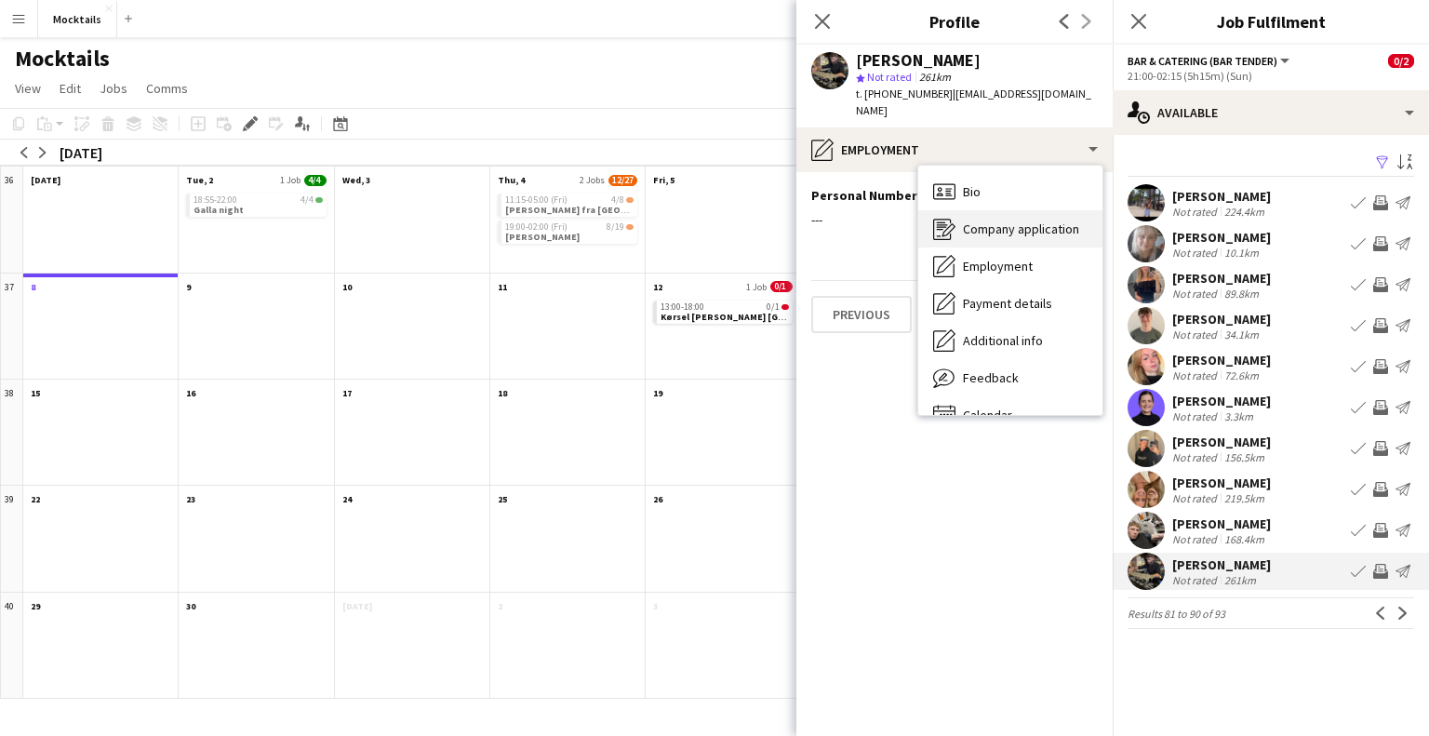
click at [990, 220] on span "Company application" at bounding box center [1021, 228] width 116 height 17
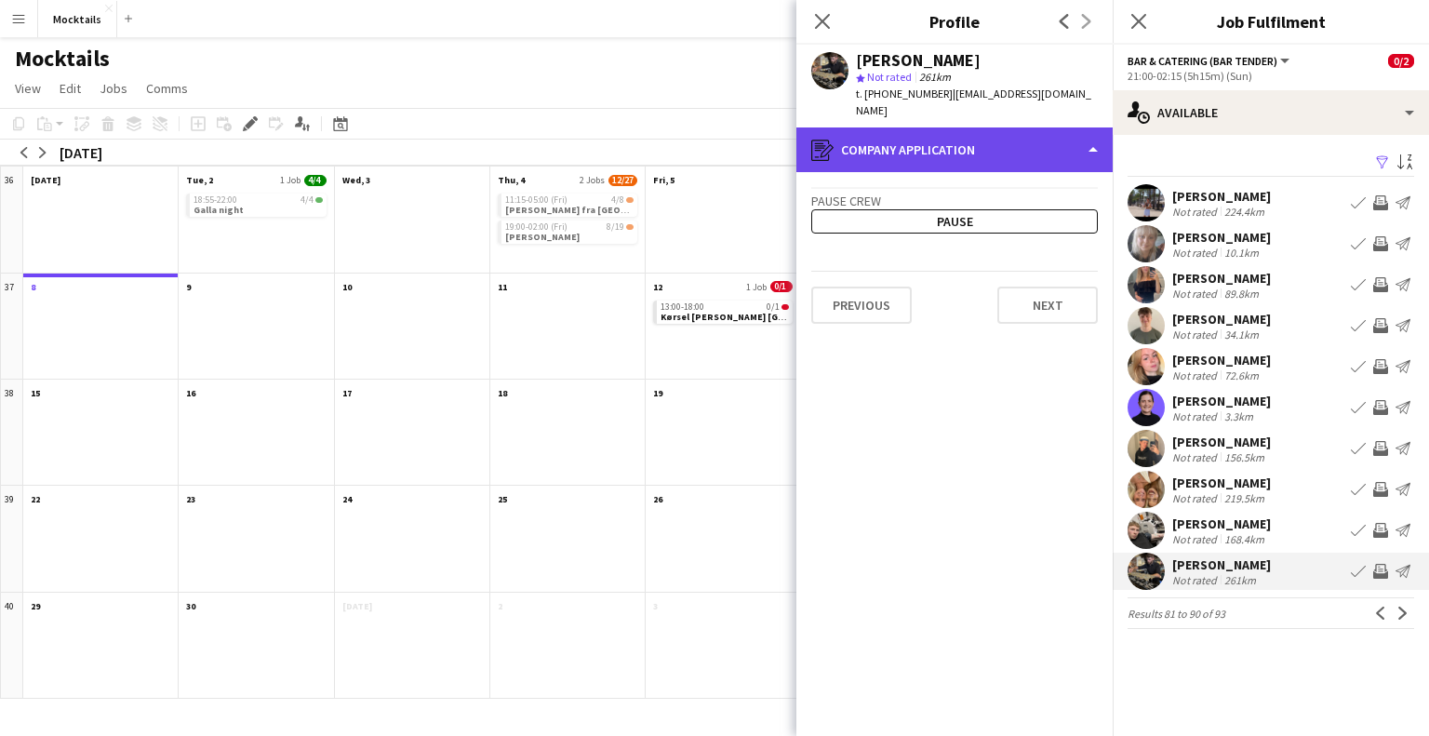
click at [968, 143] on div "register Company application" at bounding box center [954, 149] width 316 height 45
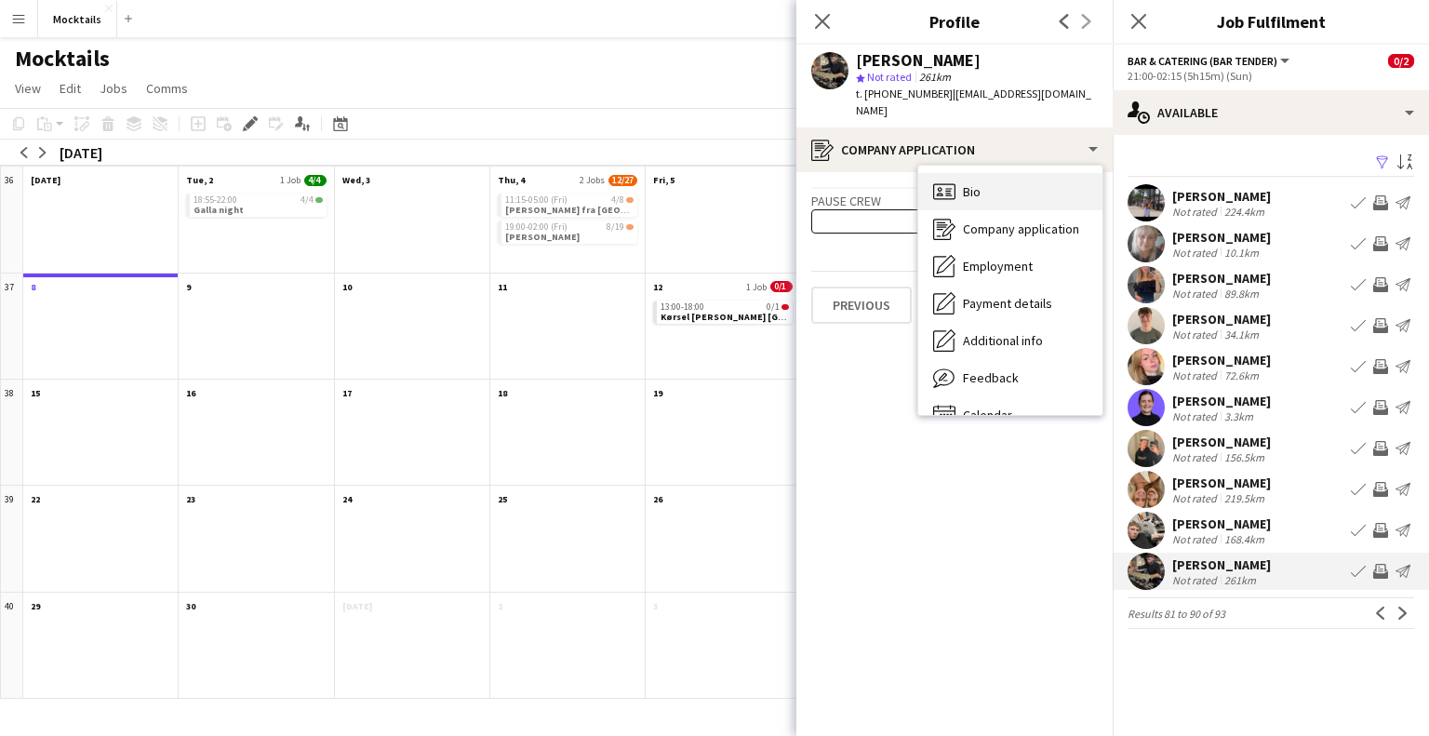
click at [975, 183] on span "Bio" at bounding box center [972, 191] width 18 height 17
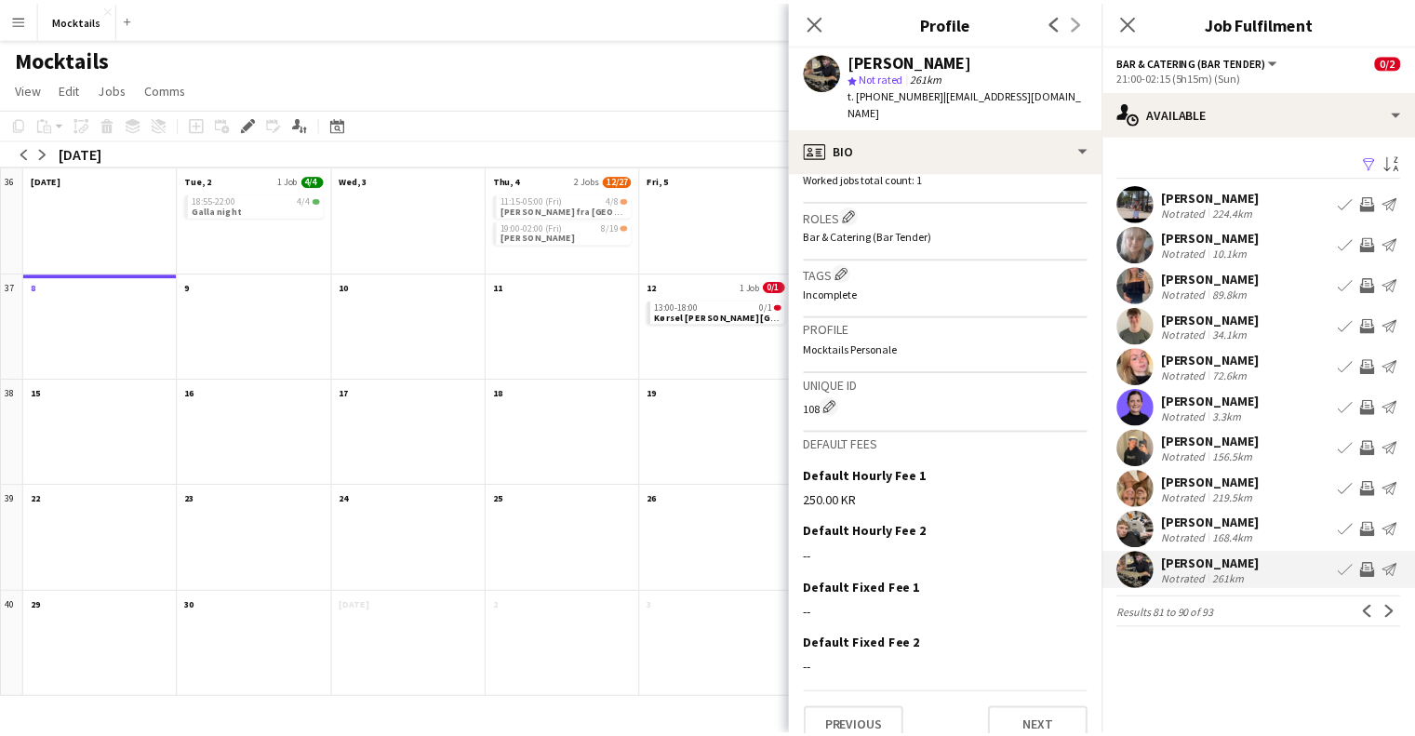
scroll to position [574, 0]
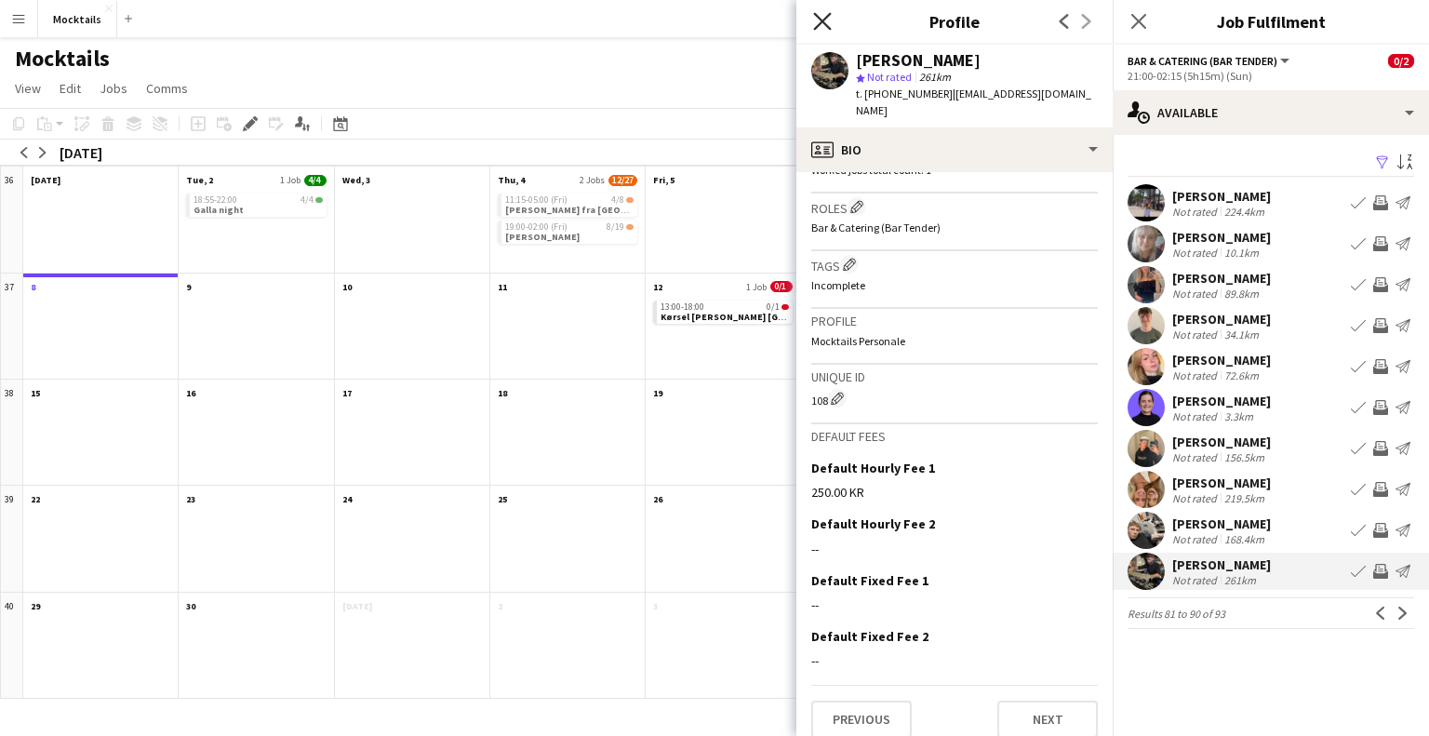
click at [819, 20] on icon "Close pop-in" at bounding box center [822, 21] width 18 height 18
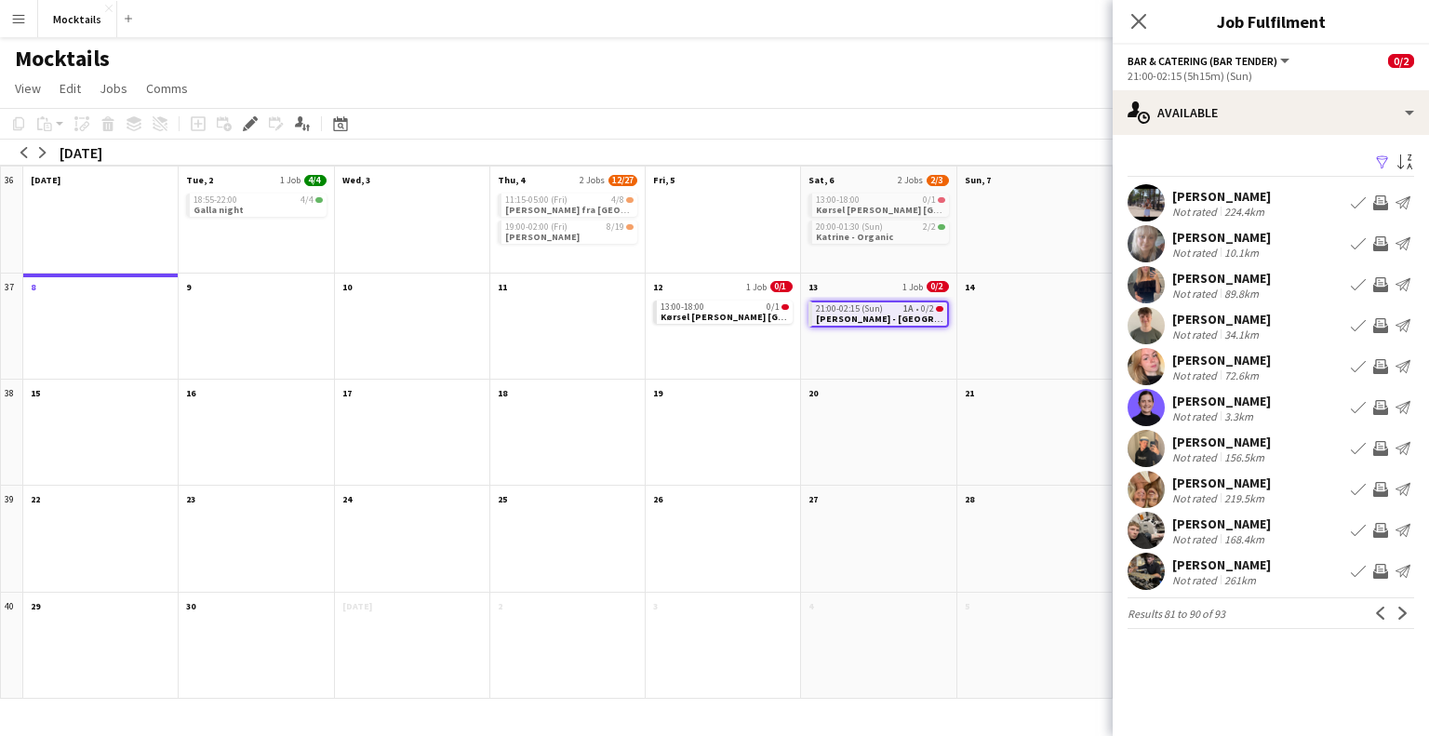
click at [1139, 25] on icon "Close pop-in" at bounding box center [1138, 21] width 15 height 15
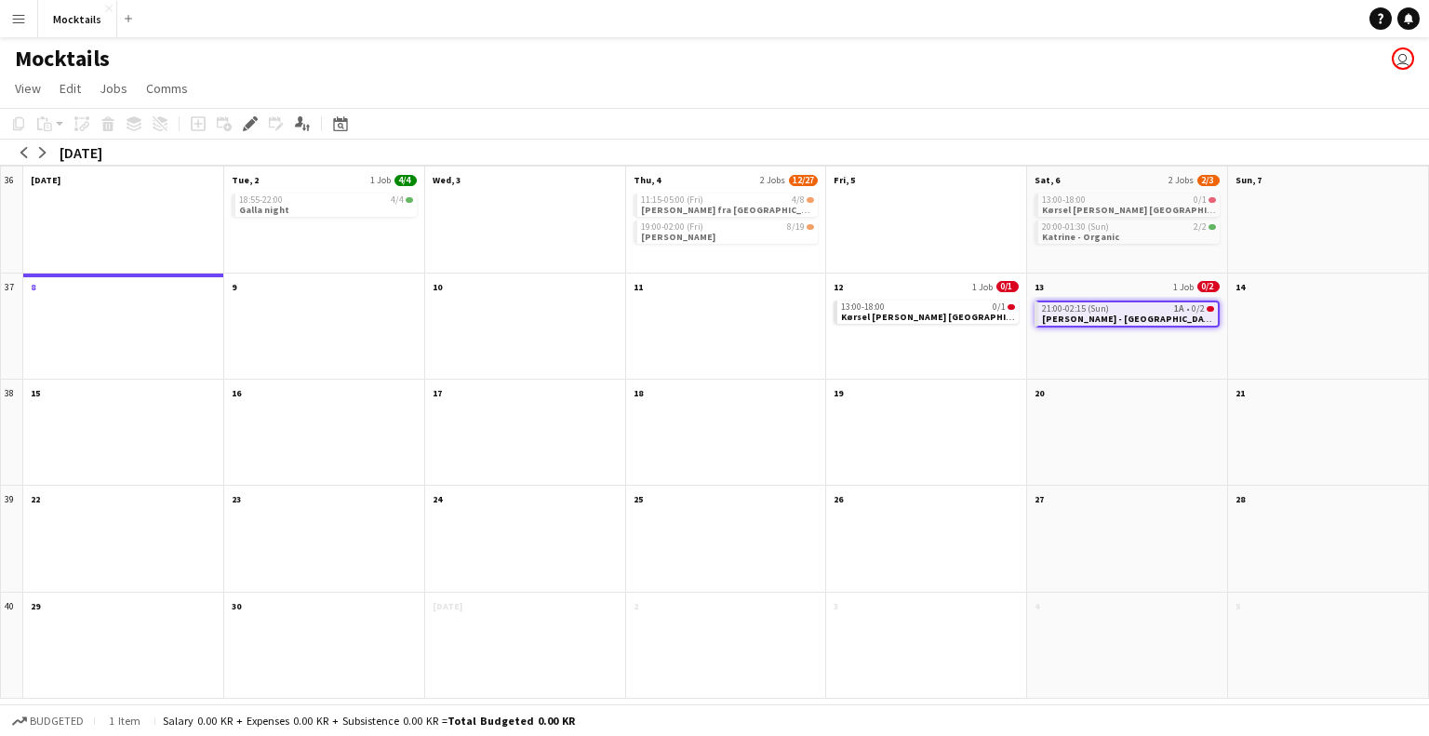
click at [1405, 60] on app-user-avatar "user" at bounding box center [1403, 58] width 22 height 22
click at [1399, 65] on app-user-avatar "user" at bounding box center [1403, 58] width 22 height 22
click at [17, 8] on button "Menu" at bounding box center [18, 18] width 37 height 37
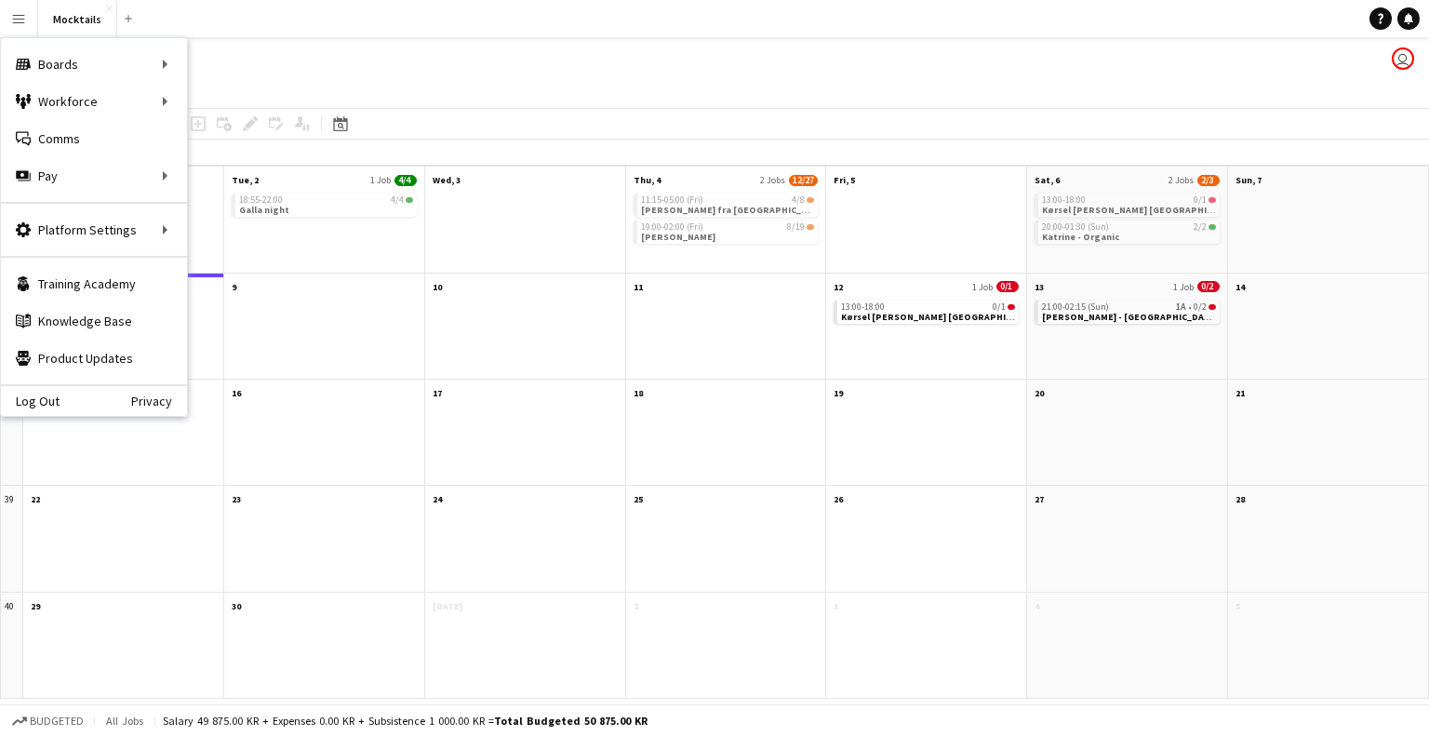
drag, startPoint x: 586, startPoint y: 107, endPoint x: 451, endPoint y: 84, distance: 136.9
click at [585, 106] on app-page-menu "View Day view expanded Day view collapsed Month view Date picker Jump to [DATE]…" at bounding box center [714, 90] width 1429 height 35
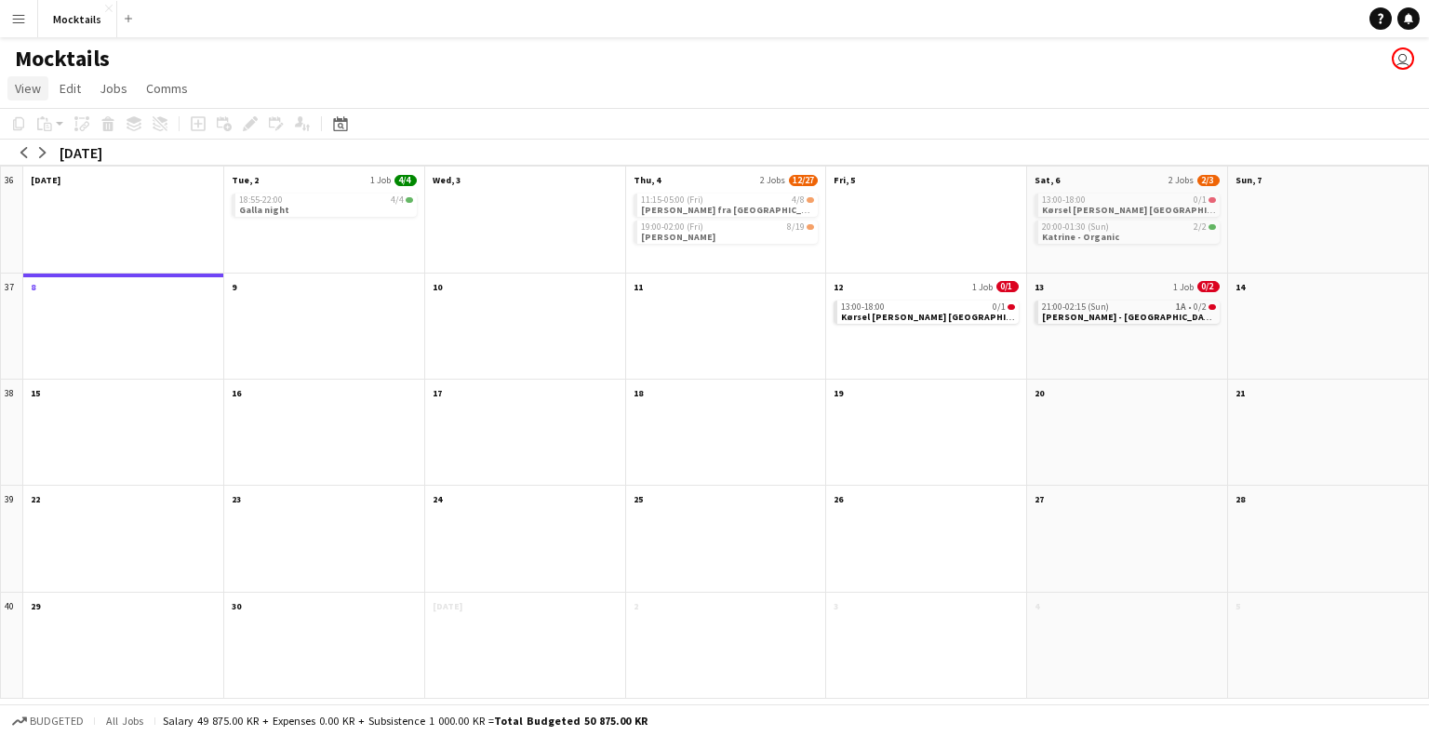
click at [33, 86] on span "View" at bounding box center [28, 88] width 26 height 17
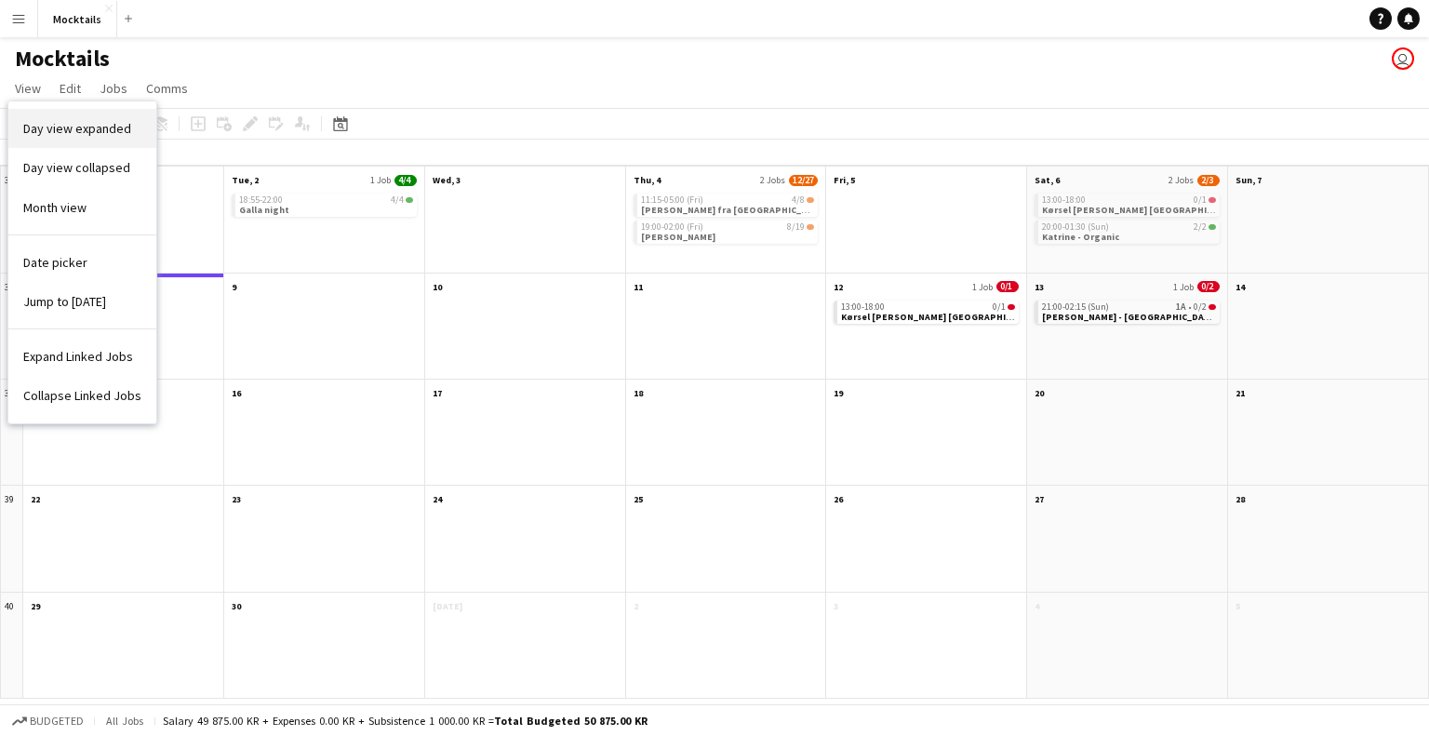
click at [25, 118] on link "Day view expanded" at bounding box center [82, 128] width 148 height 39
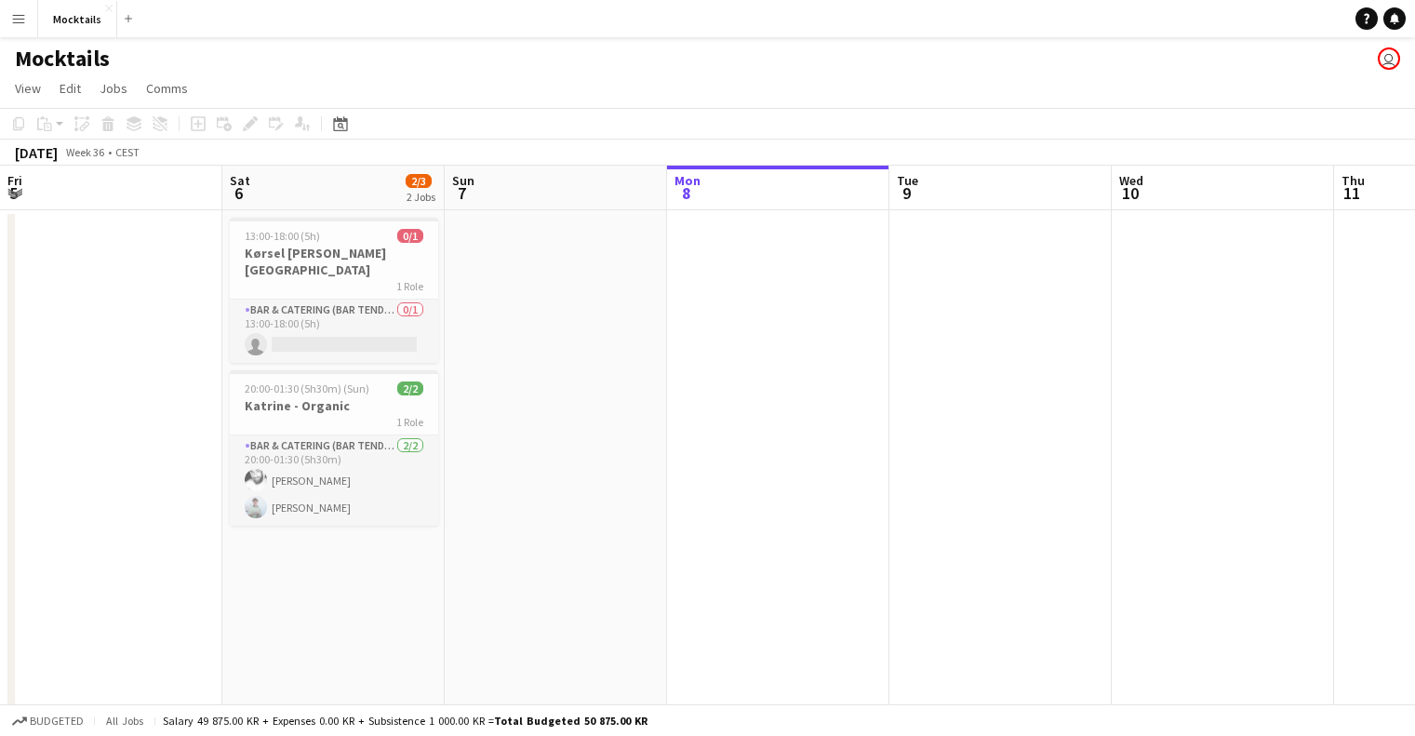
scroll to position [0, 445]
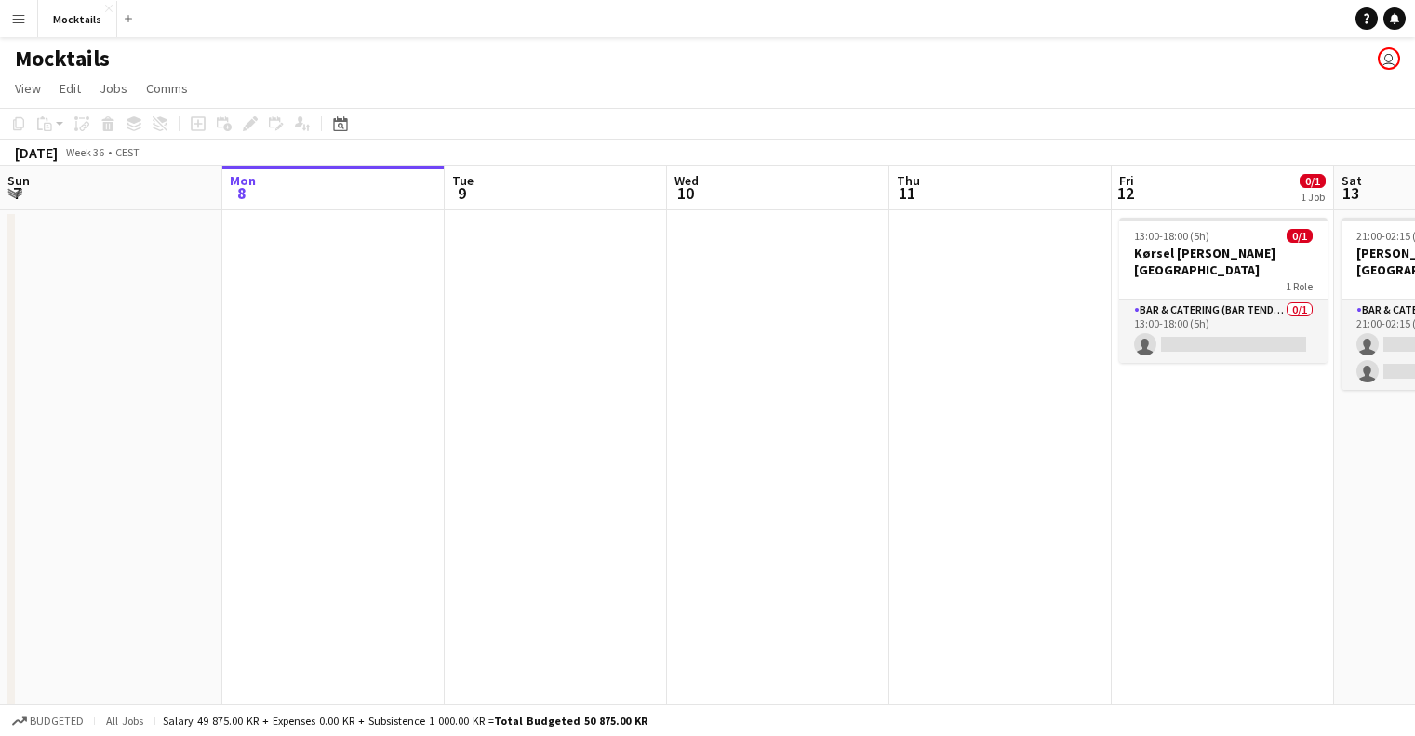
click at [1393, 67] on app-user-avatar "user" at bounding box center [1389, 58] width 22 height 22
click at [1389, 56] on app-user-avatar "user" at bounding box center [1389, 58] width 22 height 22
click at [1386, 56] on app-user-avatar "user" at bounding box center [1389, 58] width 22 height 22
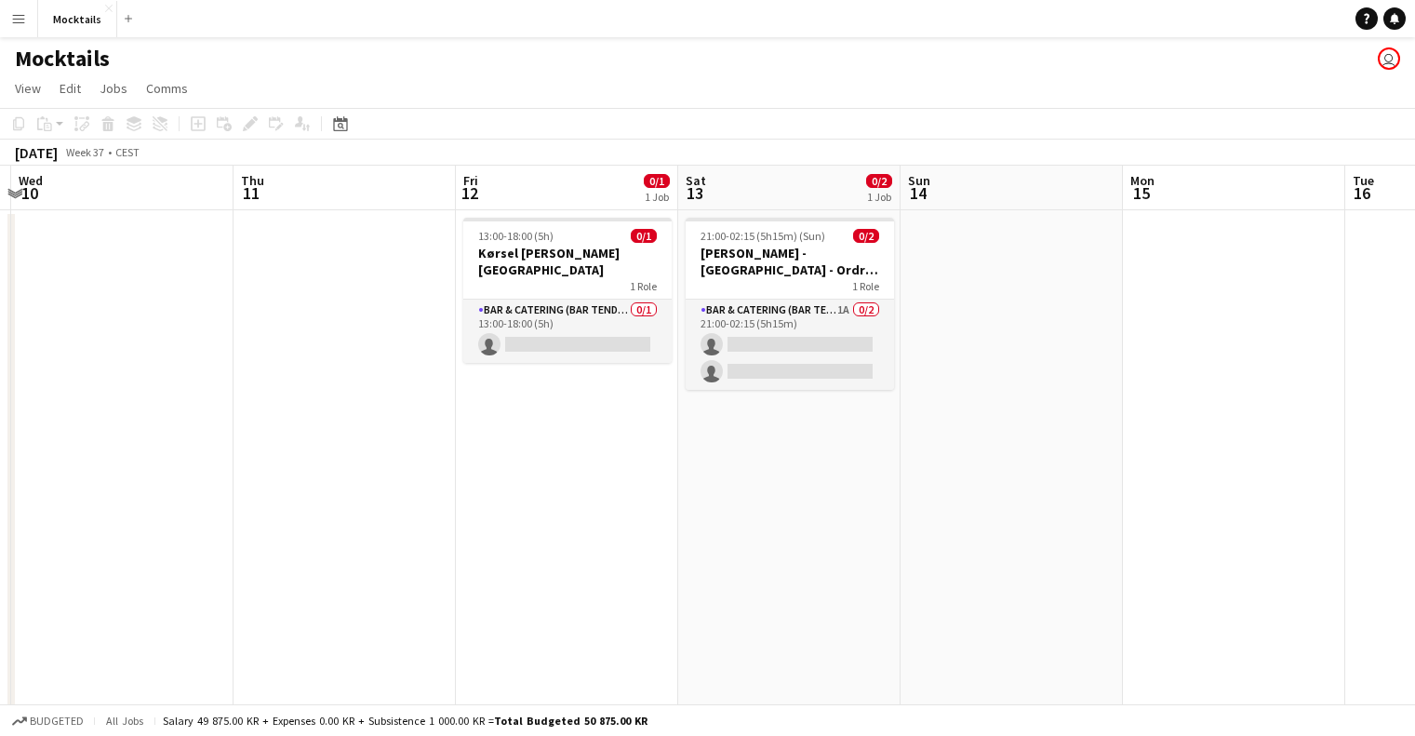
scroll to position [0, 782]
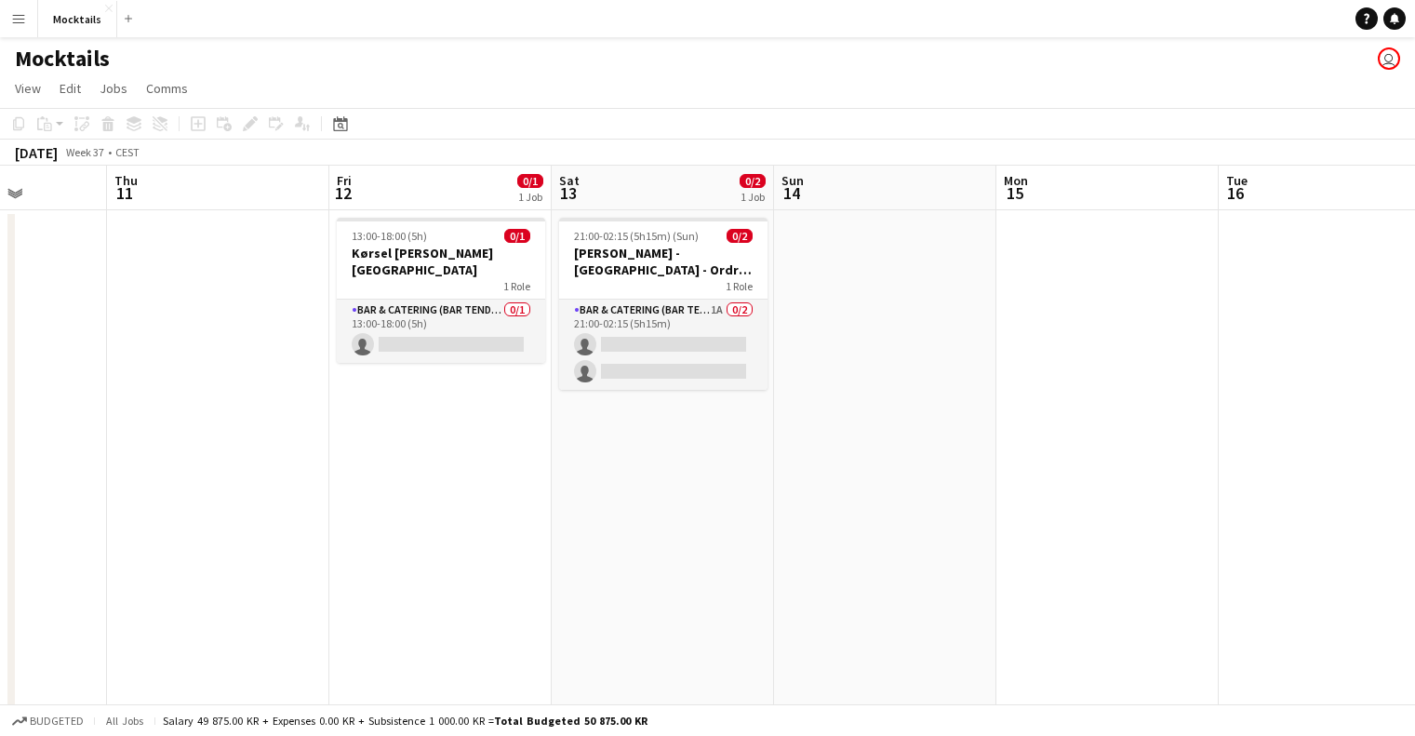
drag, startPoint x: 879, startPoint y: 465, endPoint x: -16, endPoint y: 128, distance: 956.1
click at [0, 128] on html "Menu Boards Boards Boards All jobs Status Workforce Workforce My Workforce Recr…" at bounding box center [707, 465] width 1415 height 930
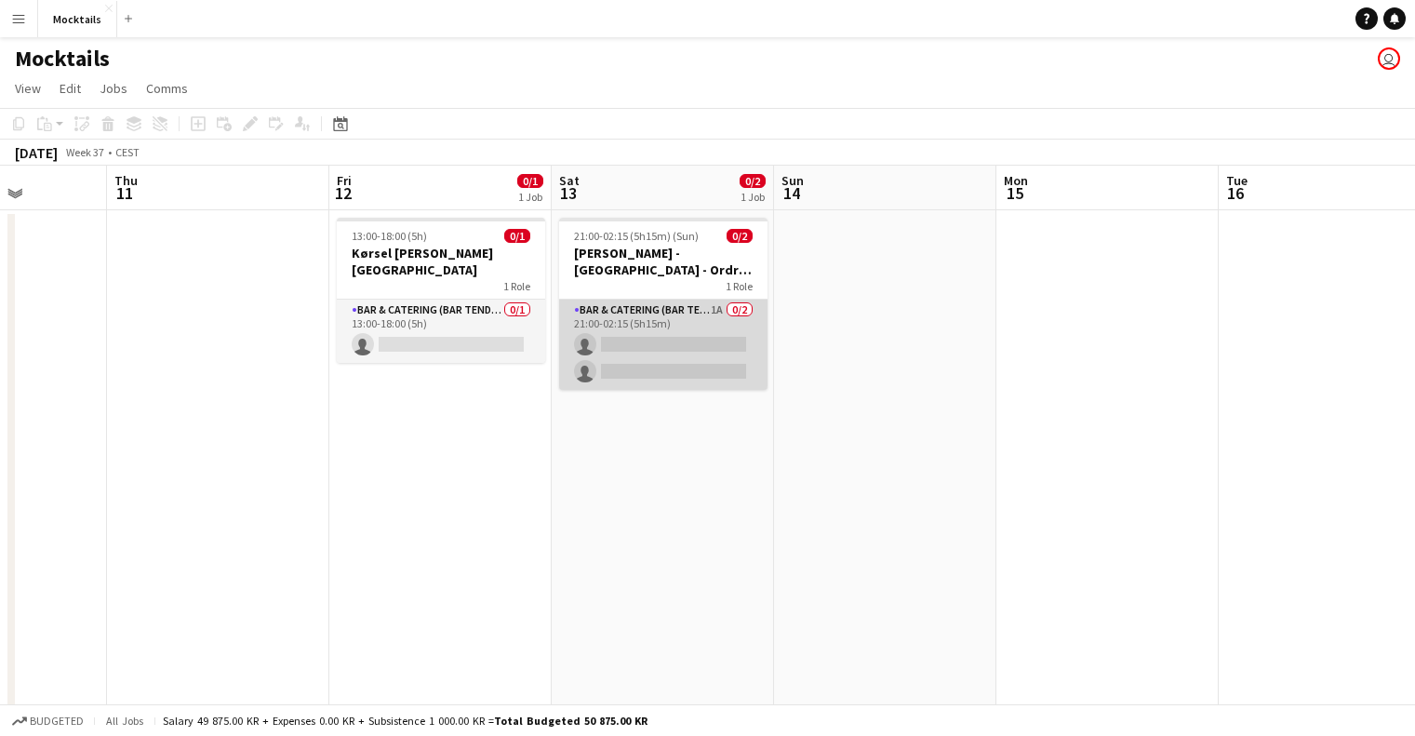
click at [625, 327] on app-card-role "Bar & Catering (Bar Tender) 1A 0/2 21:00-02:15 (5h15m) single-neutral-actions s…" at bounding box center [663, 345] width 208 height 90
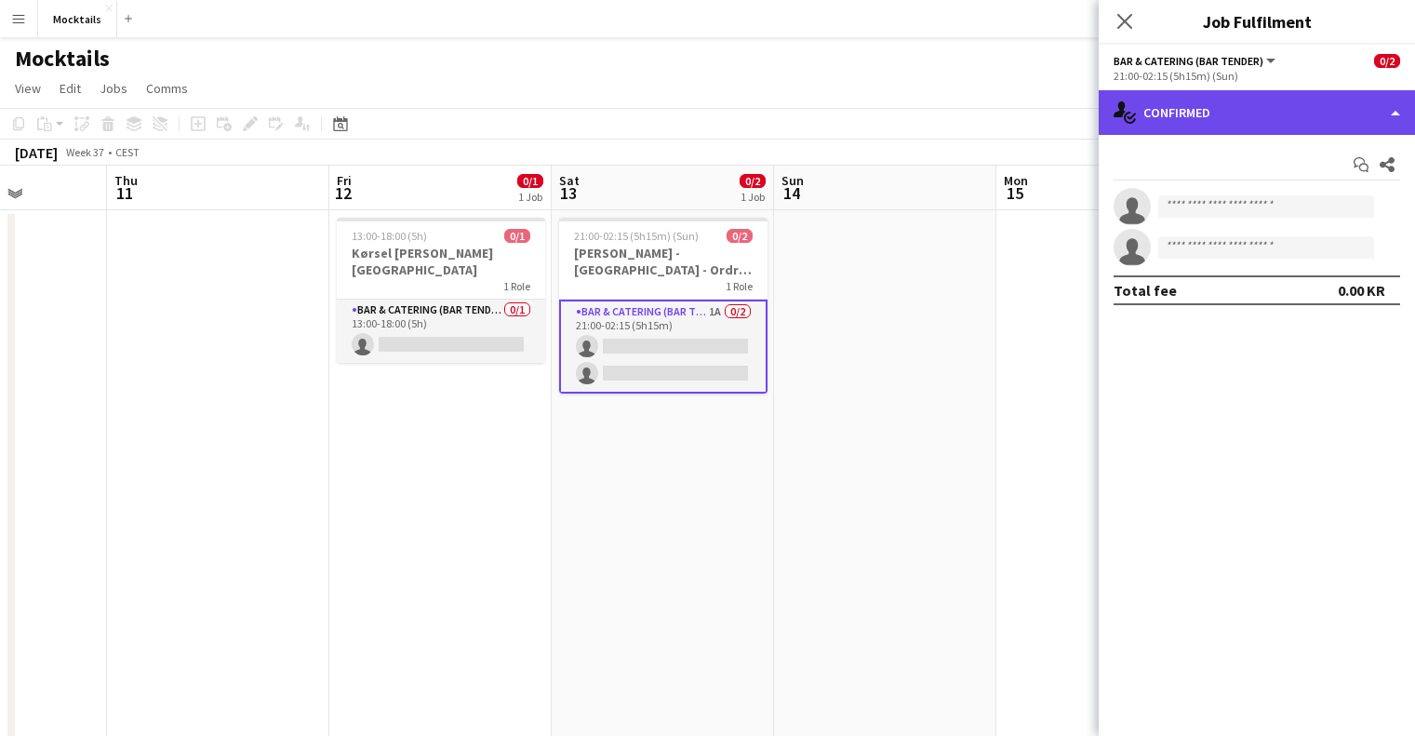
click at [1183, 121] on div "single-neutral-actions-check-2 Confirmed" at bounding box center [1257, 112] width 316 height 45
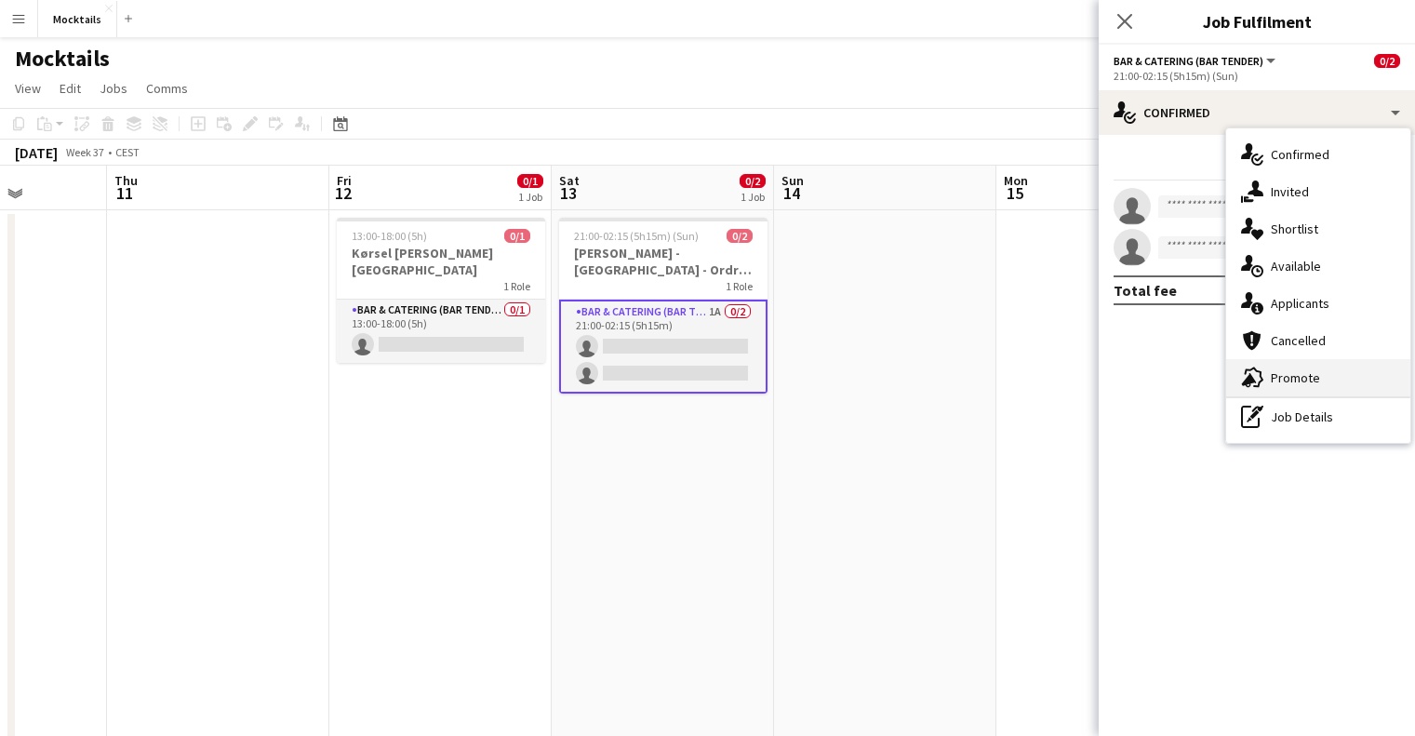
click at [1299, 377] on span "Promote" at bounding box center [1295, 377] width 49 height 17
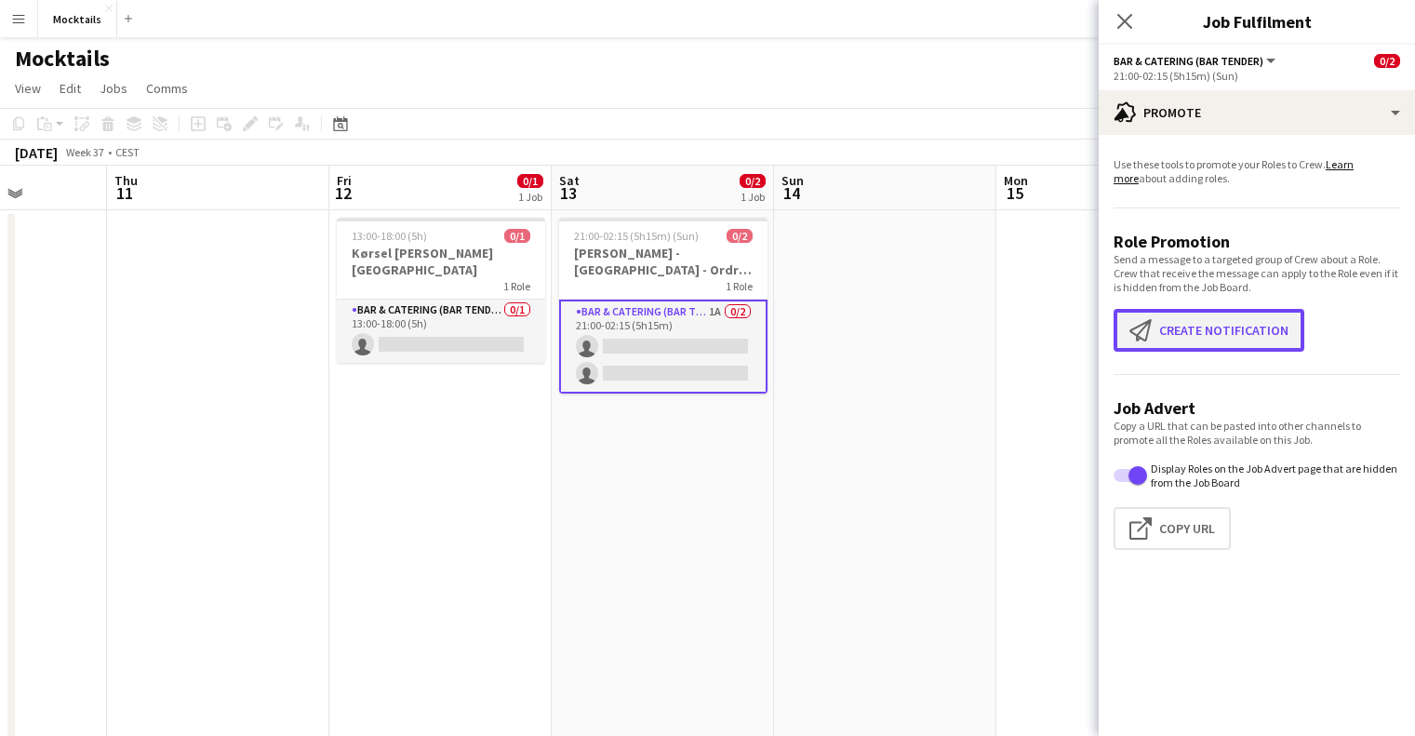
click at [1225, 325] on button "Create notification Create notification" at bounding box center [1208, 330] width 191 height 43
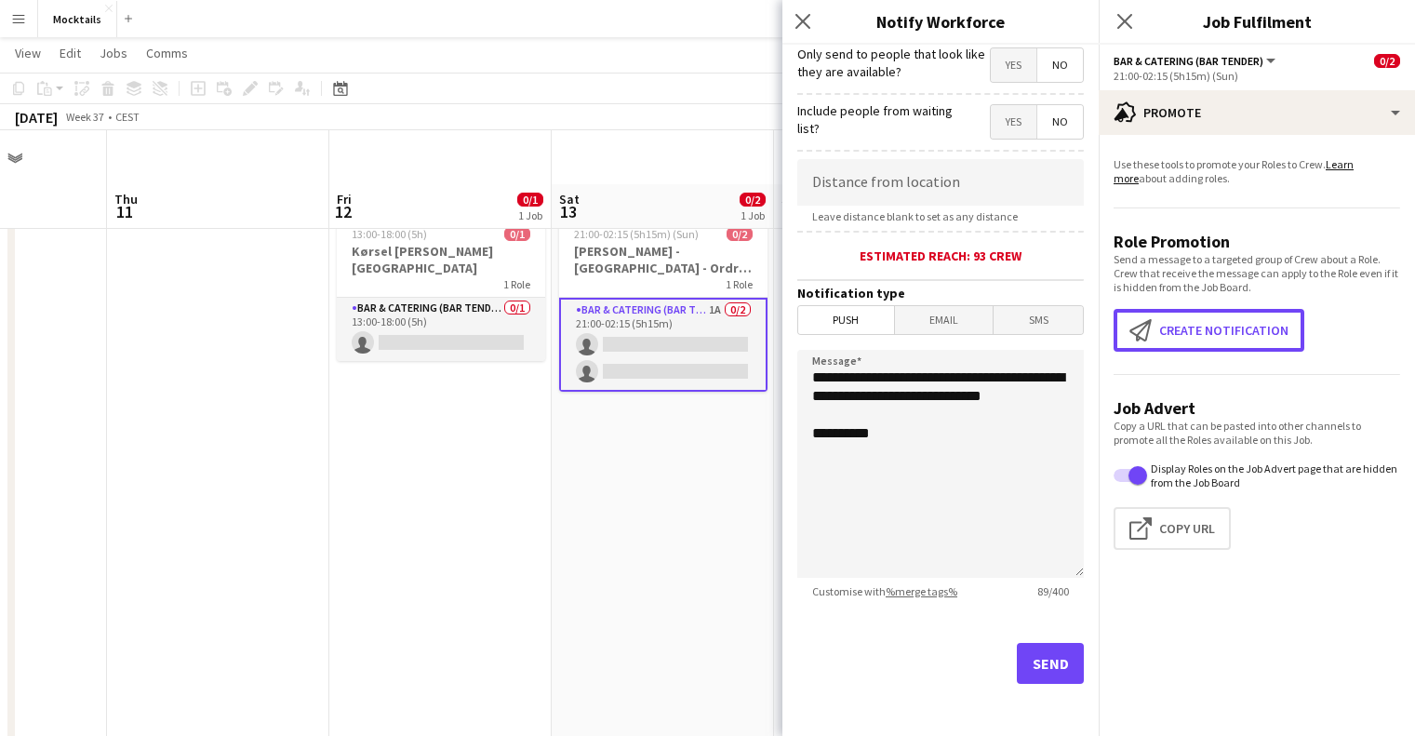
scroll to position [93, 0]
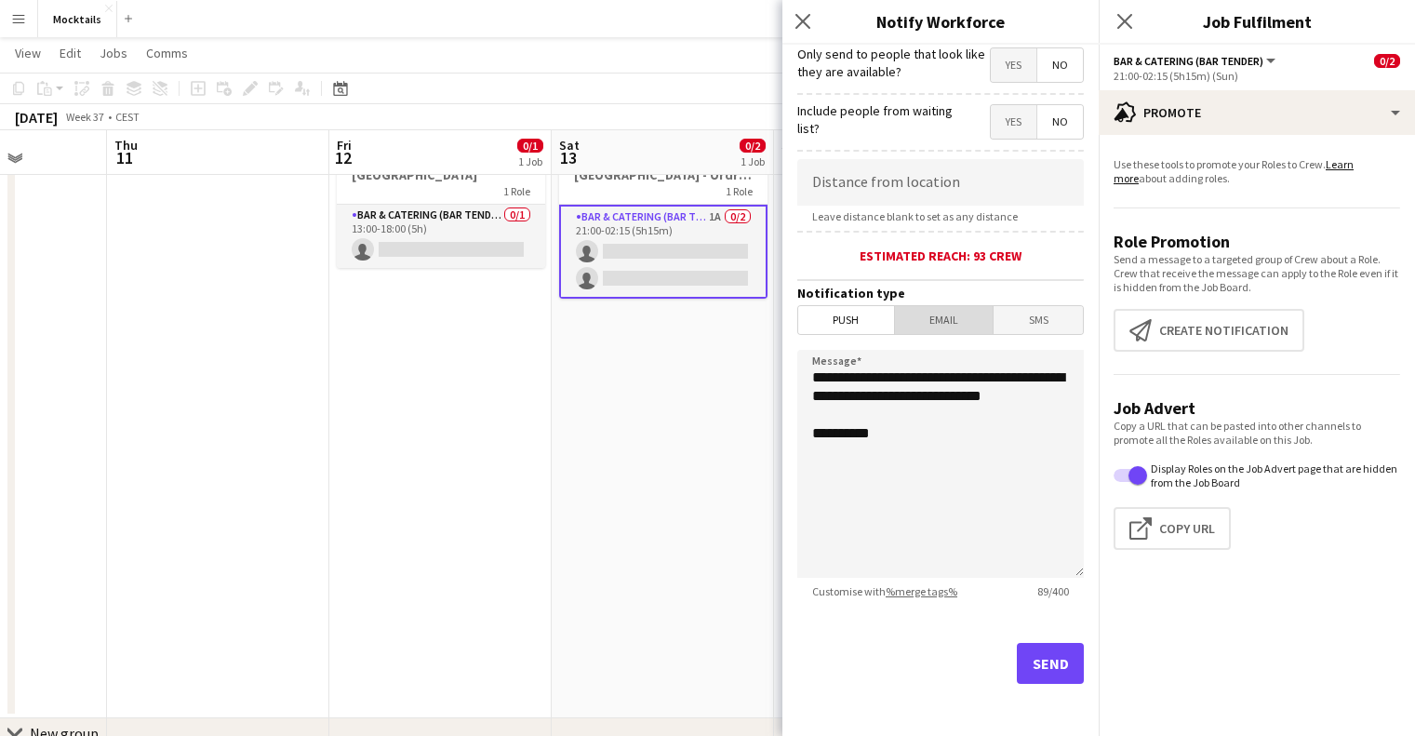
click at [958, 325] on span "Email" at bounding box center [944, 320] width 99 height 28
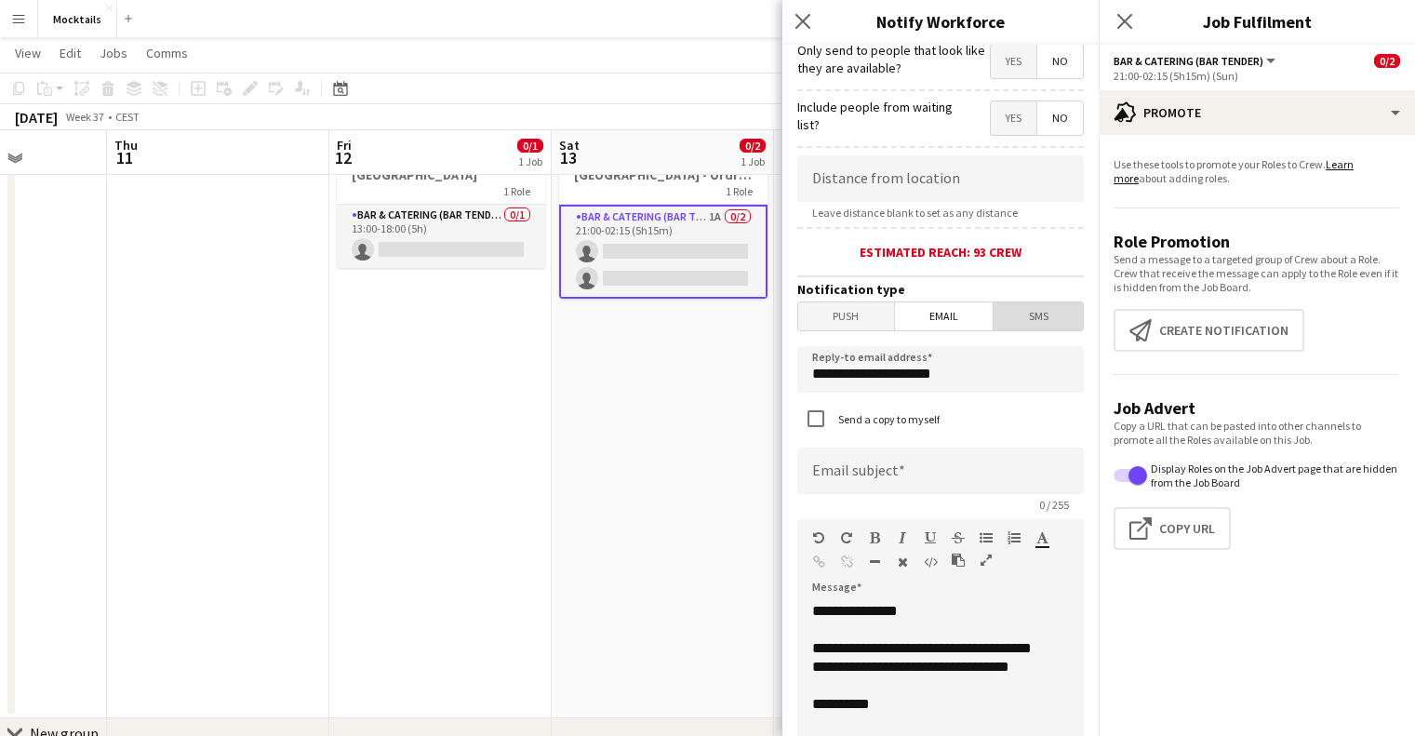
click at [1043, 321] on span "SMS" at bounding box center [1037, 316] width 89 height 28
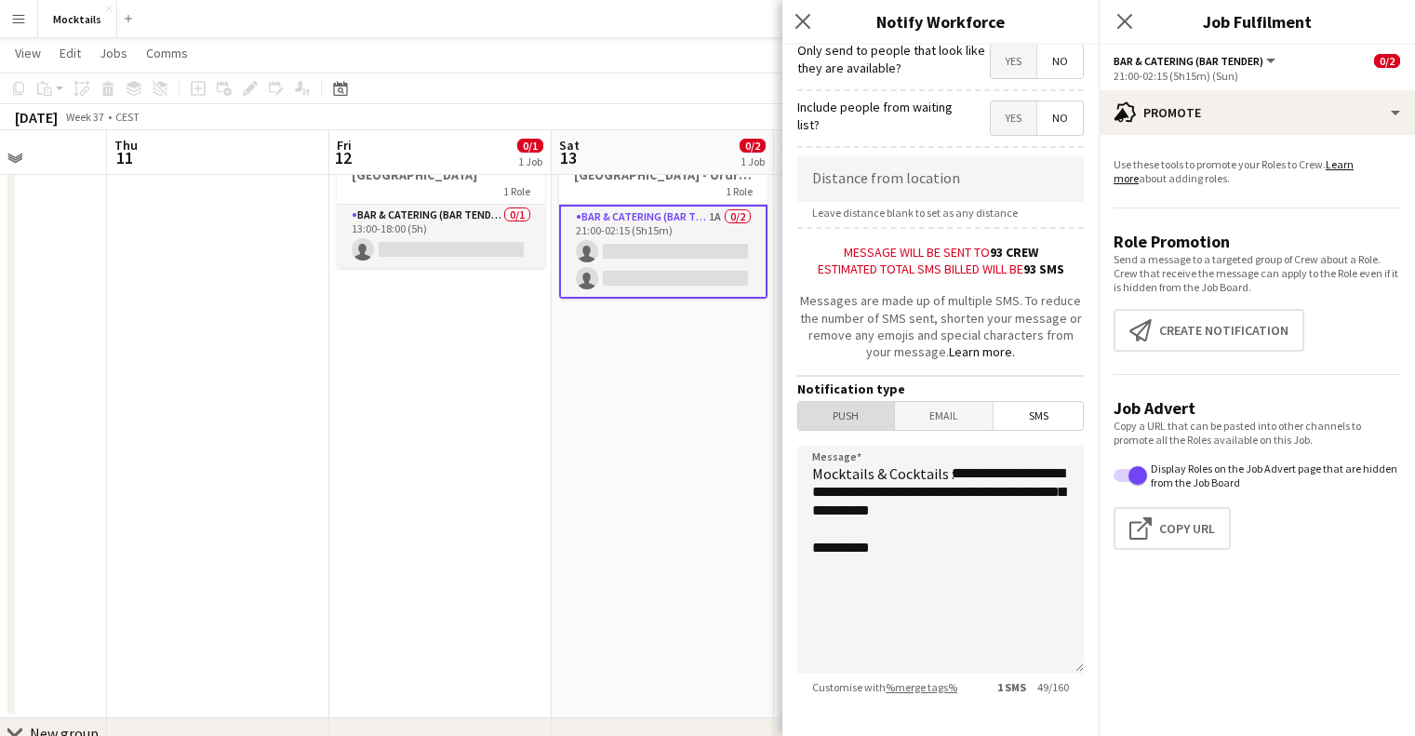
click at [852, 410] on span "Push" at bounding box center [846, 416] width 96 height 28
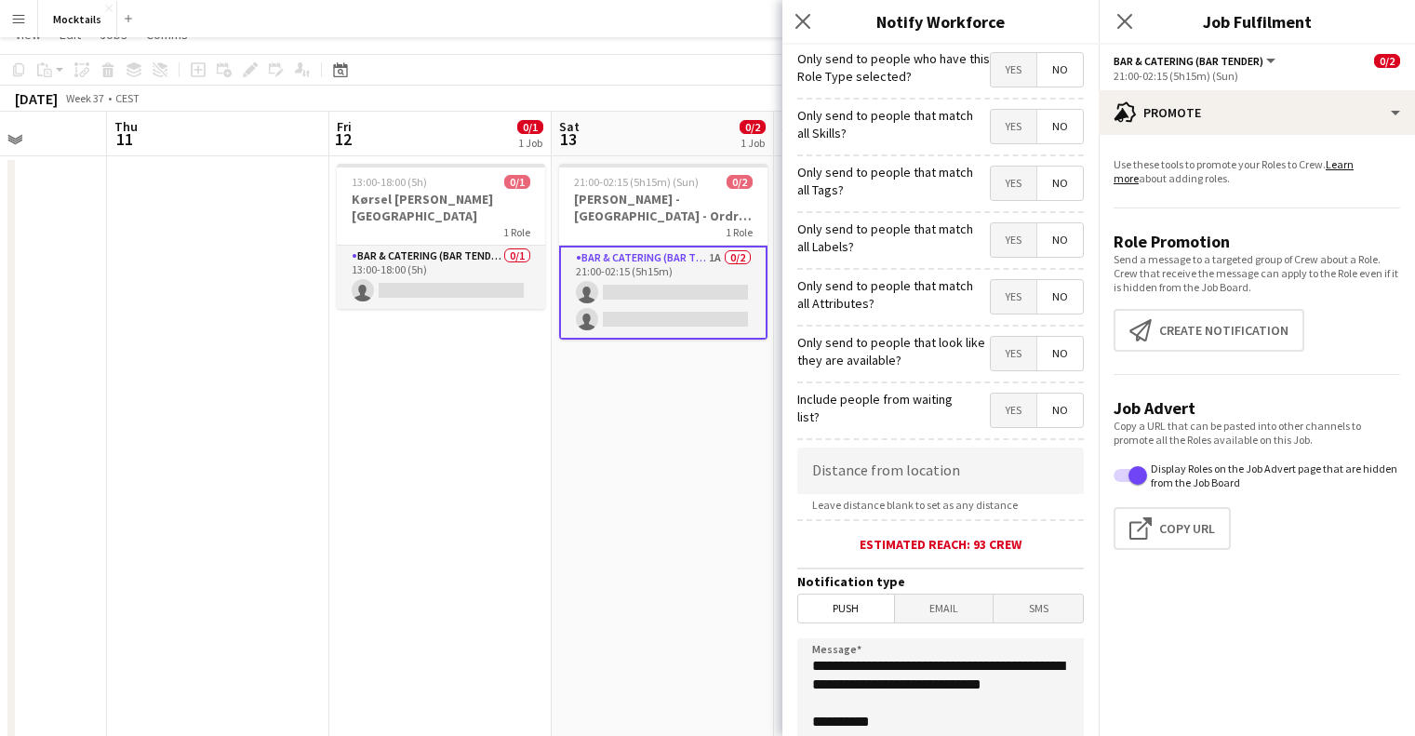
scroll to position [0, 0]
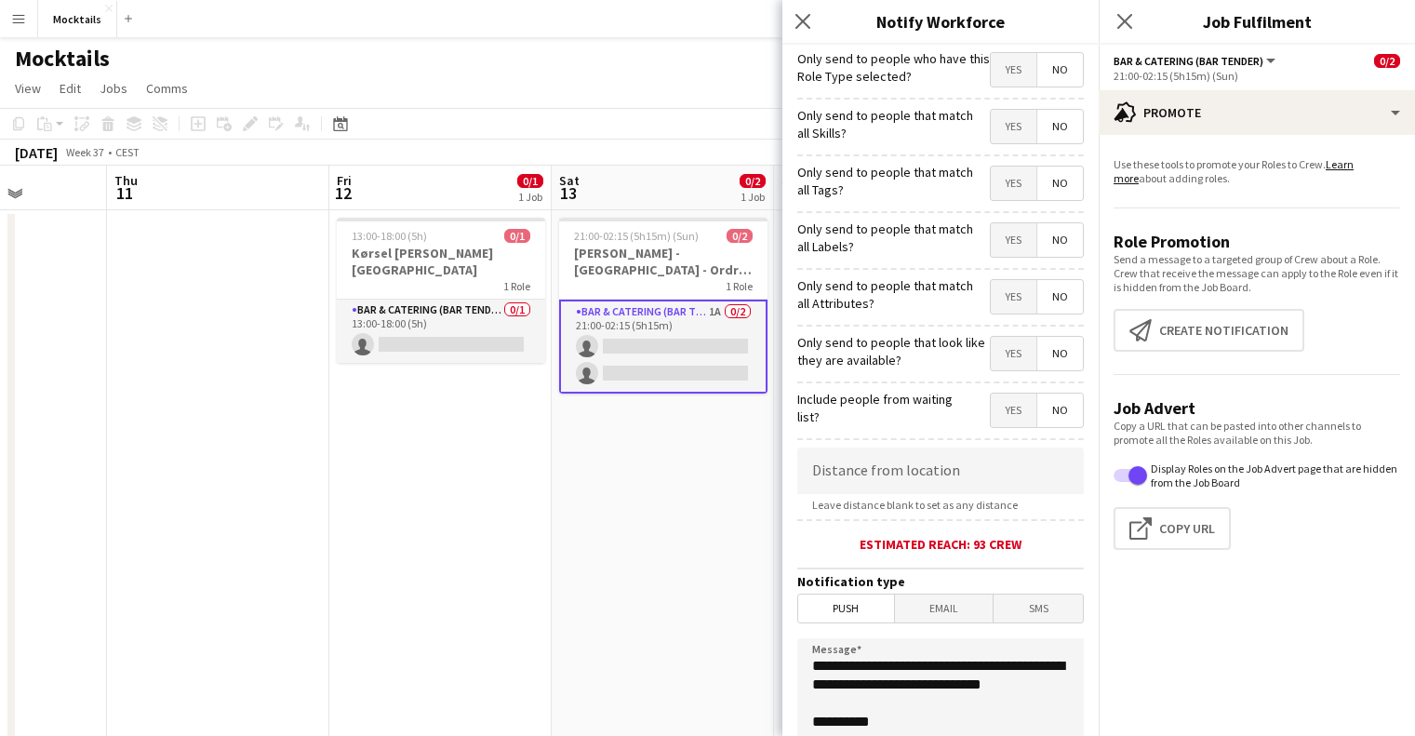
click at [994, 72] on span "Yes" at bounding box center [1014, 69] width 46 height 33
click at [1008, 123] on span "Yes" at bounding box center [1014, 126] width 46 height 33
click at [1010, 185] on span "Yes" at bounding box center [1014, 183] width 46 height 33
click at [993, 246] on span "Yes" at bounding box center [1014, 239] width 46 height 33
drag, startPoint x: 988, startPoint y: 304, endPoint x: 989, endPoint y: 325, distance: 20.5
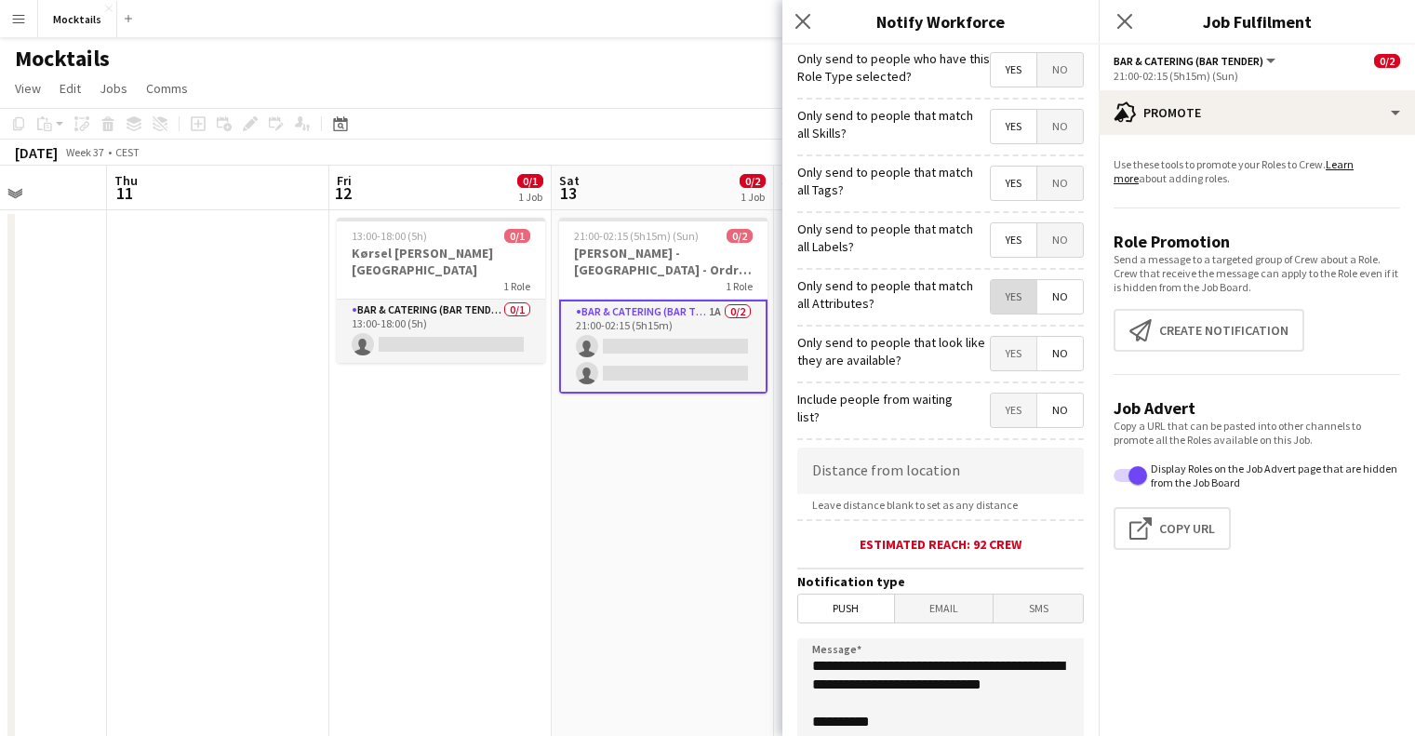
click at [991, 304] on span "Yes" at bounding box center [1014, 296] width 46 height 33
drag, startPoint x: 993, startPoint y: 354, endPoint x: 982, endPoint y: 384, distance: 31.5
click at [993, 354] on span "Yes" at bounding box center [1014, 353] width 46 height 33
click at [994, 421] on span "Yes" at bounding box center [1014, 409] width 46 height 33
click at [1047, 407] on span "No" at bounding box center [1060, 409] width 46 height 33
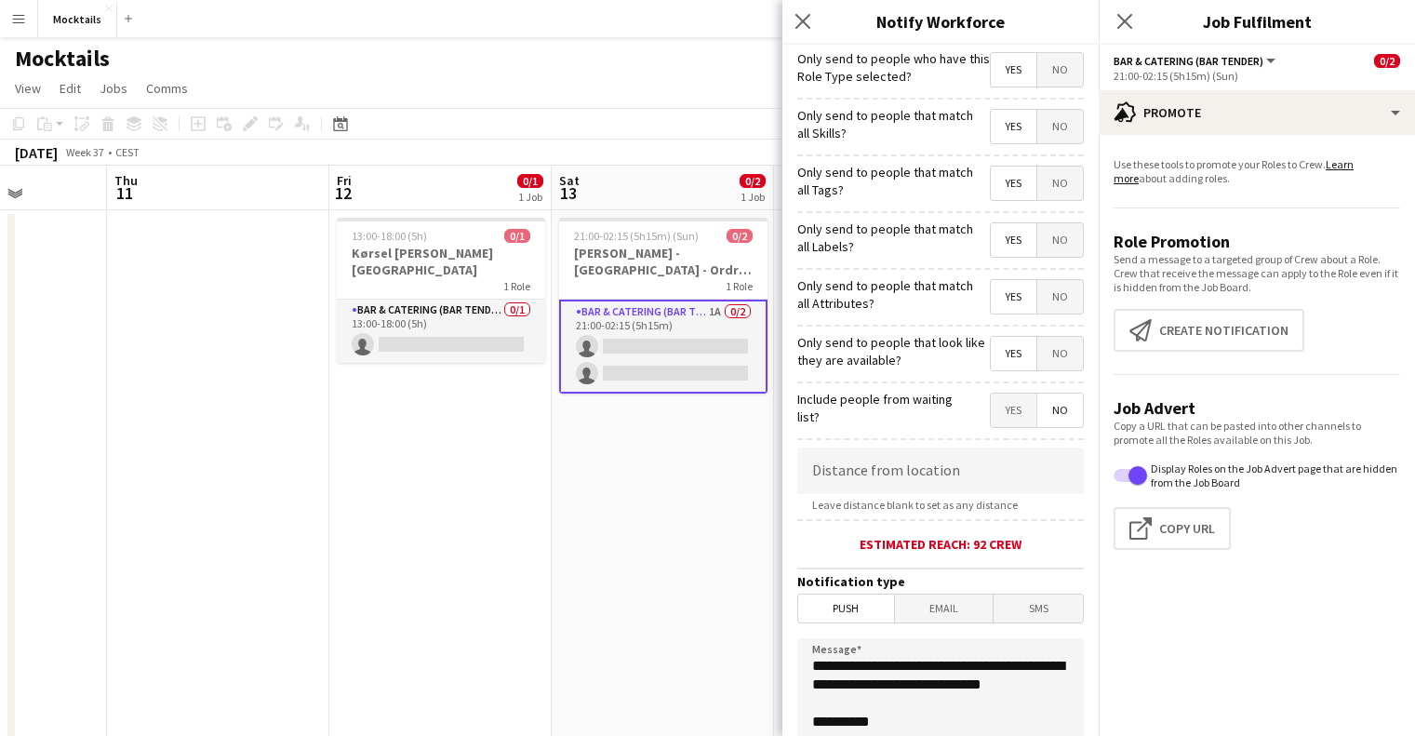
click at [1039, 349] on span "No" at bounding box center [1060, 353] width 46 height 33
click at [1037, 298] on span "No" at bounding box center [1060, 296] width 46 height 33
click at [1044, 241] on span "No" at bounding box center [1060, 239] width 46 height 33
click at [1042, 172] on span "No" at bounding box center [1060, 183] width 46 height 33
click at [1058, 135] on span "No" at bounding box center [1060, 126] width 46 height 33
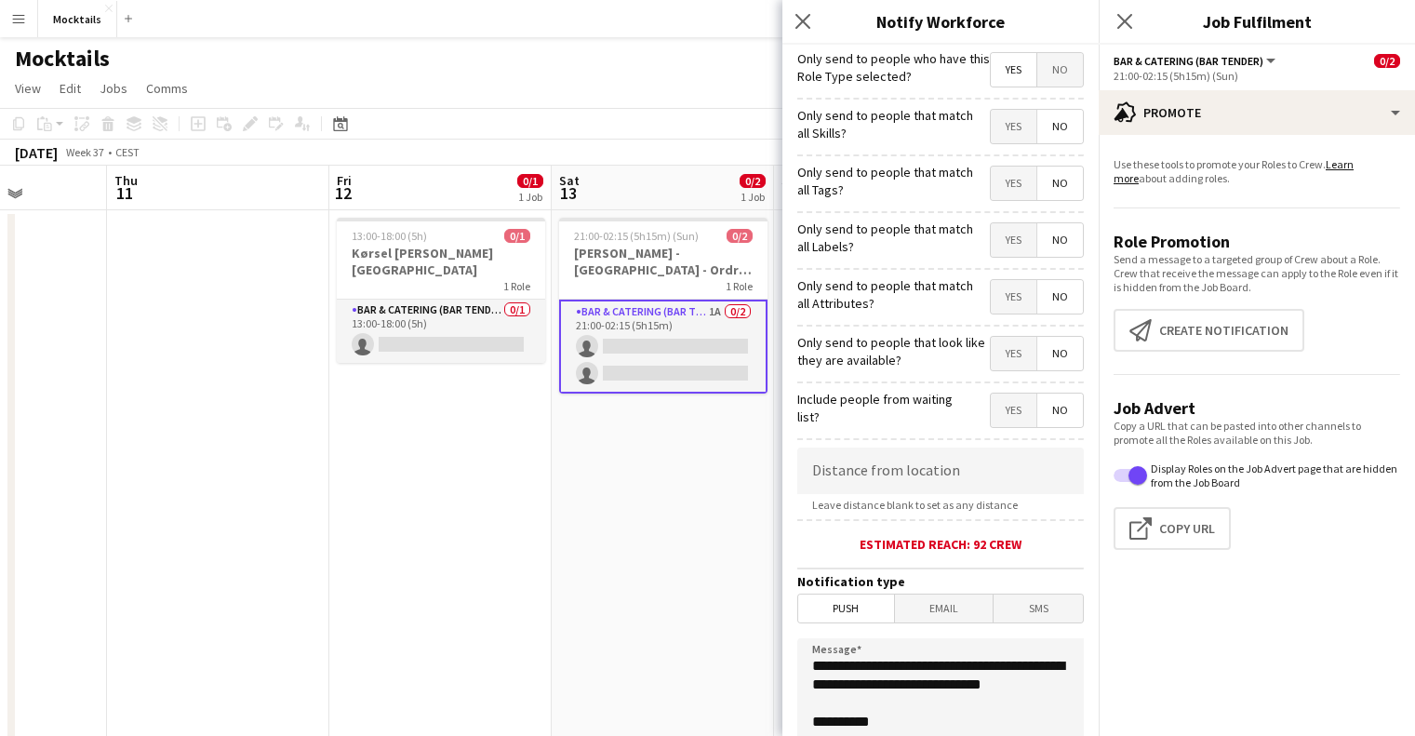
click at [1054, 76] on span "No" at bounding box center [1060, 69] width 46 height 33
click at [960, 545] on div "Estimated reach: 93 crew" at bounding box center [940, 544] width 286 height 17
click at [793, 16] on app-icon "Close pop-in" at bounding box center [803, 21] width 27 height 27
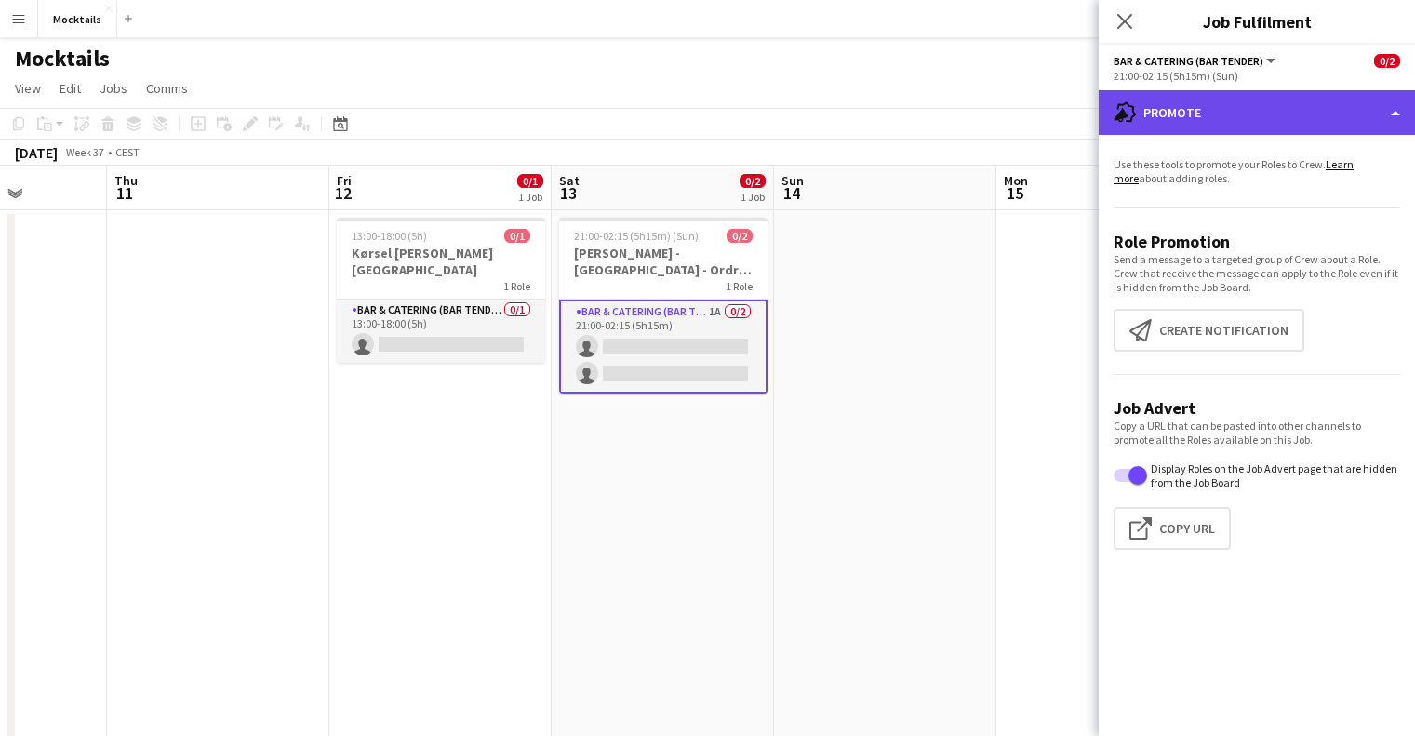
click at [1163, 93] on div "advertising-megaphone Promote" at bounding box center [1257, 112] width 316 height 45
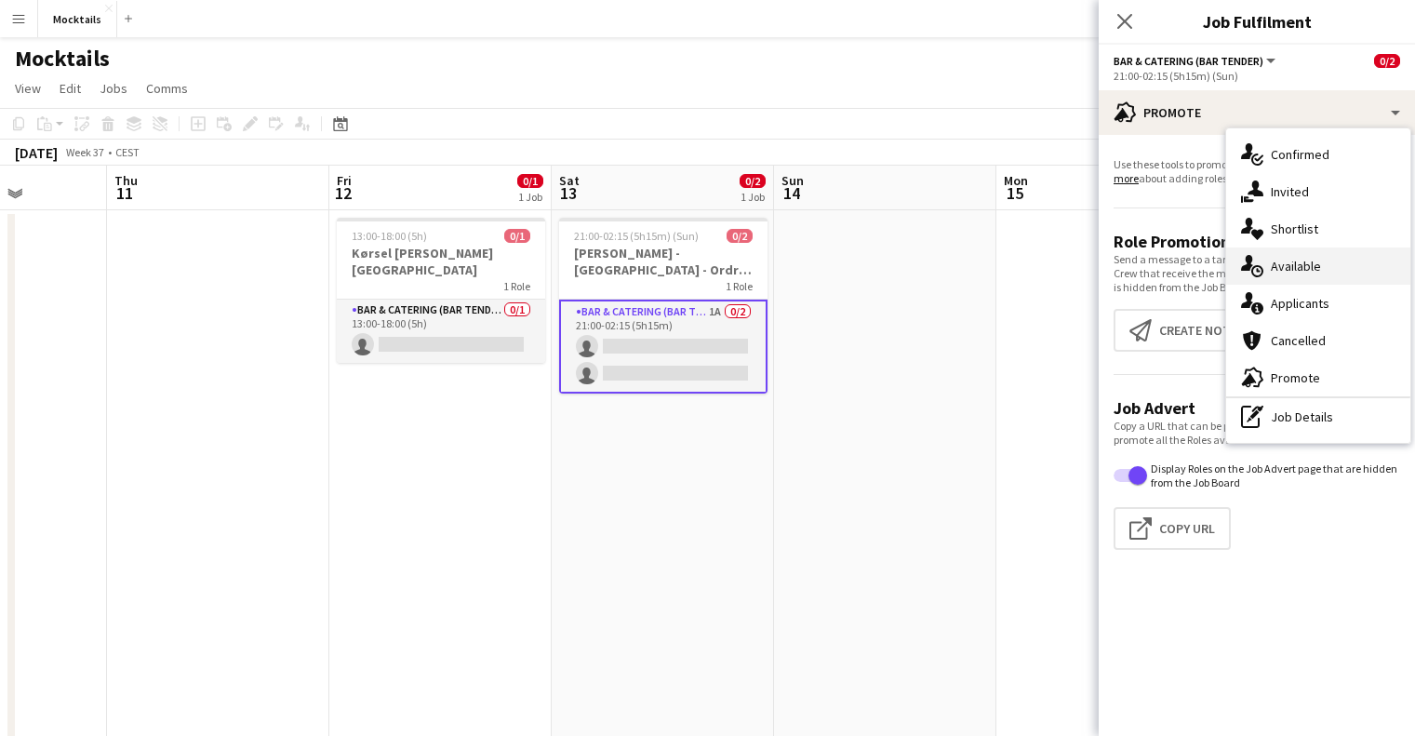
click at [1305, 270] on span "Available" at bounding box center [1296, 266] width 50 height 17
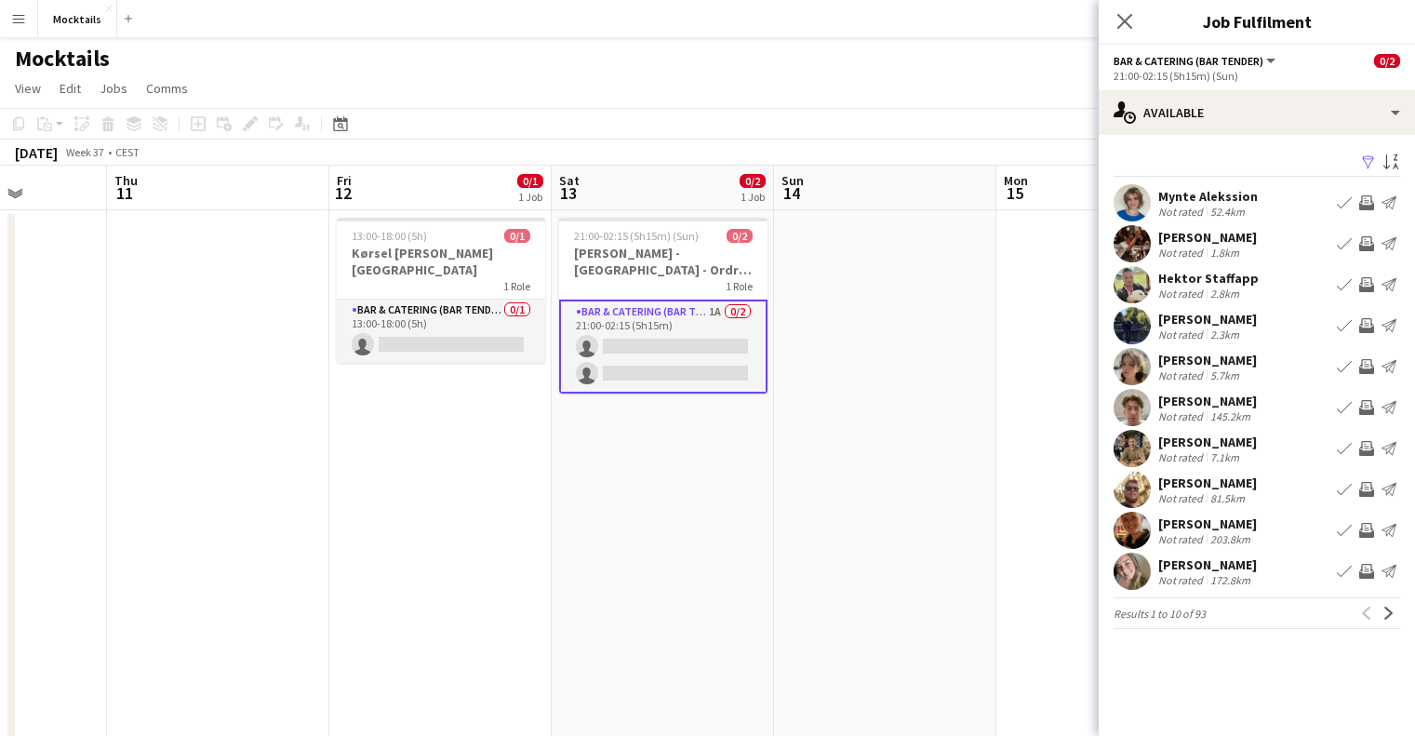
click at [1305, 270] on div "Hektor Staffapp Not rated 2.8km Book crew Invite crew Send notification" at bounding box center [1257, 284] width 316 height 37
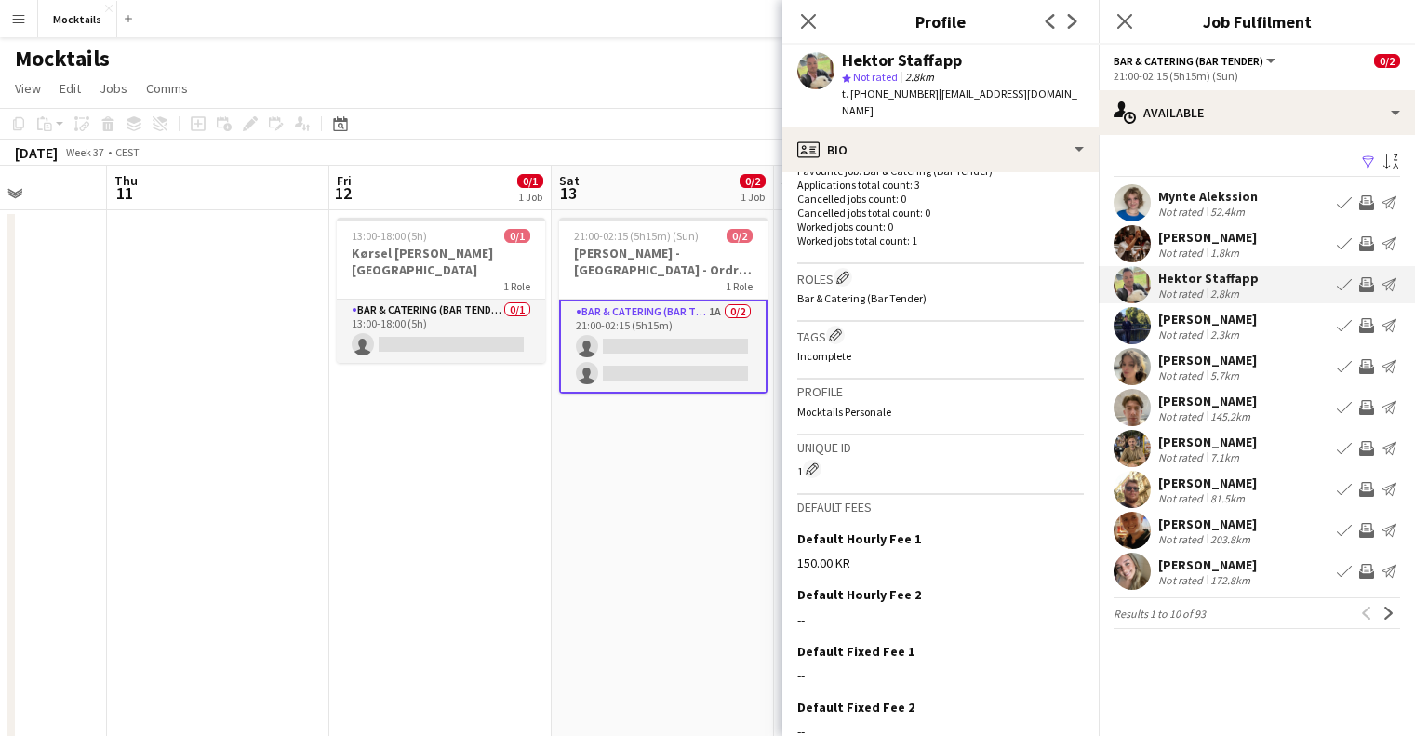
scroll to position [574, 0]
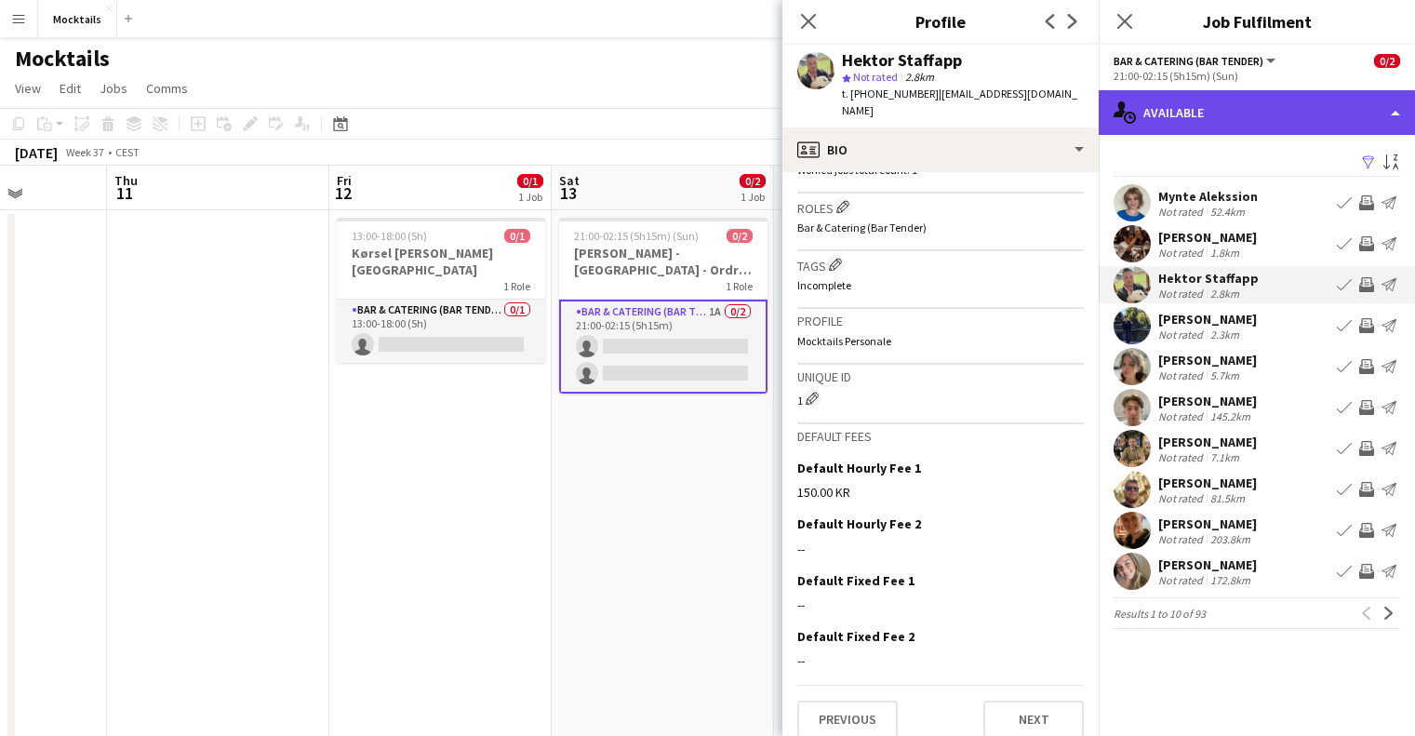
click at [1192, 115] on div "single-neutral-actions-upload Available" at bounding box center [1257, 112] width 316 height 45
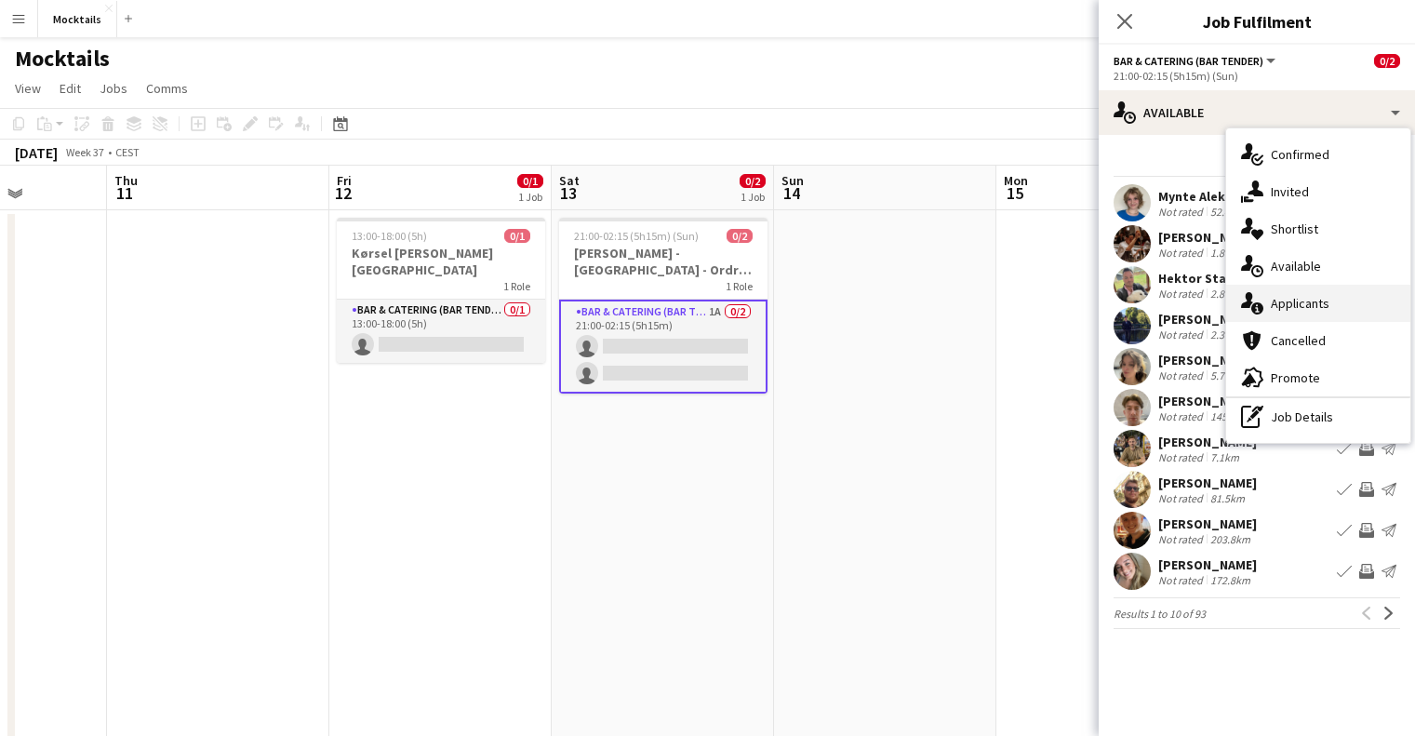
click at [1327, 309] on span "Applicants" at bounding box center [1300, 303] width 59 height 17
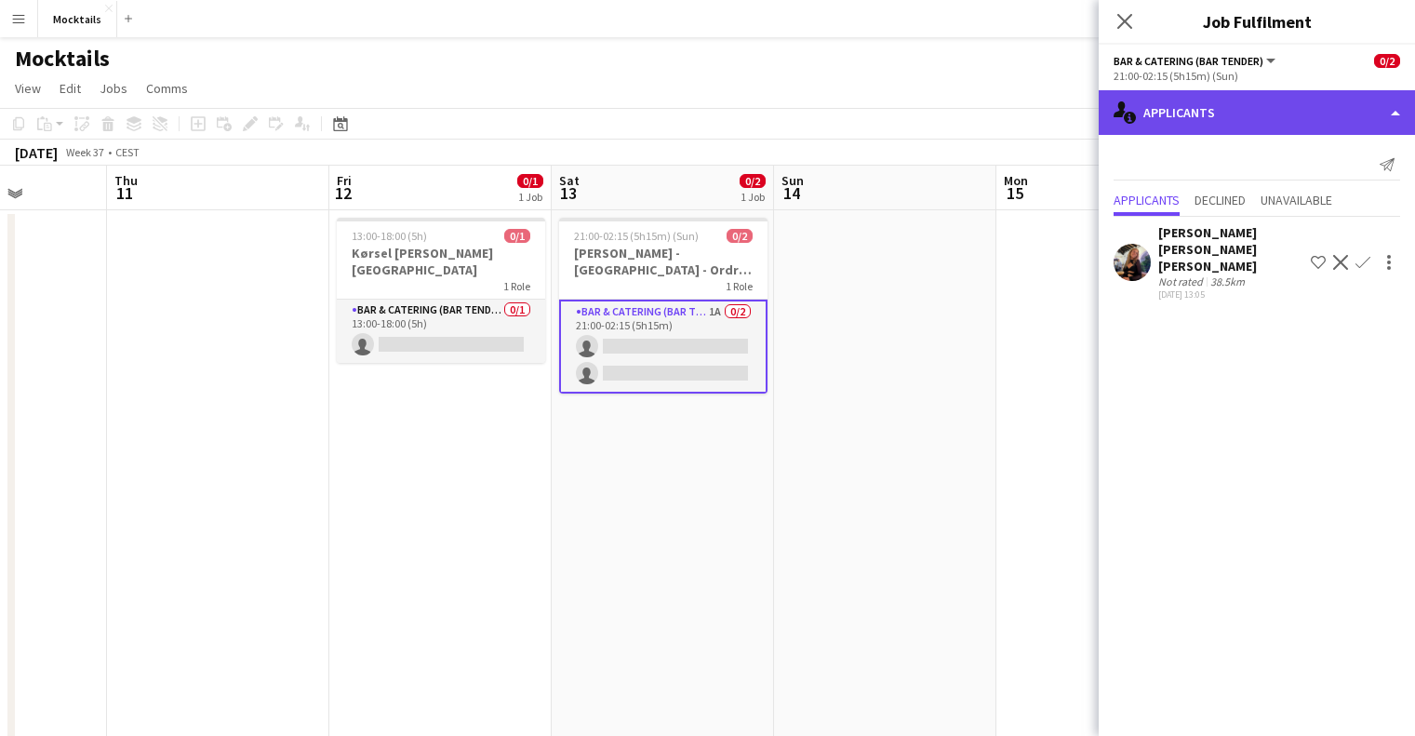
click at [1299, 119] on div "single-neutral-actions-information Applicants" at bounding box center [1257, 112] width 316 height 45
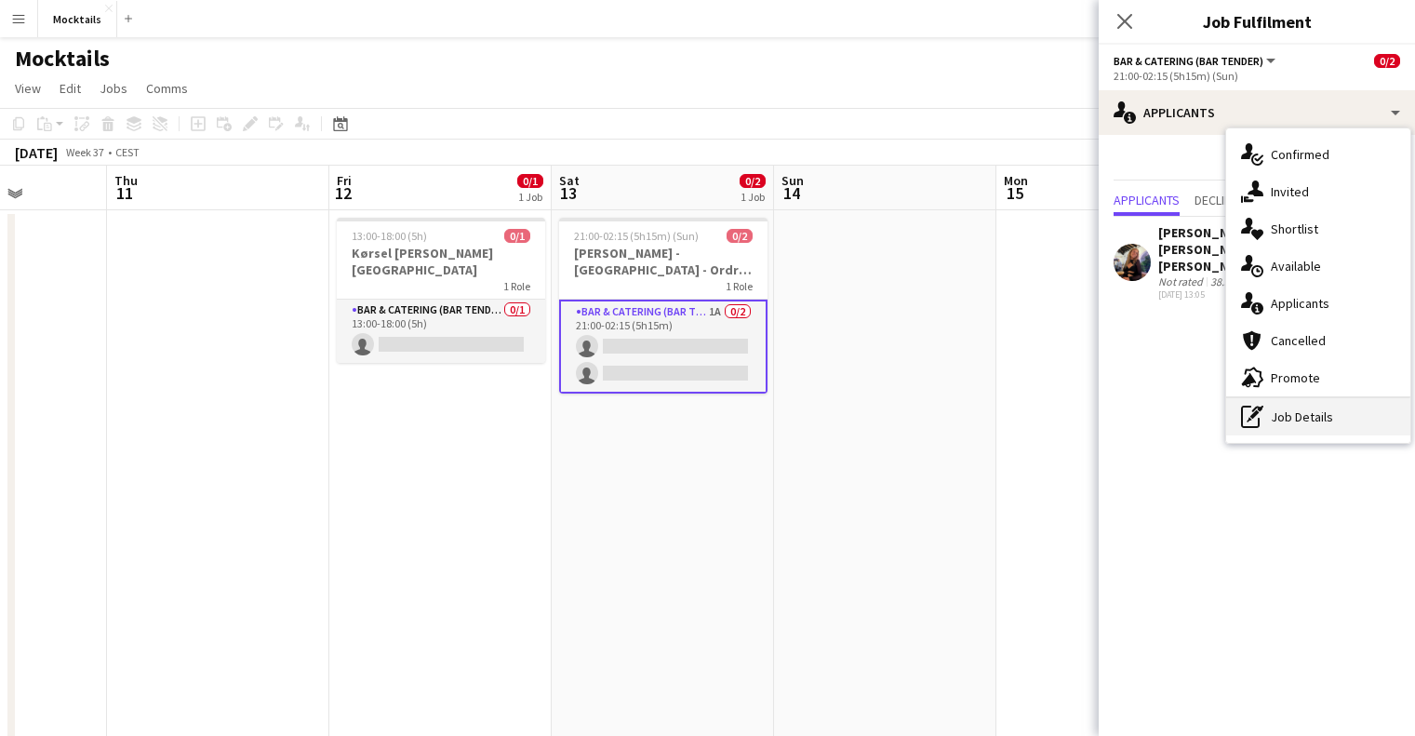
click at [1279, 418] on div "pen-write Job Details" at bounding box center [1318, 416] width 184 height 37
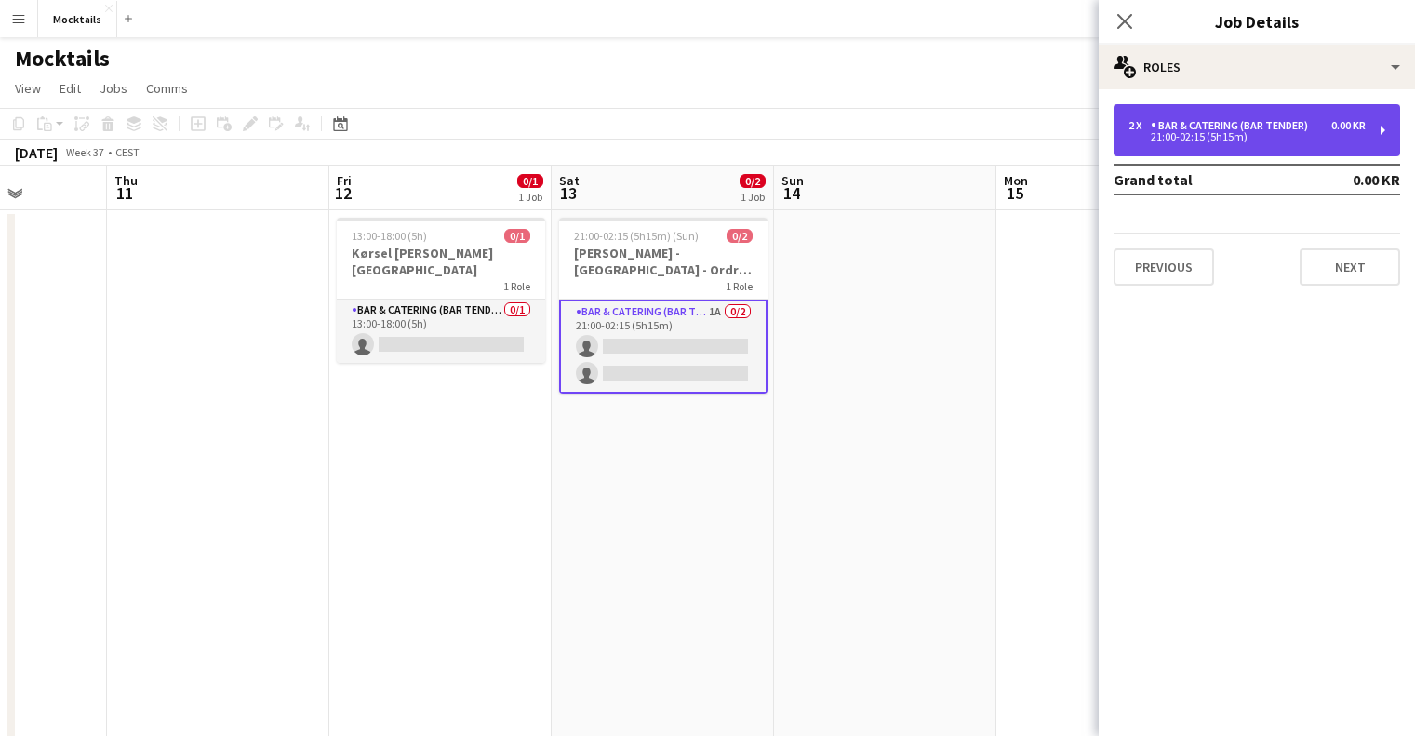
click at [1273, 126] on div "Bar & Catering (Bar Tender)" at bounding box center [1233, 125] width 165 height 13
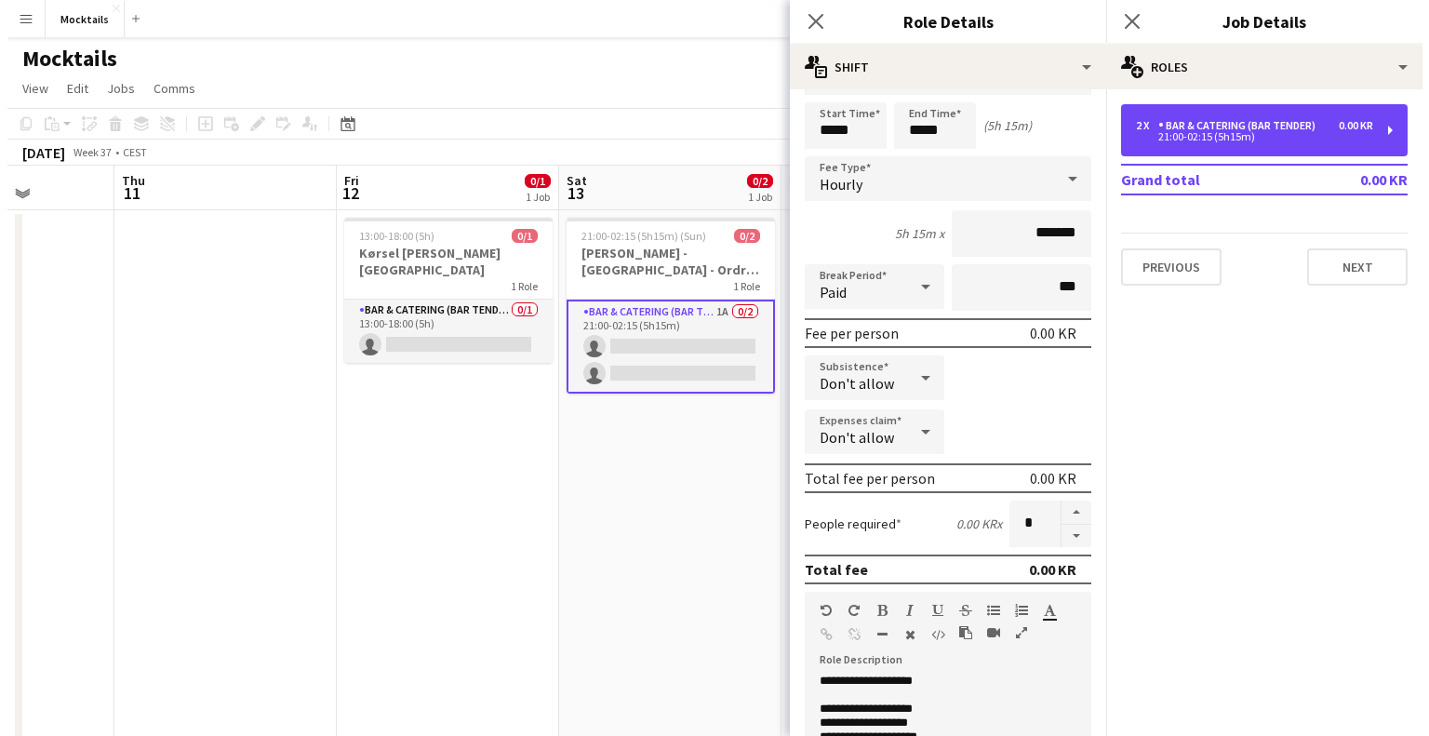
scroll to position [0, 0]
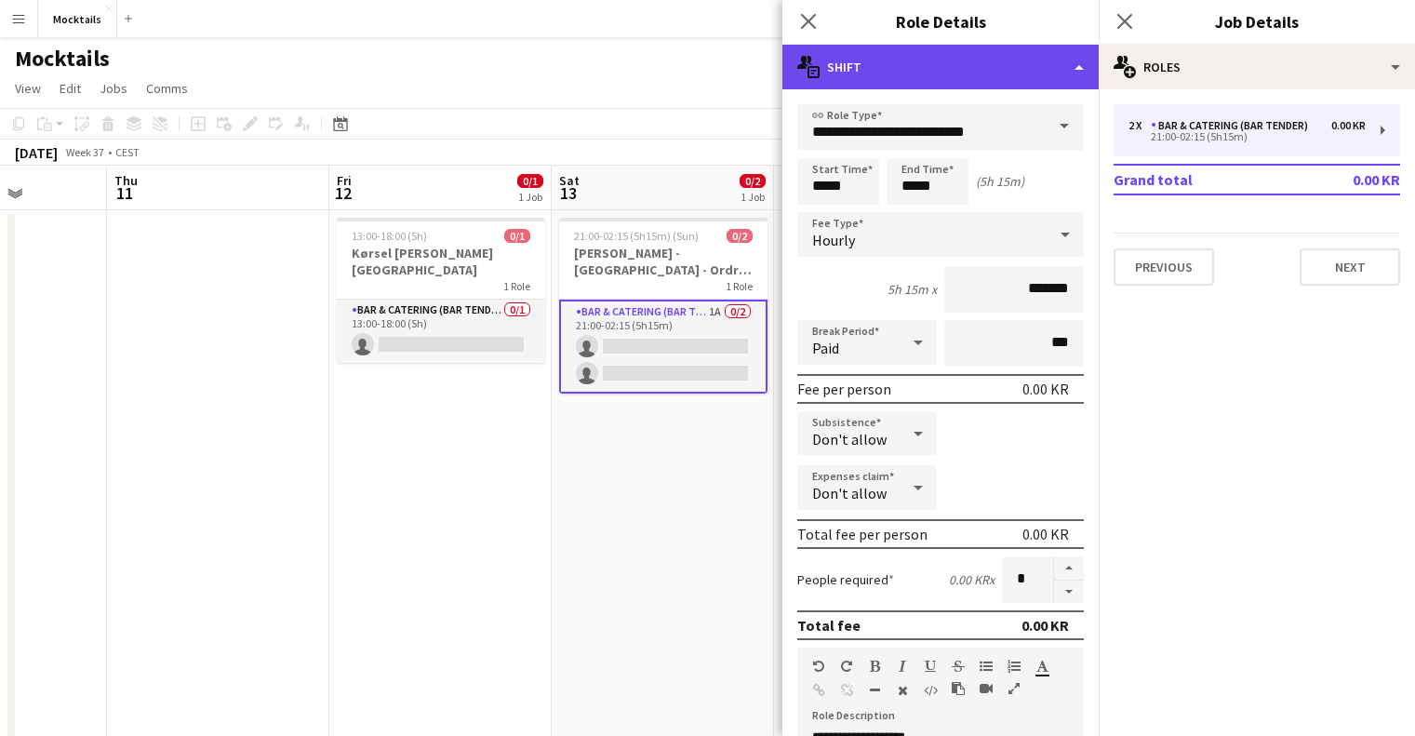
click at [830, 69] on div "multiple-actions-text Shift" at bounding box center [940, 67] width 316 height 45
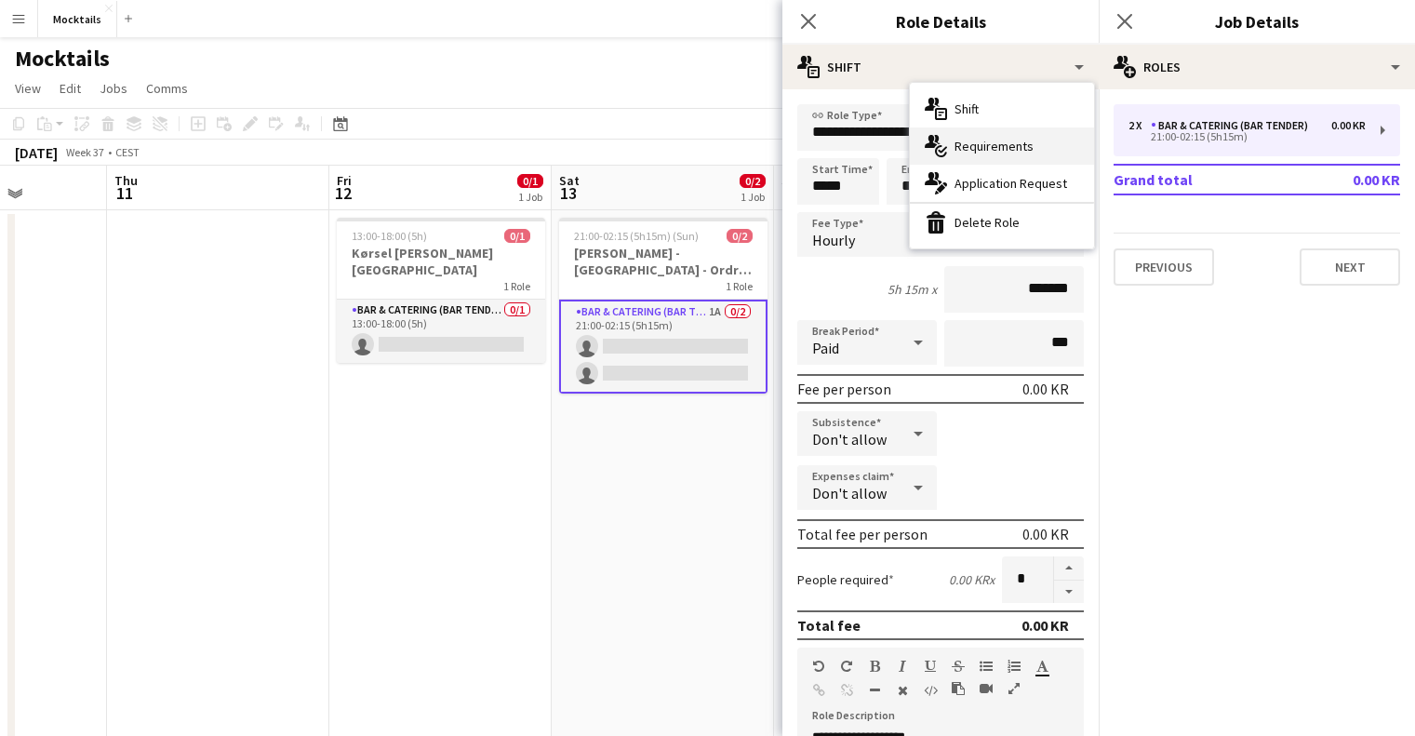
click at [960, 144] on span "Requirements" at bounding box center [993, 146] width 79 height 17
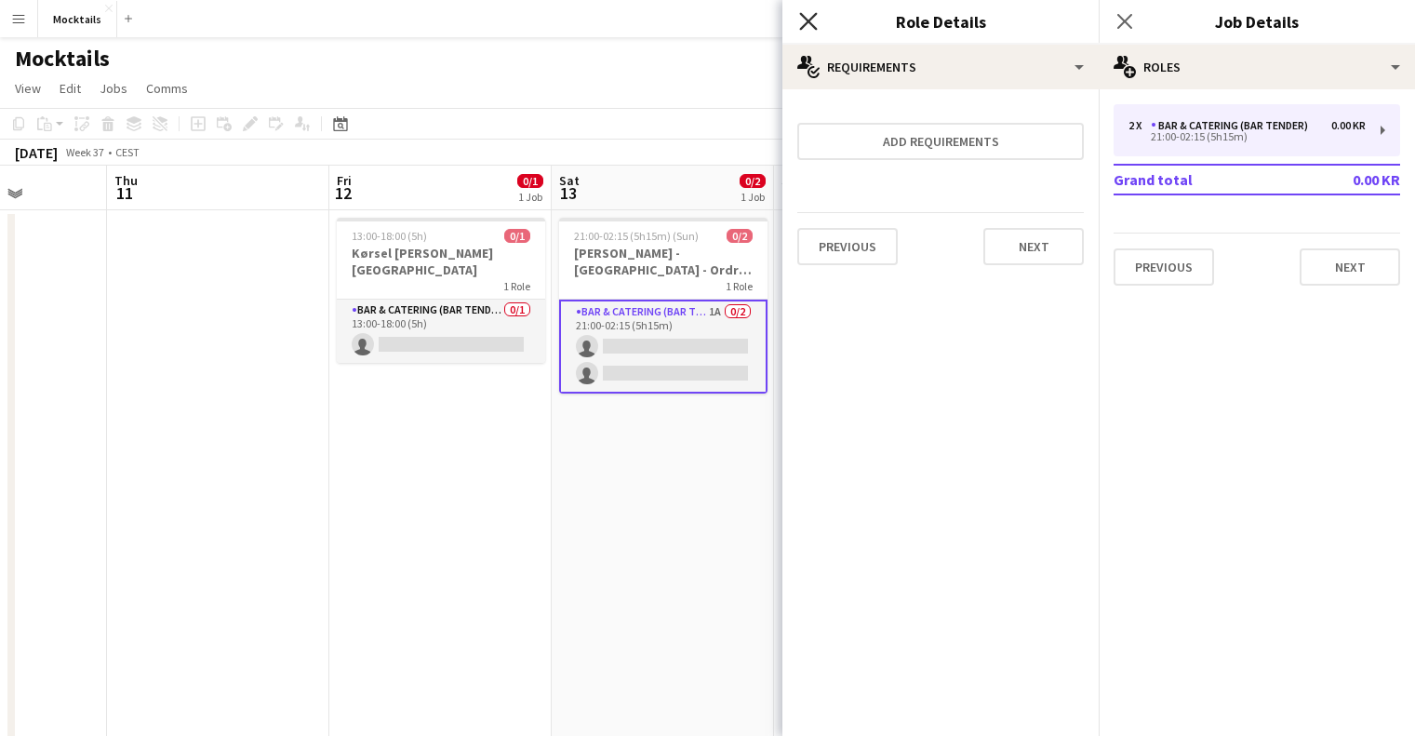
click at [806, 24] on icon "Close pop-in" at bounding box center [808, 21] width 18 height 18
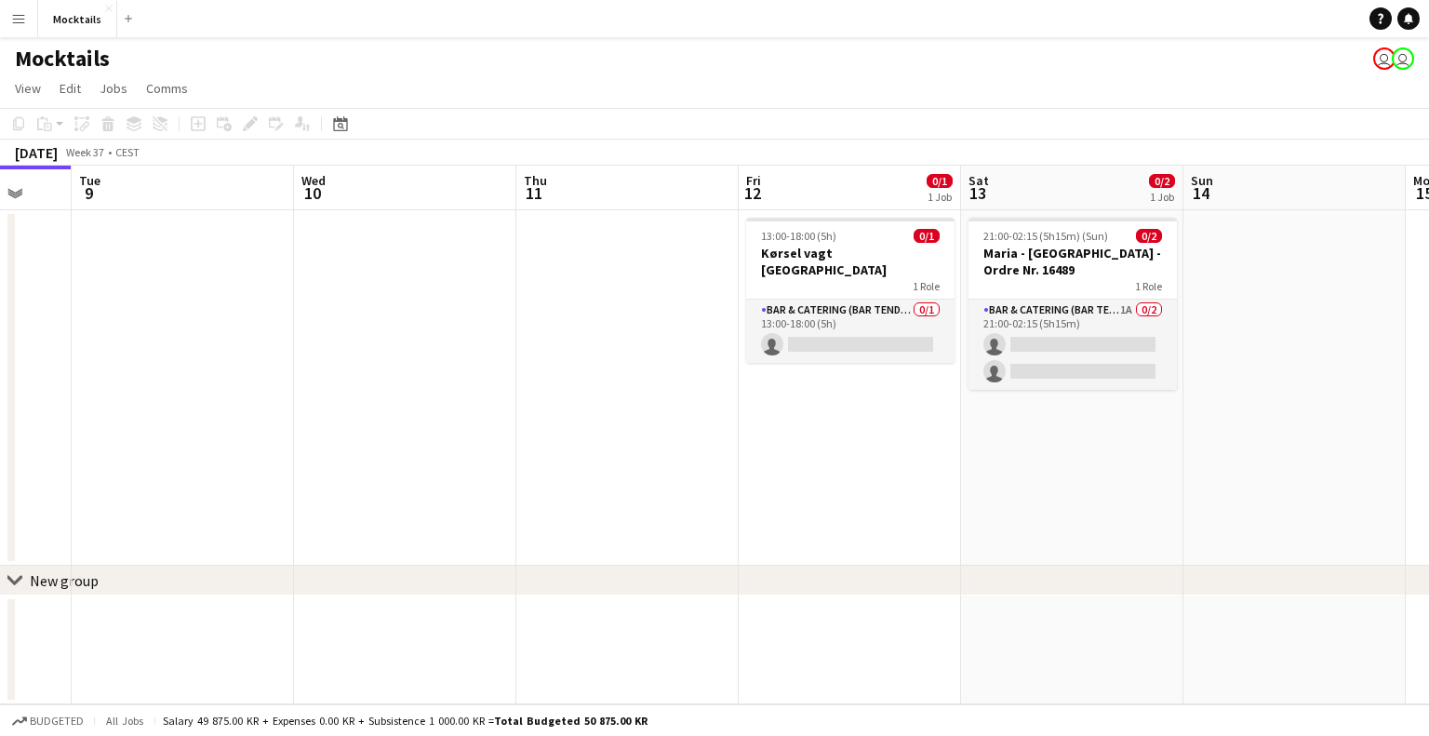
drag, startPoint x: 807, startPoint y: 294, endPoint x: 435, endPoint y: 341, distance: 375.1
click at [435, 341] on app-calendar-viewport "Fri 5 Sat 6 2/3 2 Jobs Sun 7 Mon 8 Tue 9 Wed 10 Thu 11 Fri 12 0/1 1 Job Sat 13 …" at bounding box center [714, 435] width 1429 height 539
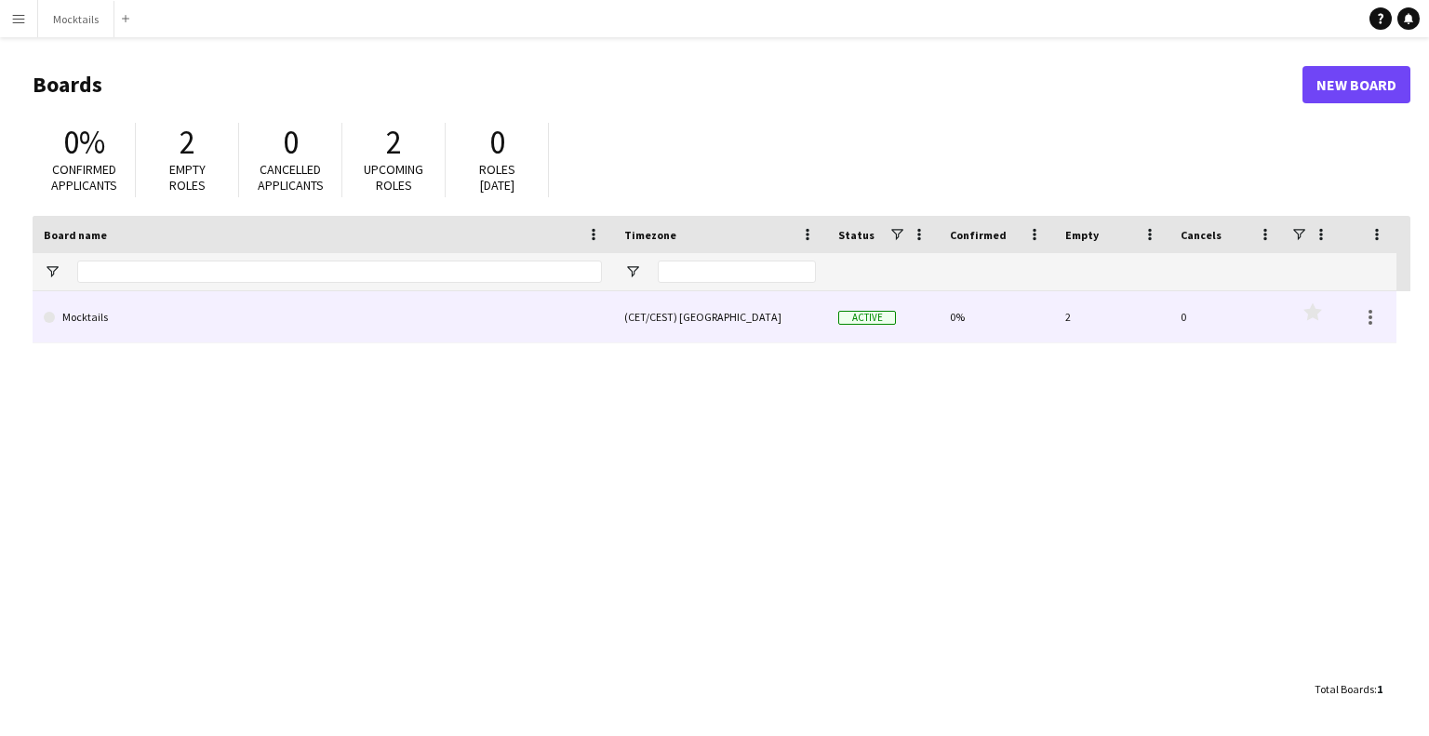
click at [239, 322] on link "Mocktails" at bounding box center [323, 317] width 558 height 52
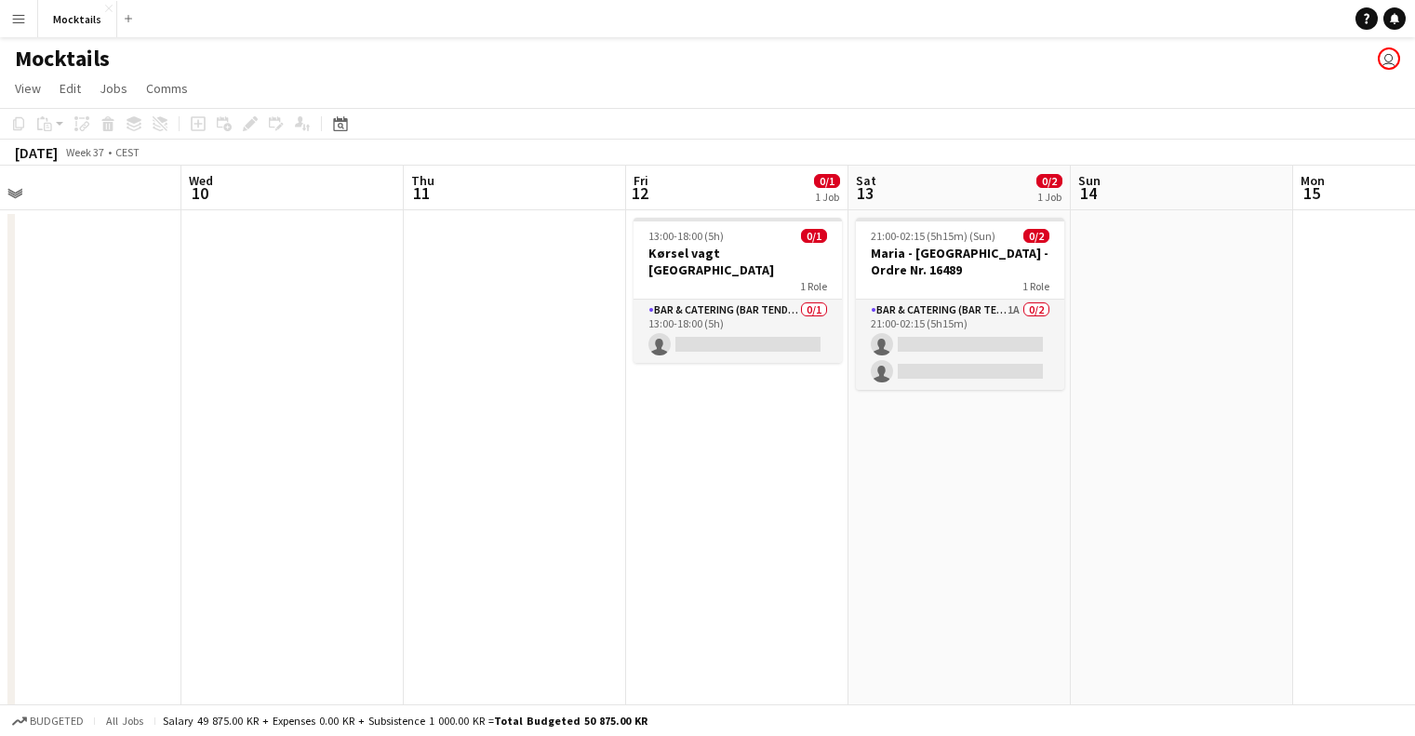
scroll to position [0, 717]
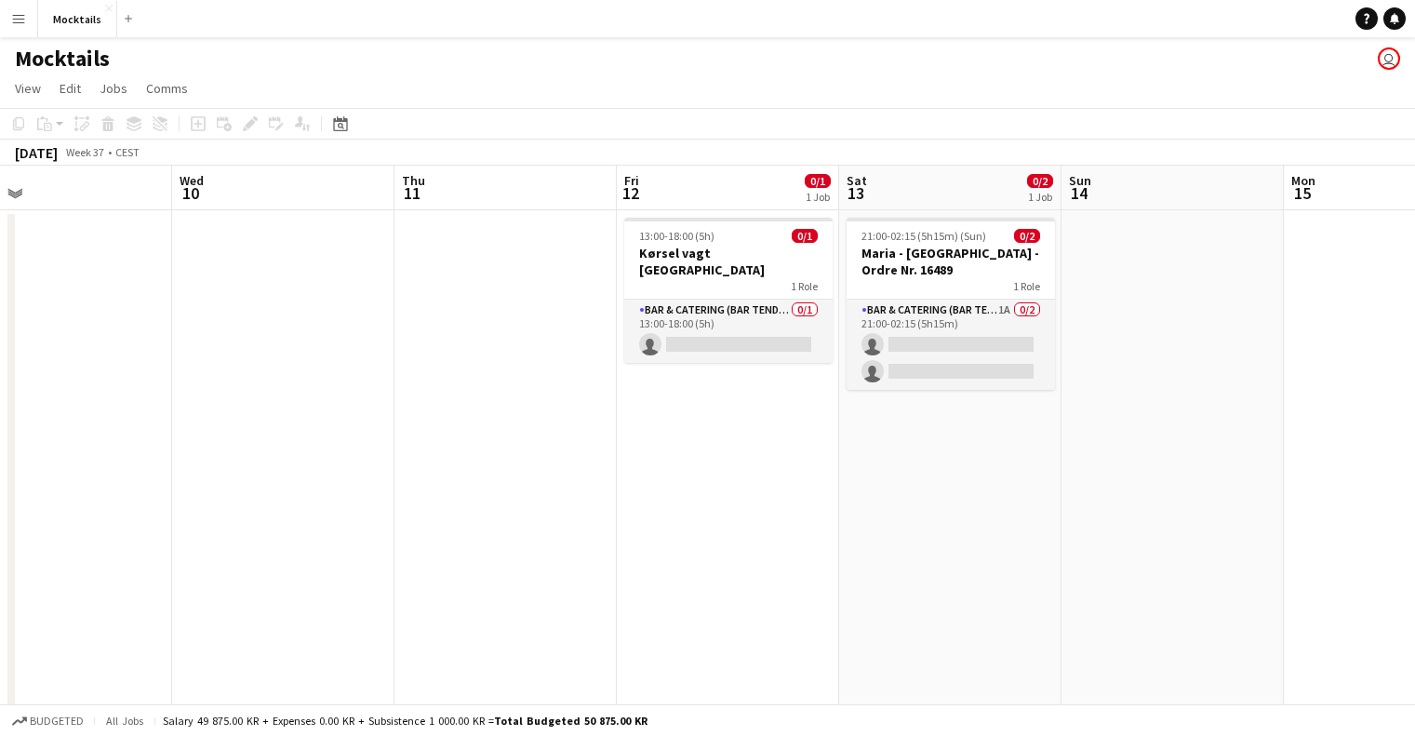
drag, startPoint x: 510, startPoint y: 357, endPoint x: 9, endPoint y: 349, distance: 500.5
click at [9, 349] on div "chevron-right New group Sat 6 2/3 2 Jobs Sun 7 Mon 8 Tue 9 Wed 10 Thu 11 Fri 12…" at bounding box center [707, 532] width 1415 height 733
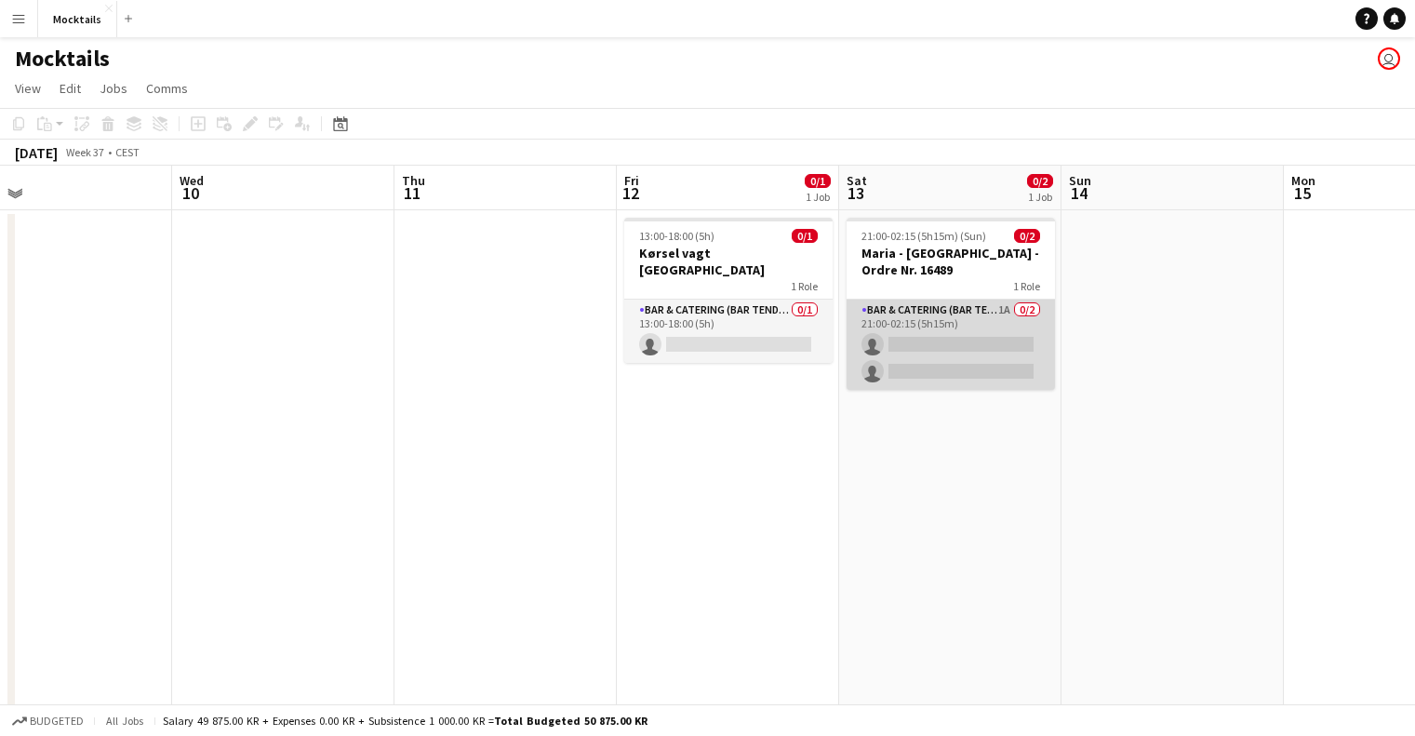
click at [960, 316] on app-card-role "Bar & Catering (Bar Tender) 1A 0/2 21:00-02:15 (5h15m) single-neutral-actions s…" at bounding box center [950, 345] width 208 height 90
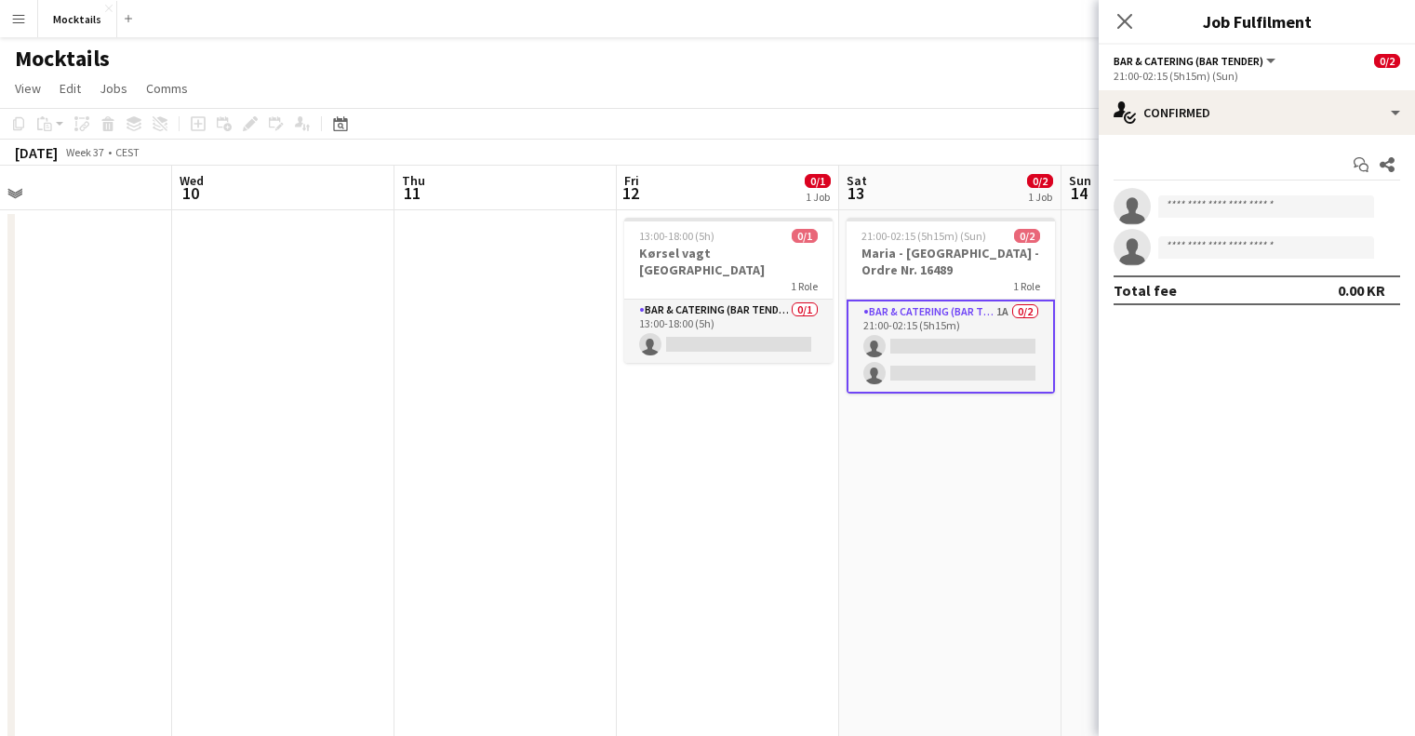
click at [1212, 137] on div "Start chat Share single-neutral-actions single-neutral-actions Total fee 0.00 KR" at bounding box center [1257, 227] width 316 height 185
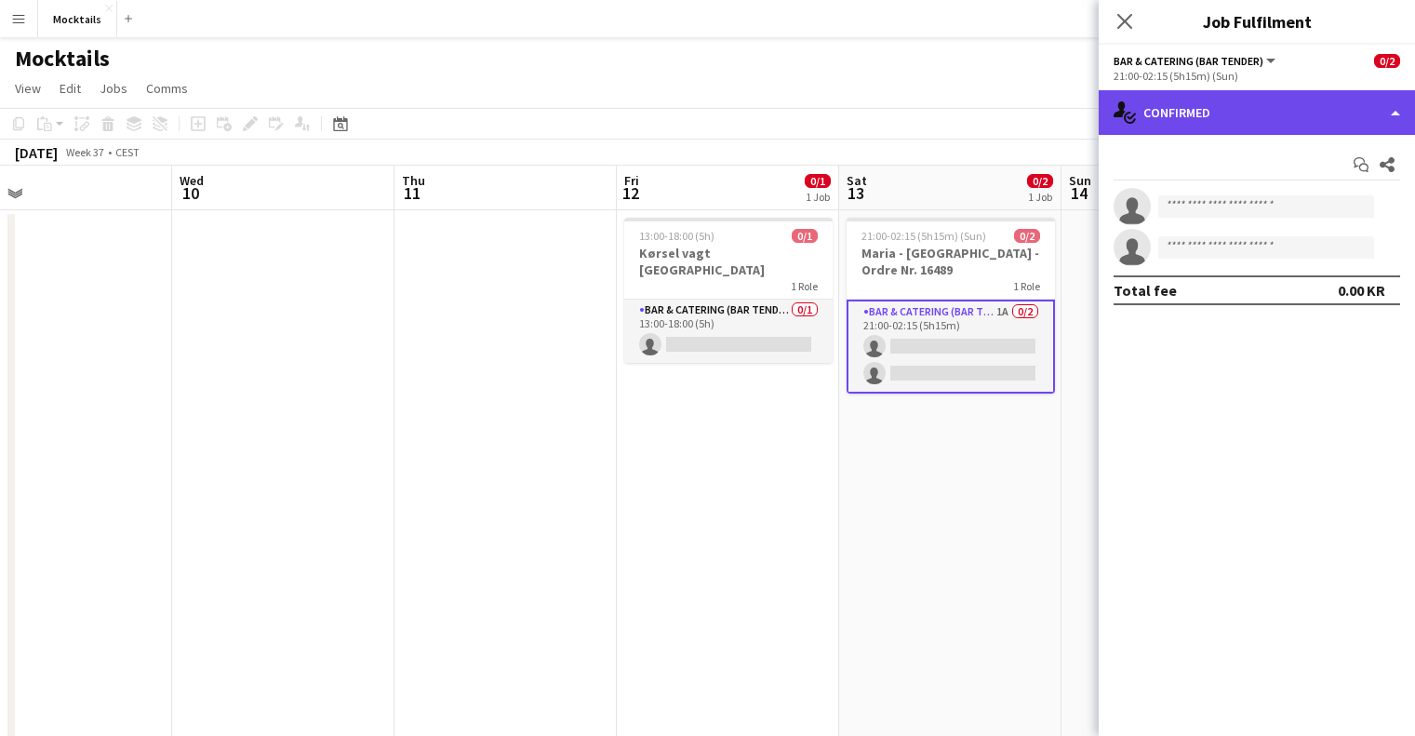
click at [1219, 107] on div "single-neutral-actions-check-2 Confirmed" at bounding box center [1257, 112] width 316 height 45
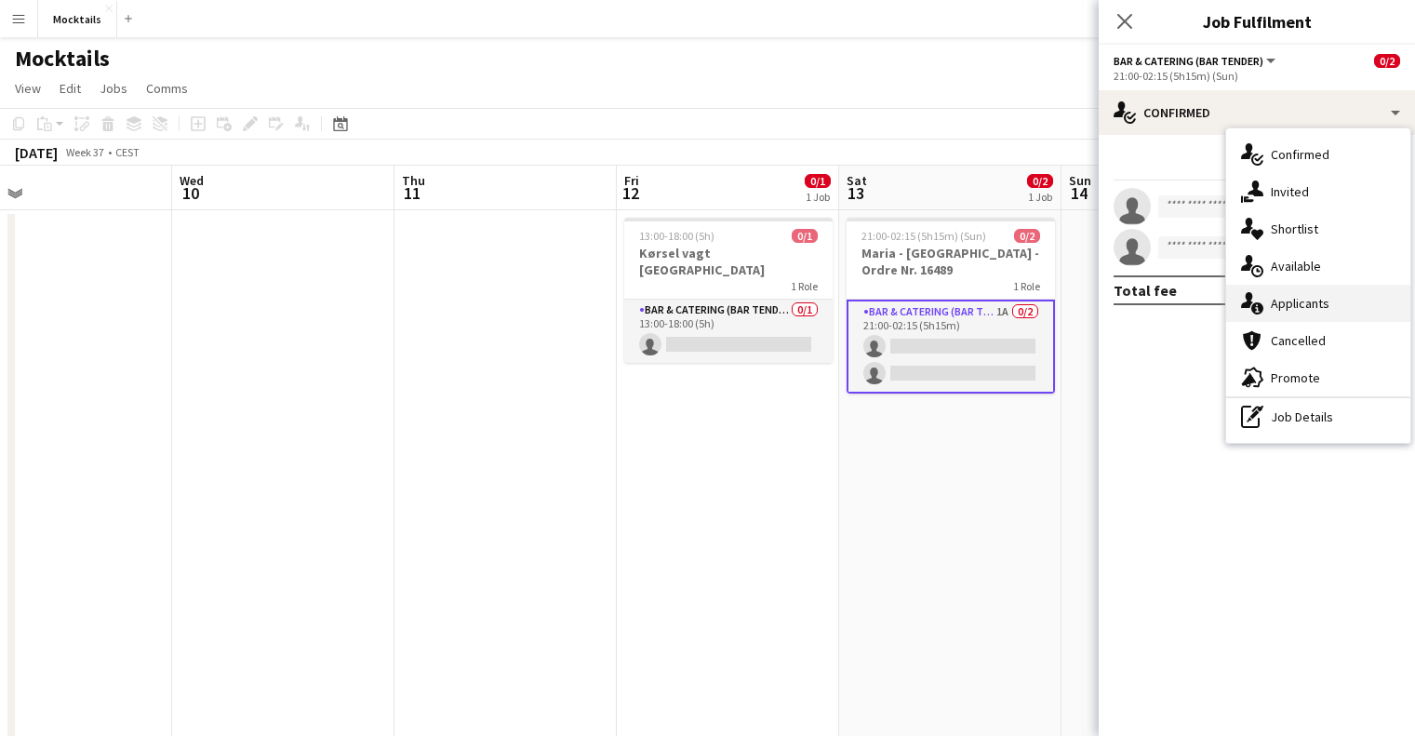
click at [1286, 288] on div "single-neutral-actions-information Applicants" at bounding box center [1318, 303] width 184 height 37
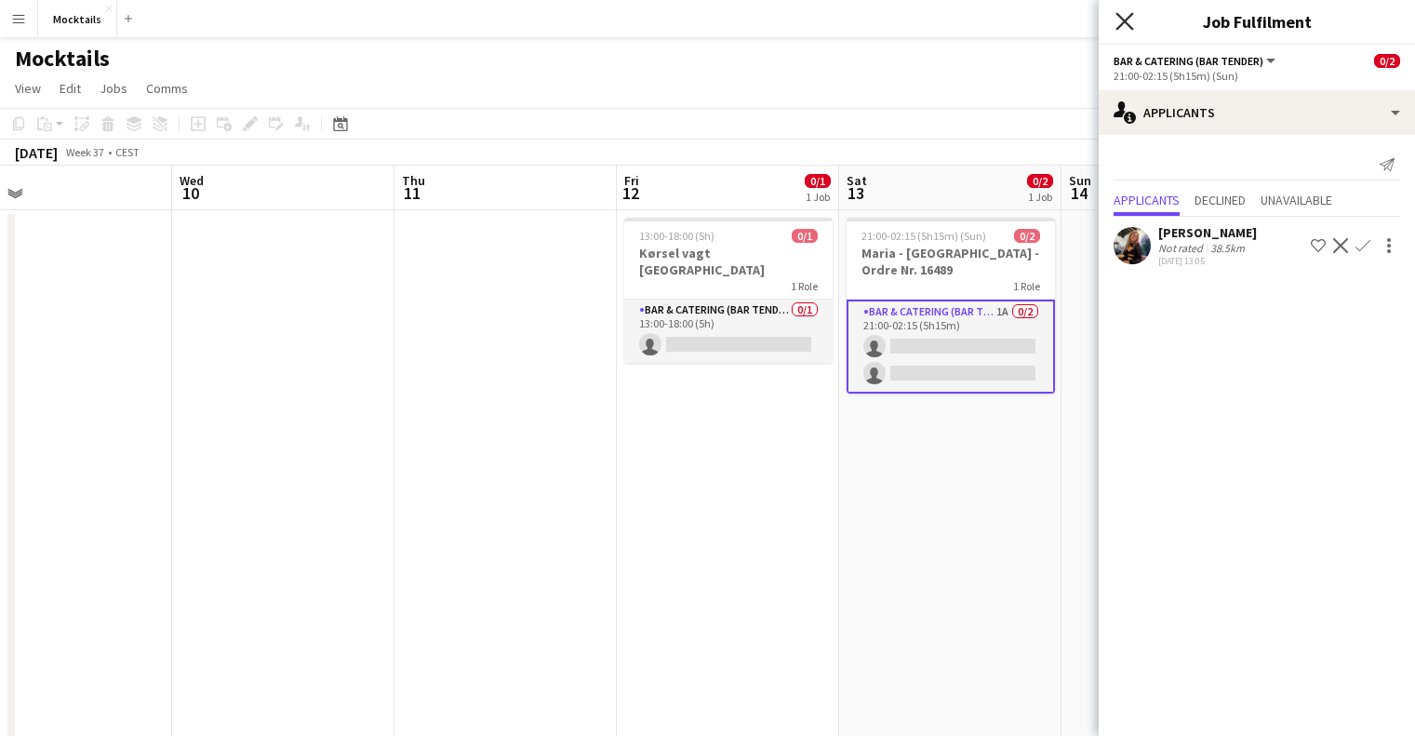
click at [1117, 15] on icon at bounding box center [1124, 21] width 18 height 18
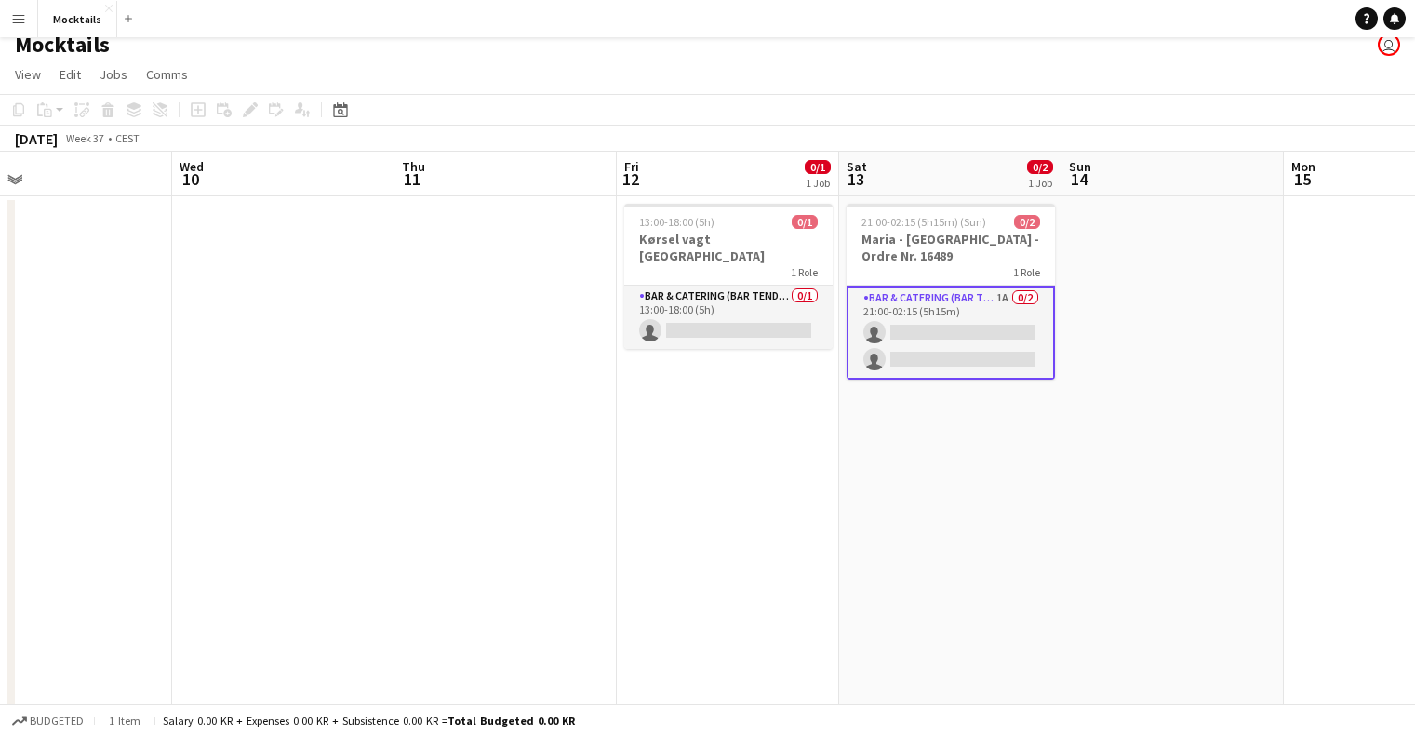
scroll to position [0, 0]
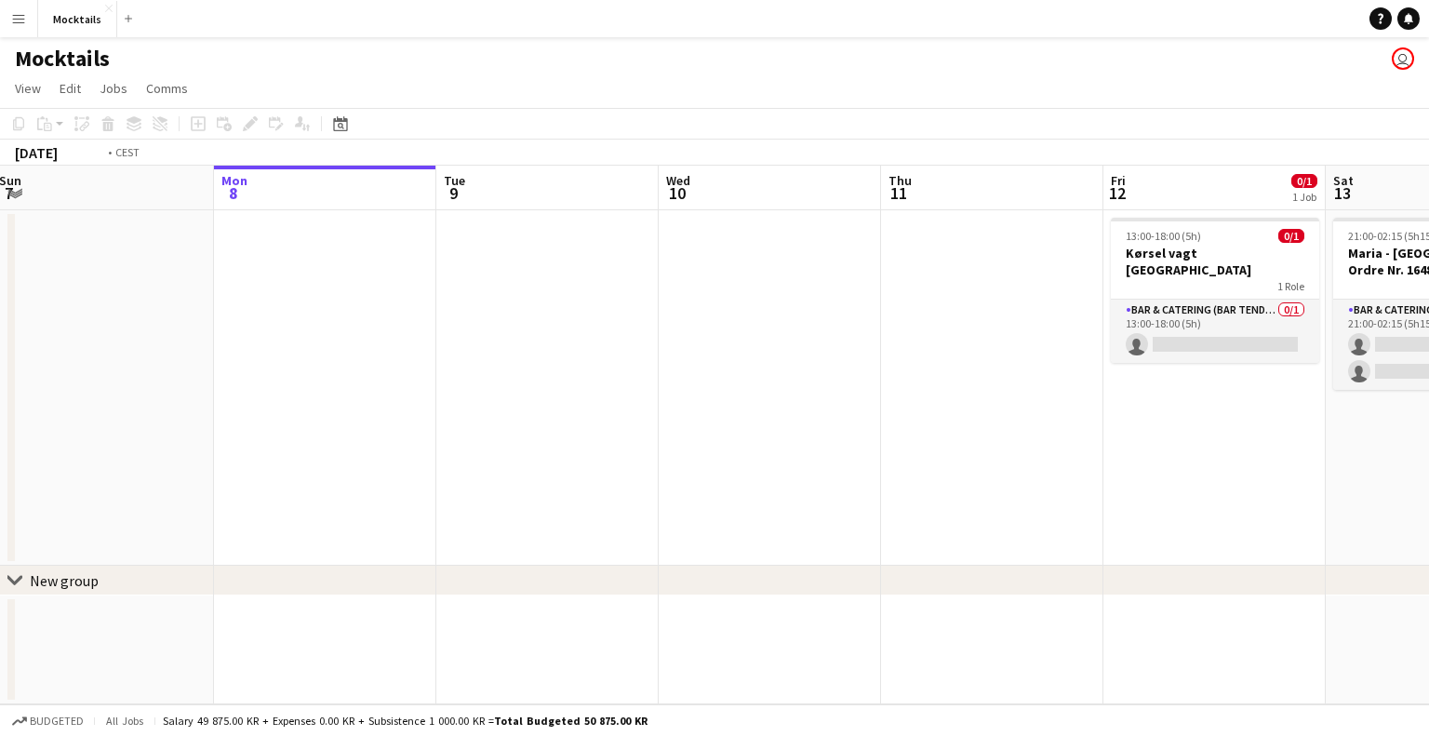
scroll to position [0, 710]
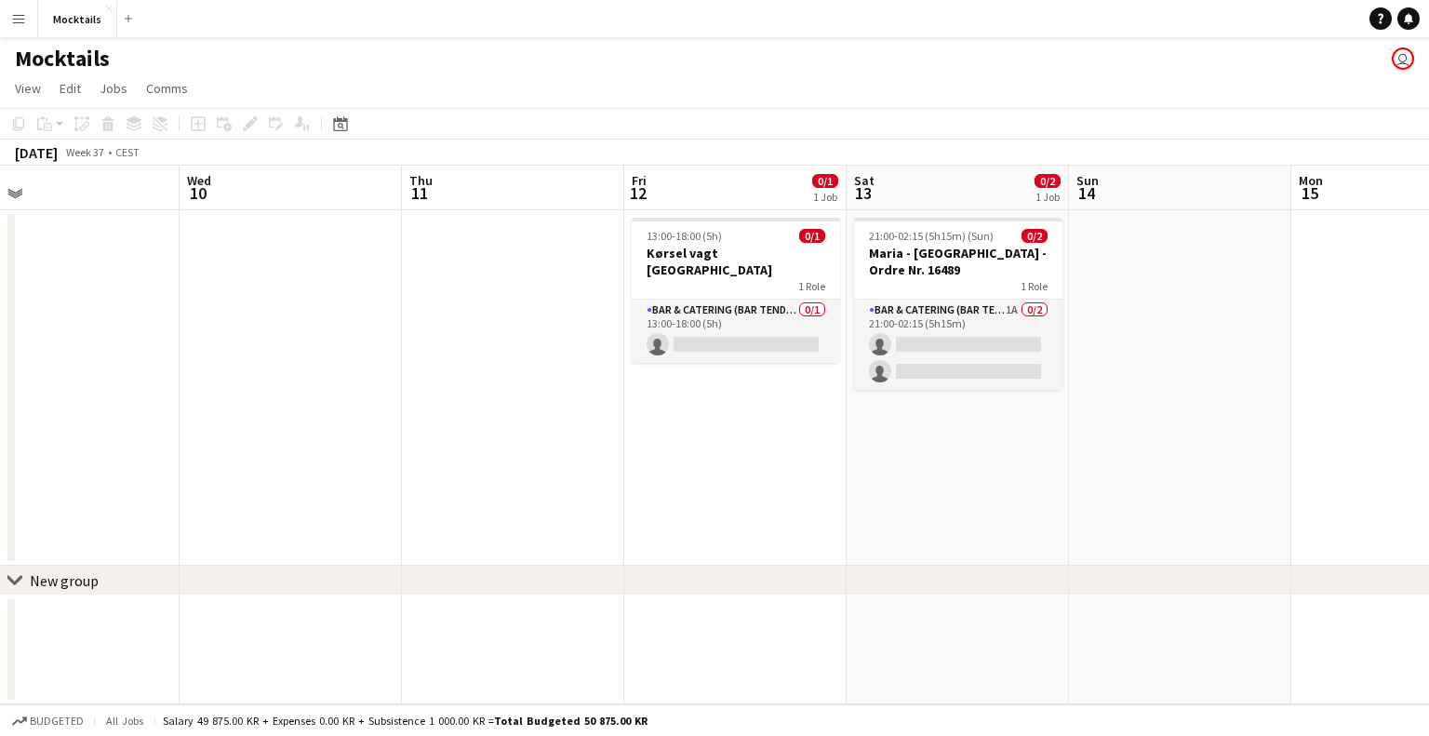
drag, startPoint x: 675, startPoint y: 409, endPoint x: 188, endPoint y: 291, distance: 501.5
click at [188, 291] on app-calendar-viewport "Sat 6 2/3 2 Jobs Sun 7 Mon 8 Tue 9 Wed 10 Thu 11 Fri 12 0/1 1 Job Sat 13 0/2 1 …" at bounding box center [714, 435] width 1429 height 539
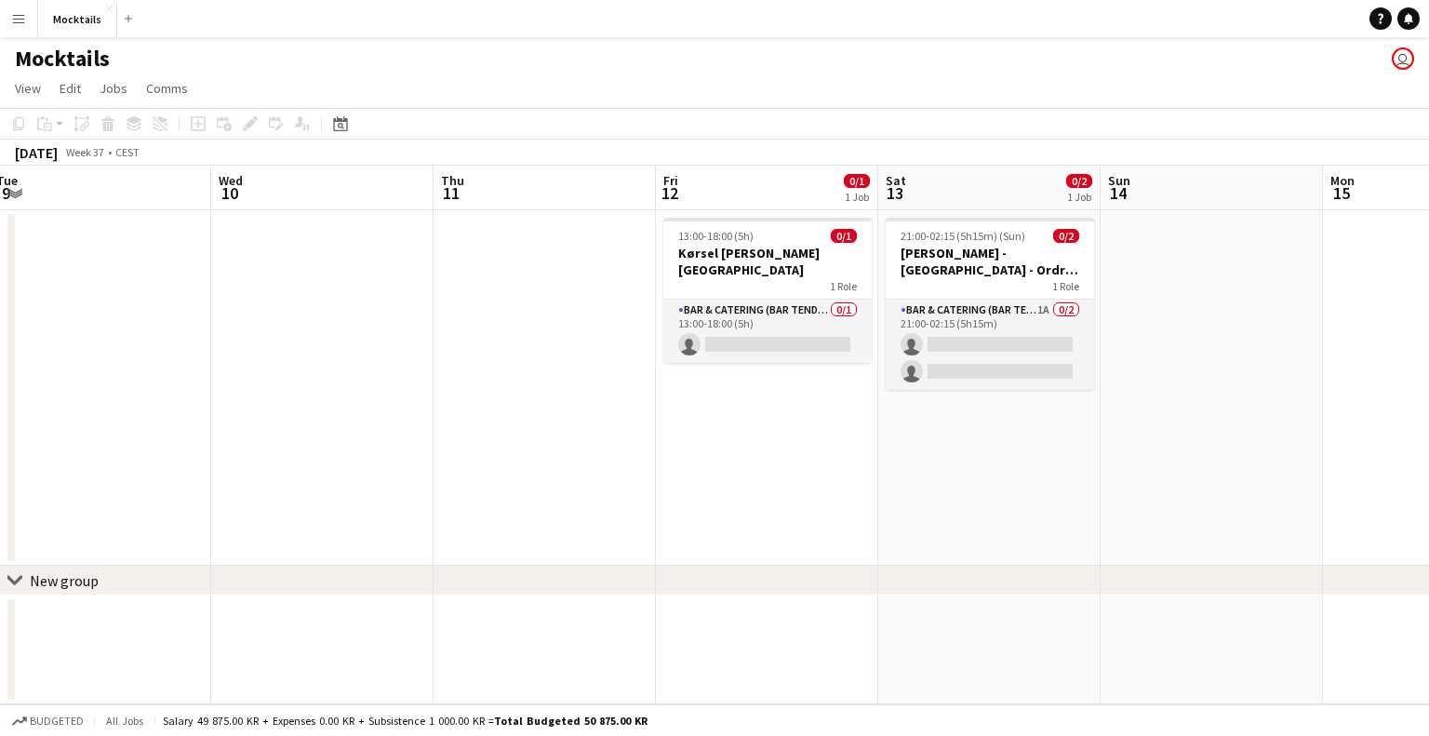
scroll to position [0, 682]
drag, startPoint x: 924, startPoint y: 180, endPoint x: 464, endPoint y: 245, distance: 464.0
click at [464, 245] on app-calendar-viewport "Sat 6 2/3 2 Jobs Sun 7 Mon 8 Tue 9 Wed 10 Thu 11 Fri 12 0/1 1 Job Sat 13 0/2 1 …" at bounding box center [714, 435] width 1429 height 539
click at [1404, 60] on app-user-avatar "user" at bounding box center [1403, 58] width 22 height 22
click at [20, 25] on app-icon "Menu" at bounding box center [18, 18] width 15 height 15
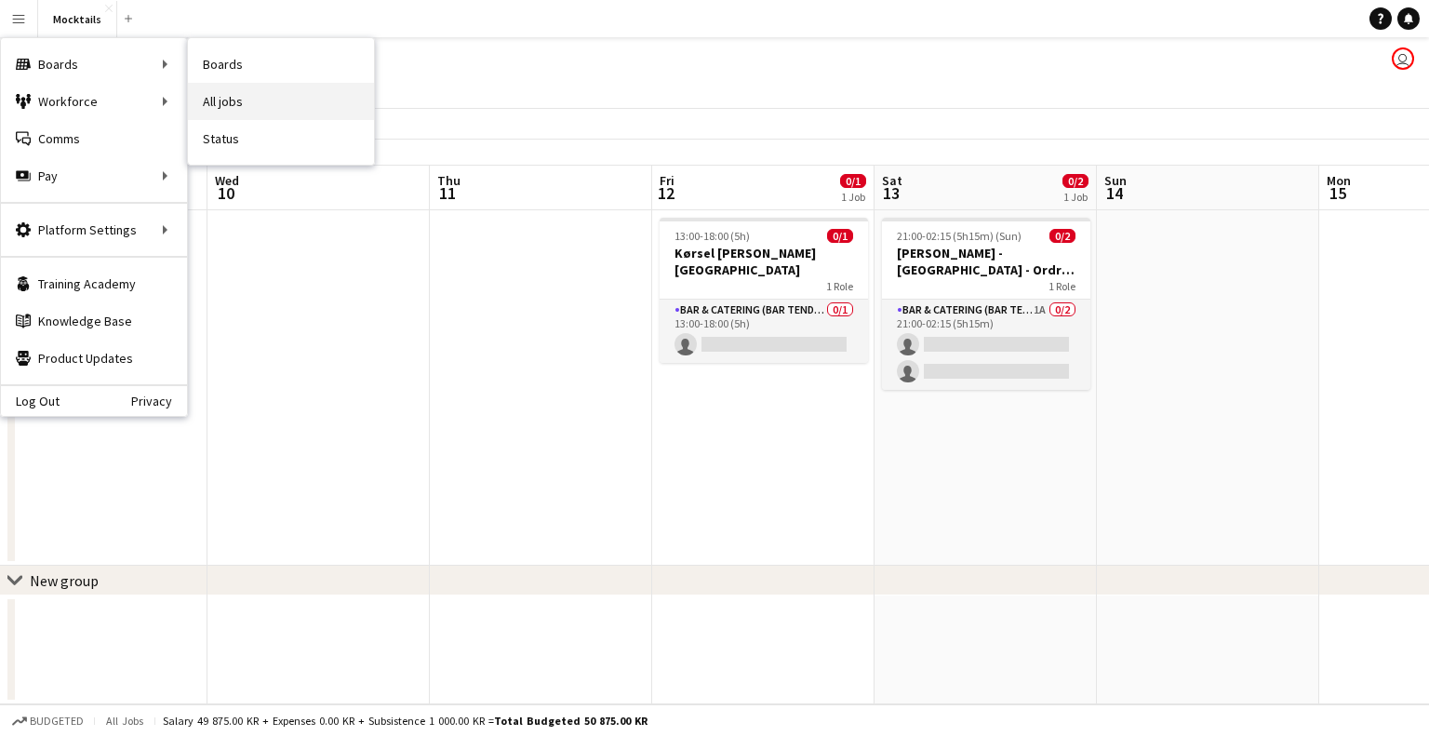
click at [247, 102] on link "All jobs" at bounding box center [281, 101] width 186 height 37
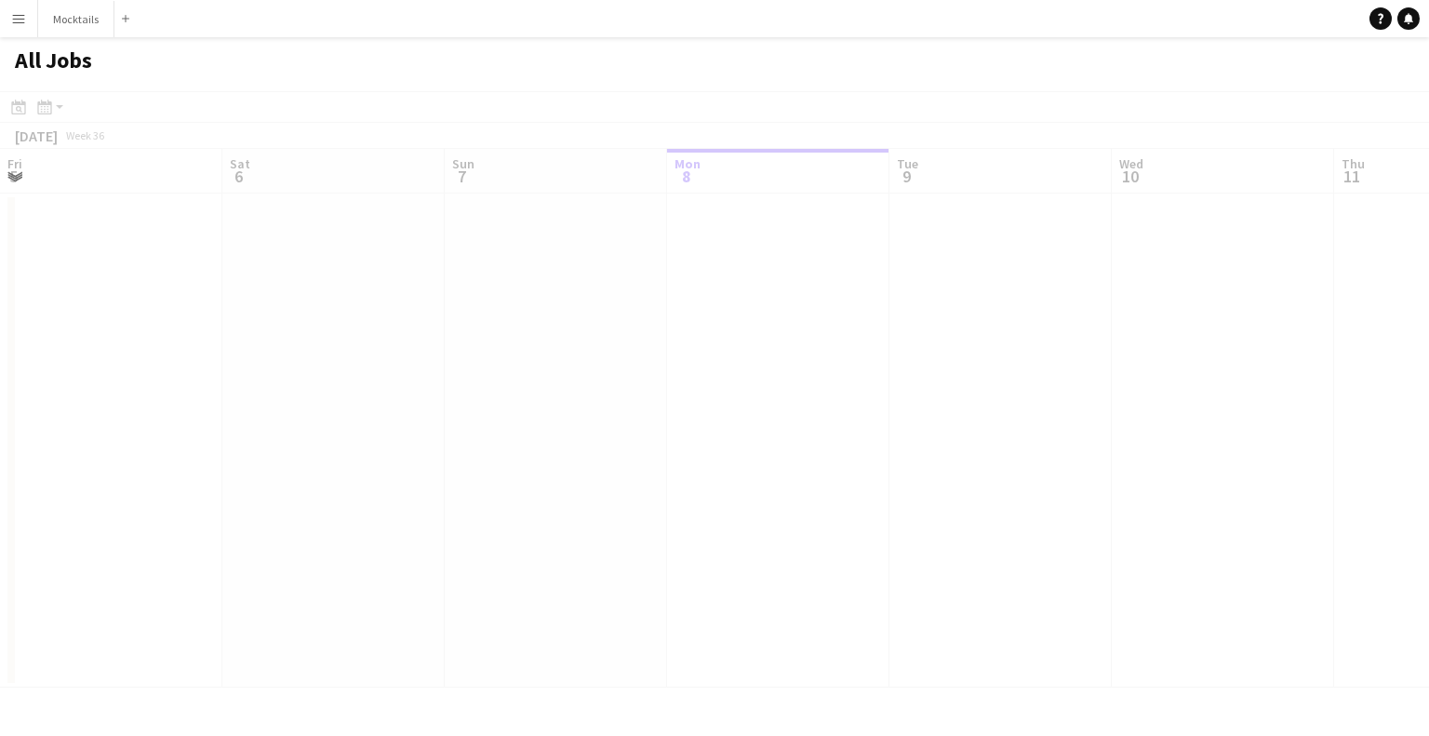
scroll to position [0, 445]
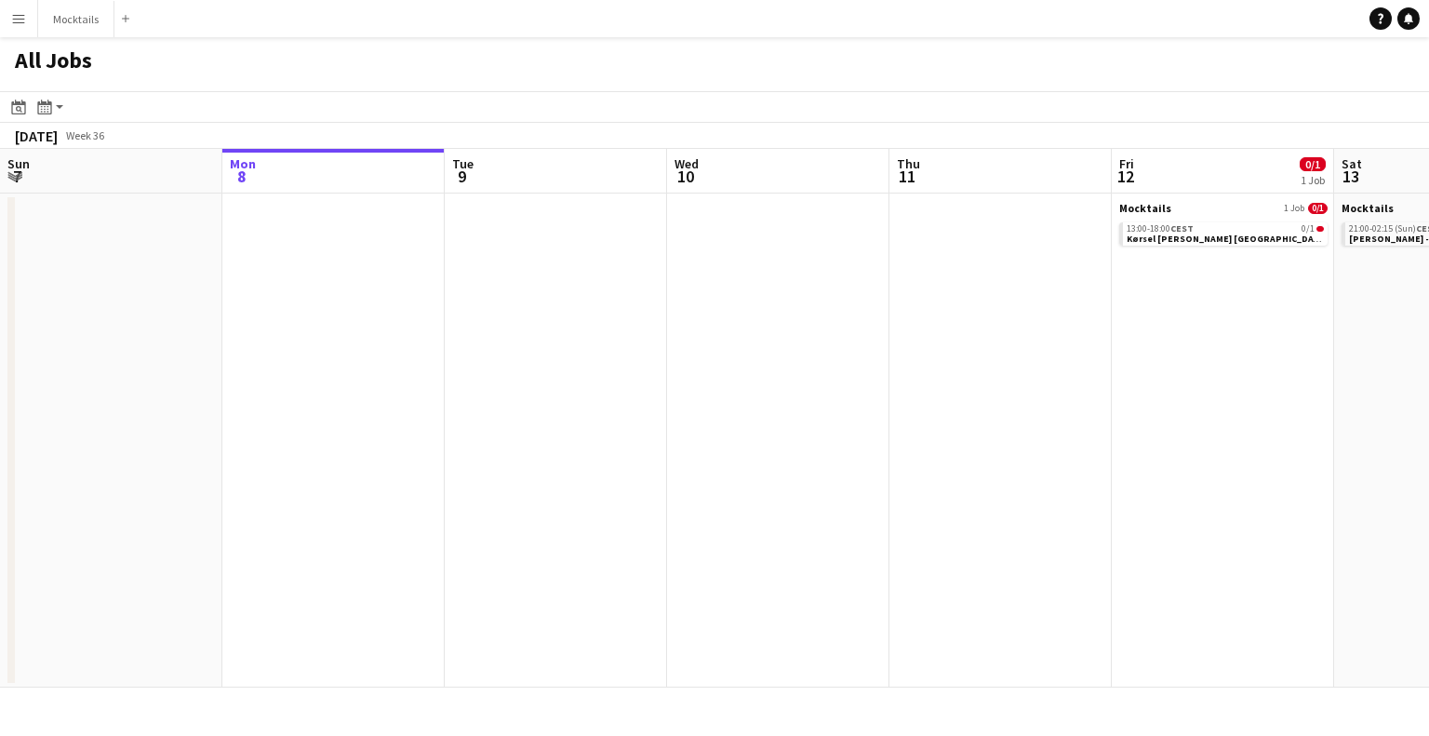
click at [29, 10] on button "Menu" at bounding box center [18, 18] width 37 height 37
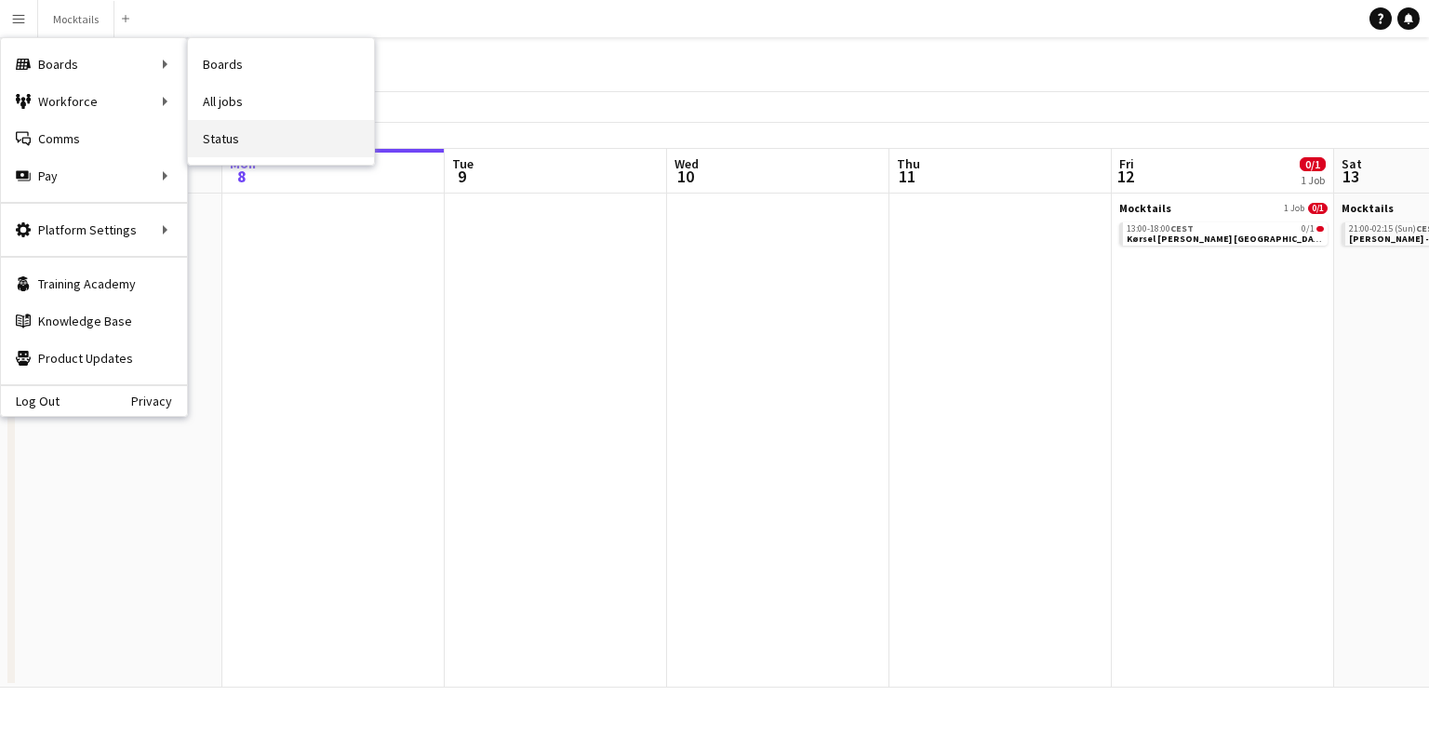
click at [257, 144] on link "Status" at bounding box center [281, 138] width 186 height 37
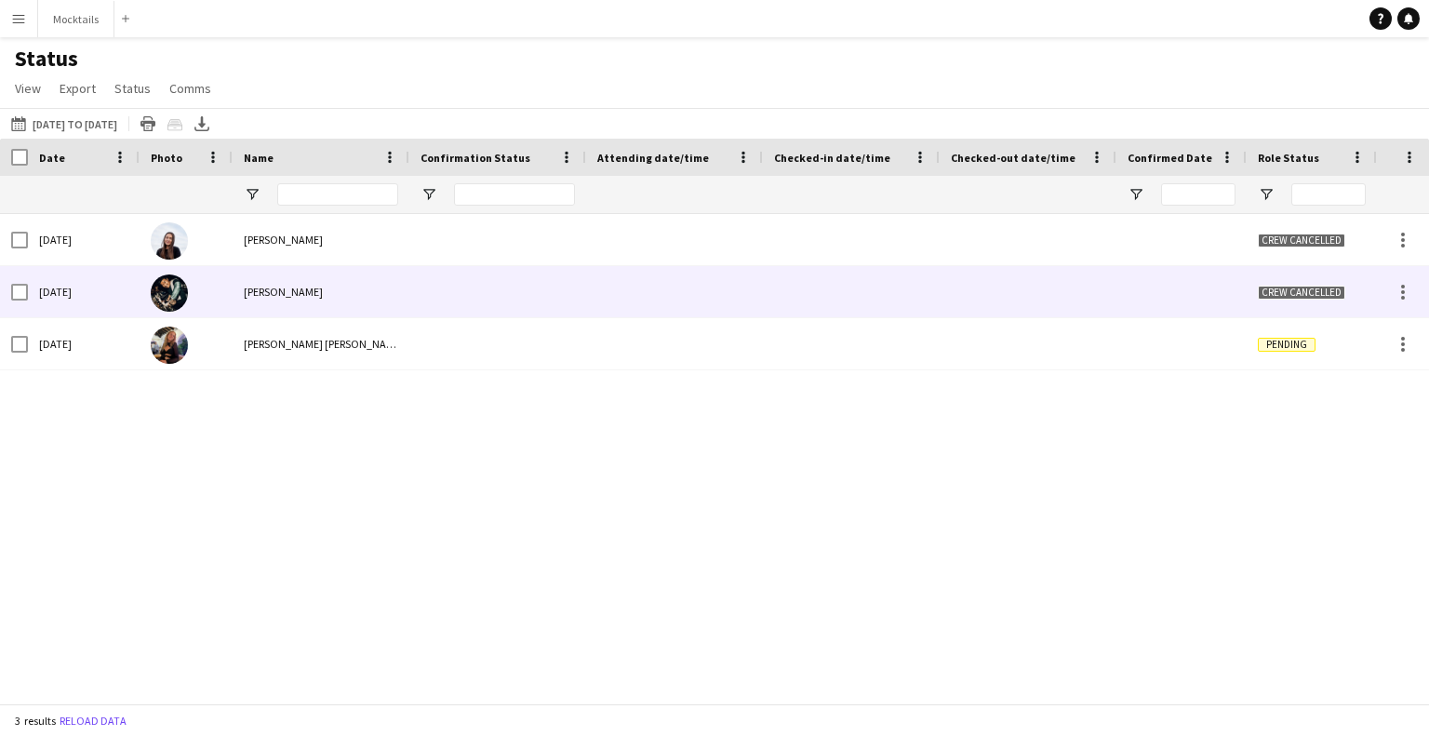
click at [1336, 300] on div "Crew cancelled" at bounding box center [1311, 291] width 130 height 51
click at [1336, 296] on span "Crew cancelled" at bounding box center [1301, 293] width 87 height 14
click at [1338, 296] on span "Crew cancelled" at bounding box center [1301, 293] width 87 height 14
click at [1341, 297] on span "Crew cancelled" at bounding box center [1301, 293] width 87 height 14
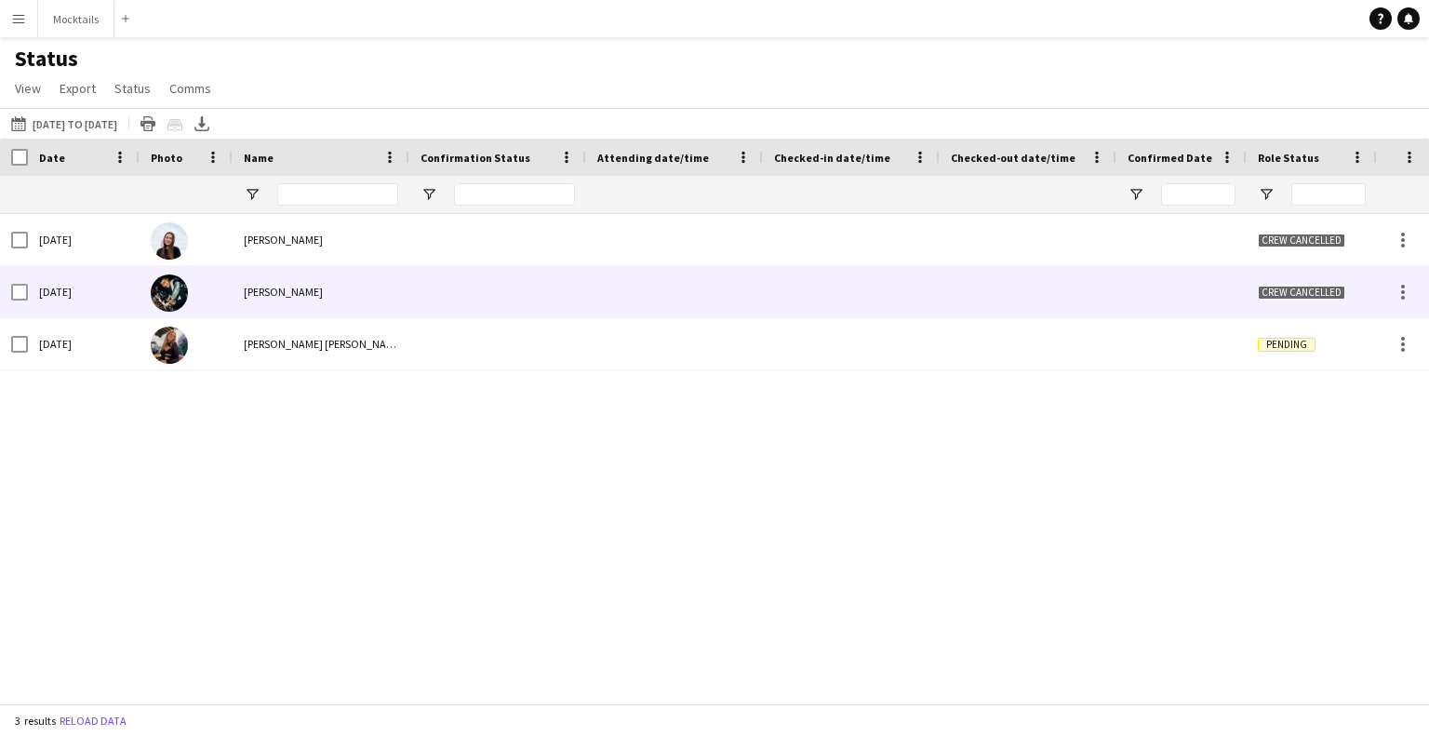
click at [1341, 297] on span "Crew cancelled" at bounding box center [1301, 293] width 87 height 14
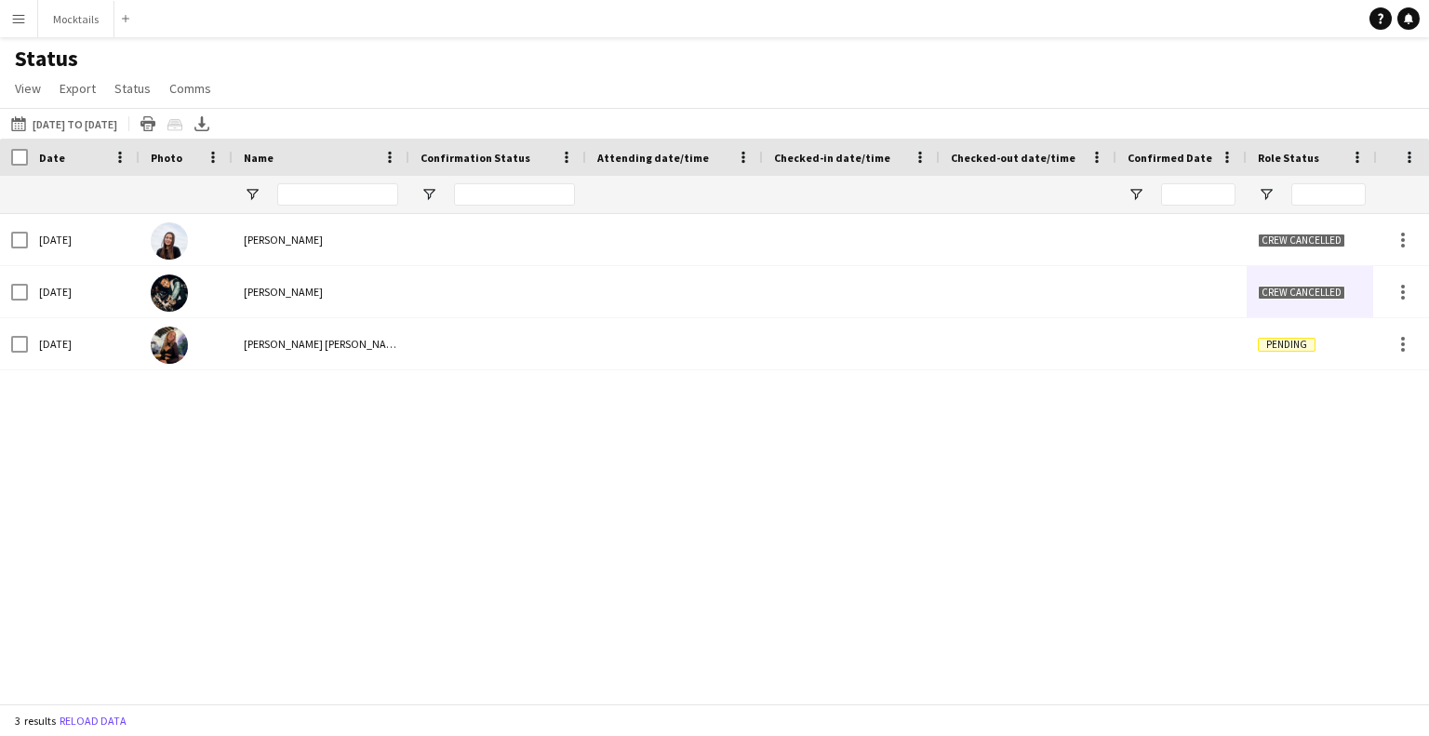
drag, startPoint x: 1291, startPoint y: 153, endPoint x: 1308, endPoint y: 164, distance: 19.6
click at [1292, 153] on span "Role Status" at bounding box center [1288, 158] width 61 height 14
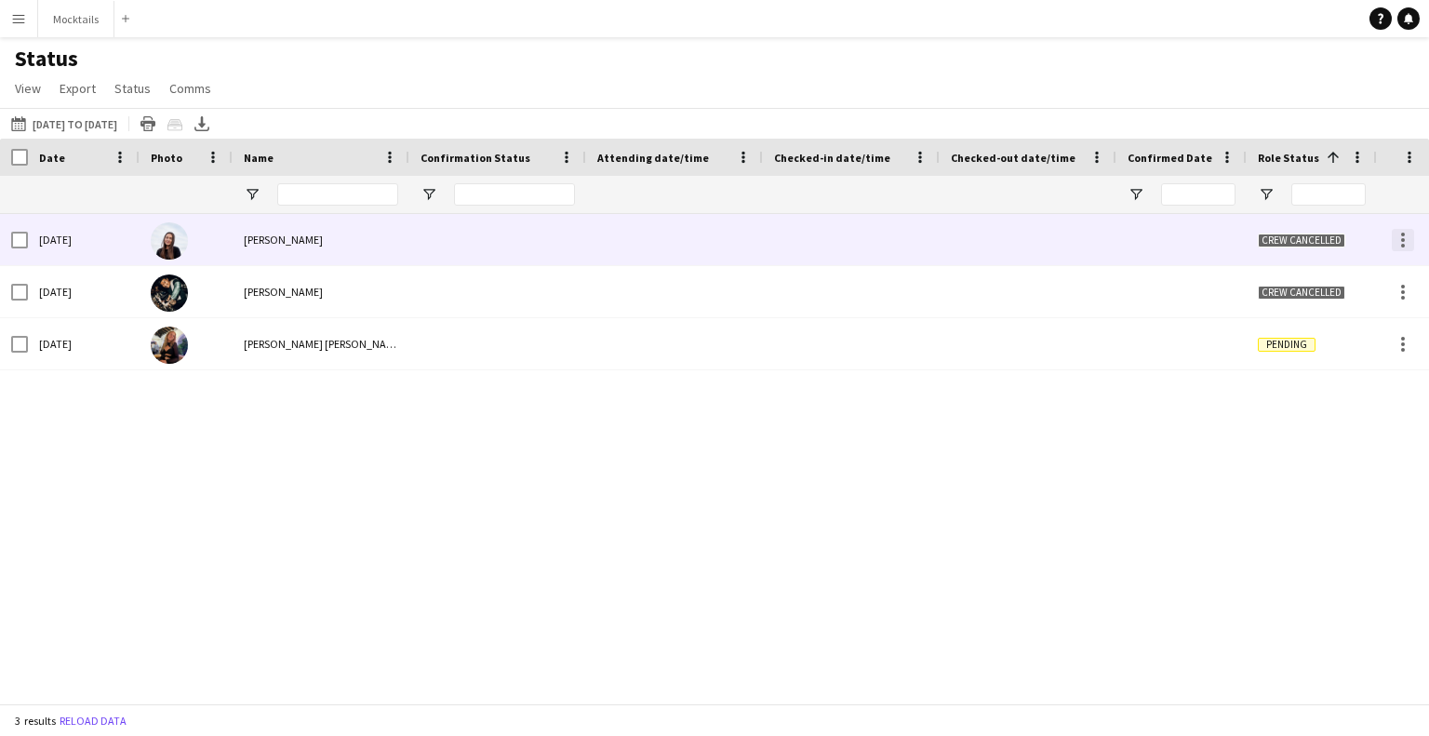
click at [1406, 240] on div at bounding box center [1403, 240] width 22 height 22
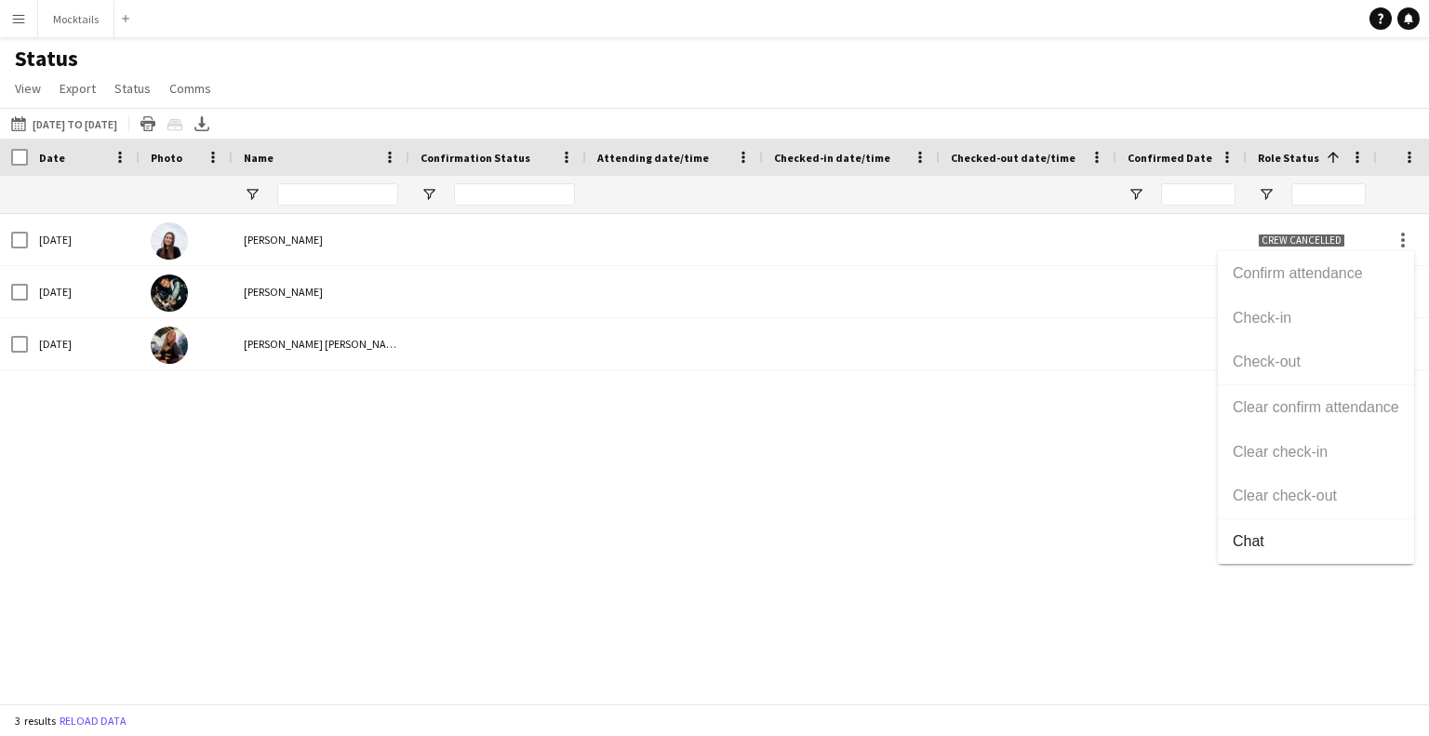
drag, startPoint x: 1134, startPoint y: 556, endPoint x: 1277, endPoint y: 462, distance: 171.3
click at [1151, 549] on div at bounding box center [714, 368] width 1429 height 736
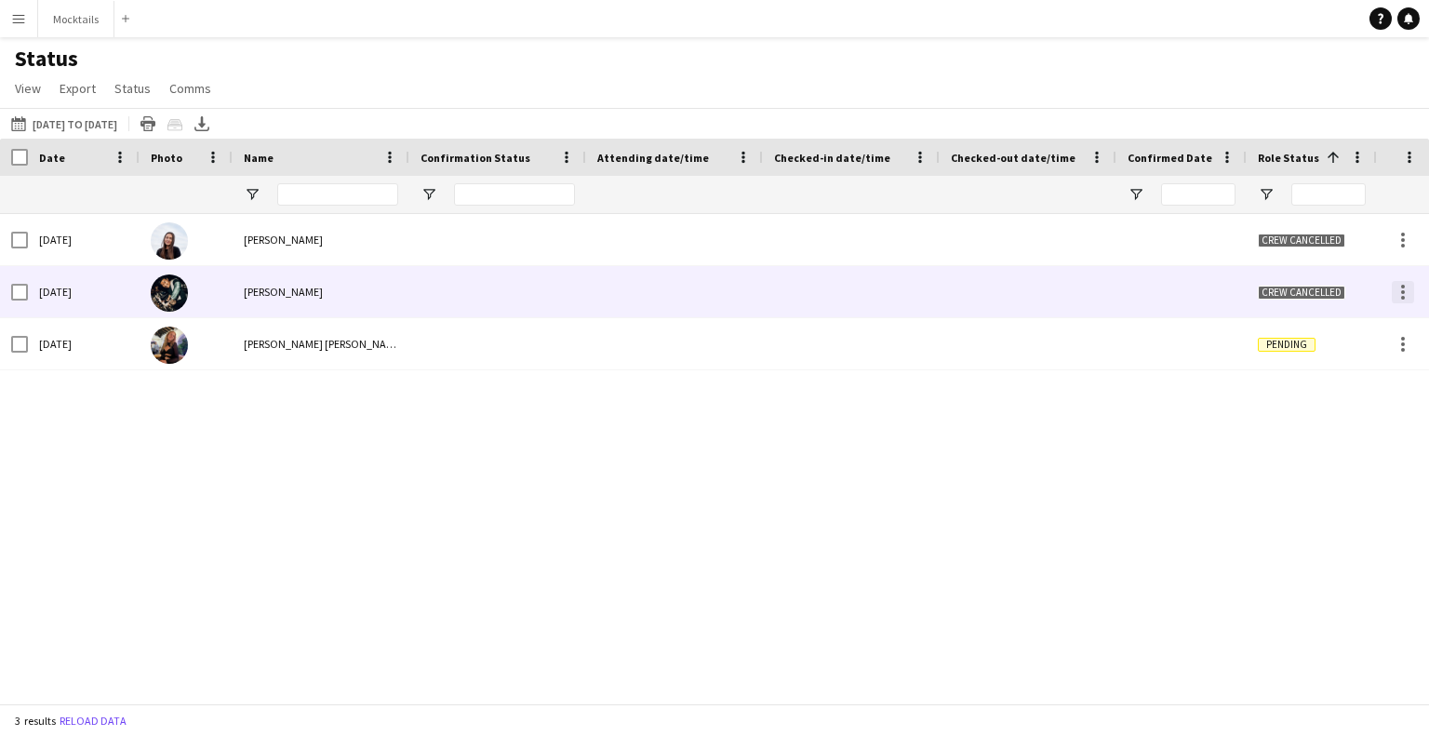
click at [1408, 297] on div at bounding box center [1403, 292] width 22 height 22
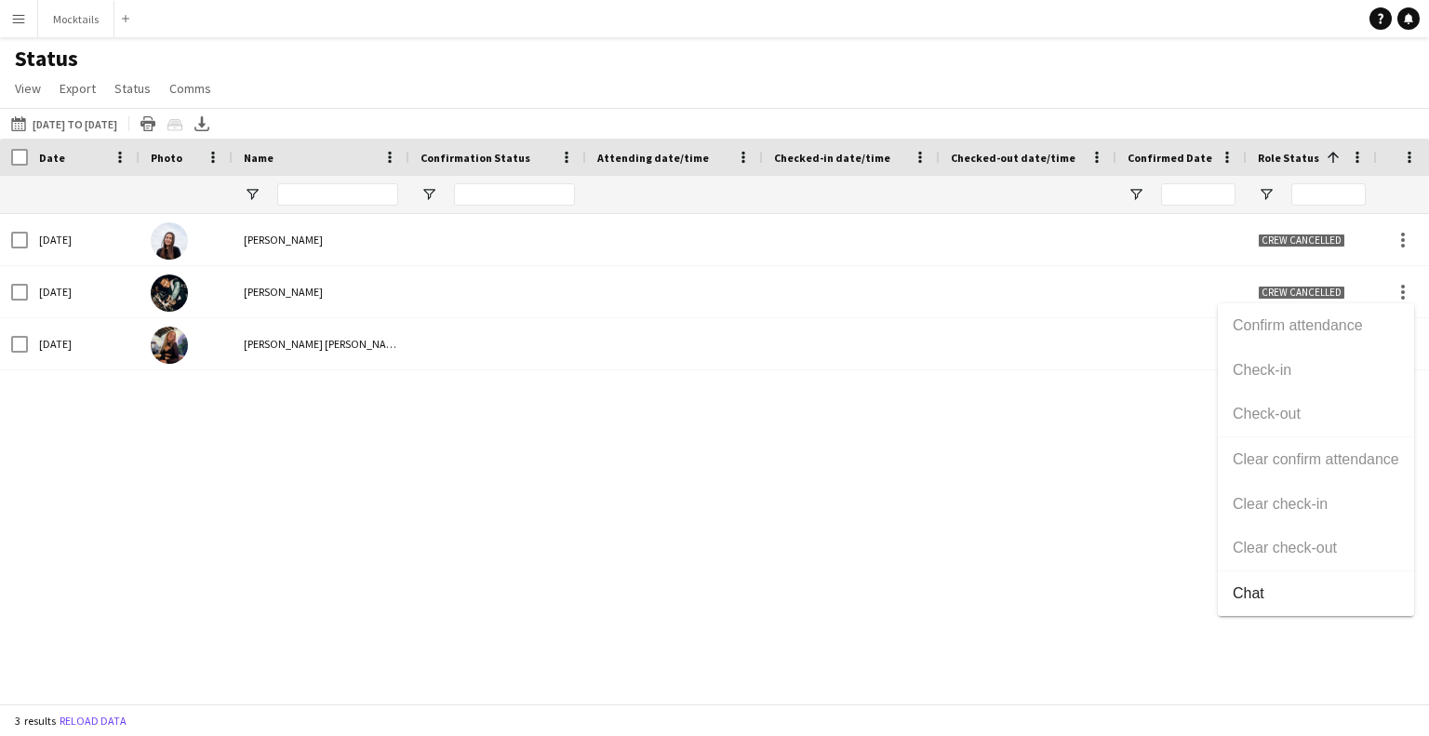
click at [1091, 553] on div at bounding box center [714, 368] width 1429 height 736
click at [118, 720] on button "Reload data" at bounding box center [93, 721] width 74 height 20
